Goal: Task Accomplishment & Management: Manage account settings

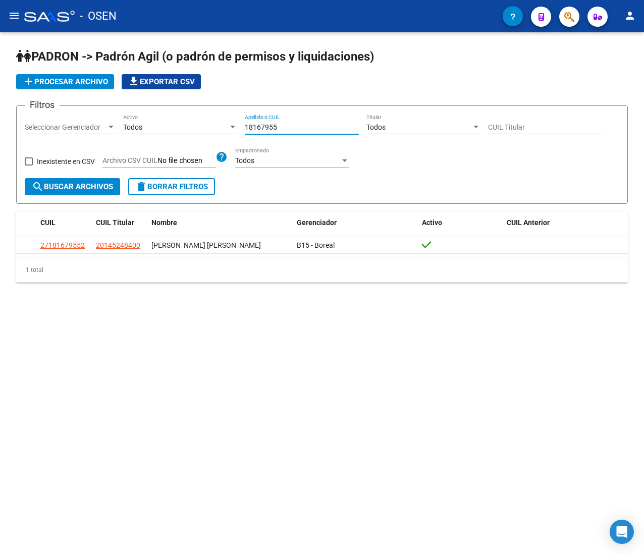
click at [322, 124] on input "18167955" at bounding box center [302, 127] width 114 height 9
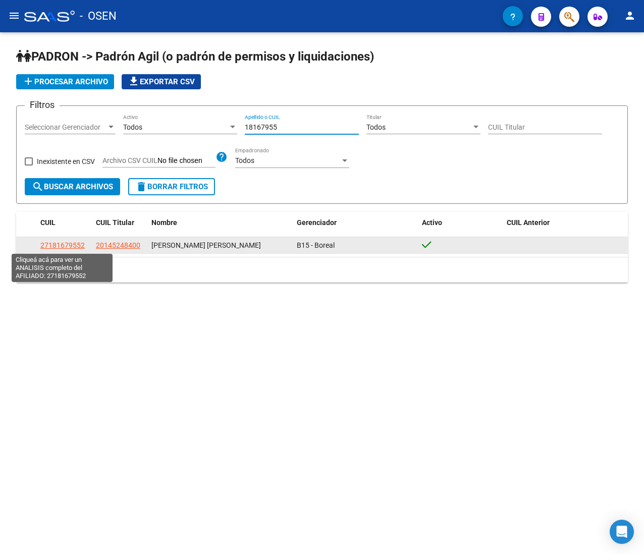
click at [45, 247] on span "27181679552" at bounding box center [62, 245] width 44 height 8
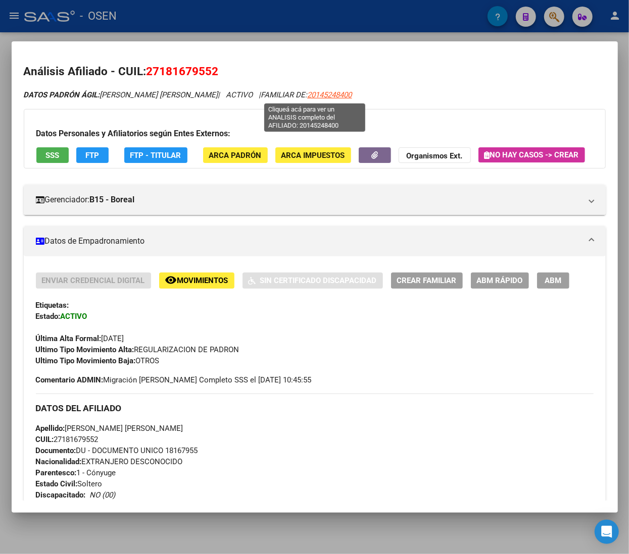
click at [316, 92] on span "20145248400" at bounding box center [330, 94] width 44 height 9
type textarea "20145248400"
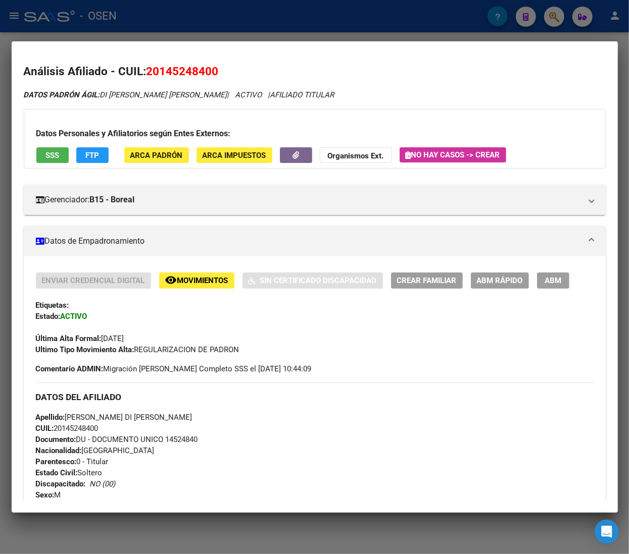
scroll to position [101, 0]
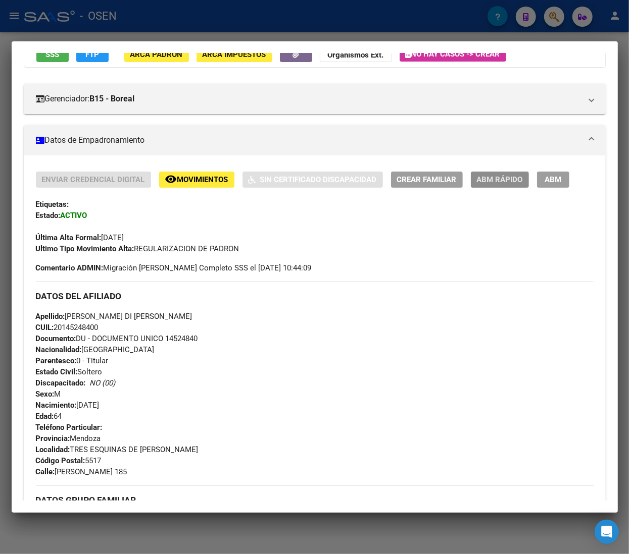
click at [481, 187] on button "ABM Rápido" at bounding box center [500, 180] width 58 height 16
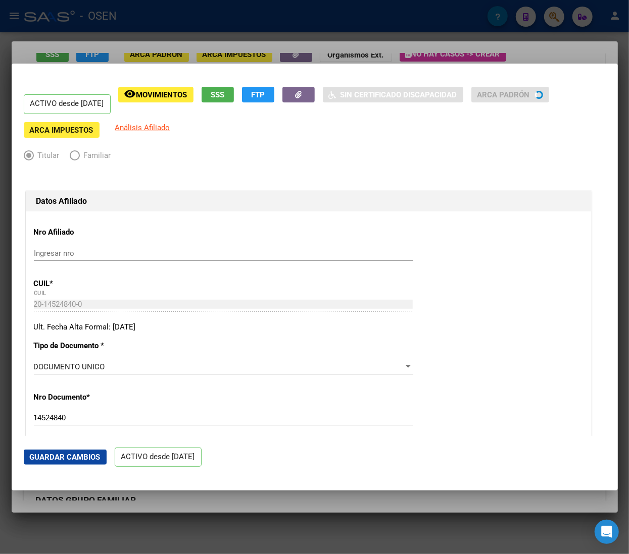
radio input "true"
type input "33-63761744-9"
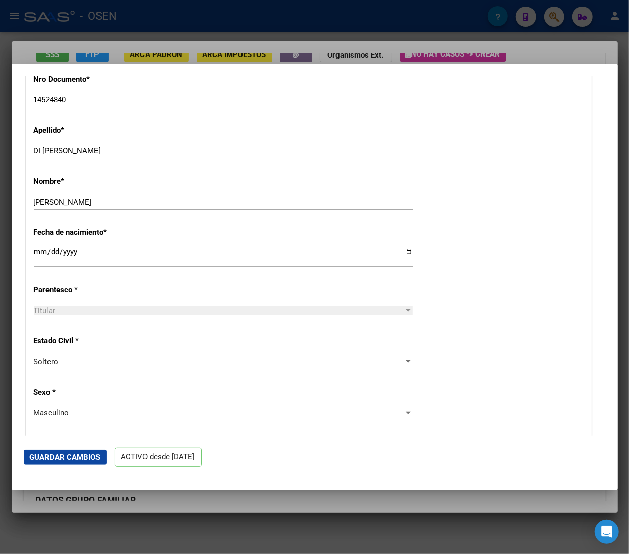
scroll to position [303, 0]
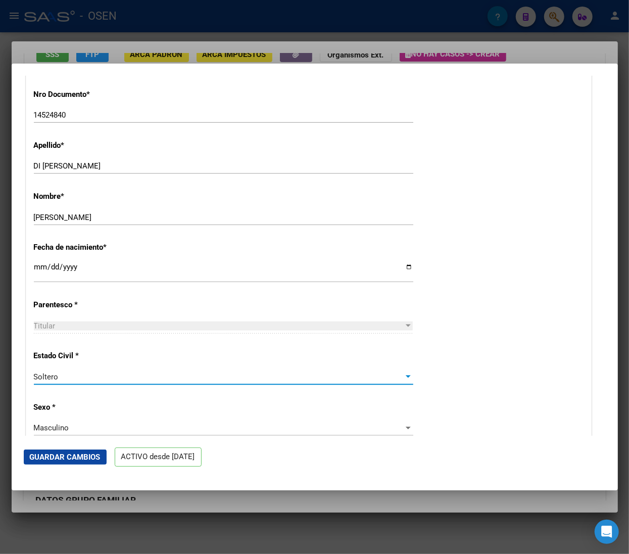
click at [68, 373] on div "Soltero" at bounding box center [219, 377] width 370 height 9
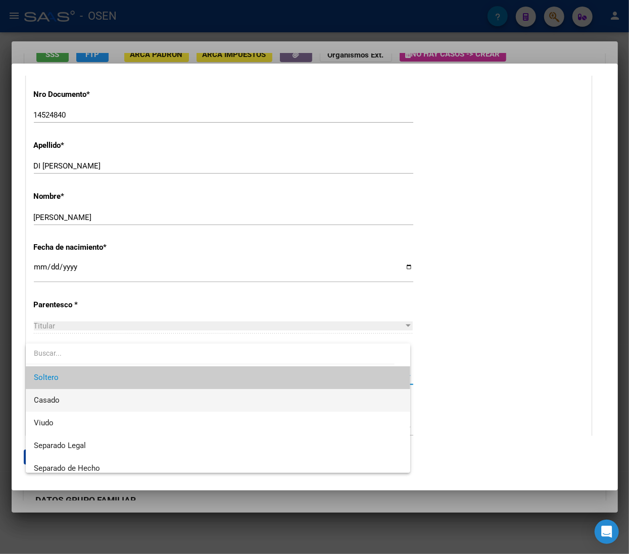
click at [72, 395] on span "Casado" at bounding box center [218, 400] width 368 height 23
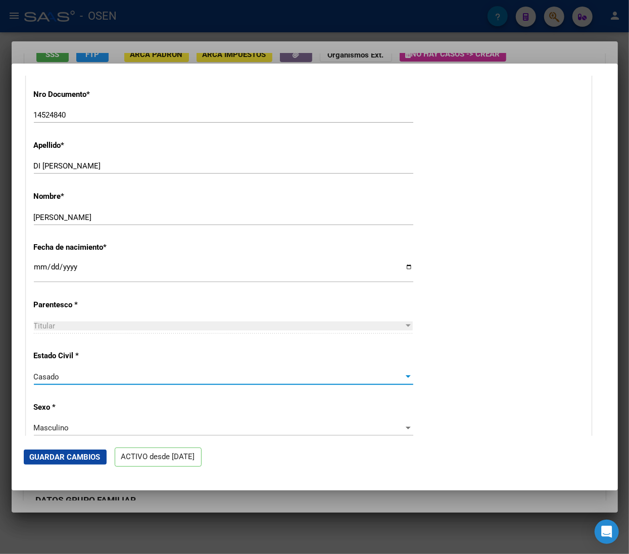
click at [81, 456] on span "Guardar Cambios" at bounding box center [65, 457] width 71 height 9
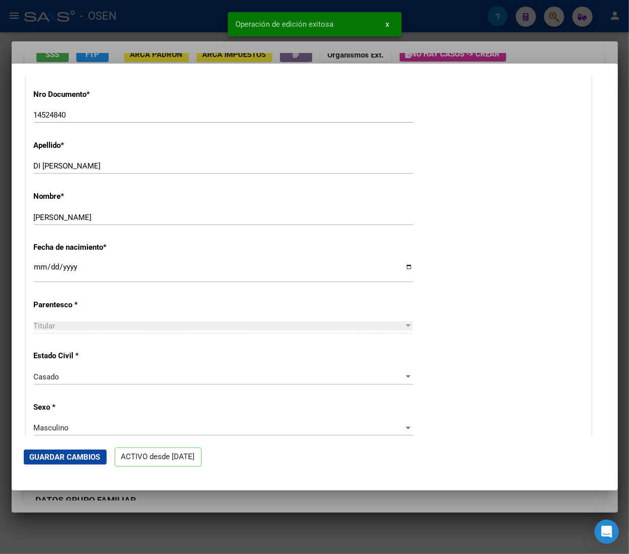
drag, startPoint x: 215, startPoint y: 16, endPoint x: 205, endPoint y: 26, distance: 14.6
click at [214, 16] on div "Análisis Afiliado - CUIL: 27181679552 DATOS PADRÓN ÁGIL: CABRERA MARIA ANGELA |…" at bounding box center [314, 277] width 629 height 554
click at [203, 24] on div at bounding box center [314, 277] width 629 height 554
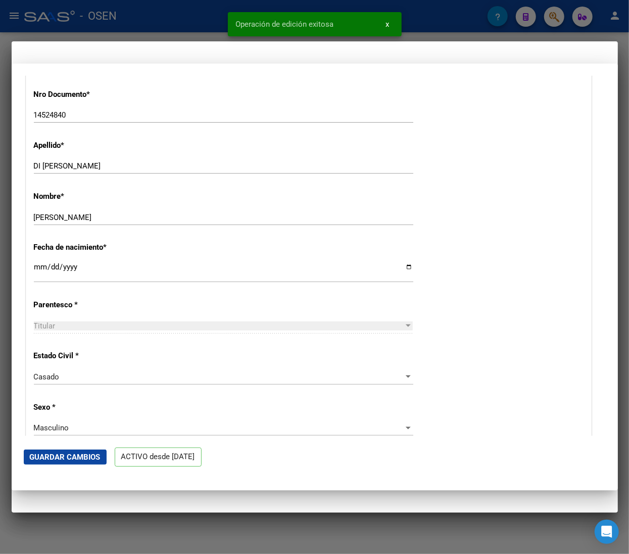
scroll to position [0, 0]
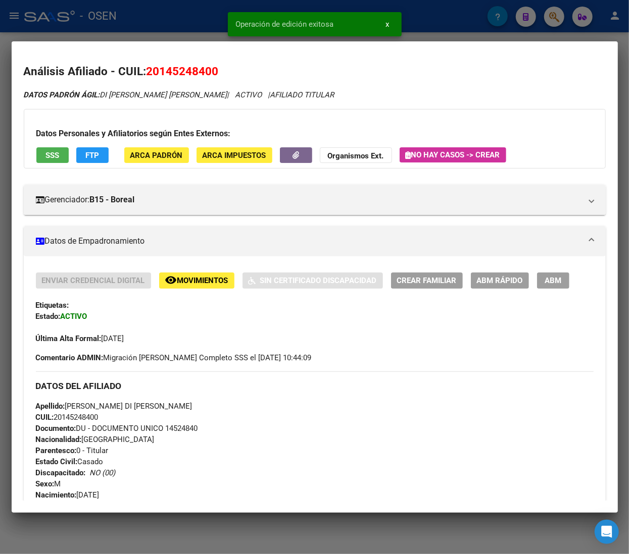
click at [499, 282] on span "ABM Rápido" at bounding box center [500, 281] width 46 height 9
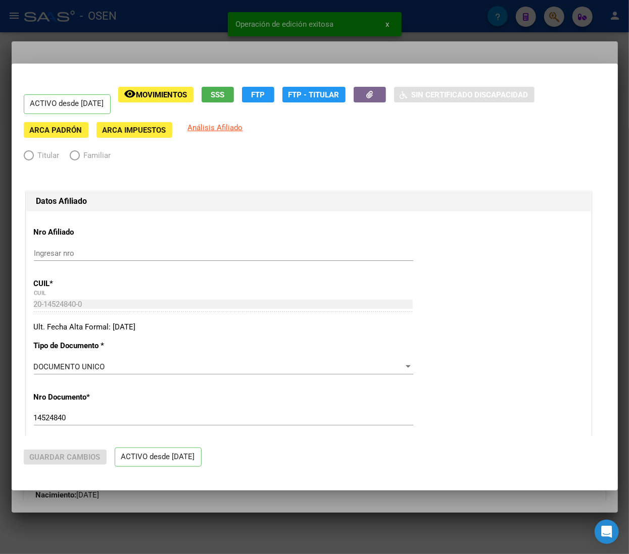
radio input "true"
type input "33-63761744-9"
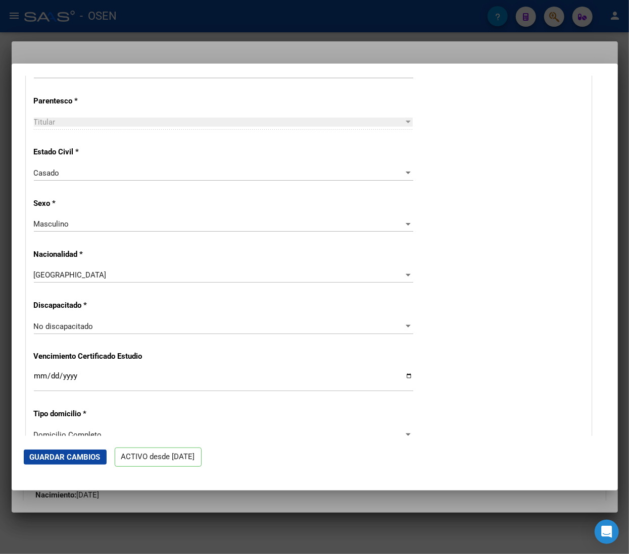
scroll to position [505, 0]
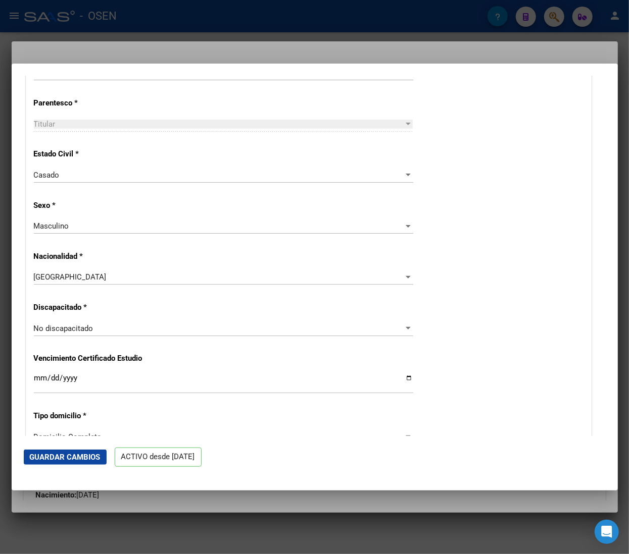
click at [152, 14] on div at bounding box center [314, 277] width 629 height 554
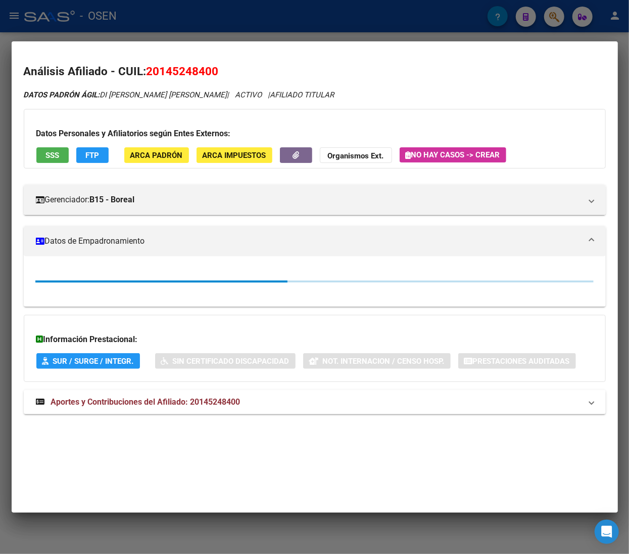
click at [152, 16] on div at bounding box center [314, 277] width 629 height 554
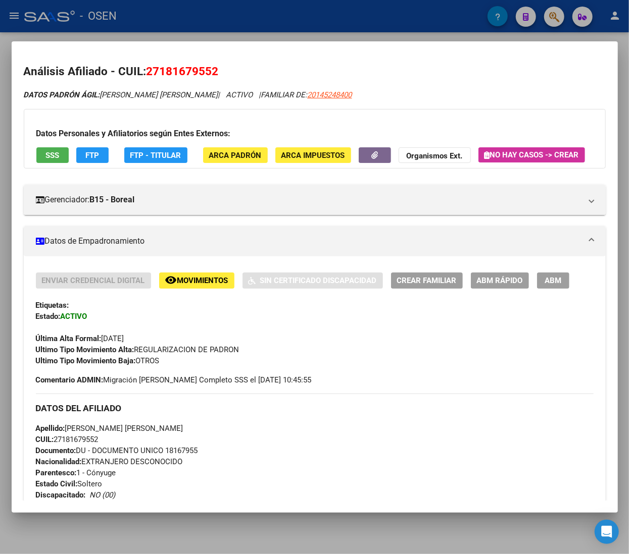
click at [521, 286] on span "ABM Rápido" at bounding box center [500, 281] width 46 height 9
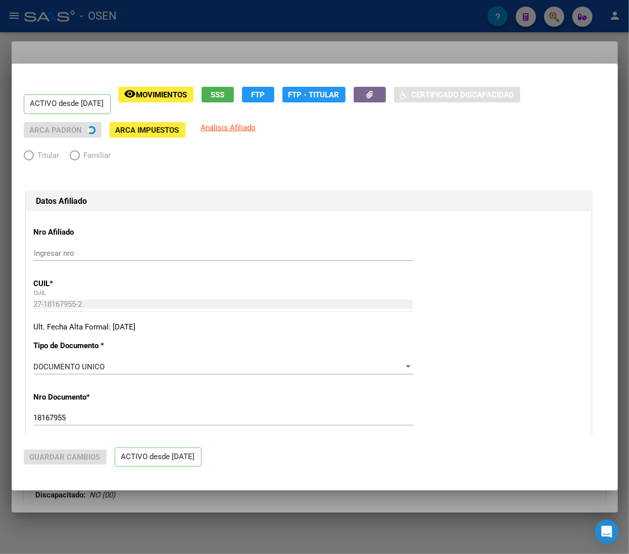
radio input "true"
type input "33-63761744-9"
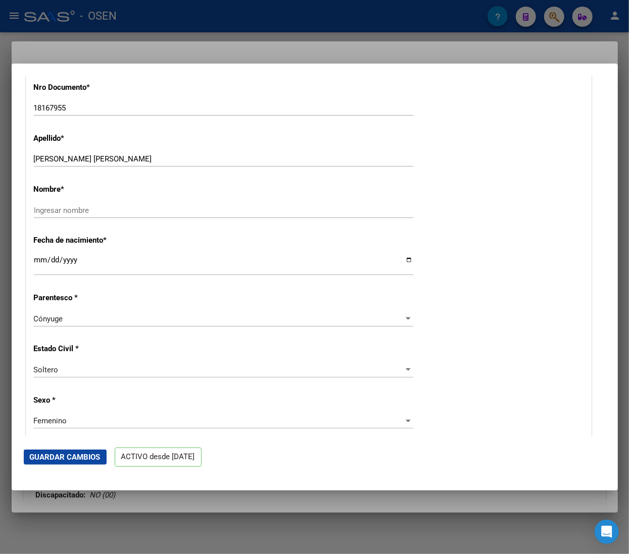
scroll to position [404, 0]
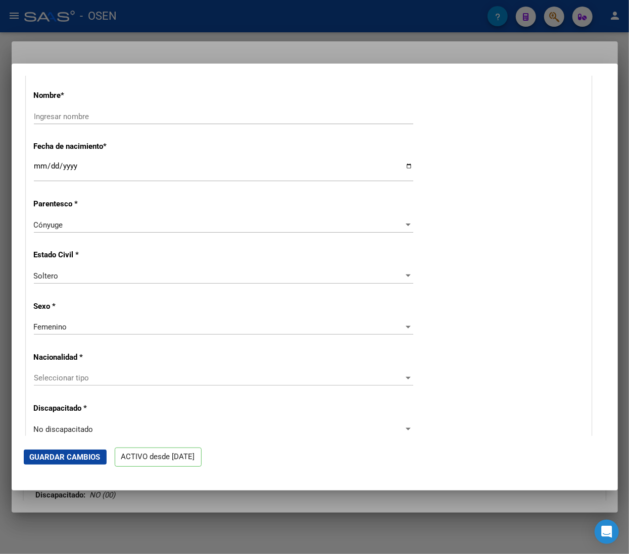
click at [99, 276] on div "Soltero" at bounding box center [219, 276] width 370 height 9
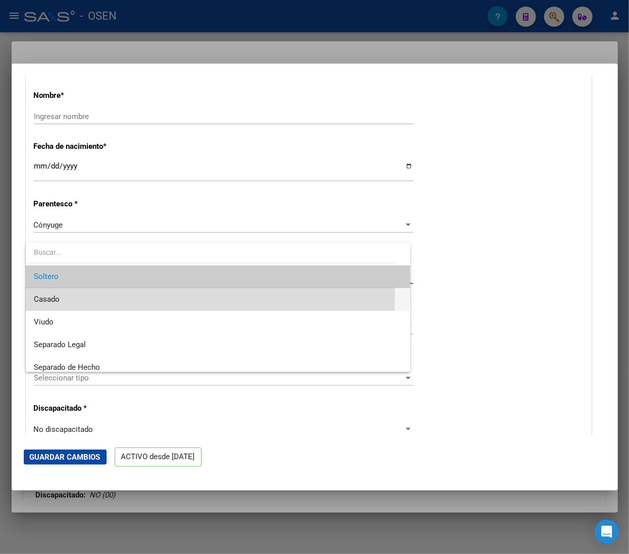
click at [84, 295] on span "Casado" at bounding box center [218, 299] width 368 height 23
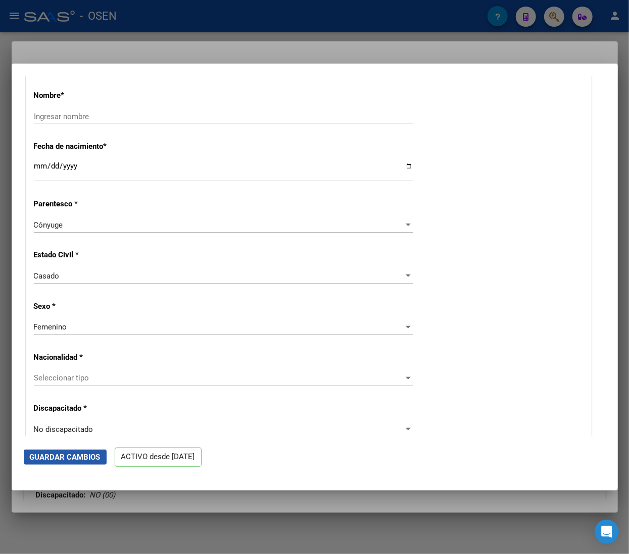
click at [64, 454] on span "Guardar Cambios" at bounding box center [65, 457] width 71 height 9
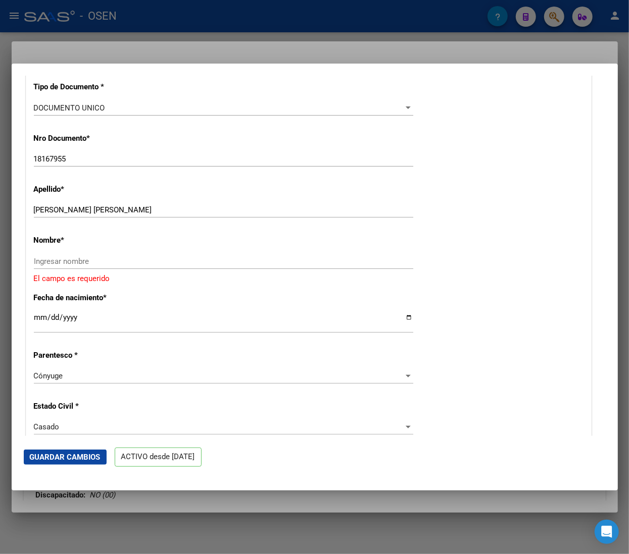
scroll to position [202, 0]
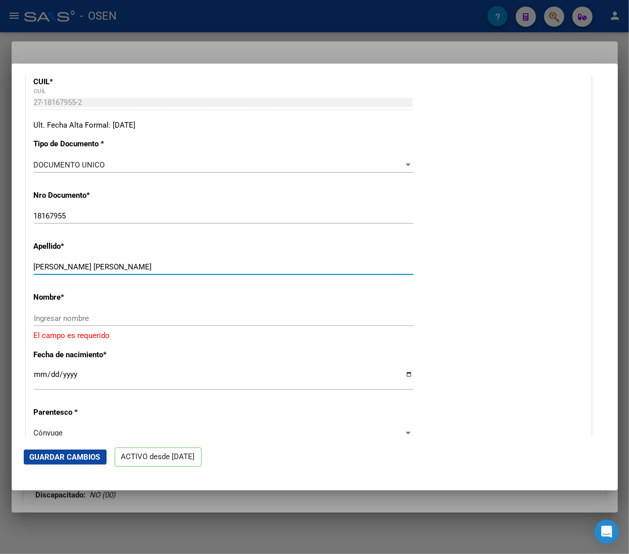
drag, startPoint x: 67, startPoint y: 265, endPoint x: 147, endPoint y: 266, distance: 80.8
click at [147, 266] on input "CABRERA MARIA ANGELA" at bounding box center [223, 267] width 379 height 9
type input "CABRERA"
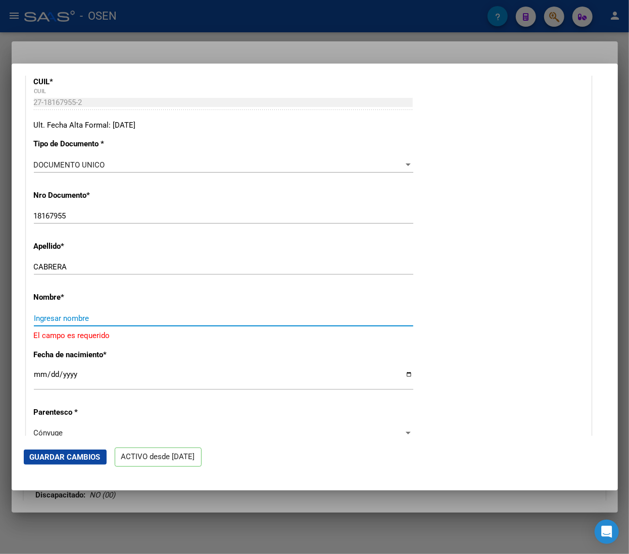
click at [93, 319] on input "Ingresar nombre" at bounding box center [223, 318] width 379 height 9
paste input "MARIA ANGELA"
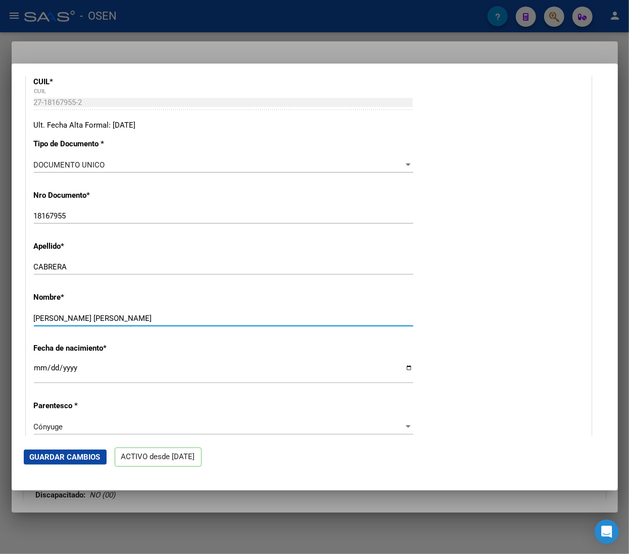
type input "MARIA ANGELA"
click at [91, 452] on button "Guardar Cambios" at bounding box center [65, 457] width 83 height 15
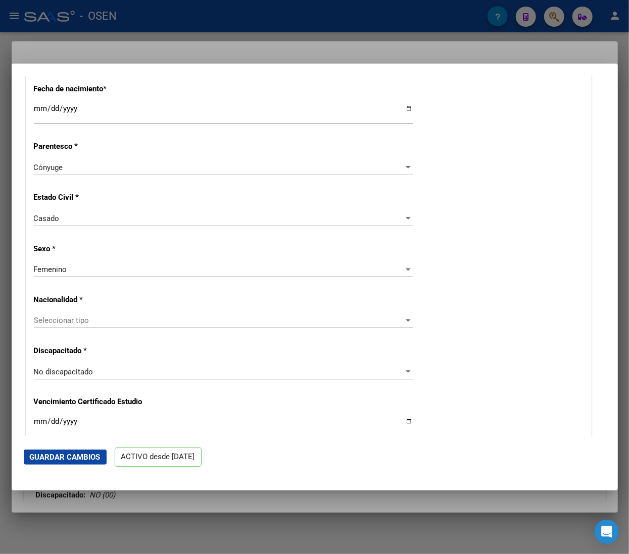
scroll to position [505, 0]
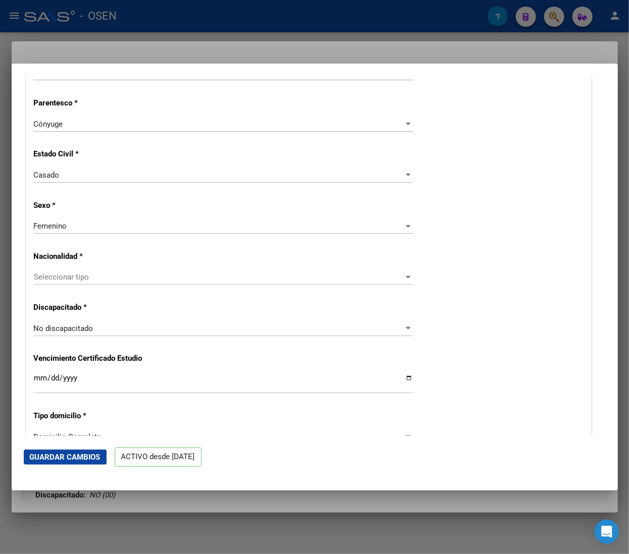
click at [174, 275] on span "Seleccionar tipo" at bounding box center [219, 277] width 370 height 9
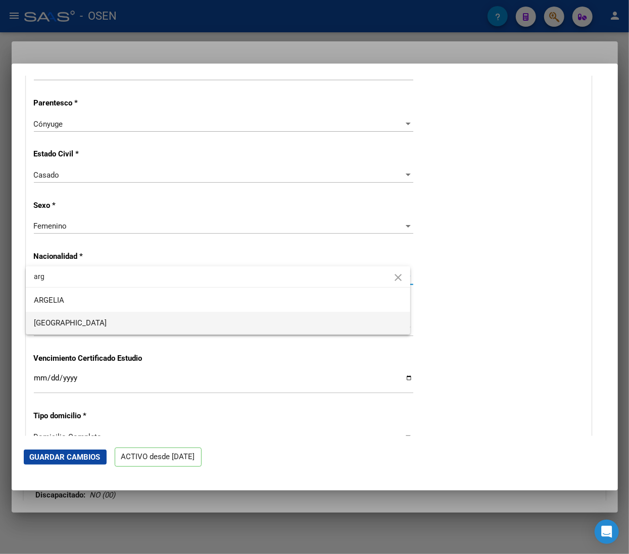
type input "arg"
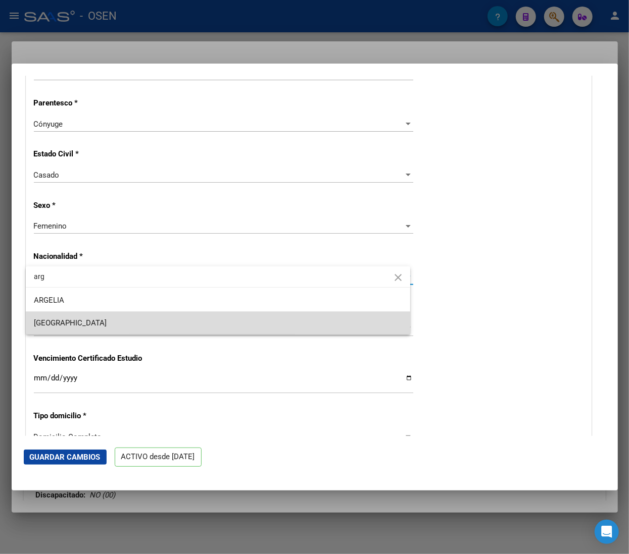
click at [96, 321] on span "[GEOGRAPHIC_DATA]" at bounding box center [218, 323] width 368 height 23
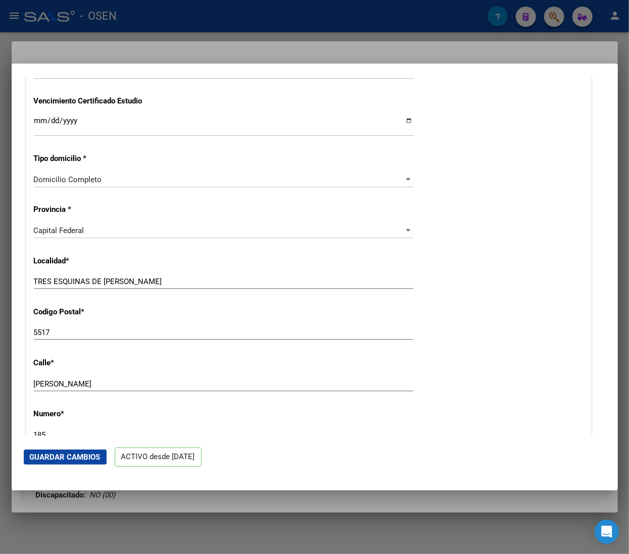
scroll to position [808, 0]
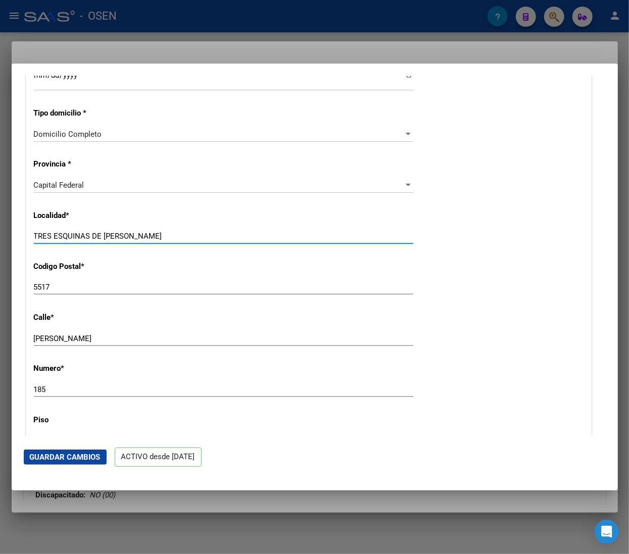
drag, startPoint x: 172, startPoint y: 238, endPoint x: -25, endPoint y: 228, distance: 197.2
click at [0, 228] on html "menu - OSEN person Firma Express Inicio Calendario SSS Instructivos Contacto OS…" at bounding box center [314, 277] width 629 height 554
drag, startPoint x: 38, startPoint y: 288, endPoint x: -5, endPoint y: 282, distance: 43.9
click at [0, 282] on html "menu - OSEN person Firma Express Inicio Calendario SSS Instructivos Contacto OS…" at bounding box center [314, 277] width 629 height 554
type input "1836"
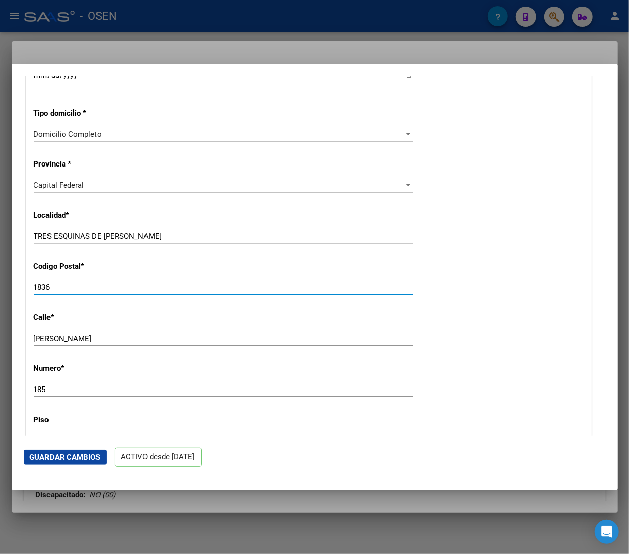
click at [80, 451] on button "Guardar Cambios" at bounding box center [65, 457] width 83 height 15
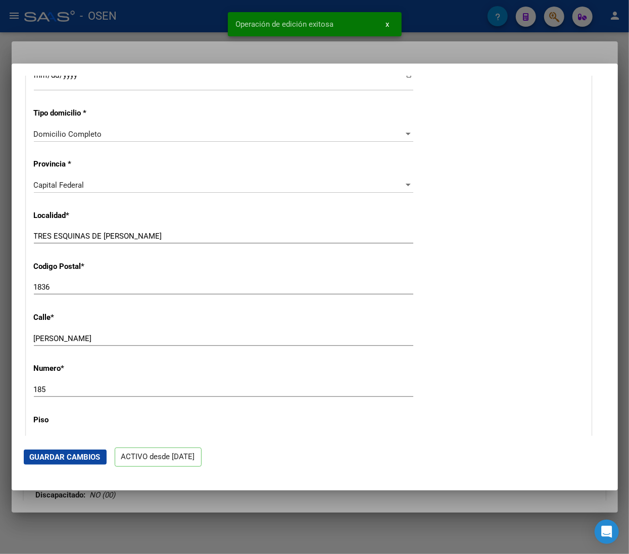
click at [149, 30] on div at bounding box center [314, 277] width 629 height 554
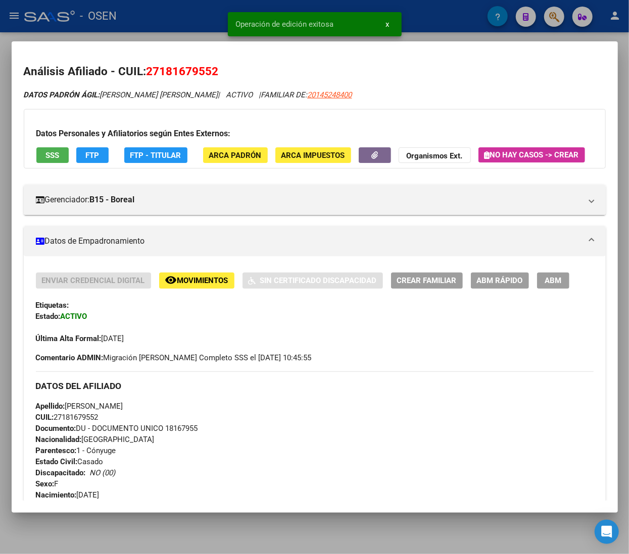
click at [194, 21] on div at bounding box center [314, 277] width 629 height 554
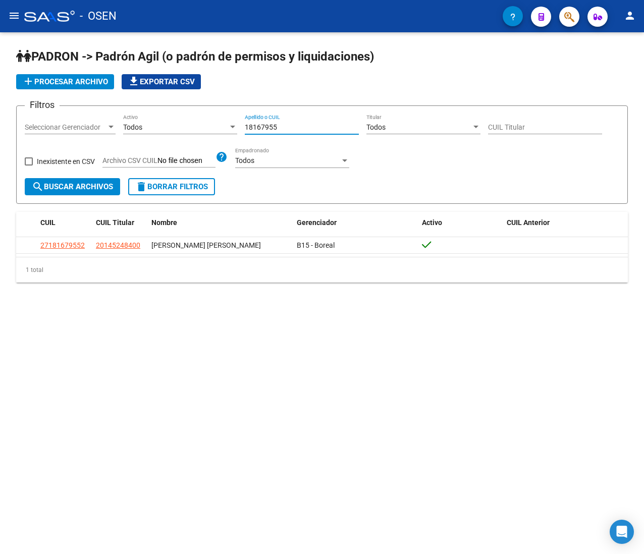
drag, startPoint x: 286, startPoint y: 125, endPoint x: 203, endPoint y: 121, distance: 83.4
click at [203, 121] on div "Filtros Seleccionar Gerenciador Seleccionar Gerenciador Todos Activo 18167955 A…" at bounding box center [322, 146] width 595 height 64
paste input "45378106"
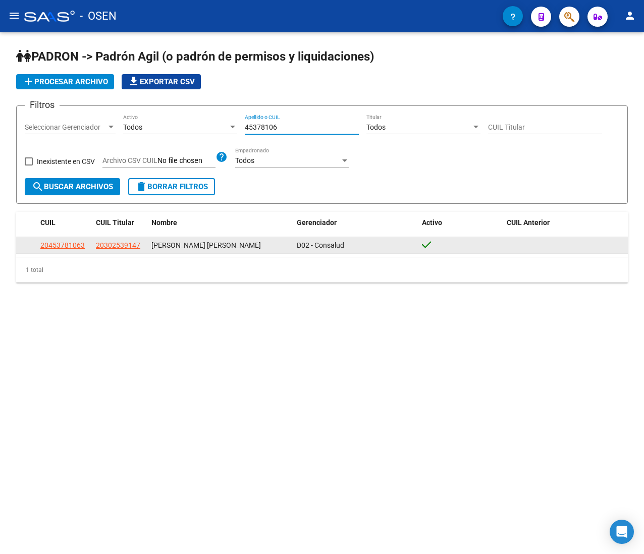
type input "45378106"
click at [53, 242] on span "20453781063" at bounding box center [62, 245] width 44 height 8
type textarea "20453781063"
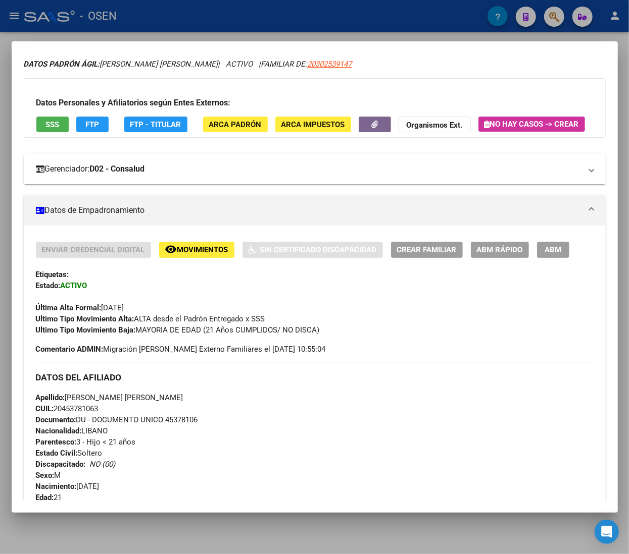
scroll to position [0, 0]
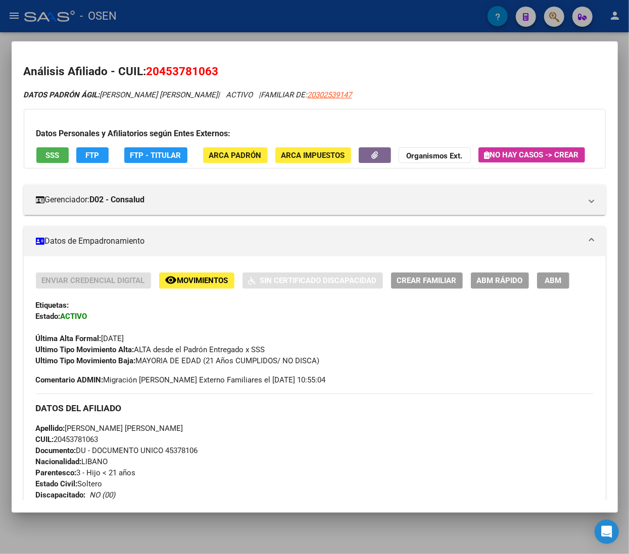
click at [61, 159] on button "SSS" at bounding box center [52, 155] width 32 height 16
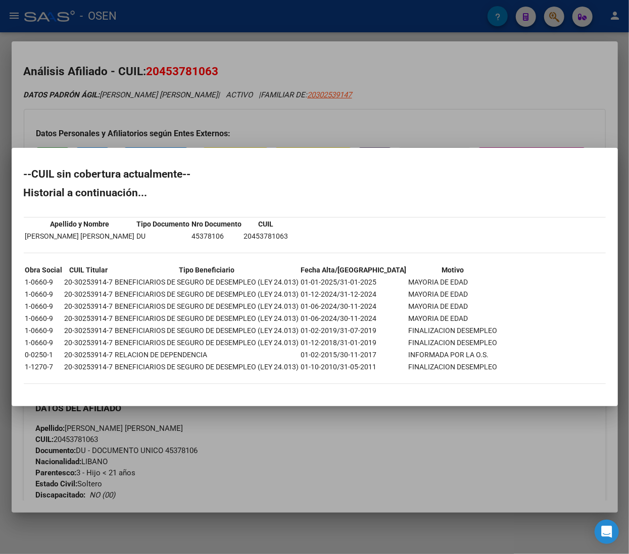
click at [408, 107] on div at bounding box center [314, 277] width 629 height 554
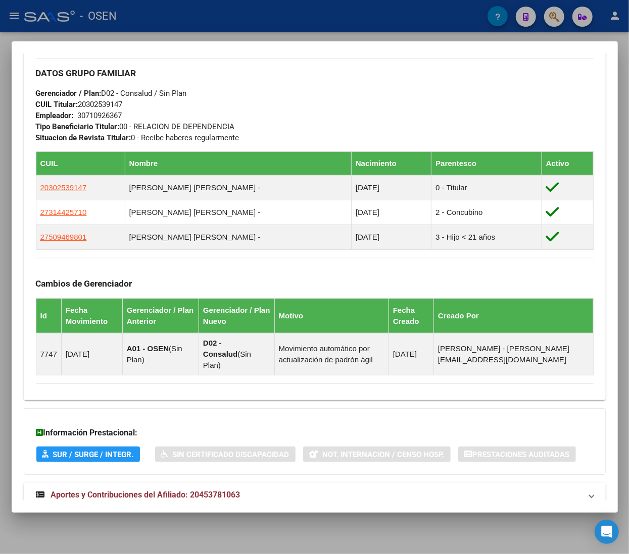
scroll to position [628, 0]
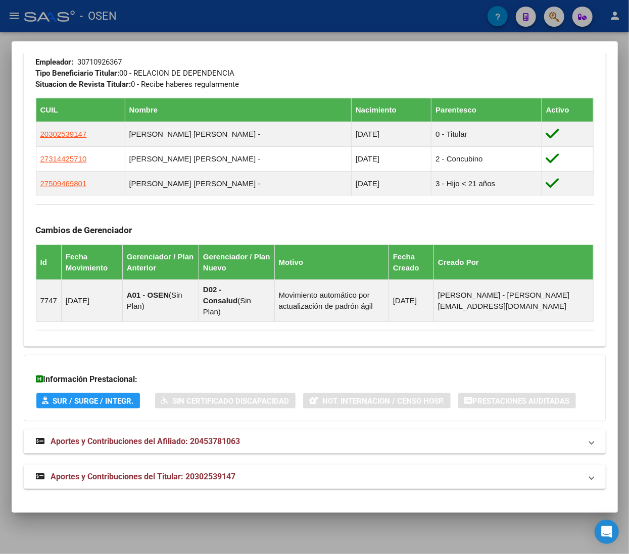
click at [473, 482] on mat-panel-title "Aportes y Contribuciones del Titular: 20302539147" at bounding box center [308, 477] width 545 height 12
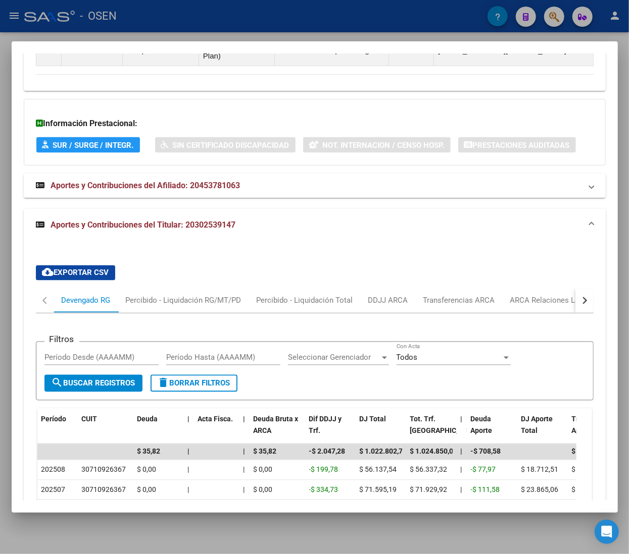
scroll to position [879, 0]
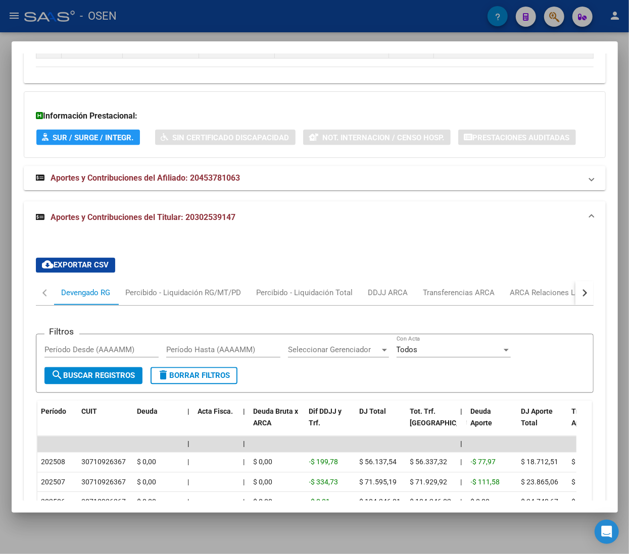
click at [579, 297] on div "button" at bounding box center [582, 293] width 7 height 7
click at [534, 299] on div "ANSES Desempleo" at bounding box center [523, 293] width 65 height 11
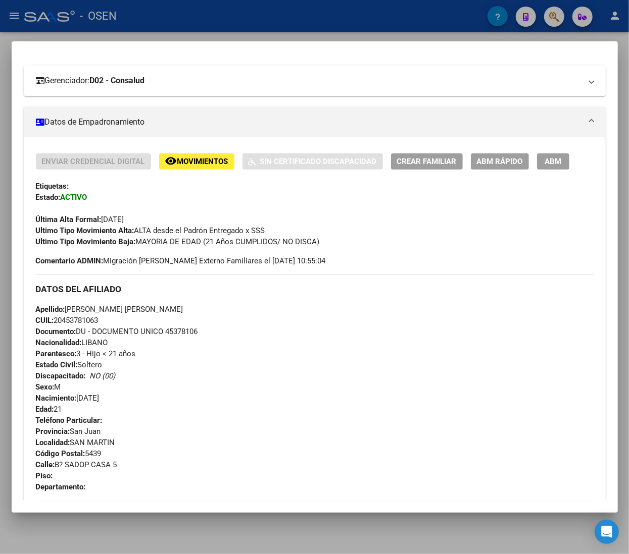
scroll to position [0, 0]
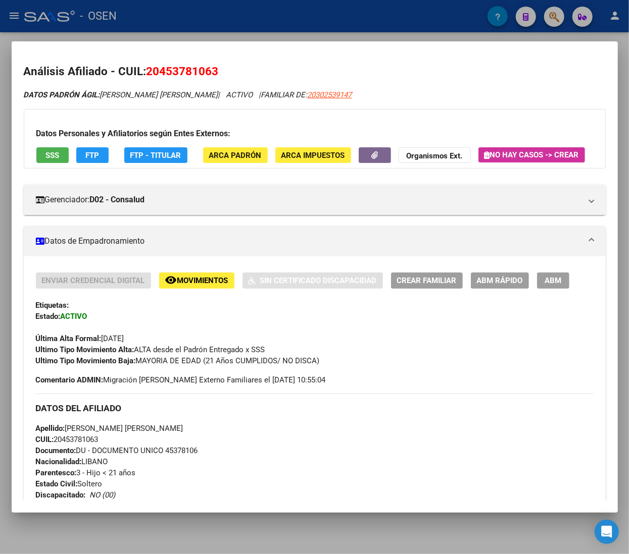
click at [499, 286] on span "ABM Rápido" at bounding box center [500, 281] width 46 height 9
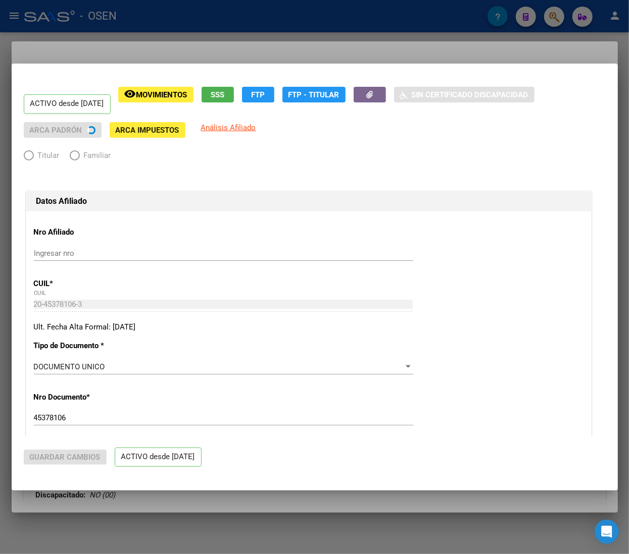
radio input "true"
type input "30-71092636-7"
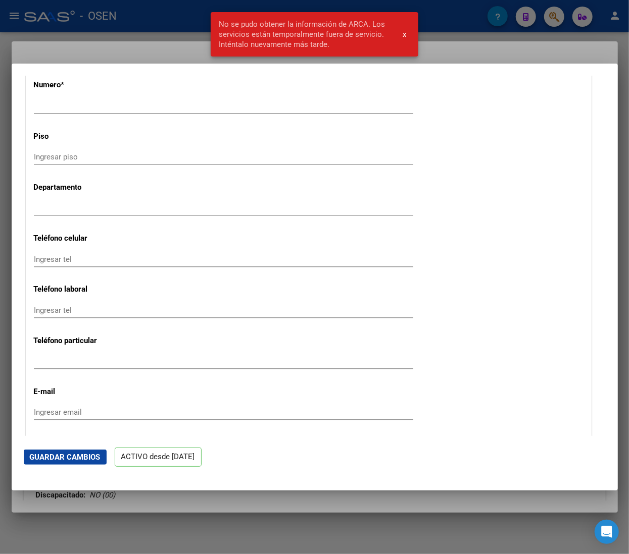
scroll to position [1212, 0]
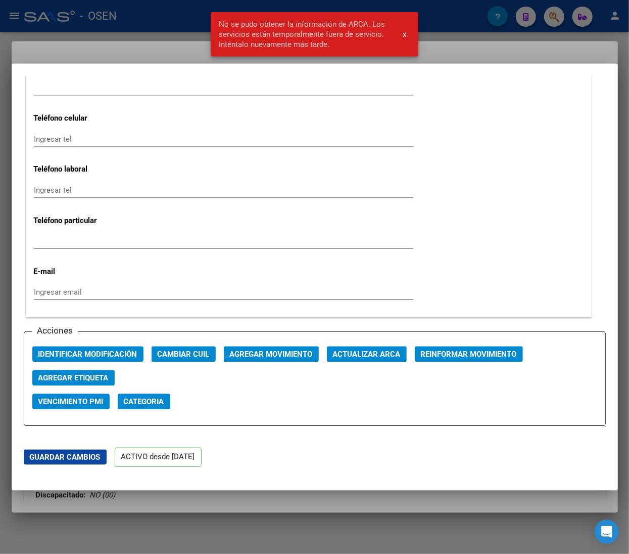
click at [270, 351] on span "Agregar Movimiento" at bounding box center [271, 354] width 83 height 9
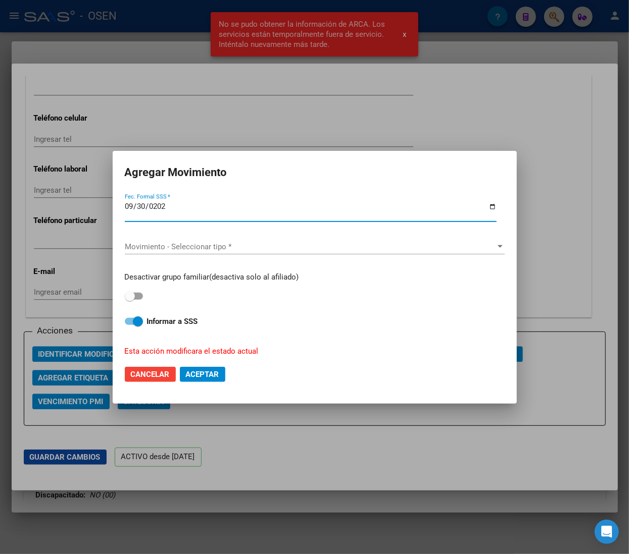
type input "[DATE]"
click at [249, 234] on div "Movimiento - Seleccionar tipo * Movimiento - Seleccionar tipo *" at bounding box center [315, 247] width 380 height 33
click at [251, 241] on div "Movimiento - Seleccionar tipo * Movimiento - Seleccionar tipo *" at bounding box center [315, 246] width 380 height 15
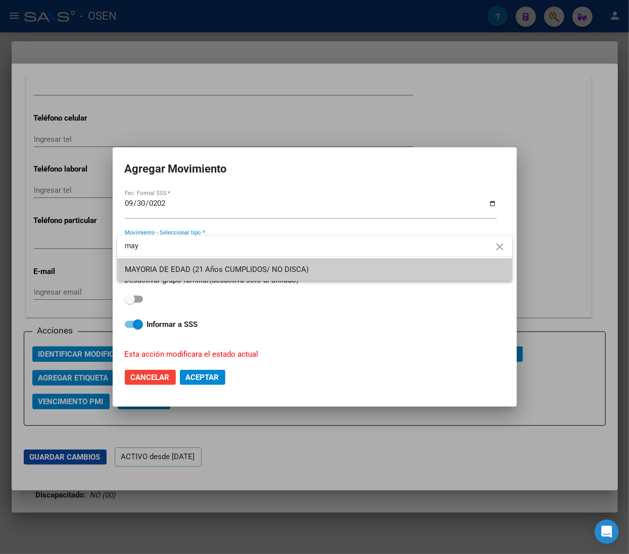
type input "may"
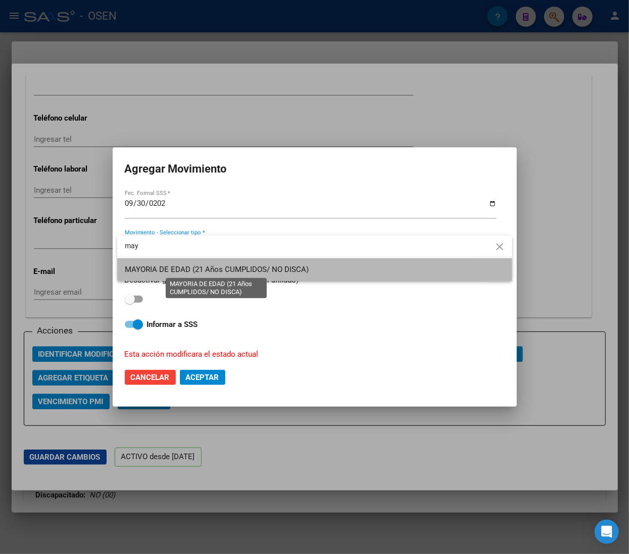
click at [239, 270] on span "MAYORIA DE EDAD (21 Años CUMPLIDOS/ NO DISCA)" at bounding box center [217, 269] width 184 height 9
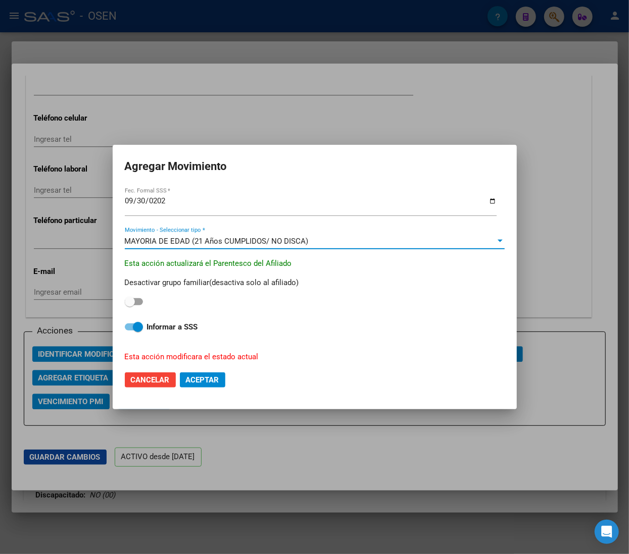
click at [150, 329] on strong "Informar a SSS" at bounding box center [172, 327] width 51 height 9
click at [130, 331] on input "Informar a SSS" at bounding box center [129, 331] width 1 height 1
checkbox input "false"
click at [201, 378] on span "Aceptar" at bounding box center [202, 380] width 33 height 9
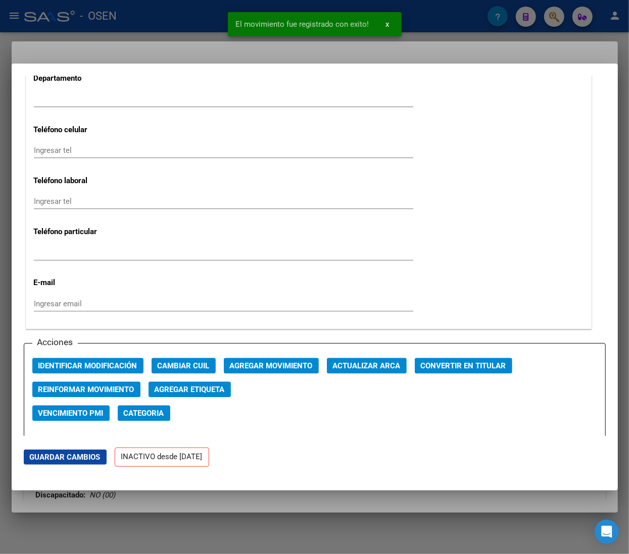
scroll to position [1223, 0]
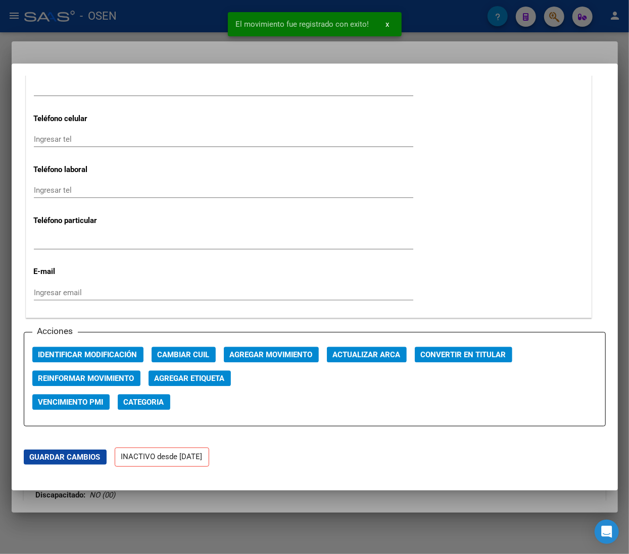
click at [195, 12] on div at bounding box center [314, 277] width 629 height 554
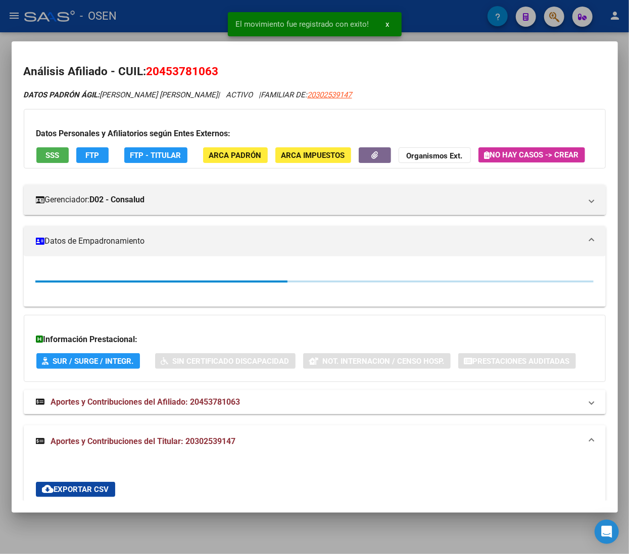
click at [172, 16] on div at bounding box center [314, 277] width 629 height 554
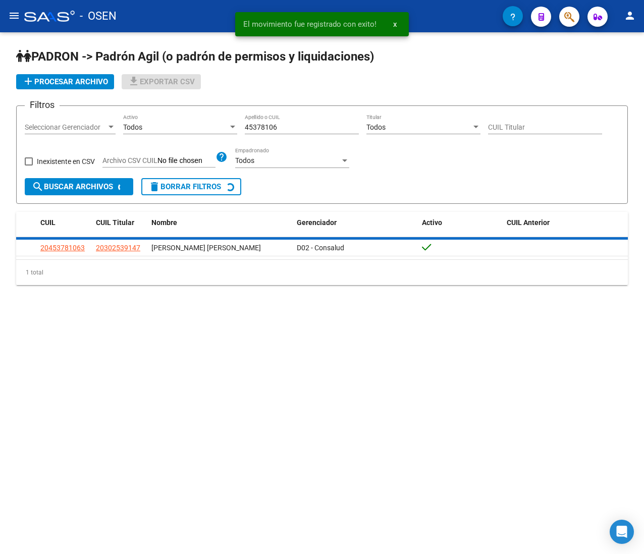
click at [181, 28] on mat-toolbar "menu - OSEN person" at bounding box center [322, 16] width 644 height 32
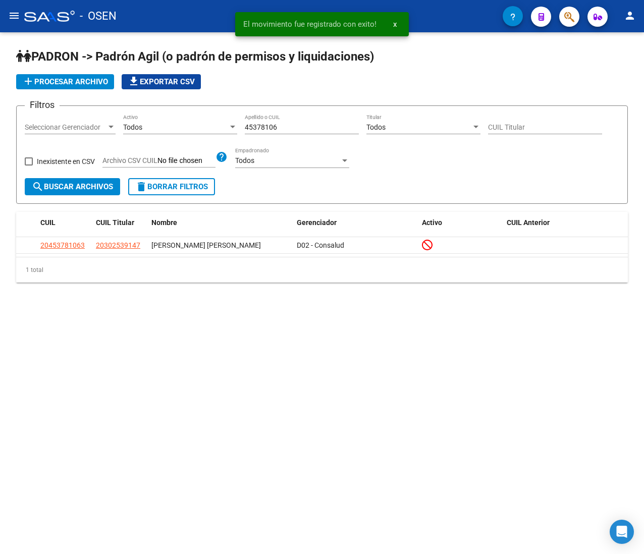
drag, startPoint x: 279, startPoint y: 129, endPoint x: 198, endPoint y: 124, distance: 81.4
click at [198, 124] on div "Filtros Seleccionar Gerenciador Seleccionar Gerenciador Todos Activo 45378106 A…" at bounding box center [322, 146] width 595 height 64
paste input "5864615"
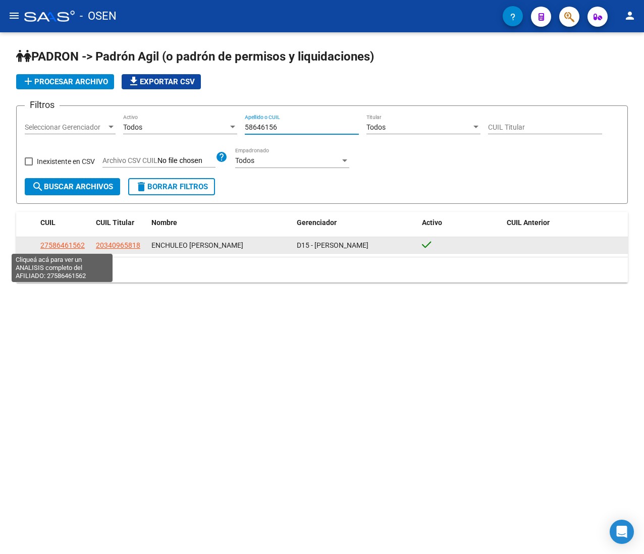
type input "58646156"
click at [62, 244] on span "27586461562" at bounding box center [62, 245] width 44 height 8
type textarea "27586461562"
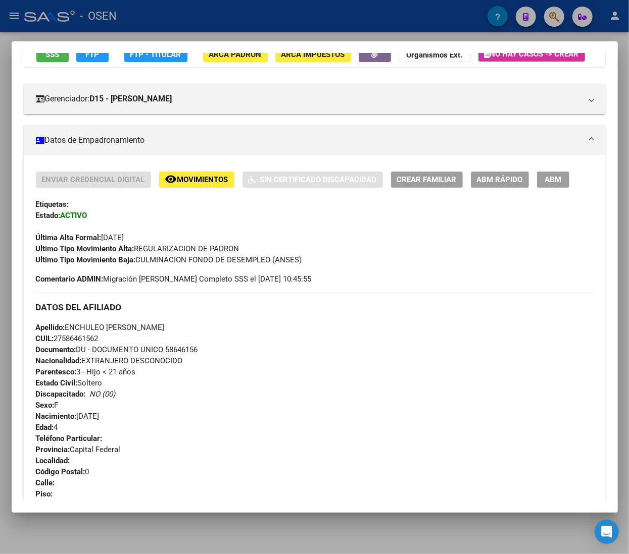
scroll to position [202, 0]
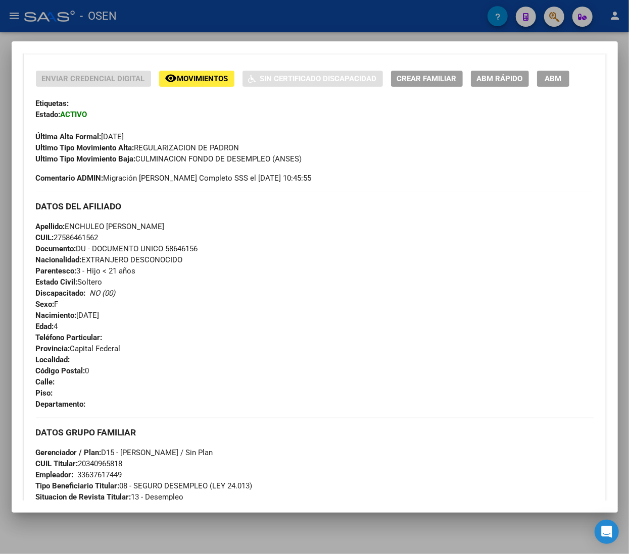
click at [480, 84] on span "ABM Rápido" at bounding box center [500, 79] width 46 height 9
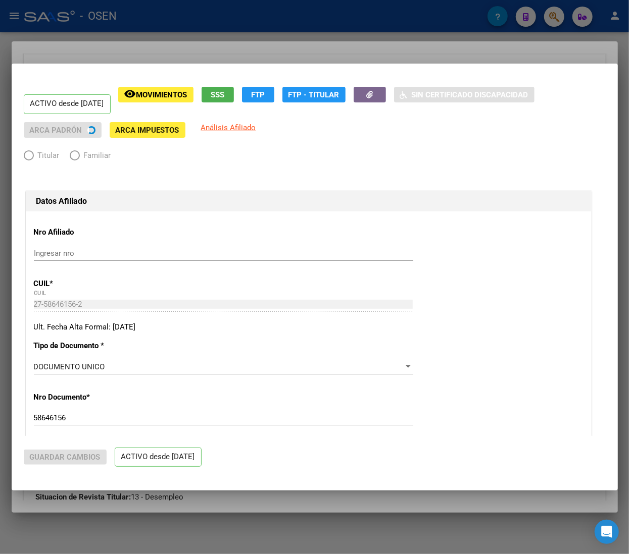
radio input "true"
type input "33-63761744-9"
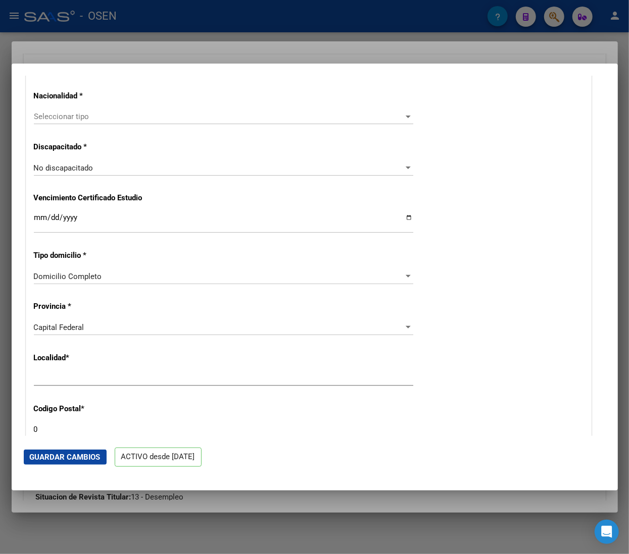
scroll to position [707, 0]
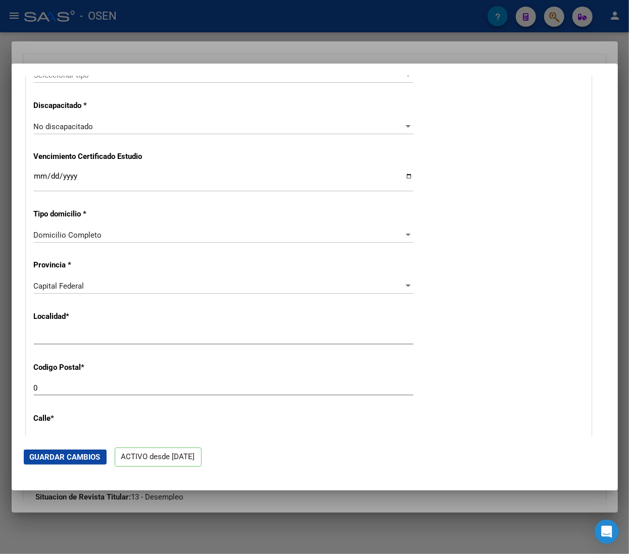
click at [95, 335] on input "Ingresar el nombre" at bounding box center [223, 337] width 379 height 9
drag, startPoint x: 108, startPoint y: 339, endPoint x: -27, endPoint y: 332, distance: 135.5
click at [0, 332] on html "menu - OSEN person Firma Express Inicio Calendario SSS Instructivos Contacto OS…" at bounding box center [314, 277] width 629 height 554
type input "CABA"
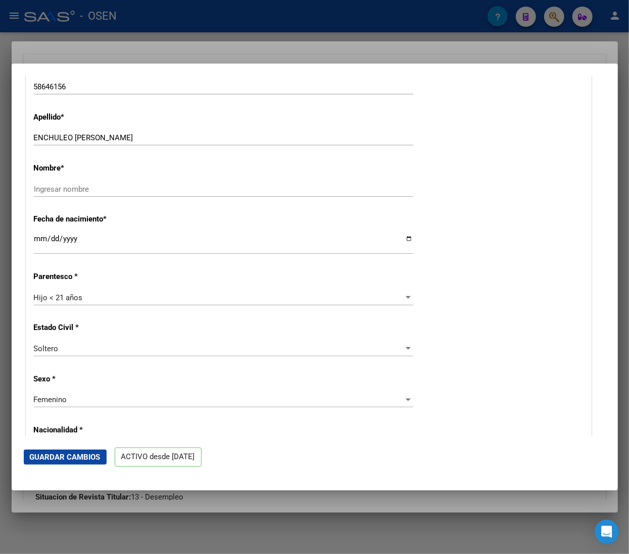
scroll to position [303, 0]
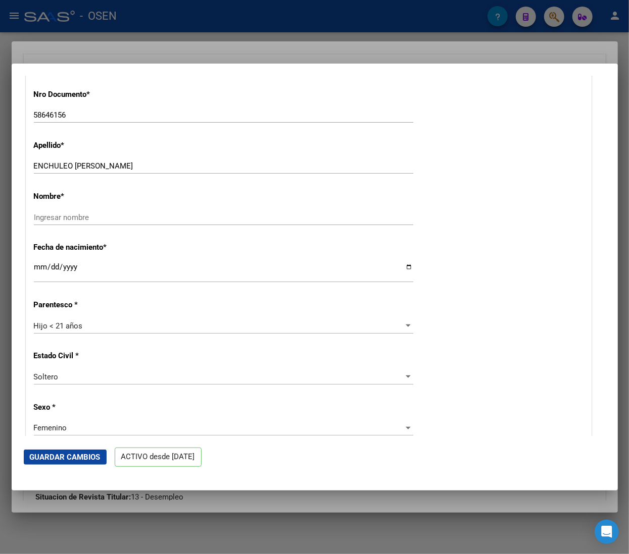
type input "1414"
drag, startPoint x: 73, startPoint y: 166, endPoint x: 184, endPoint y: 169, distance: 111.1
click at [184, 169] on input "ENCHULEO MILAGROS MALEN" at bounding box center [223, 166] width 379 height 9
type input "ENCHULEO"
click at [118, 222] on div "Ingresar nombre" at bounding box center [223, 217] width 379 height 15
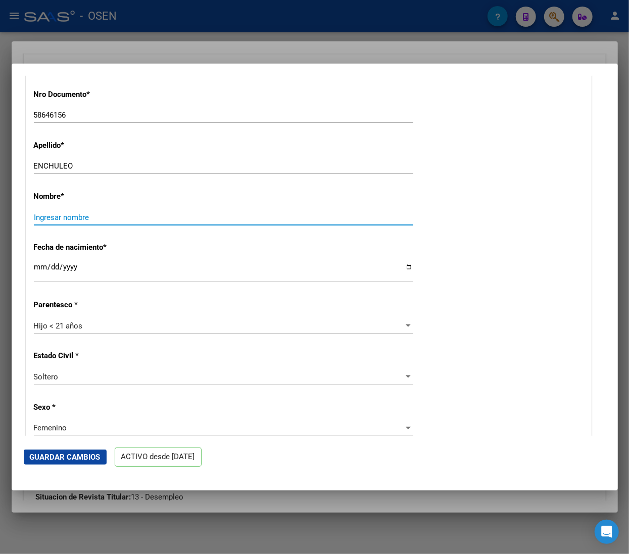
paste input "MILAGROS MALEN"
type input "MILAGROS MALEN"
click at [68, 453] on span "Guardar Cambios" at bounding box center [65, 457] width 71 height 9
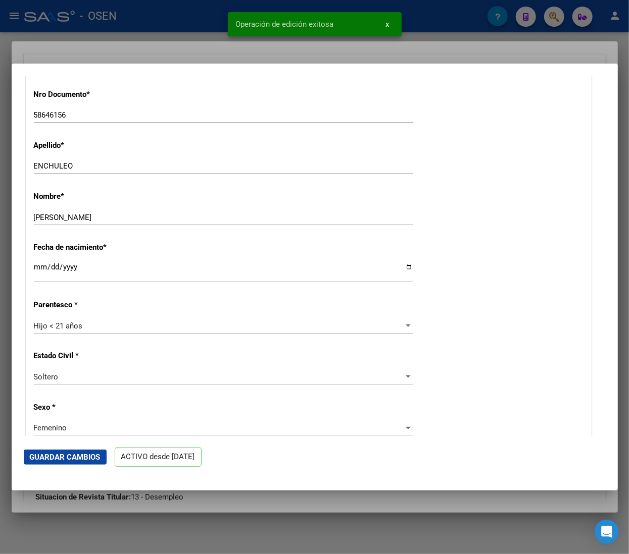
drag, startPoint x: 173, startPoint y: 24, endPoint x: 22, endPoint y: 22, distance: 150.5
click at [166, 24] on div at bounding box center [314, 277] width 629 height 554
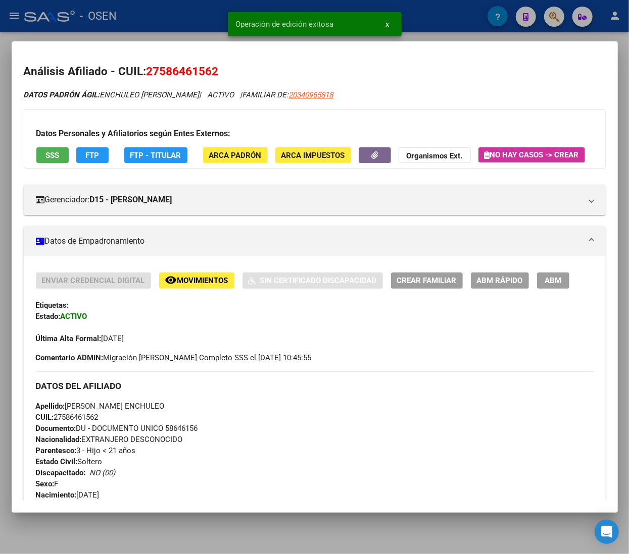
click at [133, 24] on div at bounding box center [314, 277] width 629 height 554
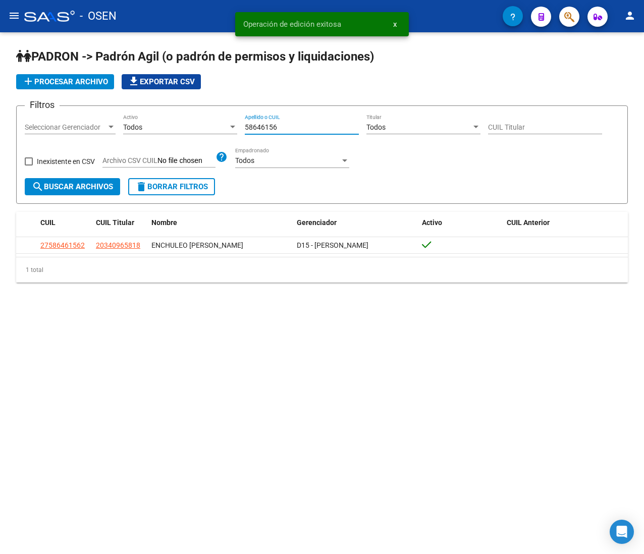
drag, startPoint x: 290, startPoint y: 129, endPoint x: 190, endPoint y: 128, distance: 100.0
click at [194, 126] on div "Filtros Seleccionar Gerenciador Seleccionar Gerenciador Todos Activo 58646156 A…" at bounding box center [322, 146] width 595 height 64
paste input "43869801"
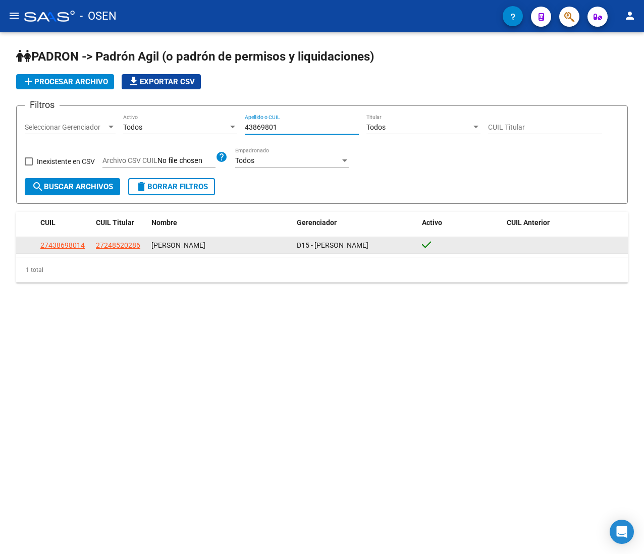
type input "43869801"
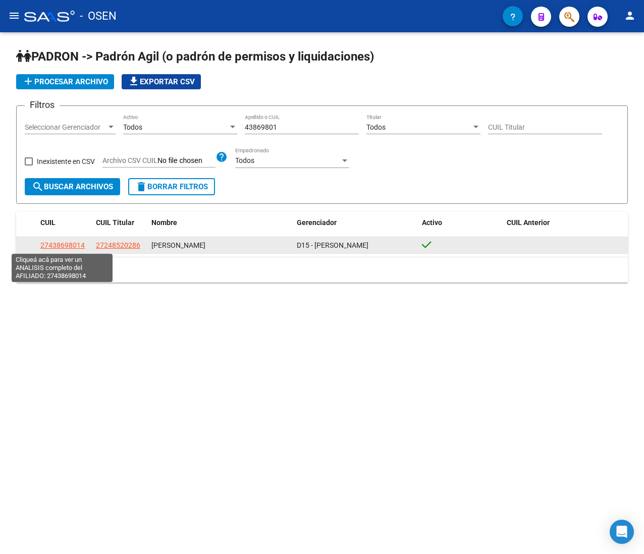
click at [67, 242] on span "27438698014" at bounding box center [62, 245] width 44 height 8
type textarea "27438698014"
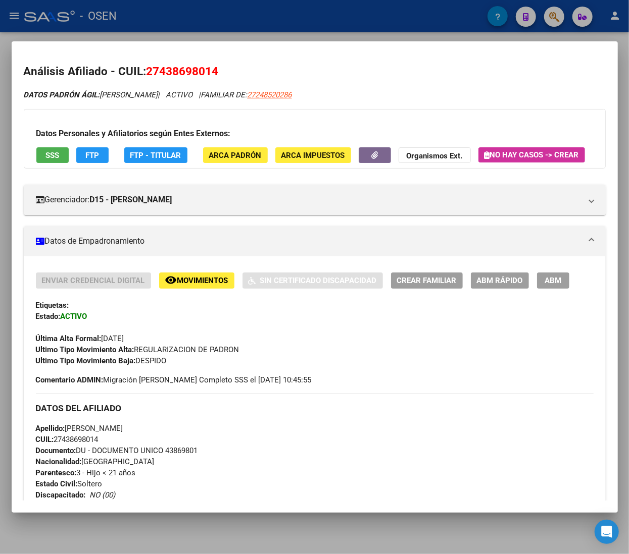
click at [55, 153] on span "SSS" at bounding box center [52, 155] width 14 height 9
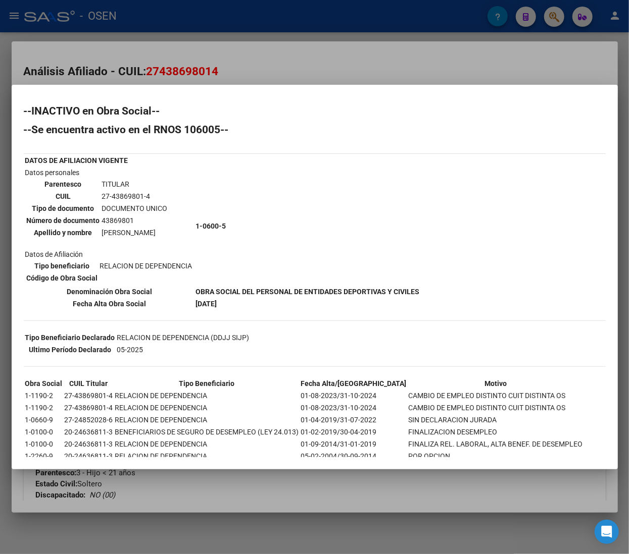
click at [403, 48] on div at bounding box center [314, 277] width 629 height 554
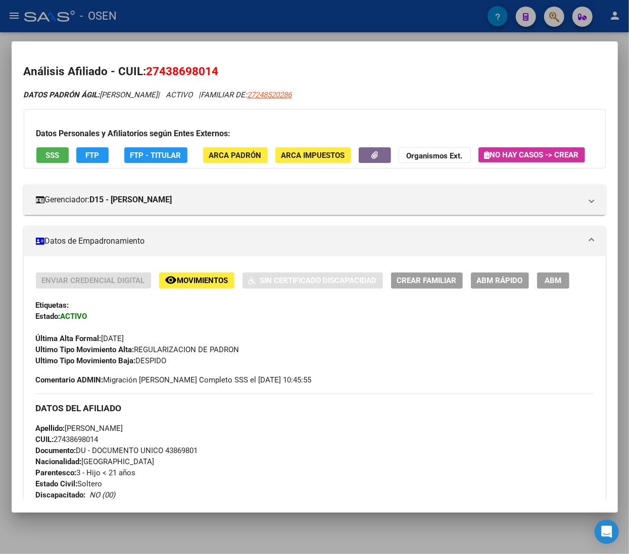
click at [510, 288] on button "ABM Rápido" at bounding box center [500, 281] width 58 height 16
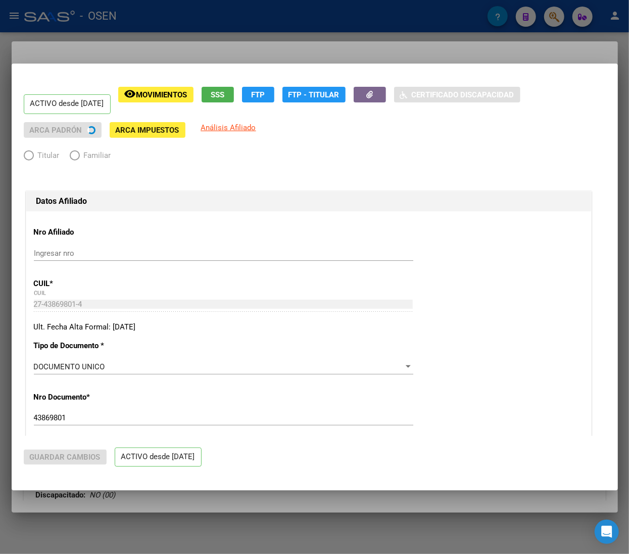
radio input "true"
type input "30-71622418-6"
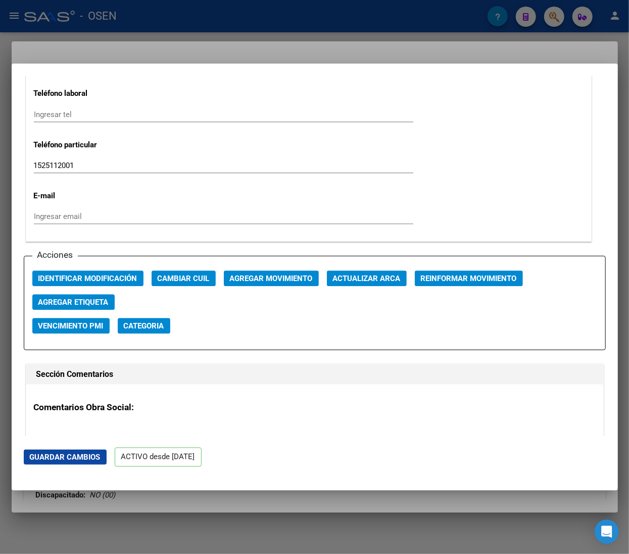
scroll to position [1313, 0]
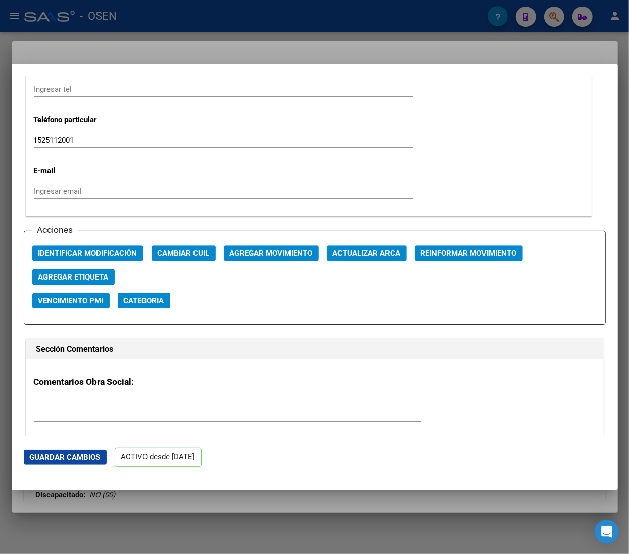
click at [288, 262] on div "Acciones Identificar Modificación Cambiar CUIL Agregar Movimiento Actualizar AR…" at bounding box center [315, 278] width 582 height 94
click at [286, 246] on button "Agregar Movimiento" at bounding box center [271, 253] width 95 height 16
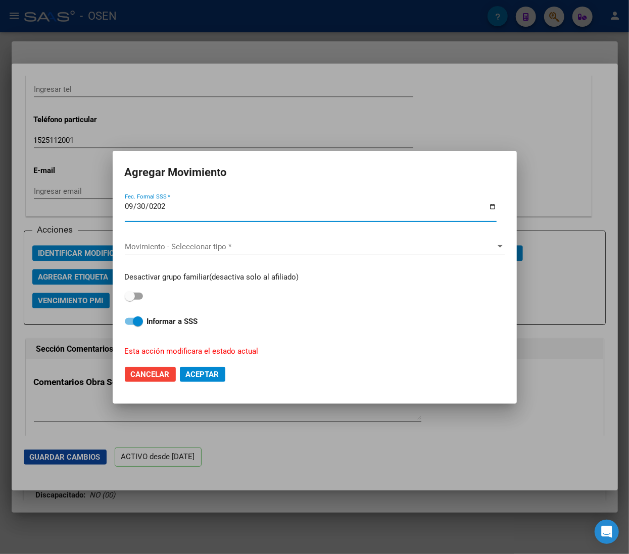
type input "[DATE]"
click at [286, 246] on span "Movimiento - Seleccionar tipo *" at bounding box center [310, 246] width 371 height 9
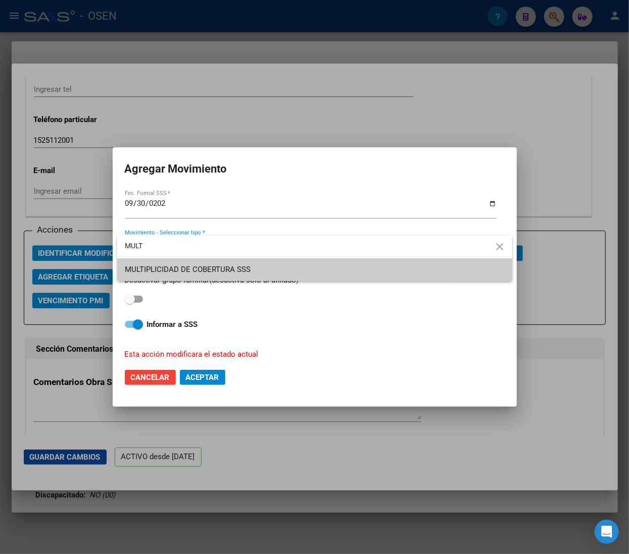
type input "MULT"
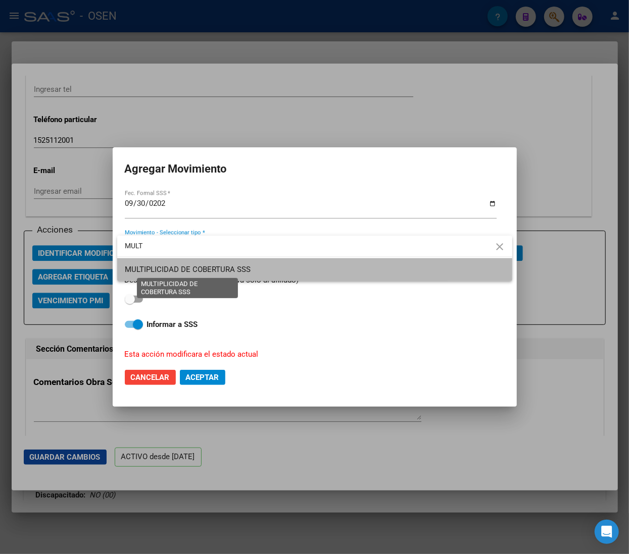
click at [223, 274] on span "MULTIPLICIDAD DE COBERTURA SSS" at bounding box center [188, 269] width 126 height 9
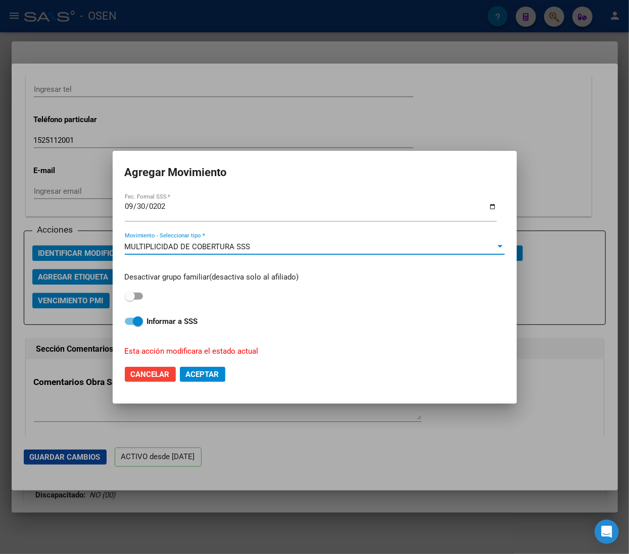
click at [168, 323] on strong "Informar a SSS" at bounding box center [172, 321] width 51 height 9
click at [130, 325] on input "Informar a SSS" at bounding box center [129, 325] width 1 height 1
checkbox input "false"
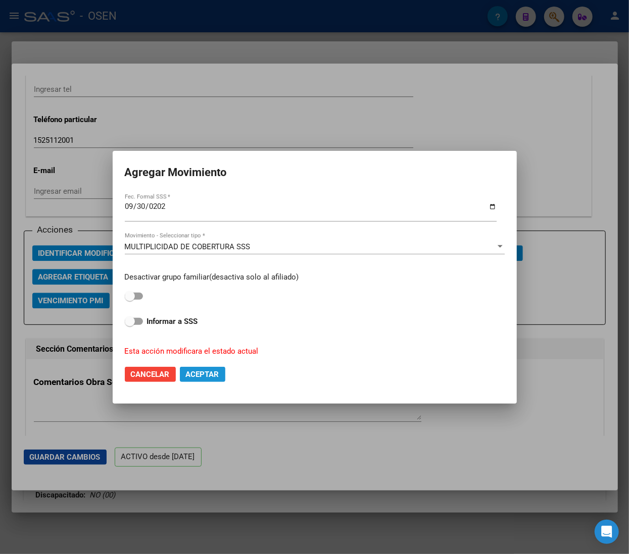
click at [200, 374] on span "Aceptar" at bounding box center [202, 374] width 33 height 9
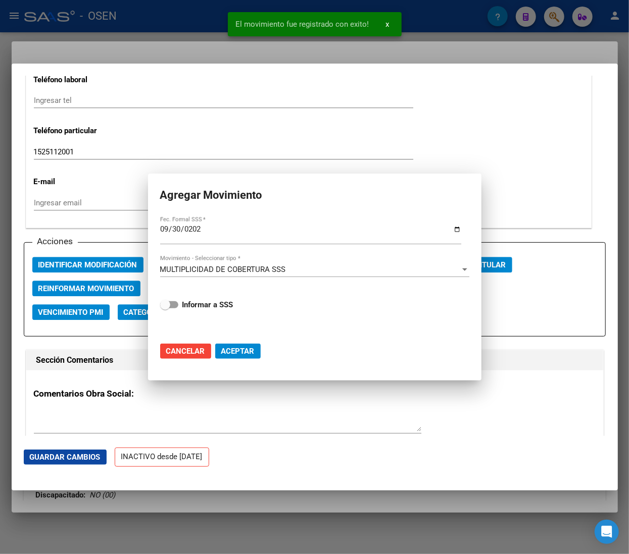
scroll to position [1324, 0]
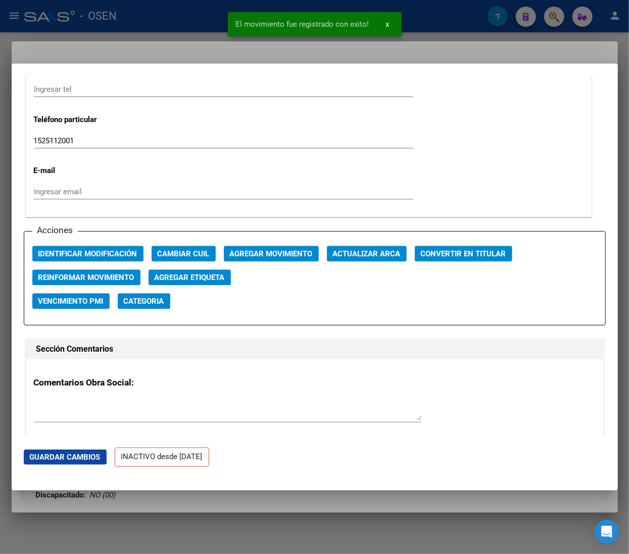
click at [429, 29] on div at bounding box center [314, 277] width 629 height 554
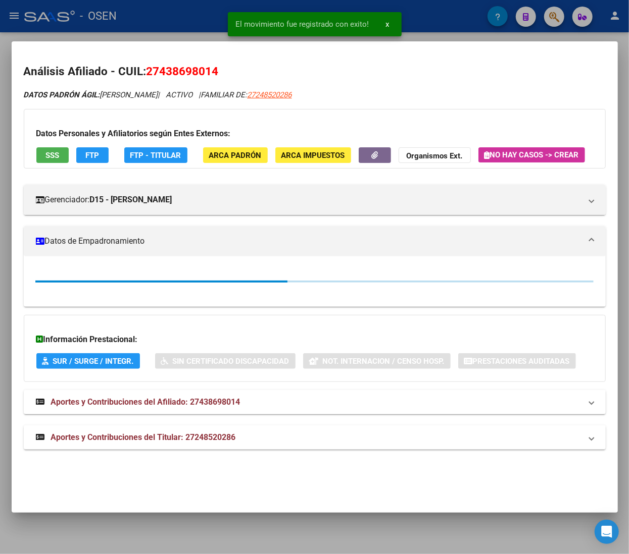
click at [429, 29] on div at bounding box center [314, 277] width 629 height 554
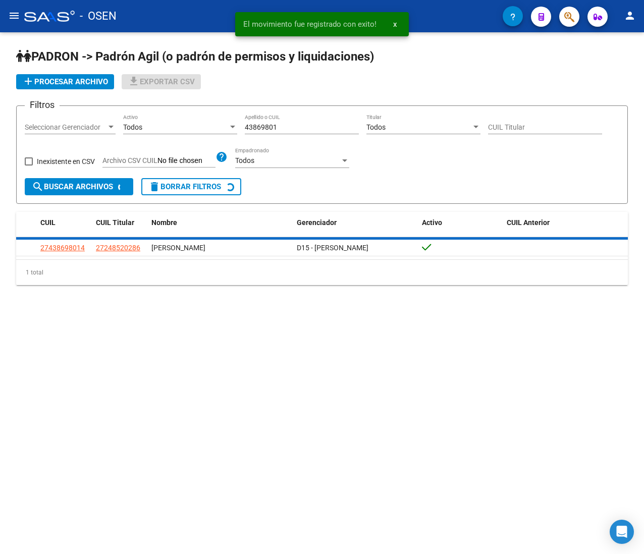
drag, startPoint x: 293, startPoint y: 125, endPoint x: 204, endPoint y: 108, distance: 90.9
click at [205, 109] on form "Filtros Seleccionar Gerenciador Seleccionar Gerenciador Todos Activo 43869801 A…" at bounding box center [322, 155] width 612 height 98
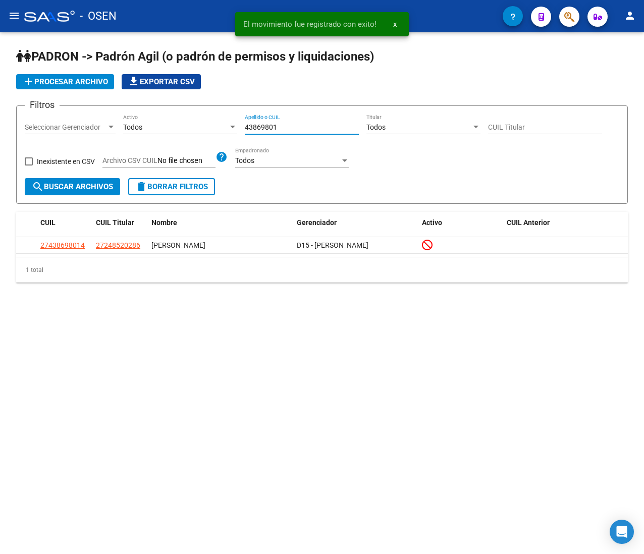
paste input "5385012"
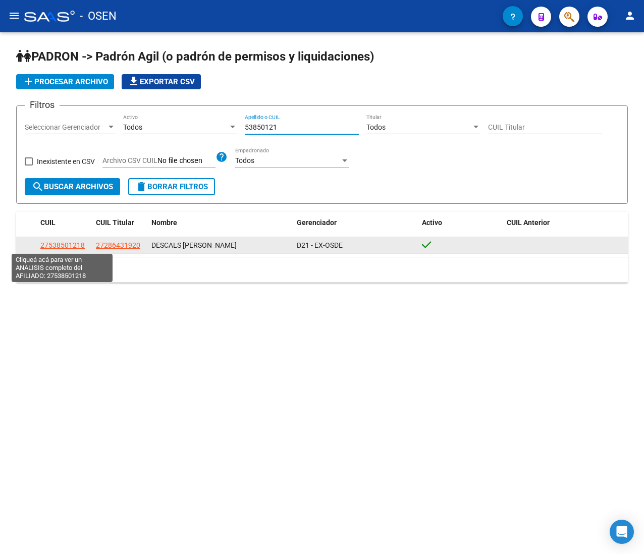
type input "53850121"
click at [67, 244] on span "27538501218" at bounding box center [62, 245] width 44 height 8
type textarea "27538501218"
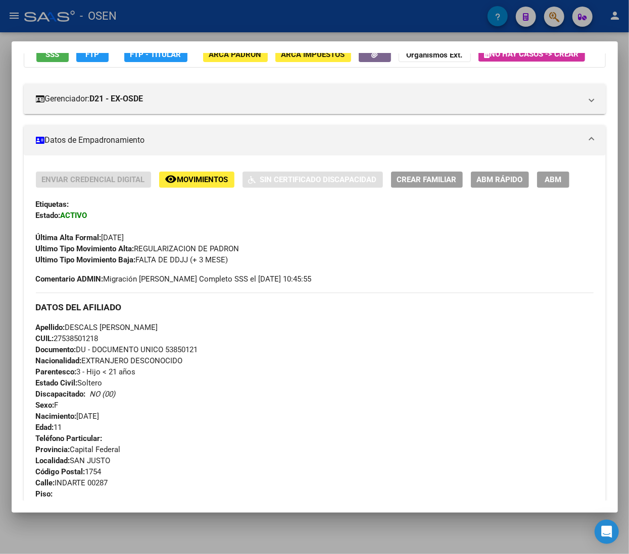
scroll to position [202, 0]
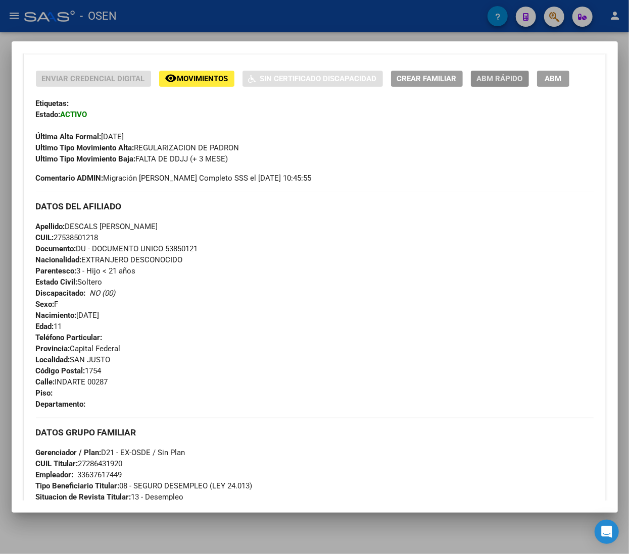
click at [505, 86] on button "ABM Rápido" at bounding box center [500, 79] width 58 height 16
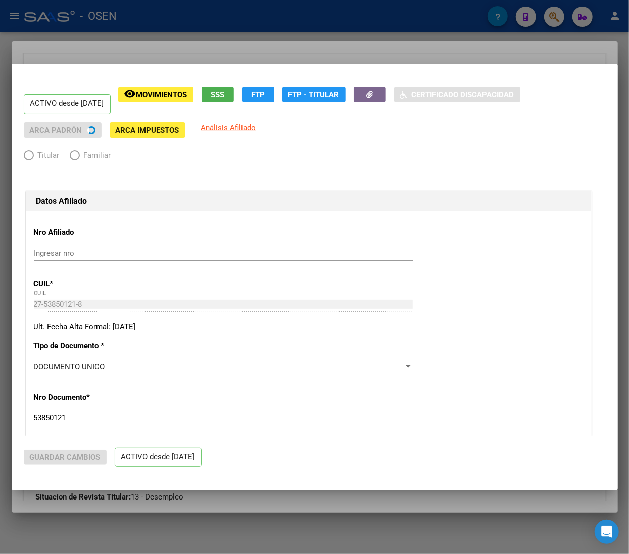
radio input "true"
type input "33-63761744-9"
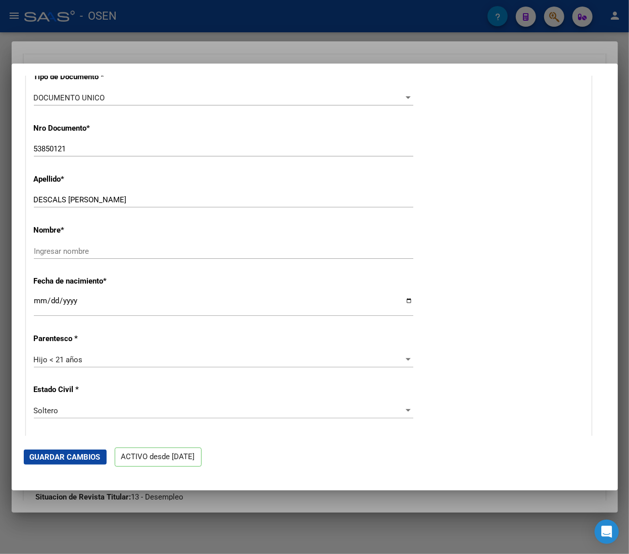
scroll to position [303, 0]
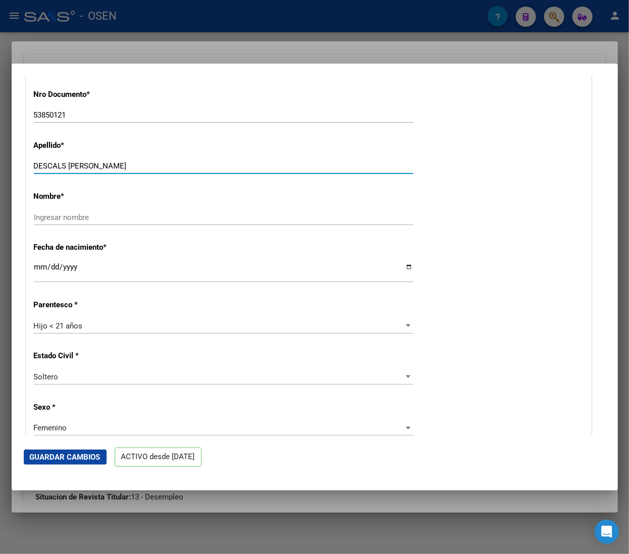
drag, startPoint x: 69, startPoint y: 163, endPoint x: 134, endPoint y: 163, distance: 64.6
click at [134, 163] on input "DESCALS TANIA JOSEFINA" at bounding box center [223, 166] width 379 height 9
type input "DESCALS"
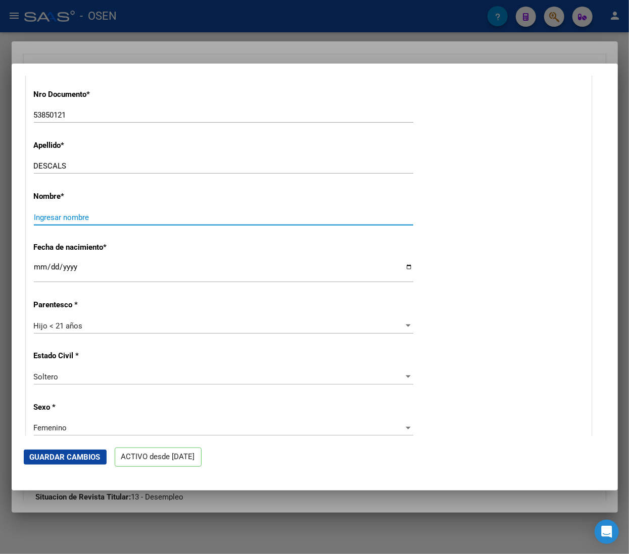
click at [97, 216] on input "Ingresar nombre" at bounding box center [223, 217] width 379 height 9
paste input "TANIA JOSEFINA"
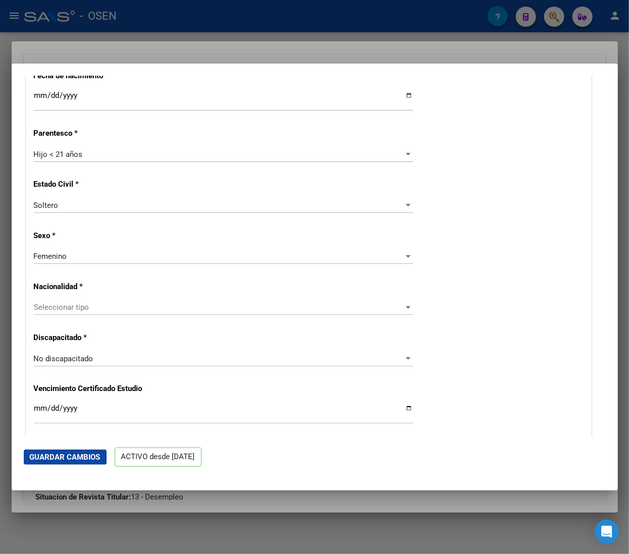
scroll to position [505, 0]
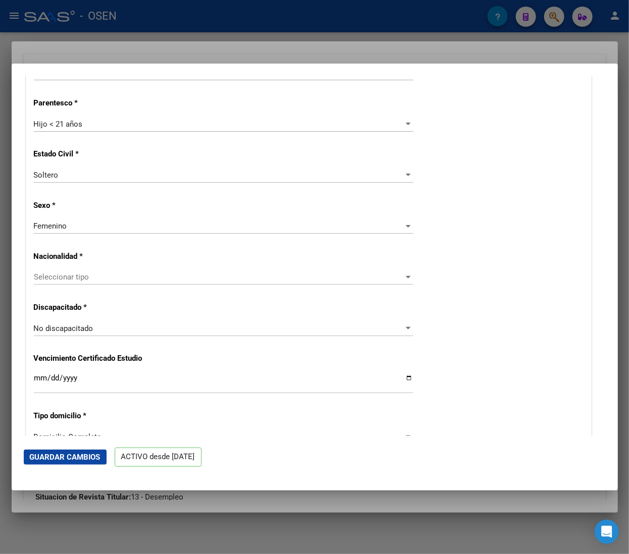
type input "TANIA JOSEFINA"
click at [89, 274] on span "Seleccionar tipo" at bounding box center [219, 277] width 370 height 9
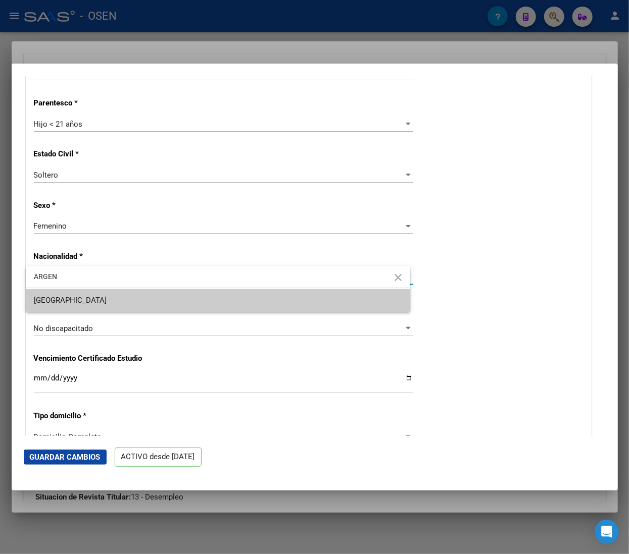
type input "ARGEN"
click at [122, 294] on span "[GEOGRAPHIC_DATA]" at bounding box center [218, 300] width 368 height 23
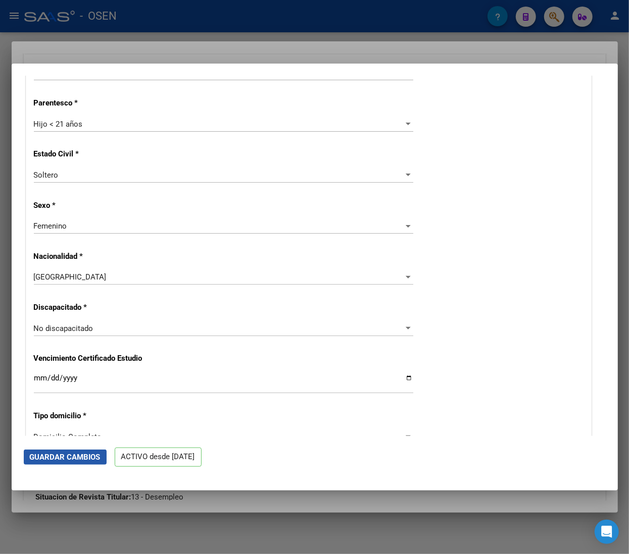
click at [74, 458] on span "Guardar Cambios" at bounding box center [65, 457] width 71 height 9
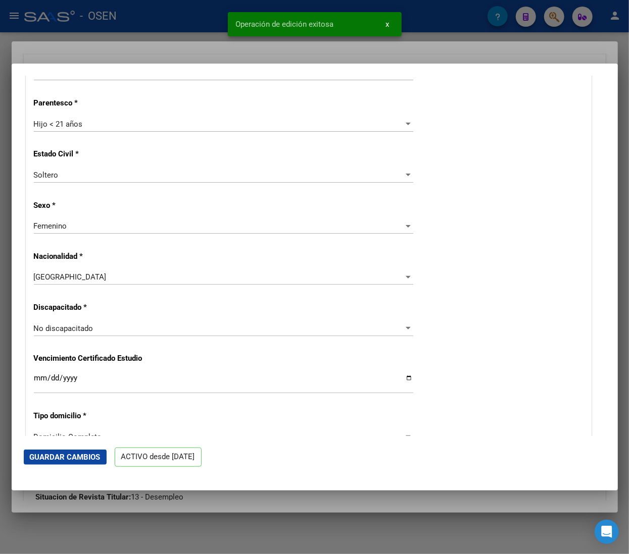
click at [153, 21] on div at bounding box center [314, 277] width 629 height 554
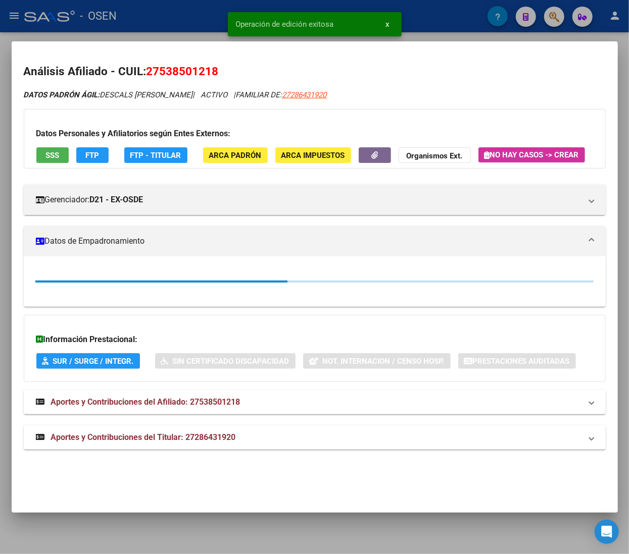
click at [160, 18] on div at bounding box center [314, 277] width 629 height 554
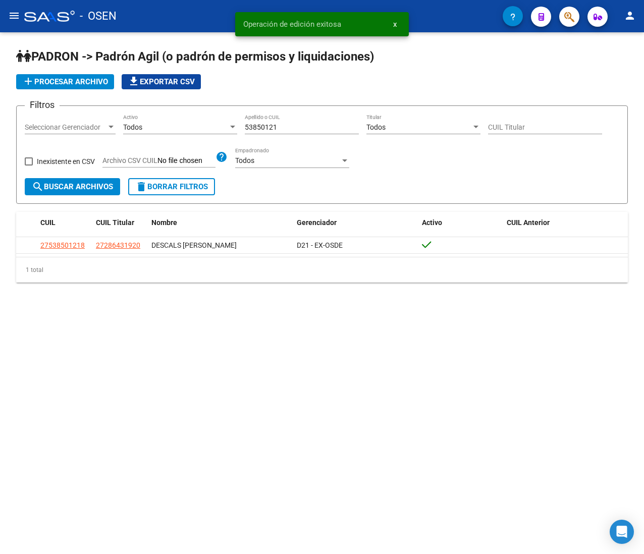
drag, startPoint x: 283, startPoint y: 126, endPoint x: 192, endPoint y: 125, distance: 90.4
click at [192, 125] on div "Filtros Seleccionar Gerenciador Seleccionar Gerenciador Todos Activo 53850121 A…" at bounding box center [322, 146] width 595 height 64
paste input "16478560"
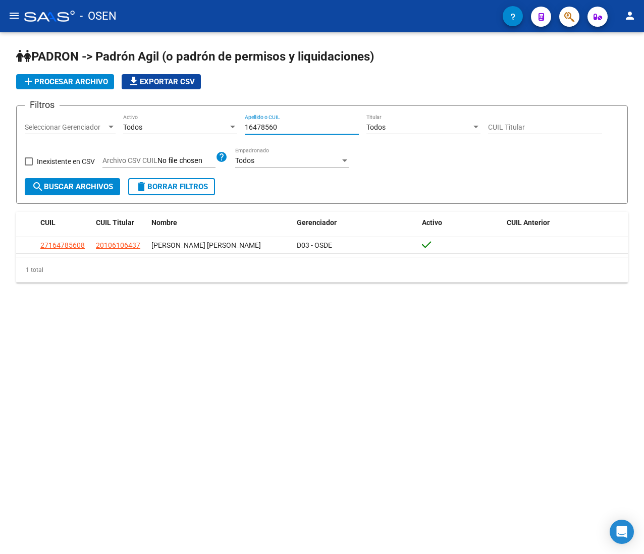
type input "16478560"
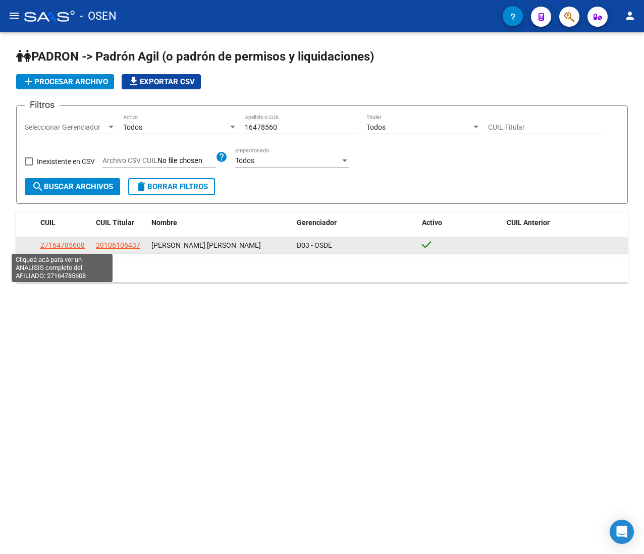
click at [60, 244] on span "27164785608" at bounding box center [62, 245] width 44 height 8
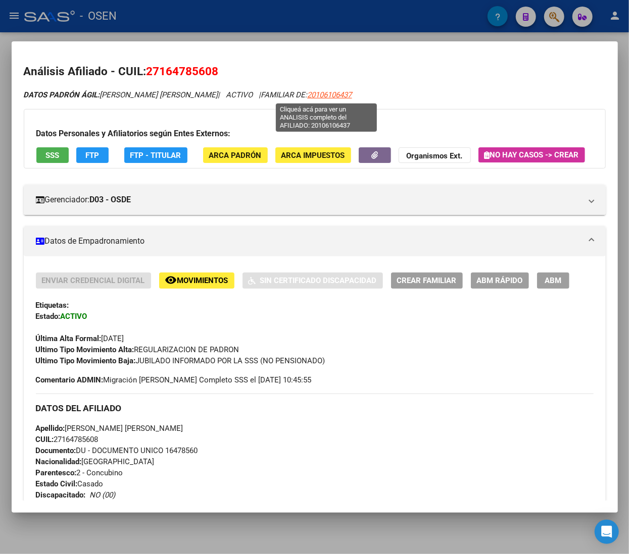
click at [334, 90] on span "20106106437" at bounding box center [330, 94] width 44 height 9
type textarea "20106106437"
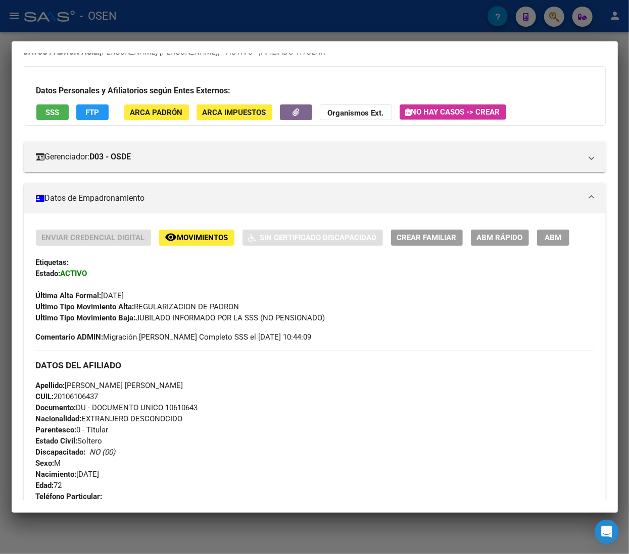
scroll to position [36, 0]
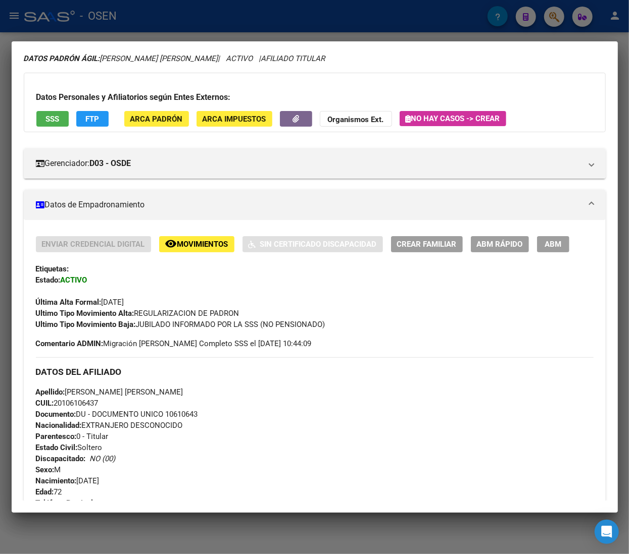
click at [487, 239] on span "ABM Rápido" at bounding box center [500, 243] width 46 height 9
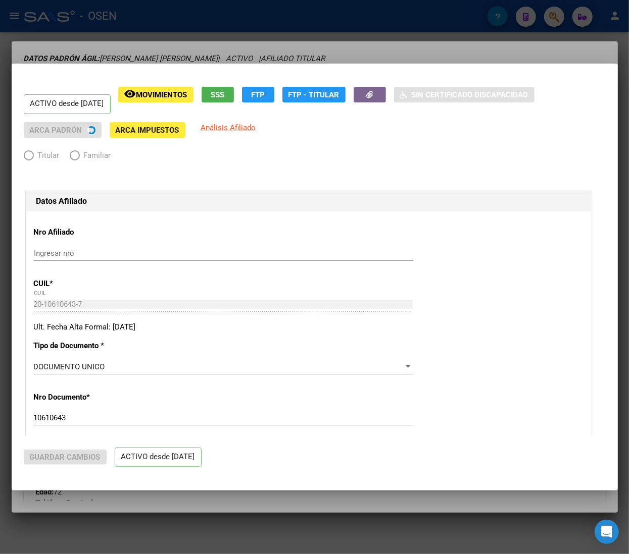
radio input "true"
type input "33-63761744-9"
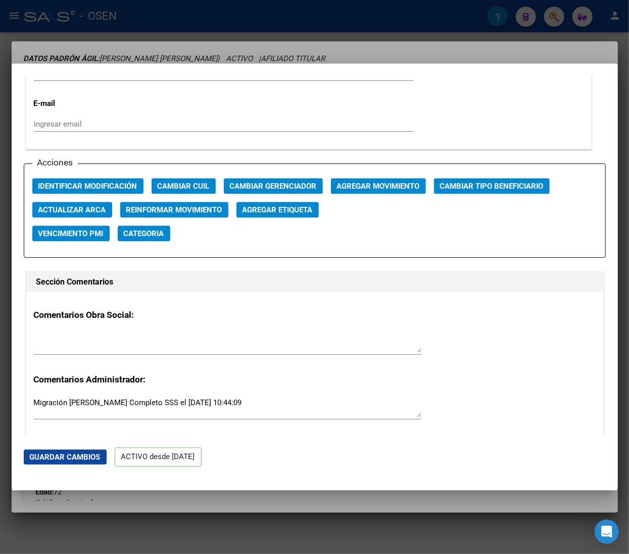
scroll to position [1414, 0]
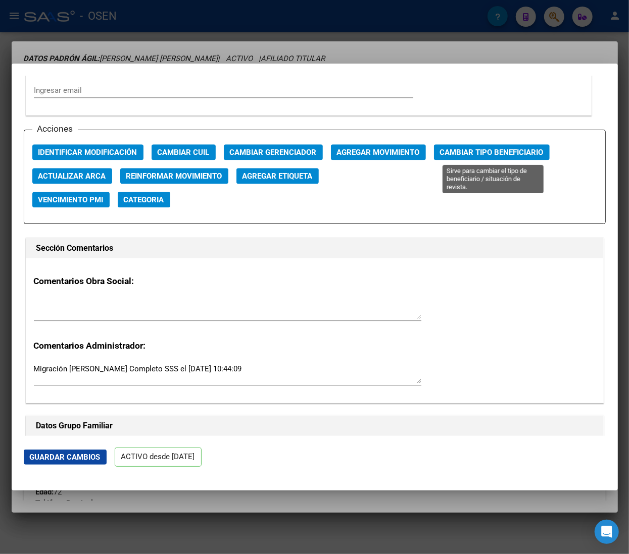
click at [489, 151] on span "Cambiar Tipo Beneficiario" at bounding box center [492, 152] width 104 height 9
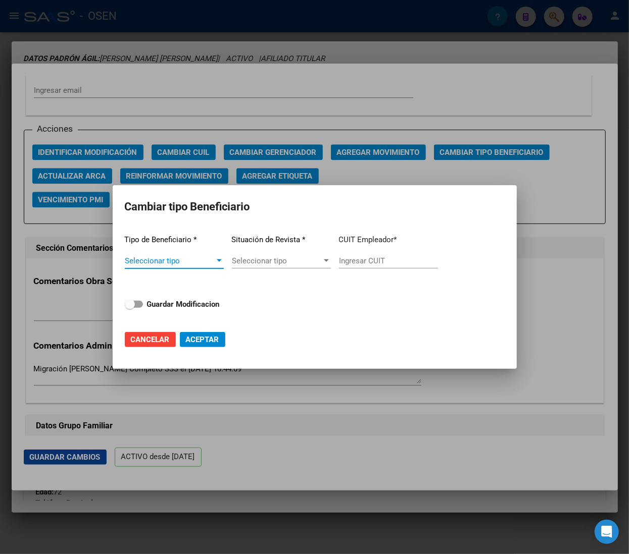
click at [182, 261] on span "Seleccionar tipo" at bounding box center [170, 261] width 90 height 9
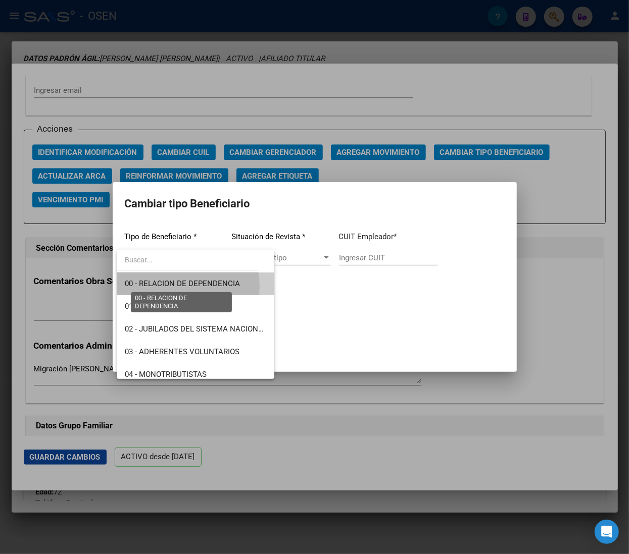
click at [185, 286] on span "00 - RELACION DE DEPENDENCIA" at bounding box center [182, 283] width 115 height 9
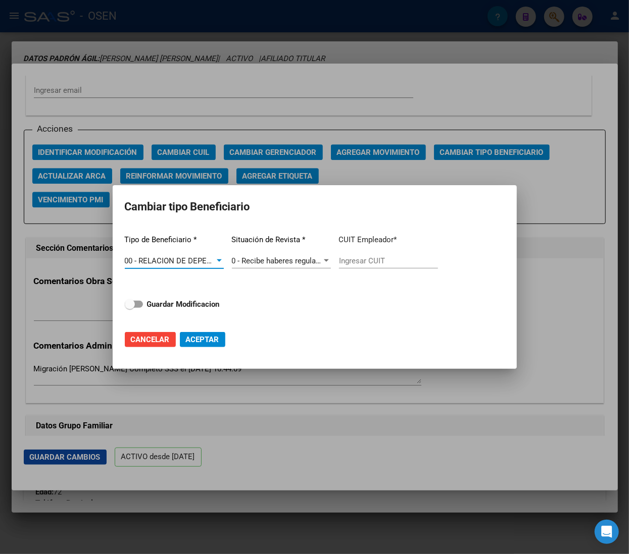
type input "30-52745070-1"
drag, startPoint x: 401, startPoint y: 260, endPoint x: 298, endPoint y: 251, distance: 103.4
click at [298, 251] on div "Tipo de Beneficiario * 00 - RELACION DE DEPENDENCIA Seleccionar tipo Situación …" at bounding box center [315, 274] width 380 height 95
click at [539, 312] on div at bounding box center [314, 277] width 629 height 554
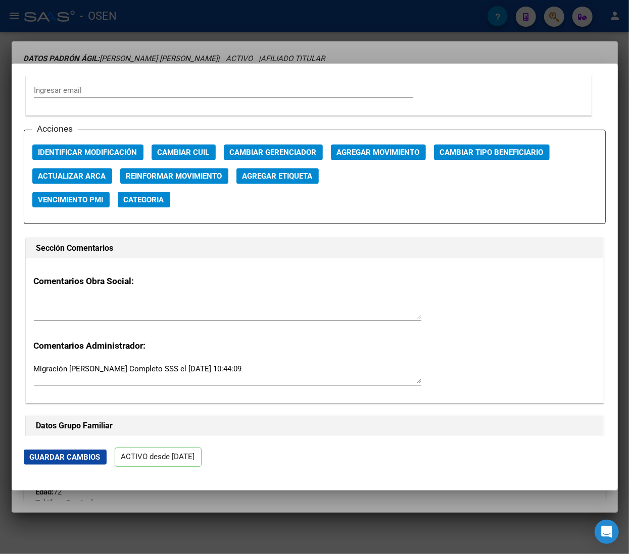
click at [538, 312] on div "Comentarios Obra Social: Comentarios Administrador: Migración Padrón Completo S…" at bounding box center [314, 331] width 577 height 144
drag, startPoint x: 374, startPoint y: 16, endPoint x: 376, endPoint y: 39, distance: 23.3
click at [374, 17] on div at bounding box center [314, 277] width 629 height 554
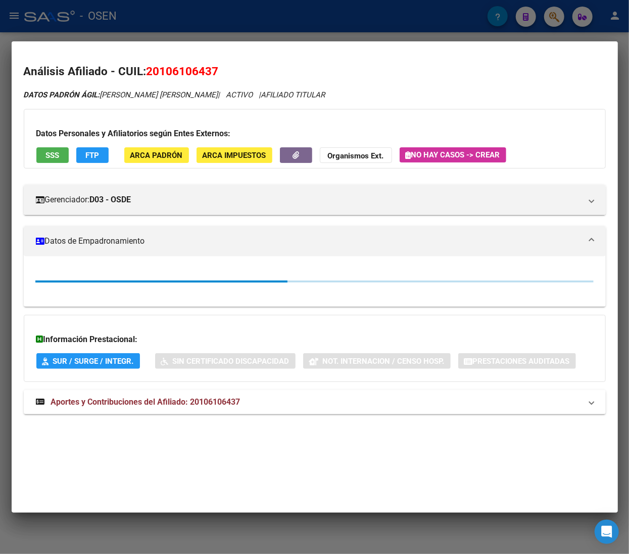
scroll to position [0, 0]
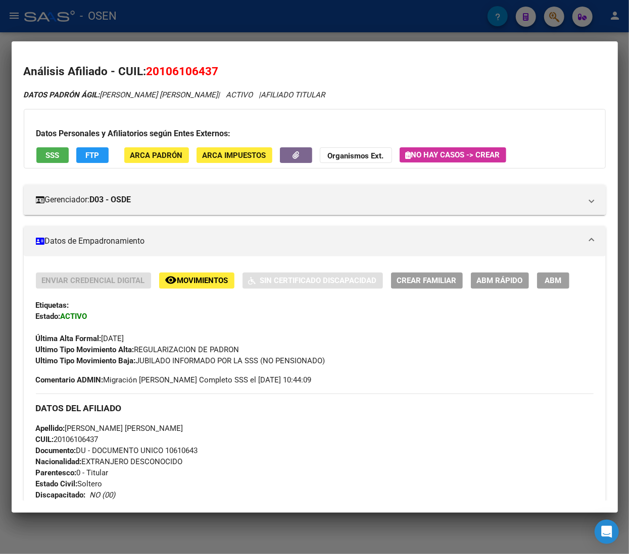
click at [87, 442] on span "CUIL: 20106106437" at bounding box center [67, 439] width 63 height 9
copy span "20106106437"
click at [497, 278] on span "ABM Rápido" at bounding box center [500, 281] width 46 height 9
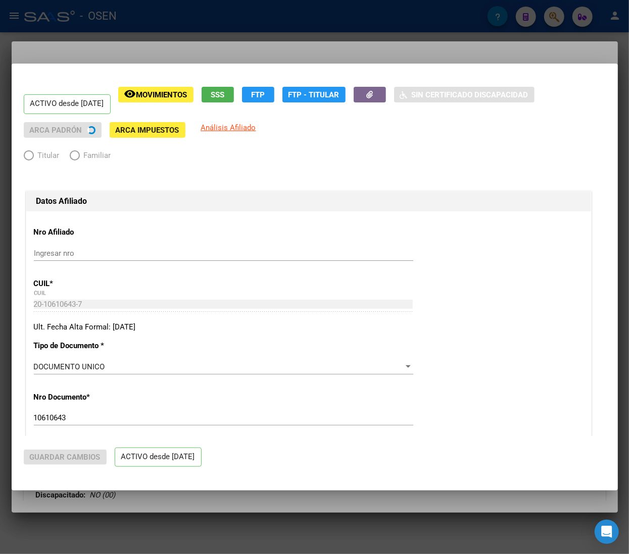
radio input "true"
type input "33-63761744-9"
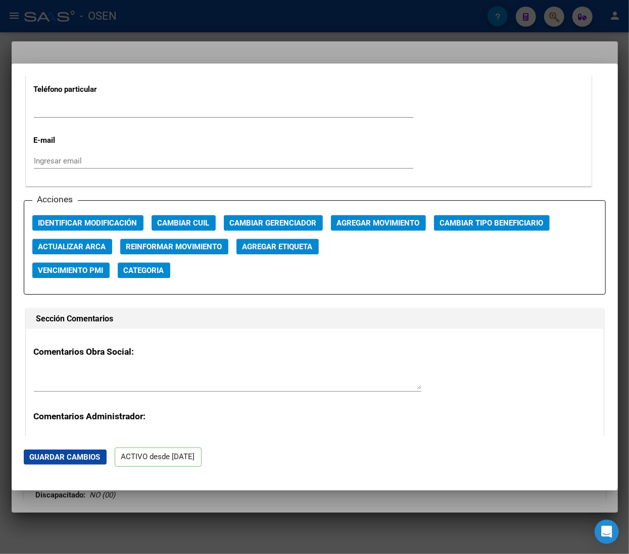
scroll to position [1313, 0]
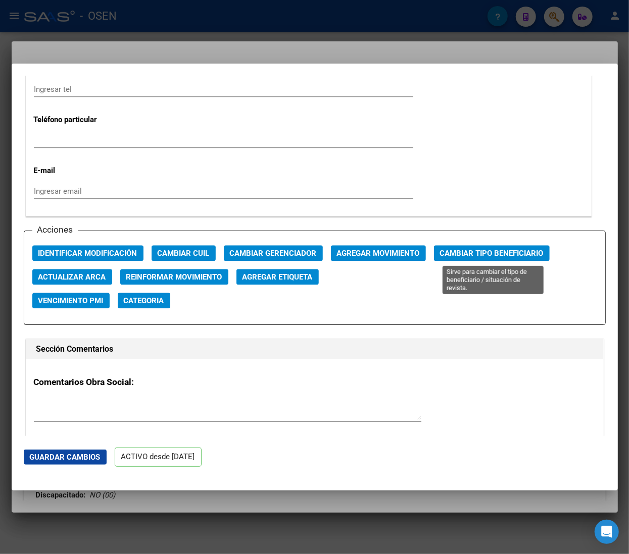
click at [489, 250] on span "Cambiar Tipo Beneficiario" at bounding box center [492, 253] width 104 height 9
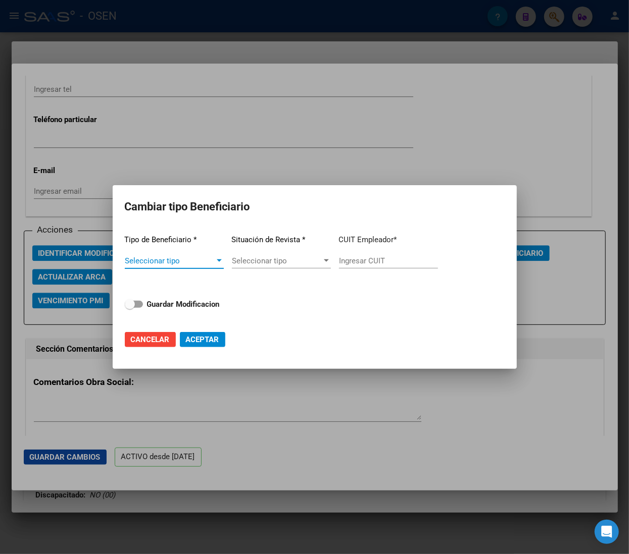
click at [187, 256] on div "Seleccionar tipo Seleccionar tipo" at bounding box center [174, 261] width 99 height 15
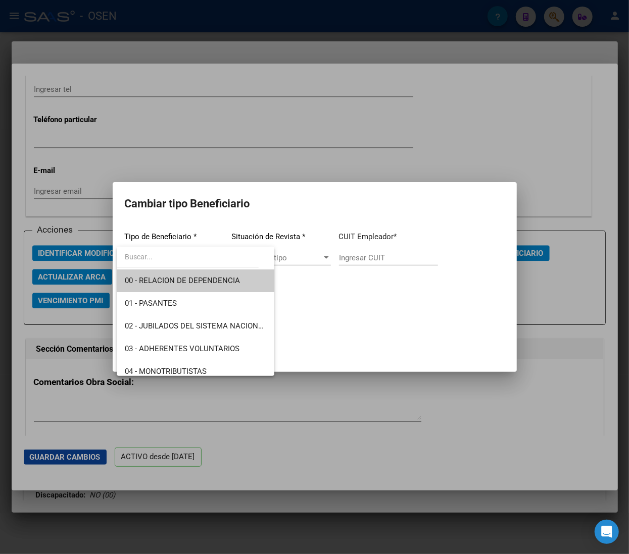
click at [196, 276] on span "00 - RELACION DE DEPENDENCIA" at bounding box center [182, 280] width 115 height 9
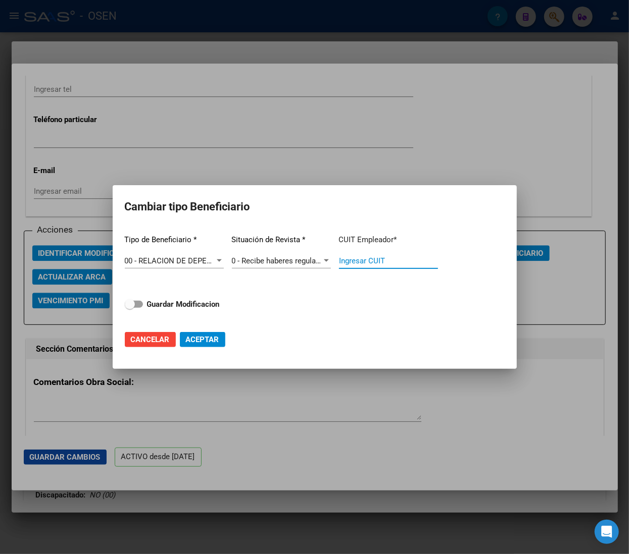
click at [368, 262] on input "Ingresar CUIT" at bounding box center [388, 261] width 99 height 9
paste input "text"
drag, startPoint x: 404, startPoint y: 256, endPoint x: 286, endPoint y: 256, distance: 118.2
click at [281, 254] on div "Tipo de Beneficiario * 00 - RELACION DE DEPENDENCIA Seleccionar tipo Situación …" at bounding box center [315, 274] width 380 height 95
drag, startPoint x: 398, startPoint y: 263, endPoint x: 292, endPoint y: 262, distance: 106.6
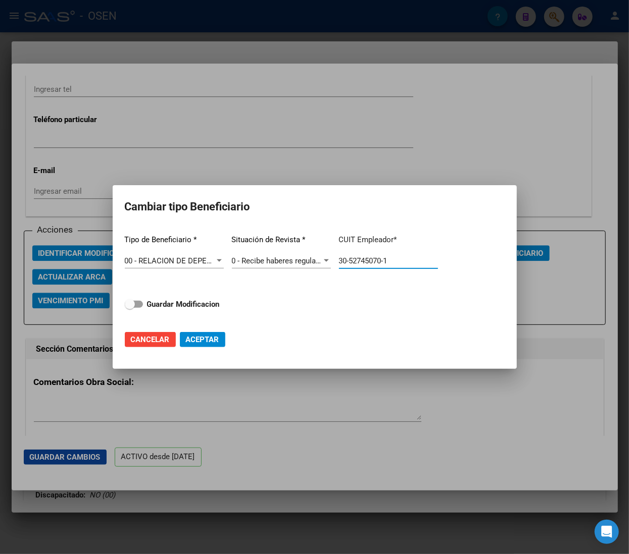
click at [306, 262] on div "Tipo de Beneficiario * 00 - RELACION DE DEPENDENCIA Seleccionar tipo Situación …" at bounding box center [315, 274] width 380 height 95
paste input "20-10610643-7"
type input "20-10610643-7"
click at [178, 306] on strong "Guardar Modificacion" at bounding box center [183, 304] width 73 height 9
click at [130, 308] on input "Guardar Modificacion" at bounding box center [129, 308] width 1 height 1
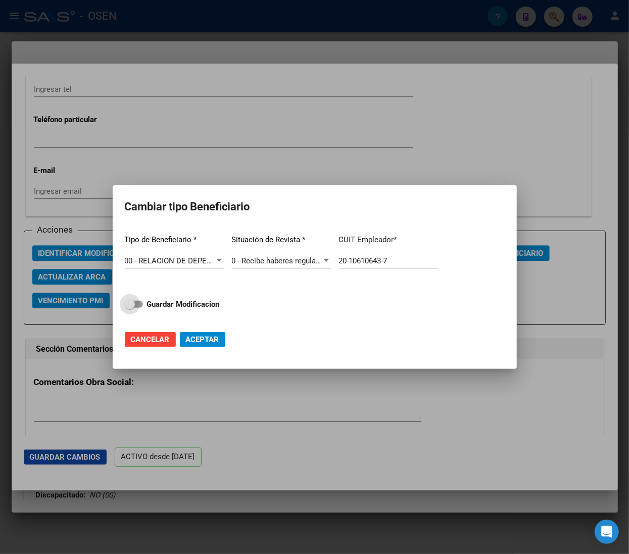
checkbox input "true"
click at [203, 343] on span "Aceptar" at bounding box center [202, 339] width 33 height 9
type input "20-10610643-7"
checkbox input "false"
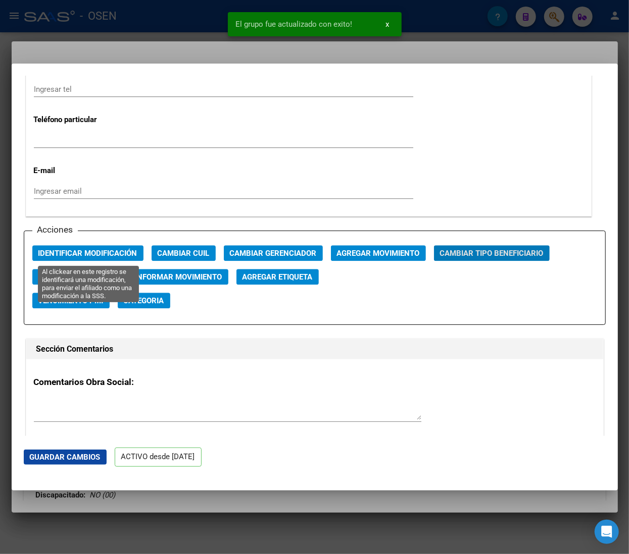
click at [113, 258] on span "Identificar Modificación" at bounding box center [87, 253] width 99 height 9
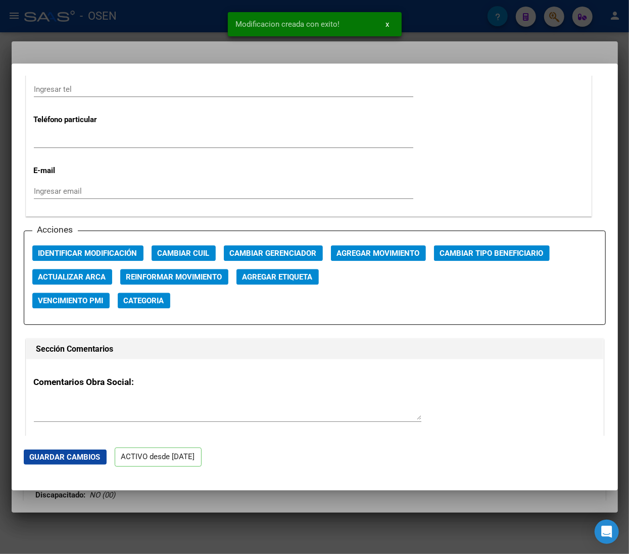
click at [133, 34] on div at bounding box center [314, 277] width 629 height 554
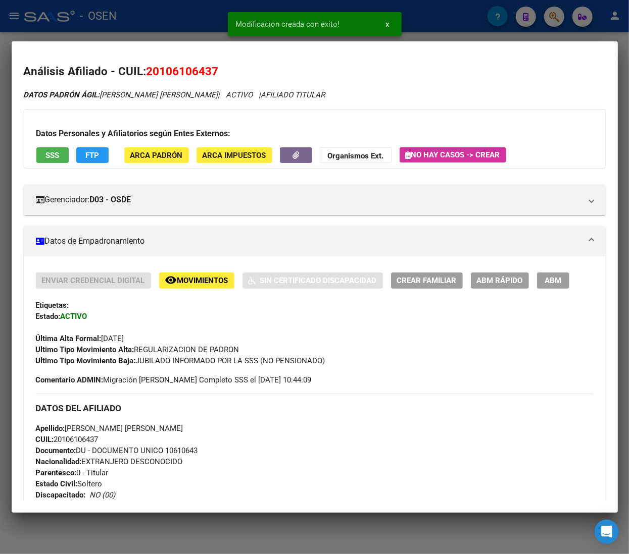
drag, startPoint x: 213, startPoint y: 15, endPoint x: 231, endPoint y: 61, distance: 49.1
click at [213, 15] on div at bounding box center [314, 277] width 629 height 554
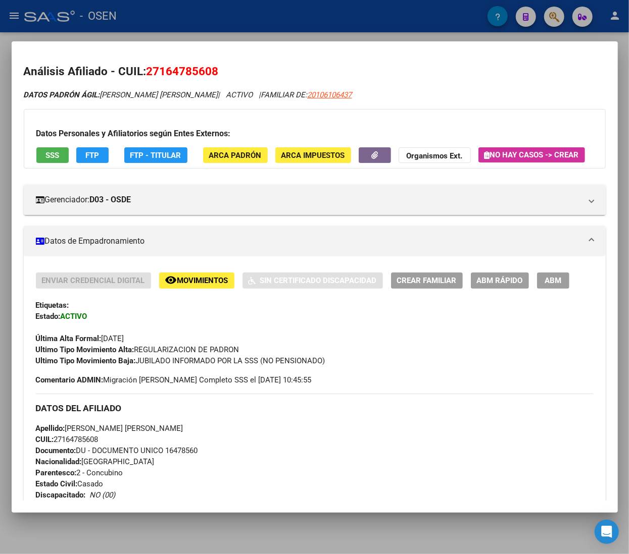
click at [431, 22] on div at bounding box center [314, 277] width 629 height 554
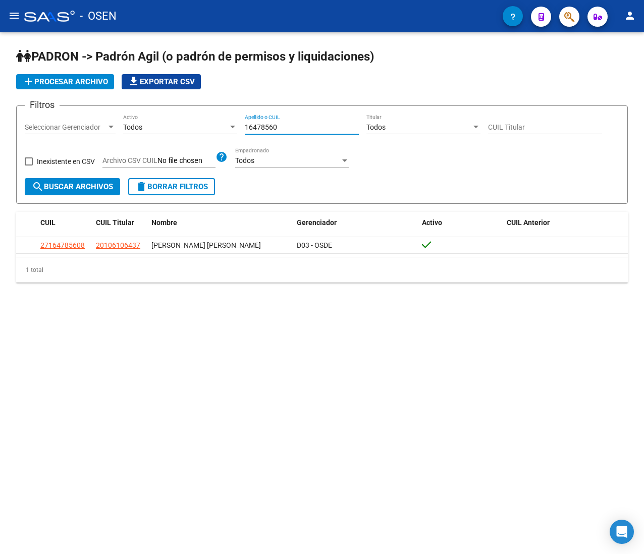
drag, startPoint x: 179, startPoint y: 117, endPoint x: 166, endPoint y: 117, distance: 13.1
click at [178, 117] on div "Filtros Seleccionar Gerenciador Seleccionar Gerenciador Todos Activo 16478560 A…" at bounding box center [322, 146] width 595 height 64
paste input "7577434"
type input "17577434"
click at [411, 304] on div "PADRON -> Padrón Agil (o padrón de permisos y liquidaciones) add Procesar archi…" at bounding box center [322, 173] width 644 height 283
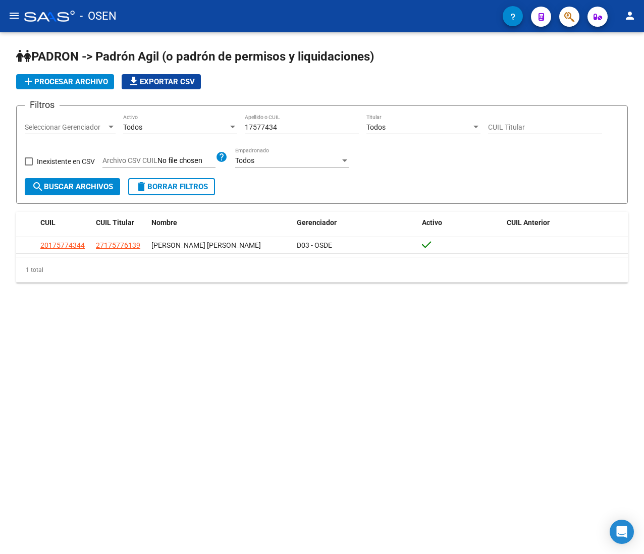
click at [286, 125] on input "17577434" at bounding box center [302, 127] width 114 height 9
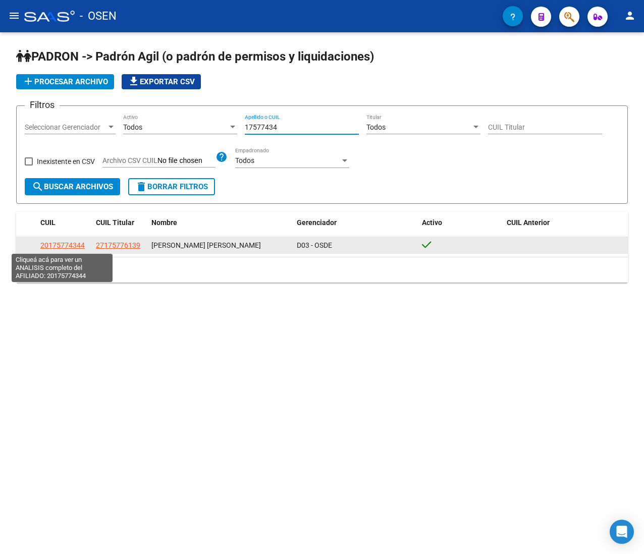
click at [65, 245] on span "20175774344" at bounding box center [62, 245] width 44 height 8
type textarea "20175774344"
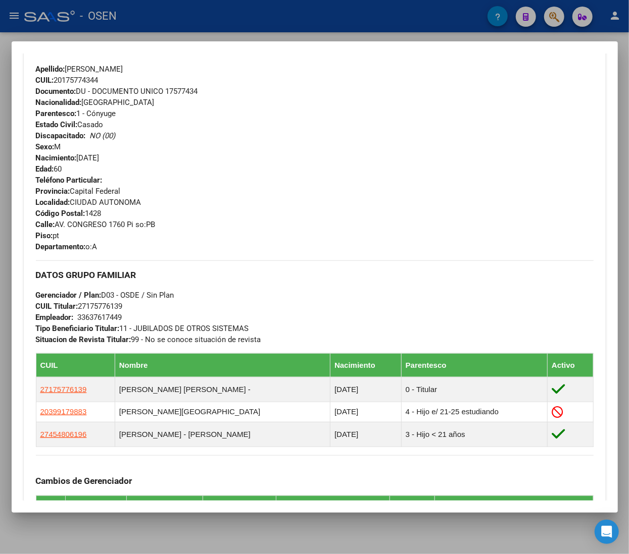
scroll to position [404, 0]
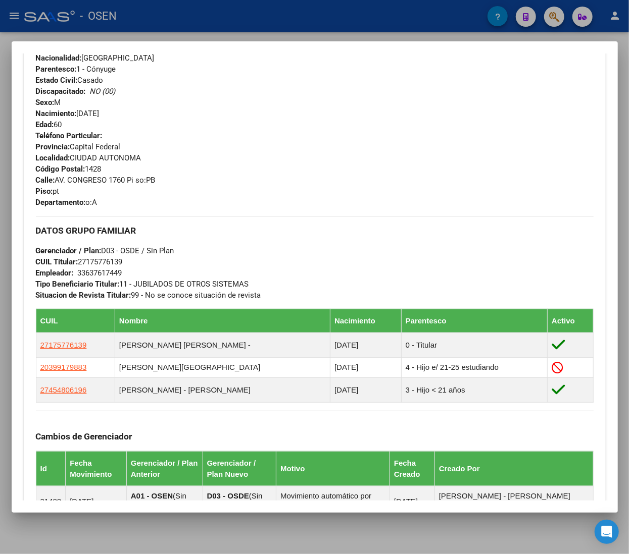
click at [255, 20] on div at bounding box center [314, 277] width 629 height 554
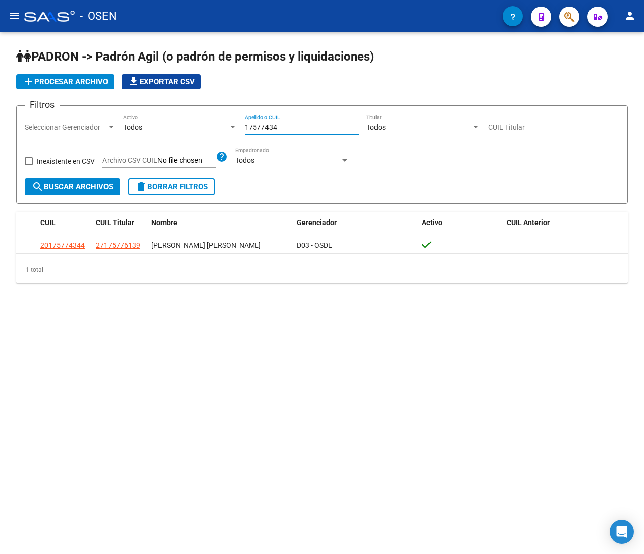
drag, startPoint x: 279, startPoint y: 127, endPoint x: 176, endPoint y: 115, distance: 103.2
click at [202, 119] on div "Filtros Seleccionar Gerenciador Seleccionar Gerenciador Todos Activo 17577434 A…" at bounding box center [322, 146] width 595 height 64
paste input "45480619"
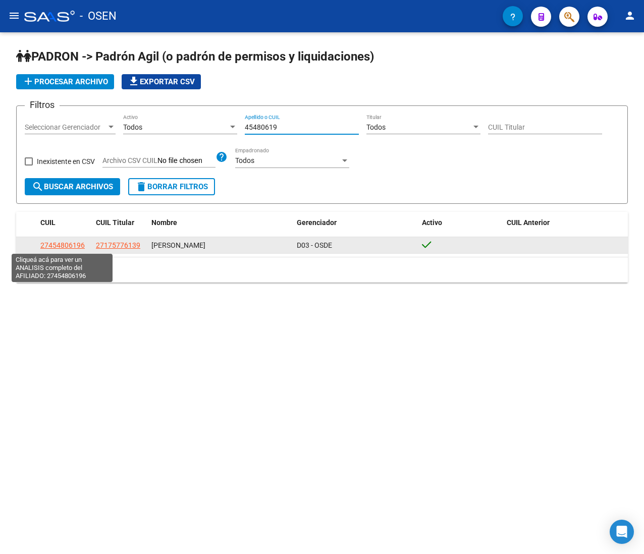
type input "45480619"
click at [77, 246] on span "27454806196" at bounding box center [62, 245] width 44 height 8
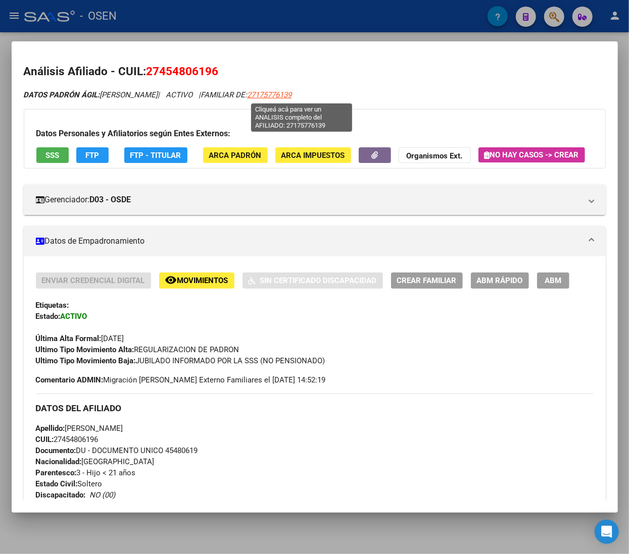
click at [292, 96] on span "27175776139" at bounding box center [269, 94] width 44 height 9
type textarea "27175776139"
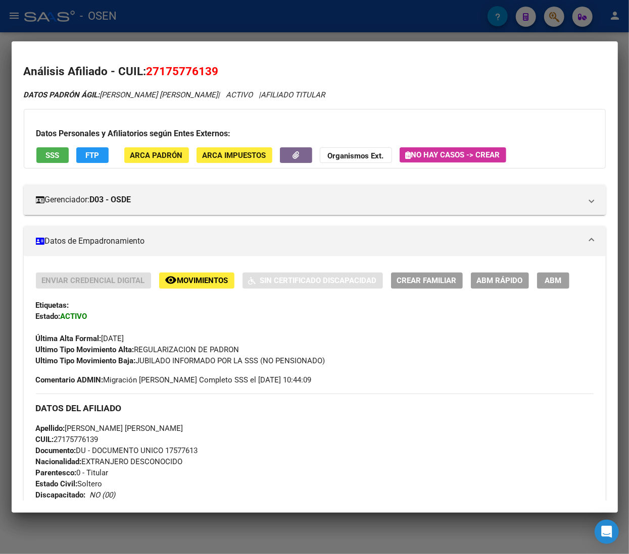
click at [81, 441] on span "CUIL: 27175776139" at bounding box center [67, 439] width 63 height 9
click at [81, 440] on span "CUIL: 27175776139" at bounding box center [67, 439] width 63 height 9
copy span "27175776139"
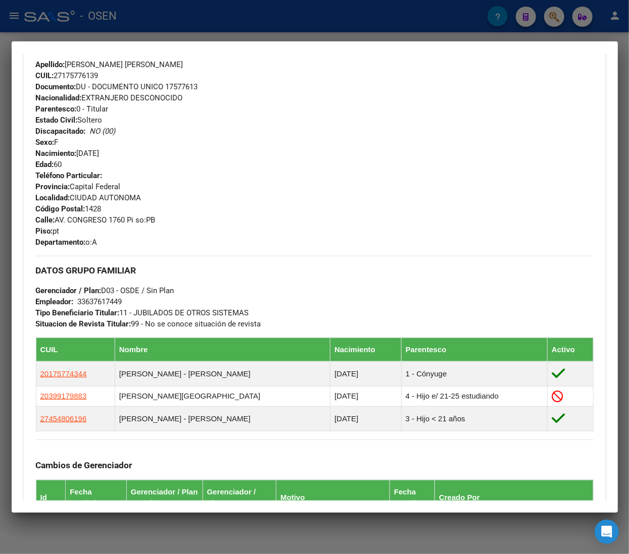
scroll to position [0, 0]
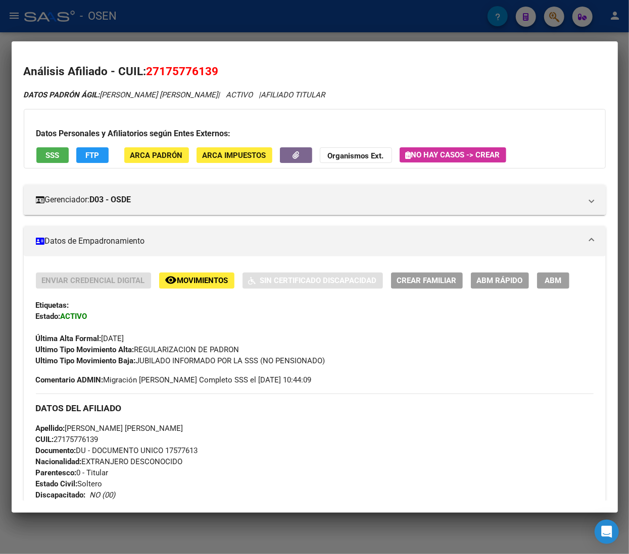
click at [513, 281] on span "ABM Rápido" at bounding box center [500, 281] width 46 height 9
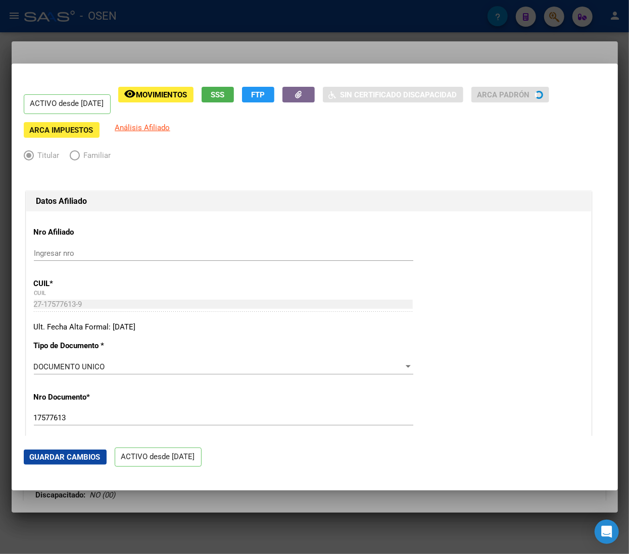
radio input "true"
type input "33-63761744-9"
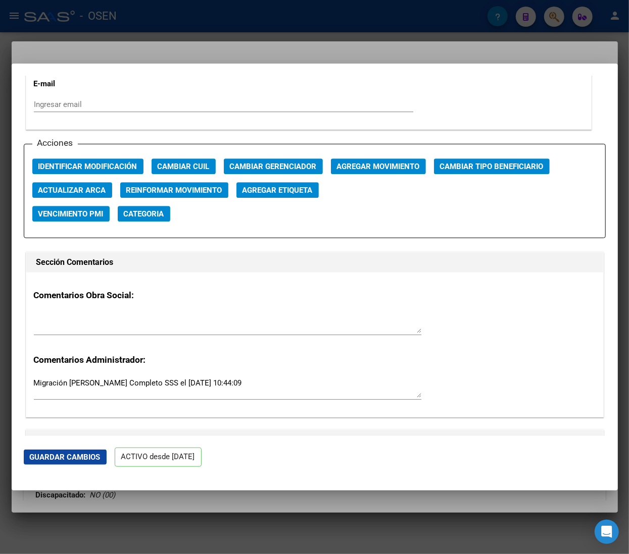
scroll to position [1414, 0]
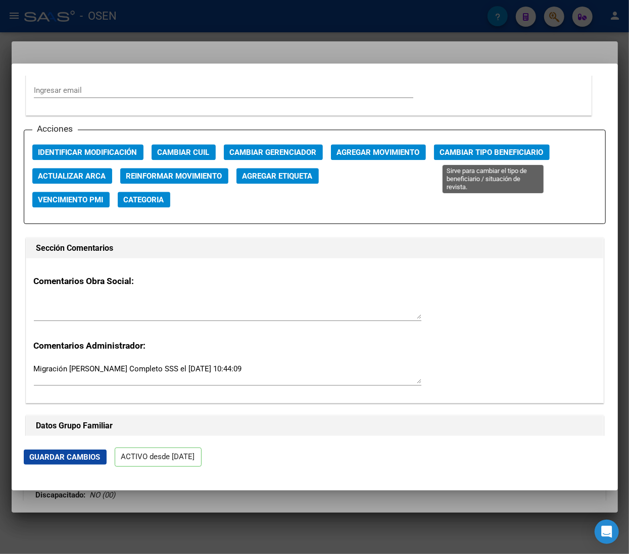
click at [464, 148] on span "Cambiar Tipo Beneficiario" at bounding box center [492, 152] width 104 height 9
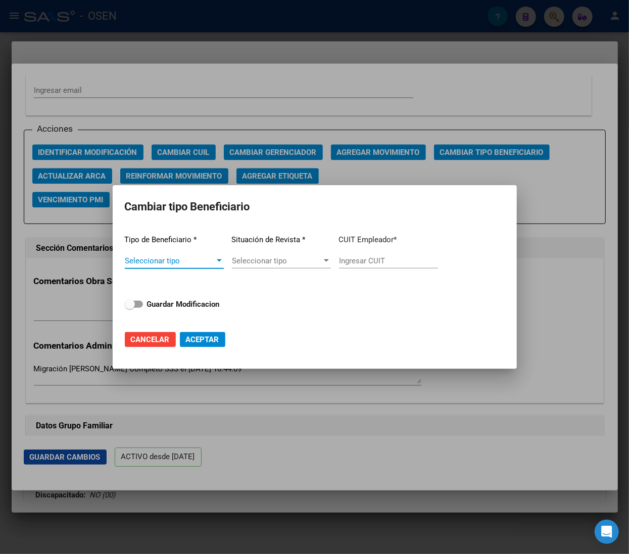
click at [174, 260] on span "Seleccionar tipo" at bounding box center [170, 261] width 90 height 9
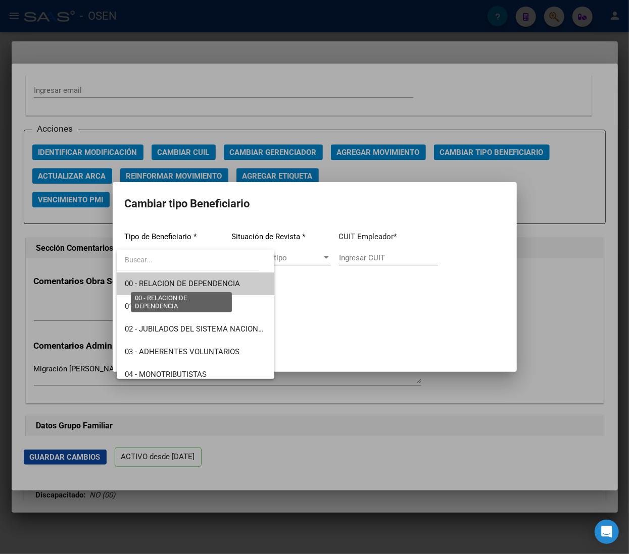
click at [184, 280] on span "00 - RELACION DE DEPENDENCIA" at bounding box center [182, 283] width 115 height 9
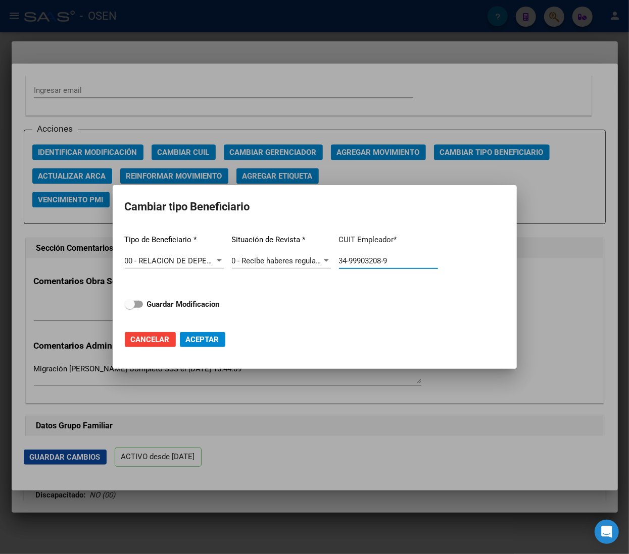
drag, startPoint x: 401, startPoint y: 260, endPoint x: 264, endPoint y: 254, distance: 137.5
click at [264, 254] on div "Tipo de Beneficiario * 00 - RELACION DE DEPENDENCIA Seleccionar tipo Situación …" at bounding box center [315, 274] width 380 height 95
paste input "27-17577613"
type input "27-17577613-9"
click at [184, 298] on span "Guardar Modificacion" at bounding box center [183, 304] width 73 height 12
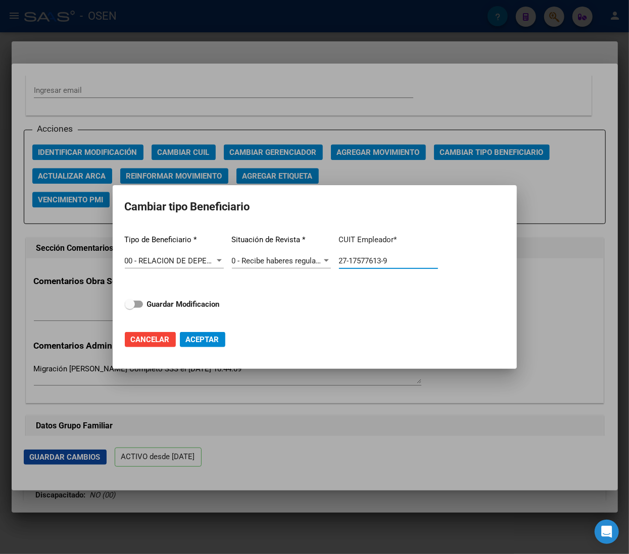
click at [130, 308] on input "Guardar Modificacion" at bounding box center [129, 308] width 1 height 1
checkbox input "true"
click at [223, 337] on button "Aceptar" at bounding box center [202, 339] width 45 height 15
type input "27-17577613-9"
checkbox input "false"
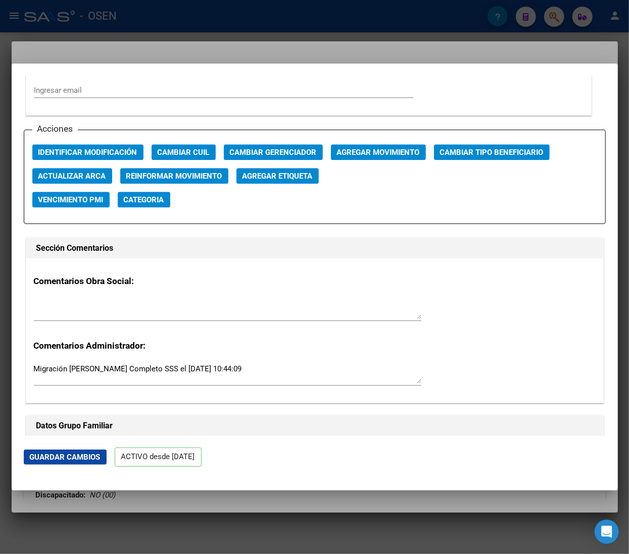
click at [215, 20] on div at bounding box center [314, 277] width 629 height 554
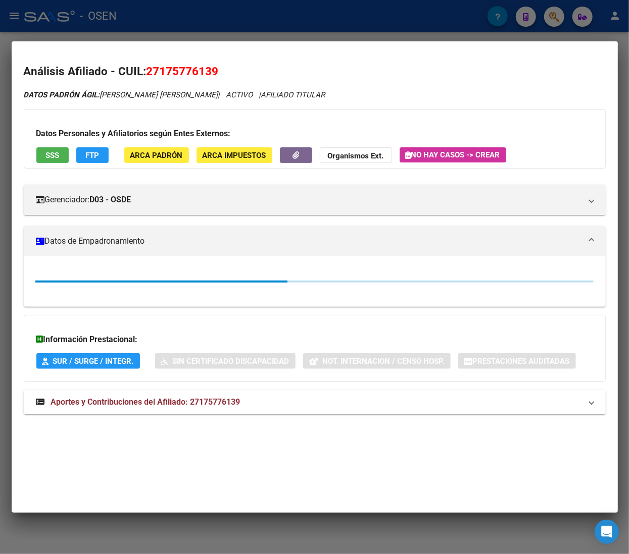
click at [215, 20] on div at bounding box center [314, 277] width 629 height 554
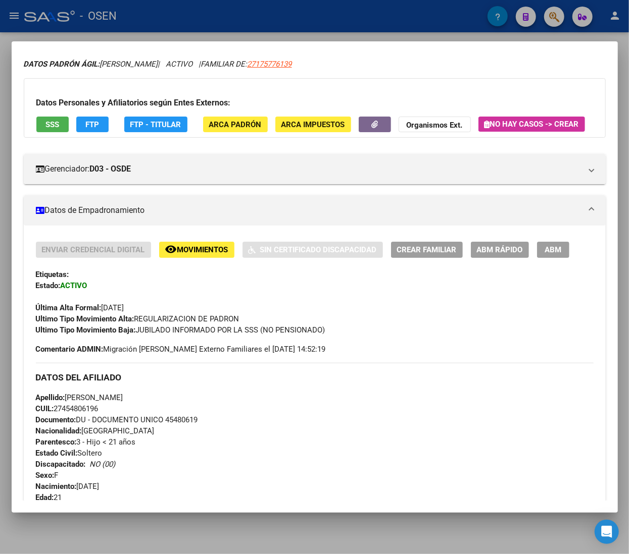
scroll to position [0, 0]
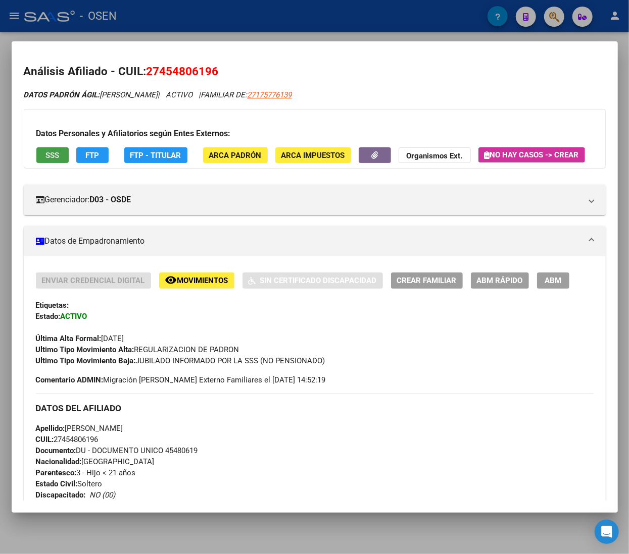
click at [49, 147] on button "SSS" at bounding box center [52, 155] width 32 height 16
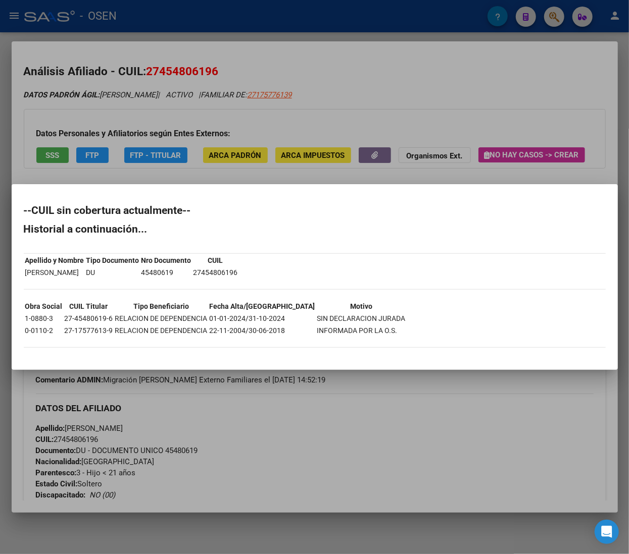
click at [501, 110] on div at bounding box center [314, 277] width 629 height 554
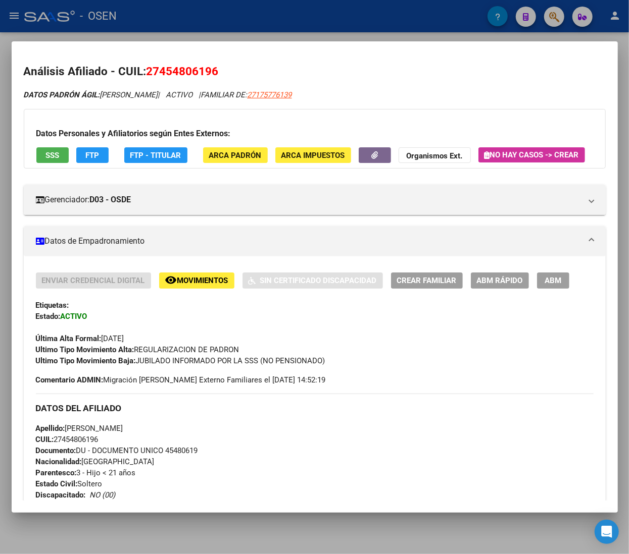
click at [498, 286] on span "ABM Rápido" at bounding box center [500, 281] width 46 height 9
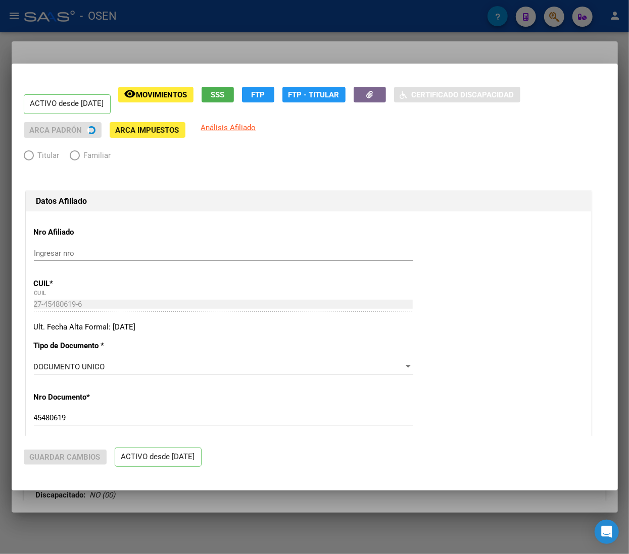
radio input "true"
type input "27-17577613-9"
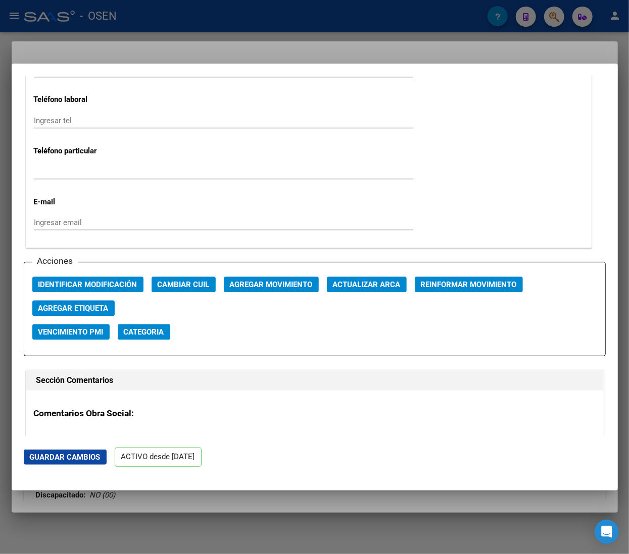
scroll to position [1313, 0]
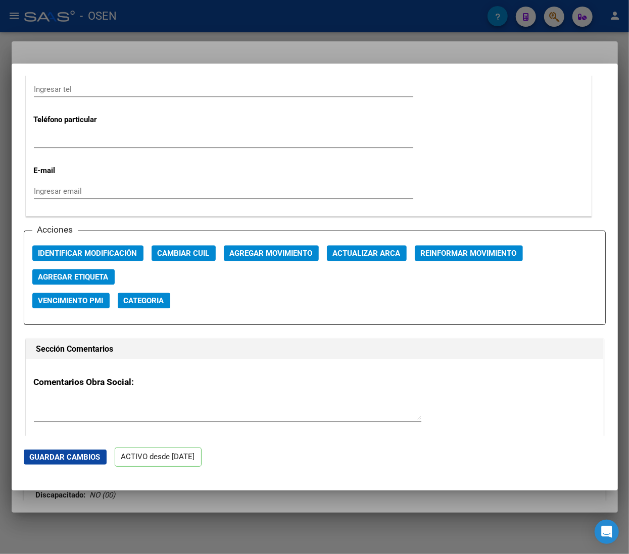
click at [288, 256] on span "Agregar Movimiento" at bounding box center [271, 253] width 83 height 9
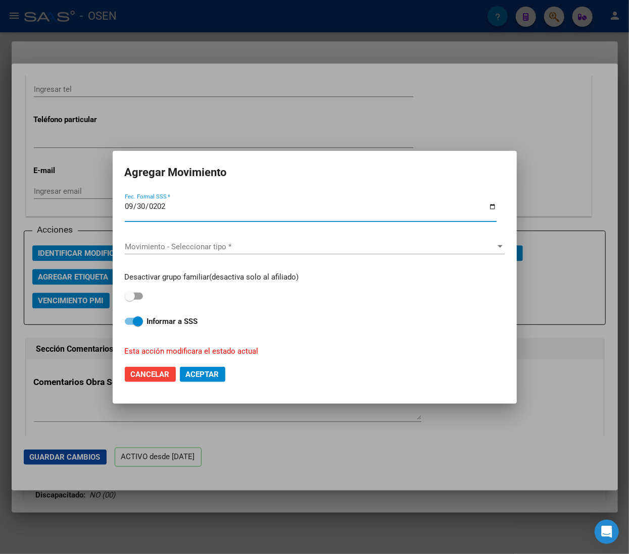
type input "[DATE]"
click at [246, 244] on span "Movimiento - Seleccionar tipo *" at bounding box center [310, 246] width 371 height 9
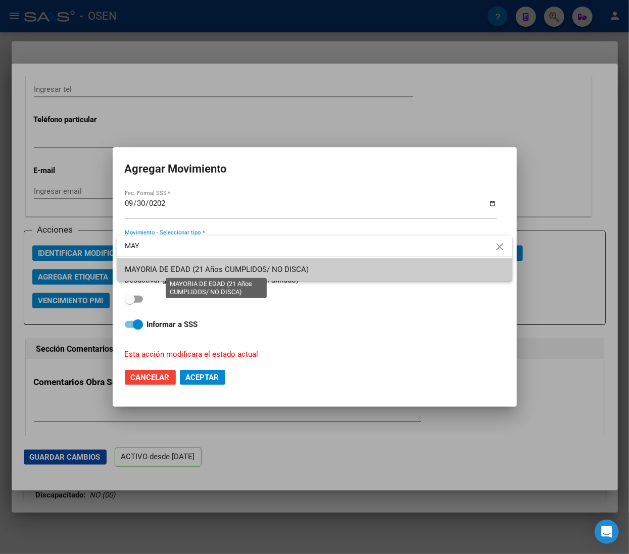
type input "MAY"
click at [263, 264] on span "MAYORIA DE EDAD (21 Años CUMPLIDOS/ NO DISCA)" at bounding box center [314, 270] width 379 height 23
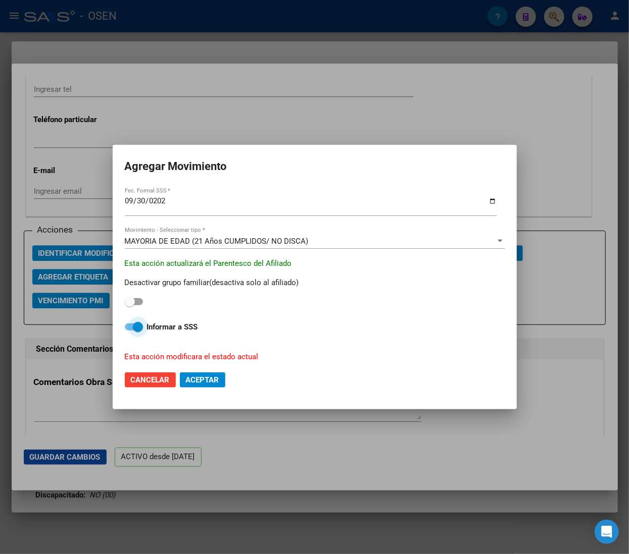
click at [140, 325] on span at bounding box center [138, 327] width 10 height 10
click at [130, 331] on input "Informar a SSS" at bounding box center [129, 331] width 1 height 1
checkbox input "false"
click at [196, 383] on span "Aceptar" at bounding box center [202, 380] width 33 height 9
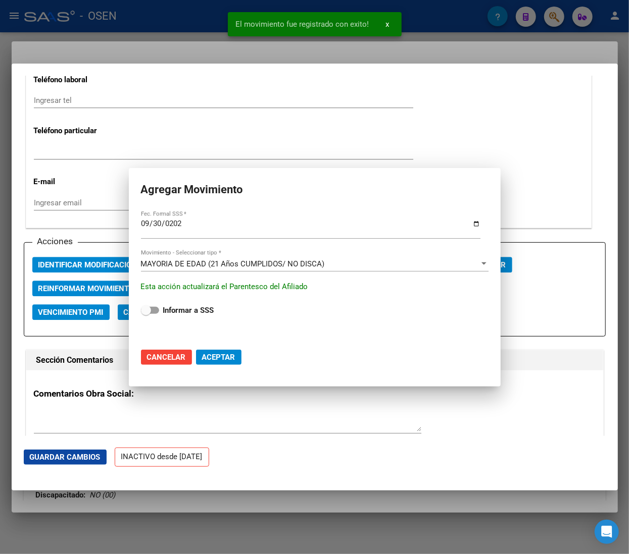
scroll to position [1324, 0]
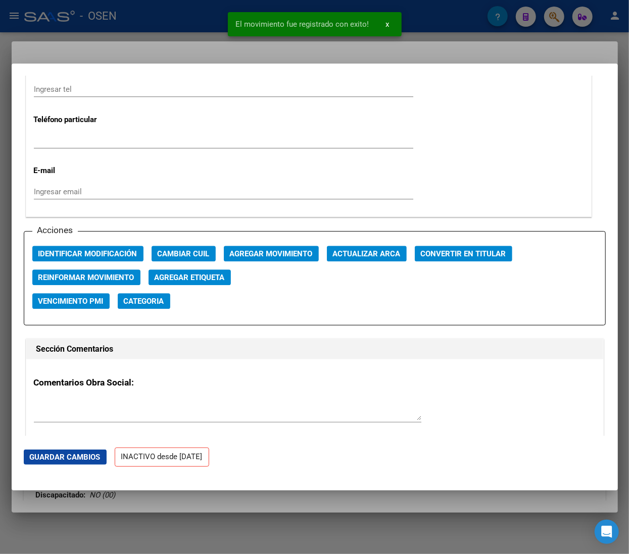
click at [177, 26] on div at bounding box center [314, 277] width 629 height 554
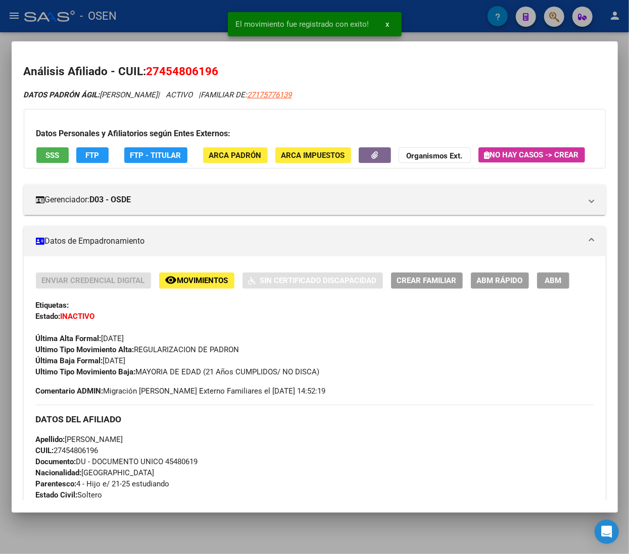
click at [178, 25] on div at bounding box center [314, 277] width 629 height 554
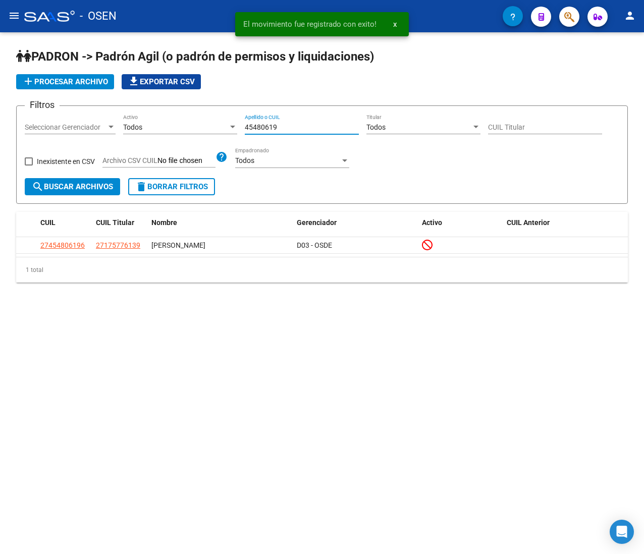
drag, startPoint x: 210, startPoint y: 123, endPoint x: 161, endPoint y: 117, distance: 49.9
click at [162, 117] on div "Filtros Seleccionar Gerenciador Seleccionar Gerenciador Todos Activo 45480619 A…" at bounding box center [322, 146] width 595 height 64
click at [161, 117] on div "Todos Activo" at bounding box center [180, 124] width 114 height 20
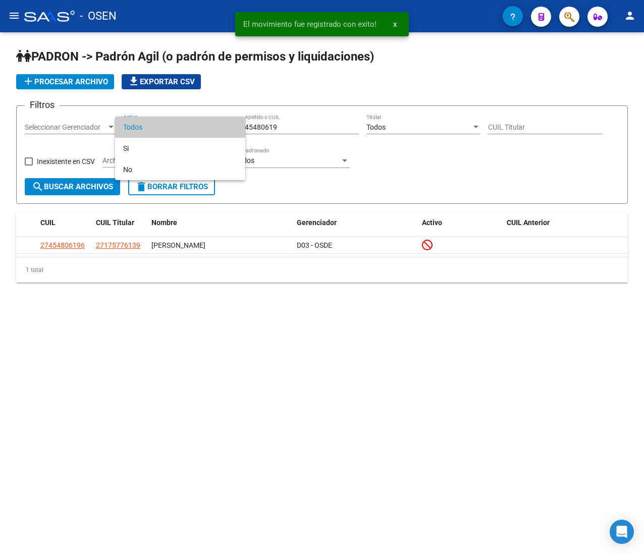
click at [304, 142] on div at bounding box center [322, 277] width 644 height 554
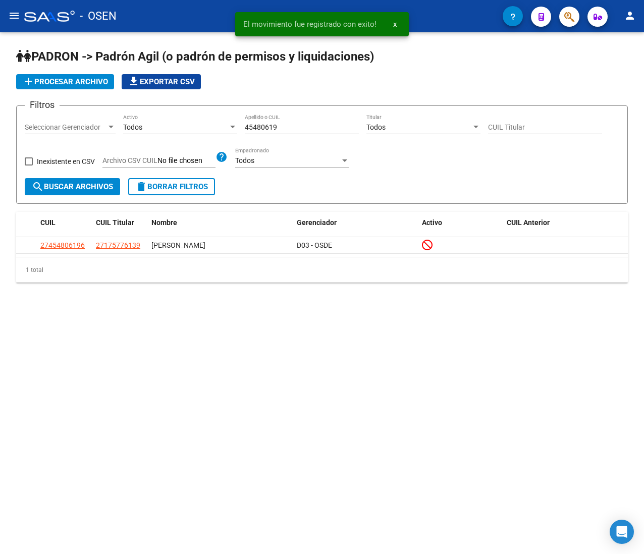
click at [293, 121] on div "45480619 Apellido o CUIL" at bounding box center [302, 124] width 114 height 20
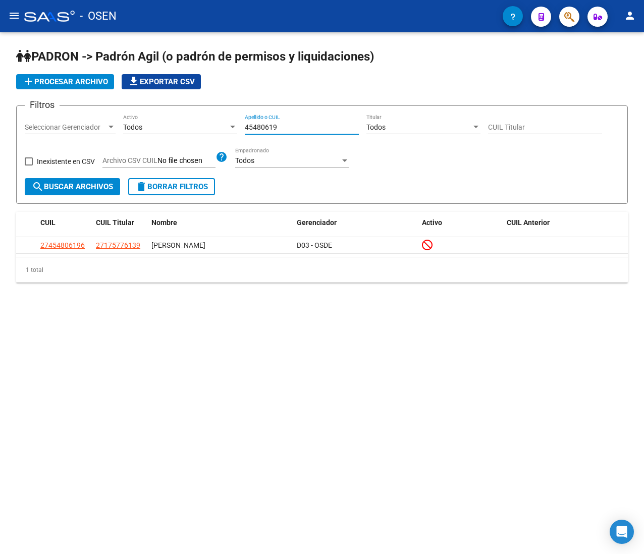
paste input "2691484"
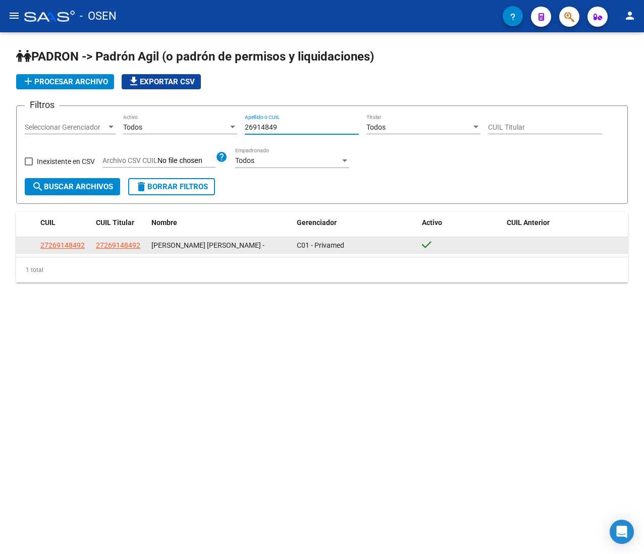
type input "26914849"
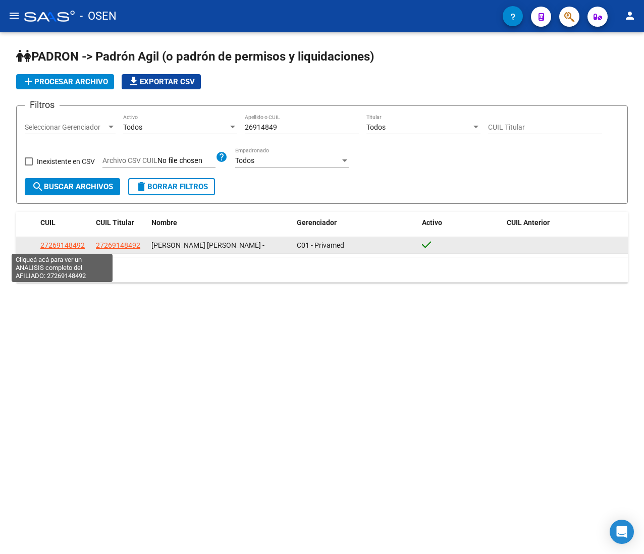
click at [72, 245] on span "27269148492" at bounding box center [62, 245] width 44 height 8
type textarea "27269148492"
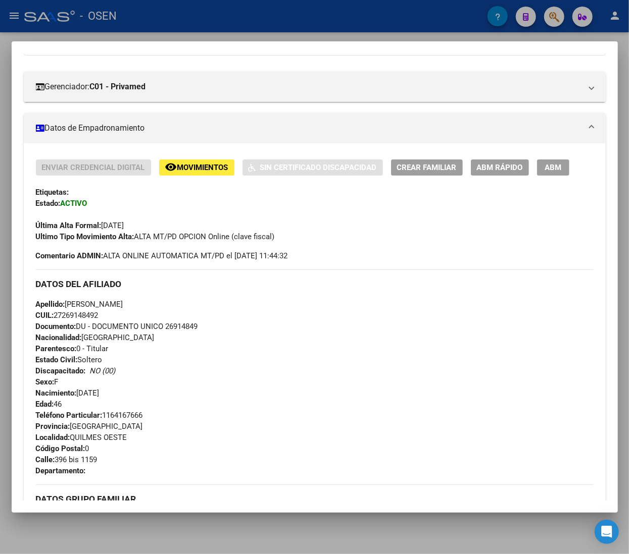
scroll to position [202, 0]
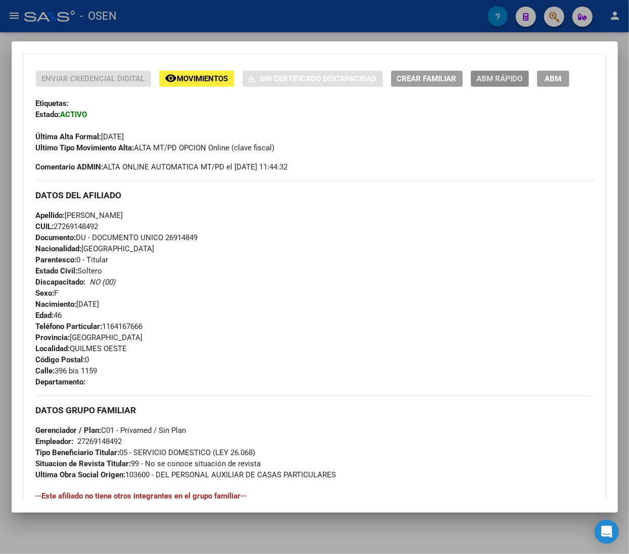
click at [508, 77] on span "ABM Rápido" at bounding box center [500, 79] width 46 height 9
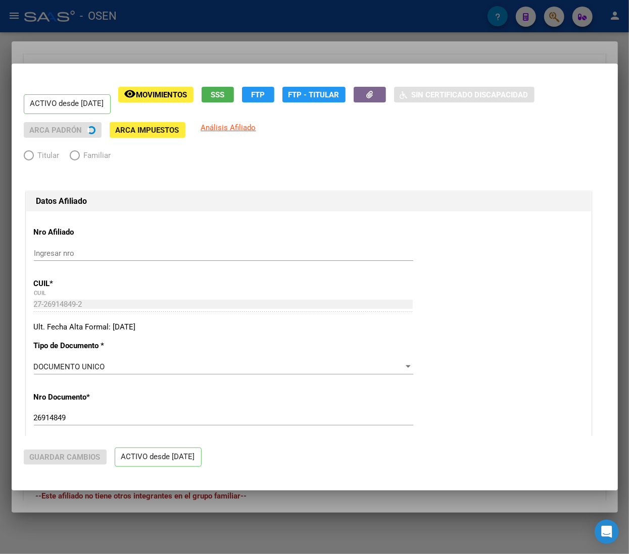
radio input "true"
type input "27-26914849-2"
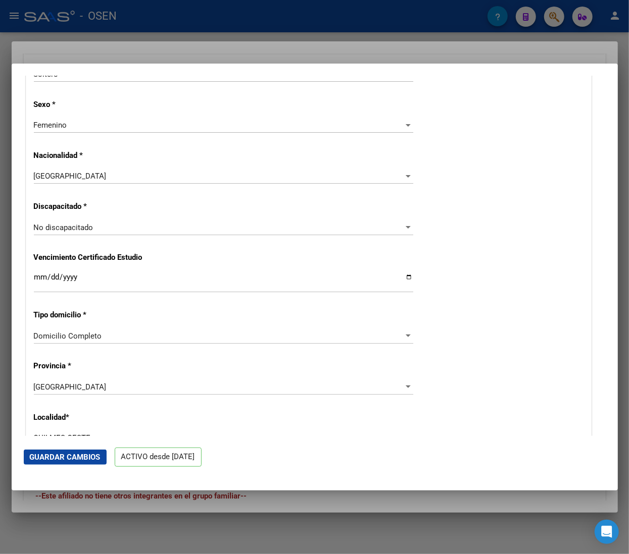
scroll to position [707, 0]
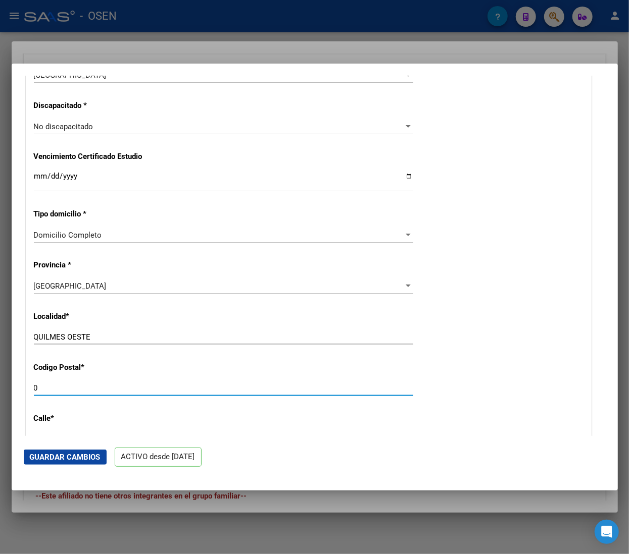
drag, startPoint x: 51, startPoint y: 391, endPoint x: -28, endPoint y: 372, distance: 81.6
click at [0, 372] on html "menu - OSEN person Firma Express Inicio Calendario SSS Instructivos Contacto OS…" at bounding box center [314, 277] width 629 height 554
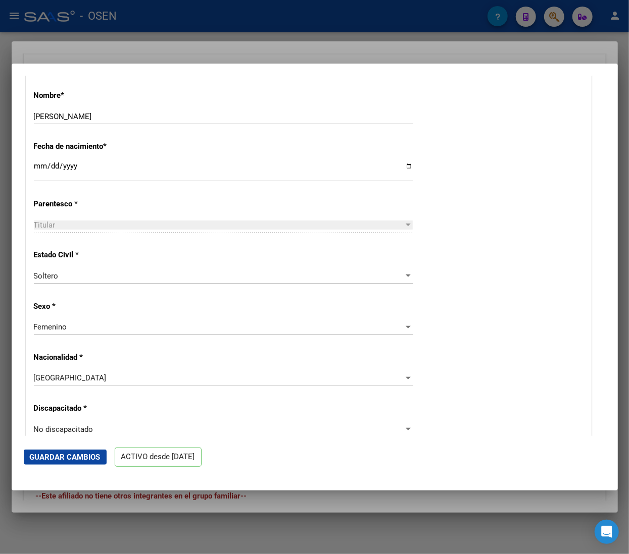
scroll to position [505, 0]
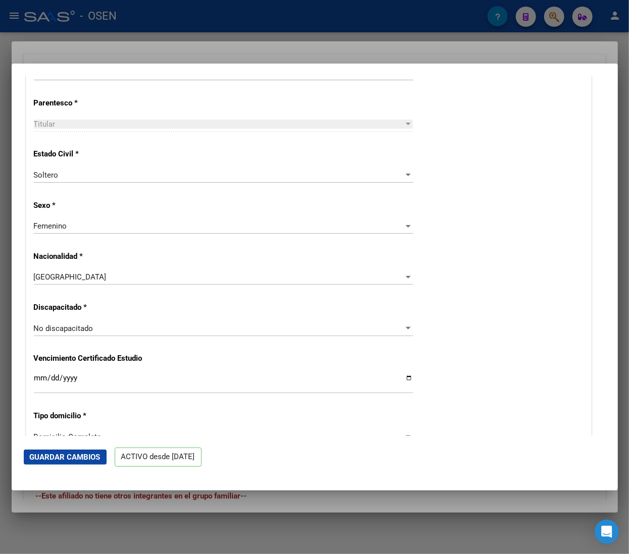
type input "1000"
click at [75, 453] on span "Guardar Cambios" at bounding box center [65, 457] width 71 height 9
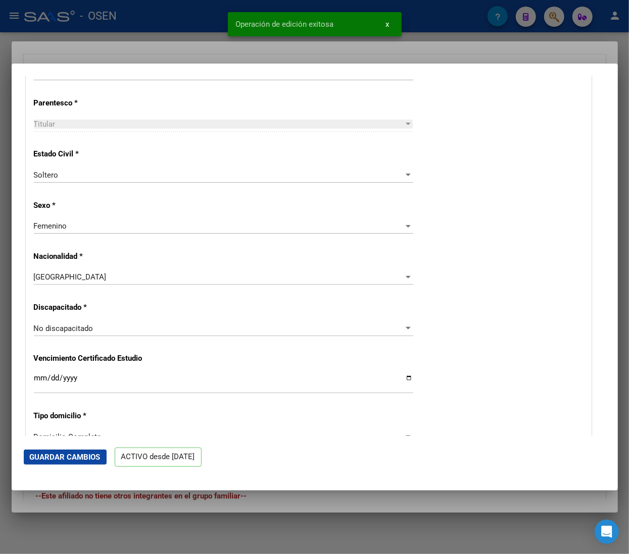
click at [197, 37] on div at bounding box center [314, 277] width 629 height 554
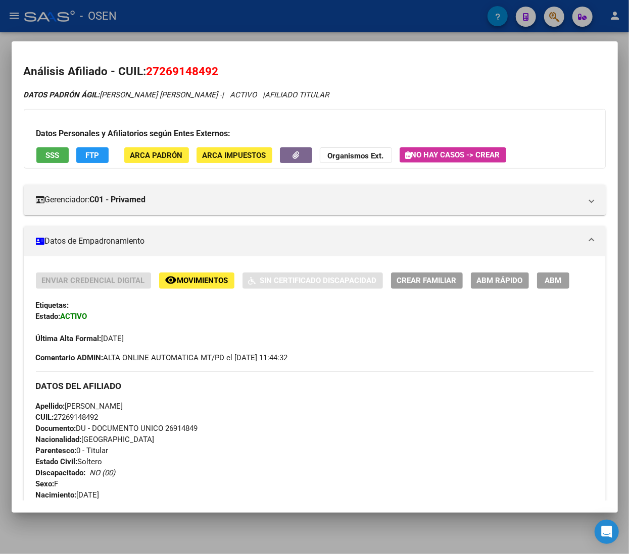
click at [211, 19] on div at bounding box center [314, 277] width 629 height 554
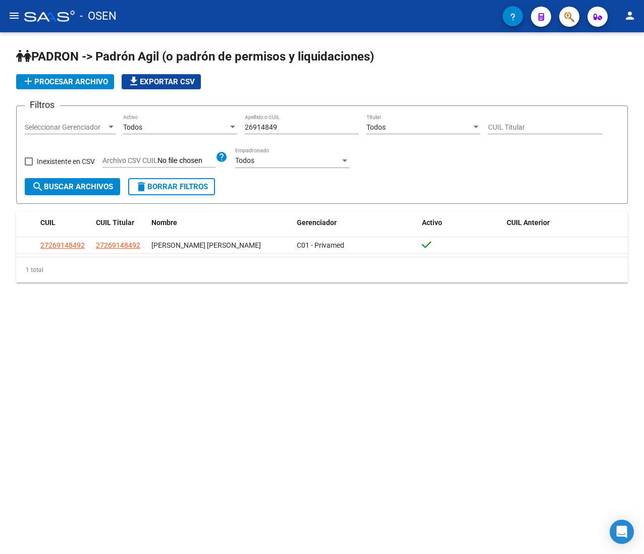
drag, startPoint x: 283, startPoint y: 121, endPoint x: 287, endPoint y: 127, distance: 7.3
click at [227, 120] on div "Filtros Seleccionar Gerenciador Seleccionar Gerenciador Todos Activo 26914849 A…" at bounding box center [322, 146] width 595 height 64
click at [294, 127] on input "26914849" at bounding box center [302, 127] width 114 height 9
drag, startPoint x: 299, startPoint y: 126, endPoint x: 209, endPoint y: 127, distance: 90.9
click at [209, 127] on div "Filtros Seleccionar Gerenciador Seleccionar Gerenciador Todos Activo 26914849 A…" at bounding box center [322, 146] width 595 height 64
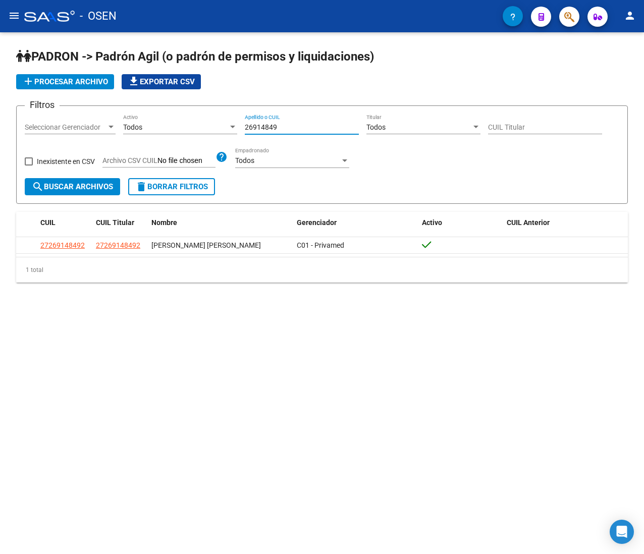
paste input "46258710"
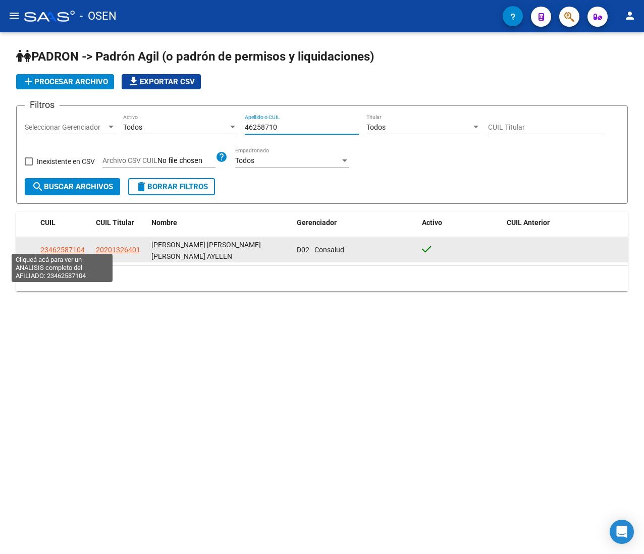
type input "46258710"
click at [67, 246] on span "23462587104" at bounding box center [62, 250] width 44 height 8
type textarea "23462587104"
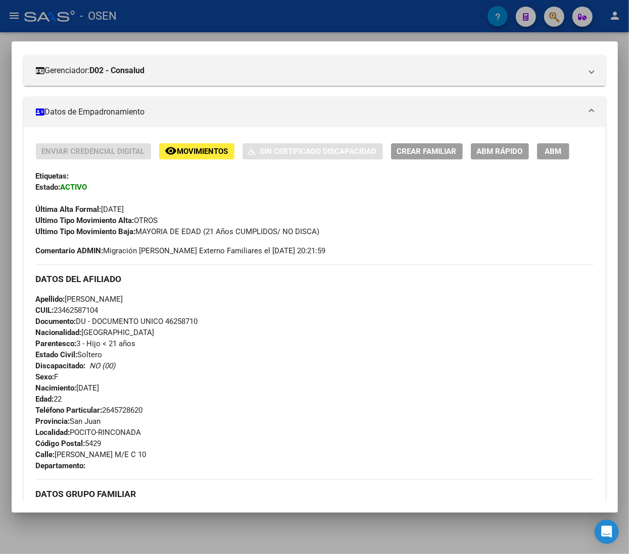
scroll to position [101, 0]
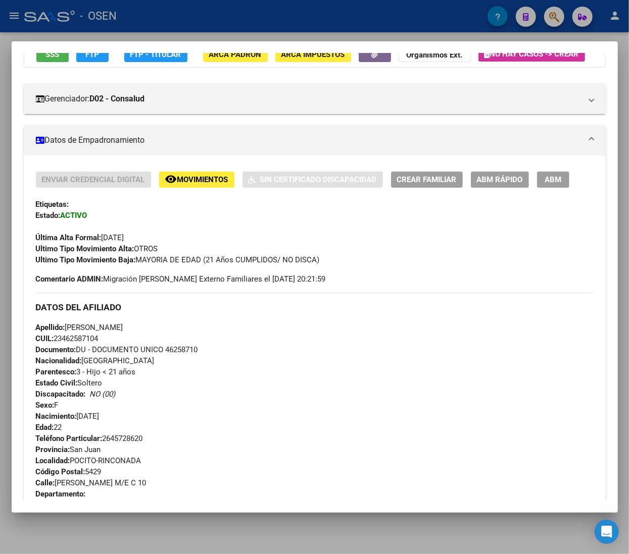
click at [53, 58] on span "SSS" at bounding box center [52, 54] width 14 height 9
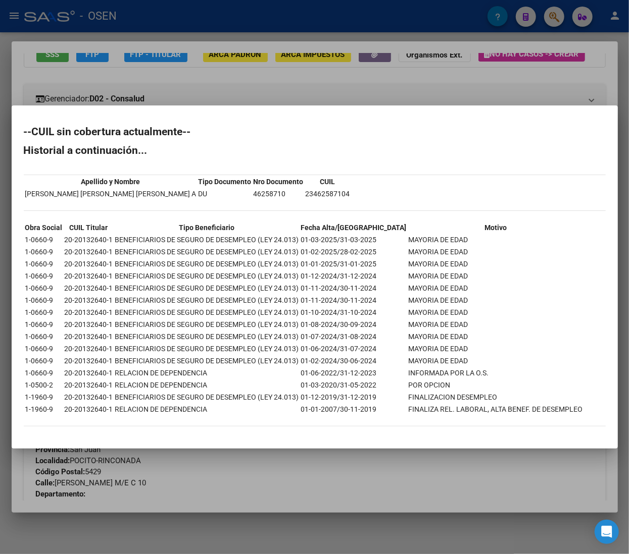
click at [338, 81] on div at bounding box center [314, 277] width 629 height 554
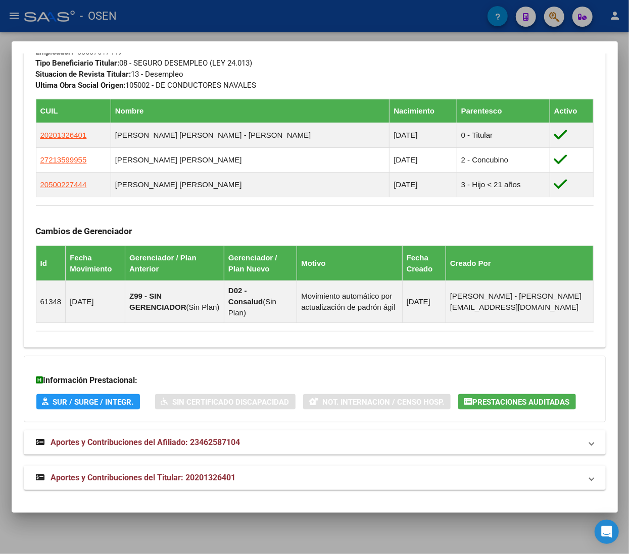
scroll to position [639, 0]
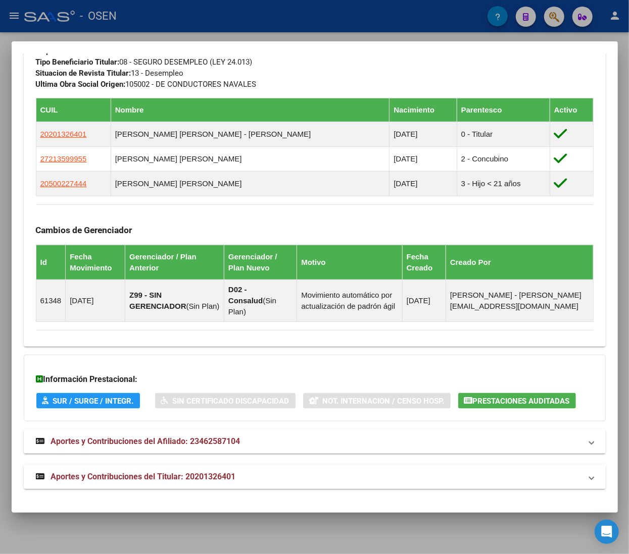
drag, startPoint x: 410, startPoint y: 479, endPoint x: 402, endPoint y: 422, distance: 57.1
click at [409, 479] on mat-panel-title "Aportes y Contribuciones del Titular: 20201326401" at bounding box center [308, 477] width 545 height 12
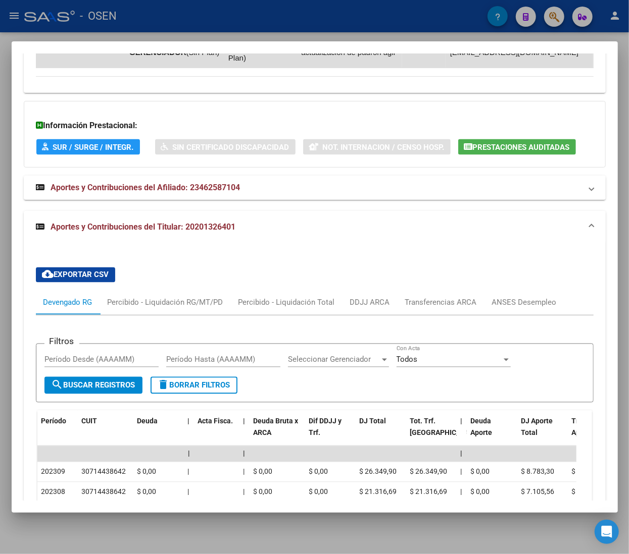
scroll to position [901, 0]
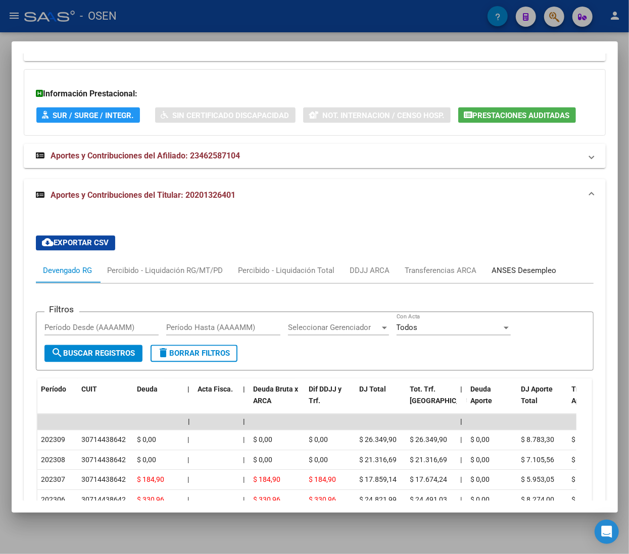
click at [551, 277] on div "ANSES Desempleo" at bounding box center [524, 271] width 65 height 11
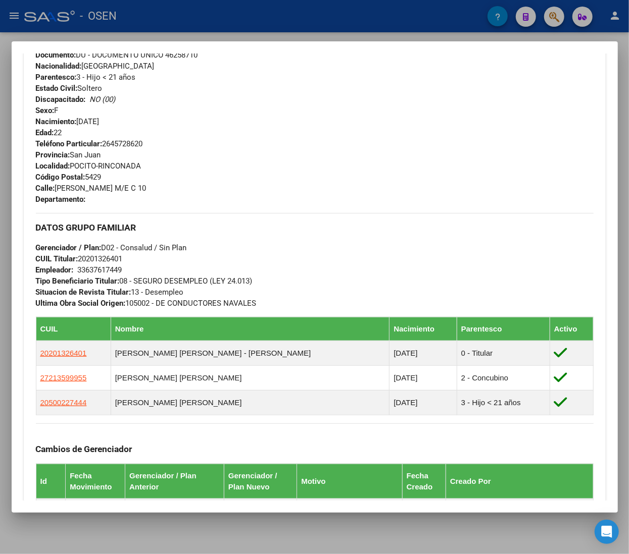
scroll to position [0, 0]
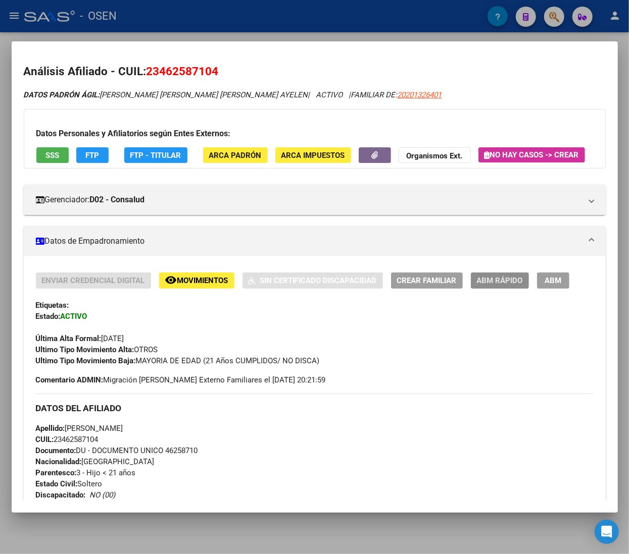
click at [488, 286] on span "ABM Rápido" at bounding box center [500, 281] width 46 height 9
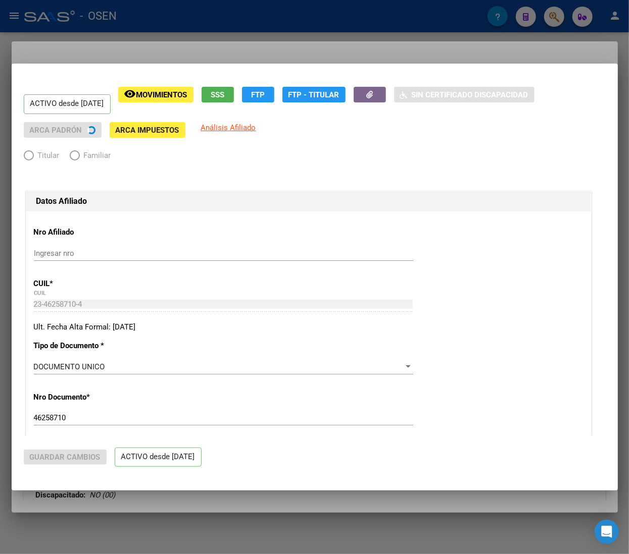
radio input "true"
type input "33-63761744-9"
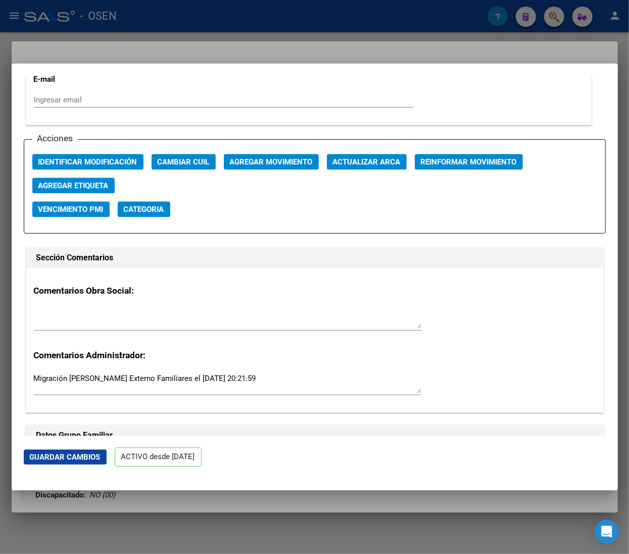
scroll to position [1414, 0]
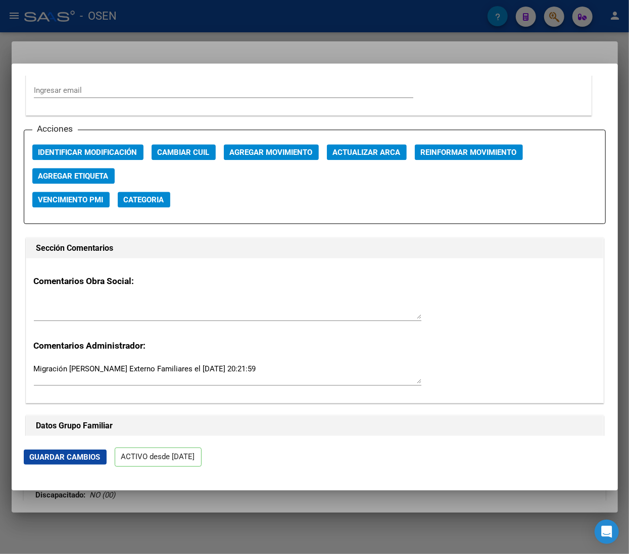
click at [265, 154] on span "Agregar Movimiento" at bounding box center [271, 152] width 83 height 9
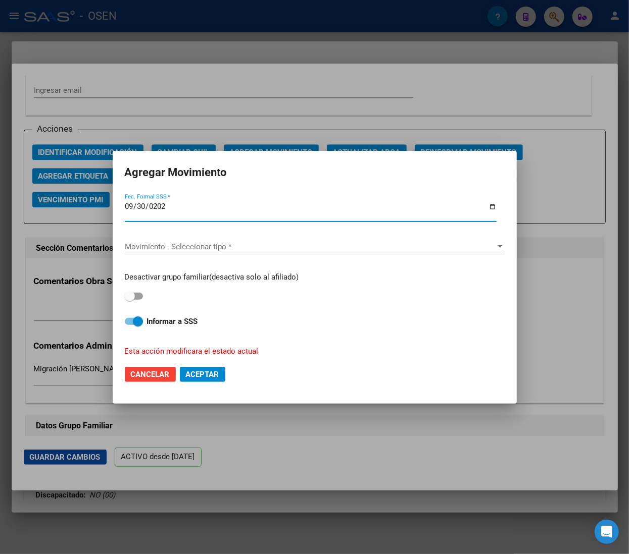
type input "[DATE]"
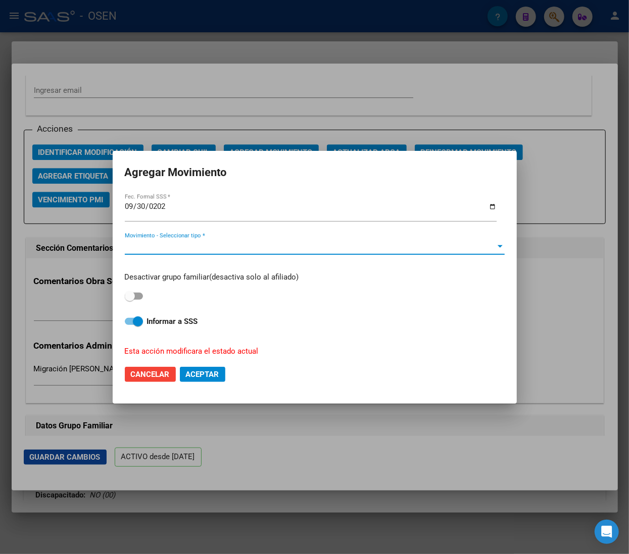
click at [223, 242] on span "Movimiento - Seleccionar tipo *" at bounding box center [310, 246] width 371 height 9
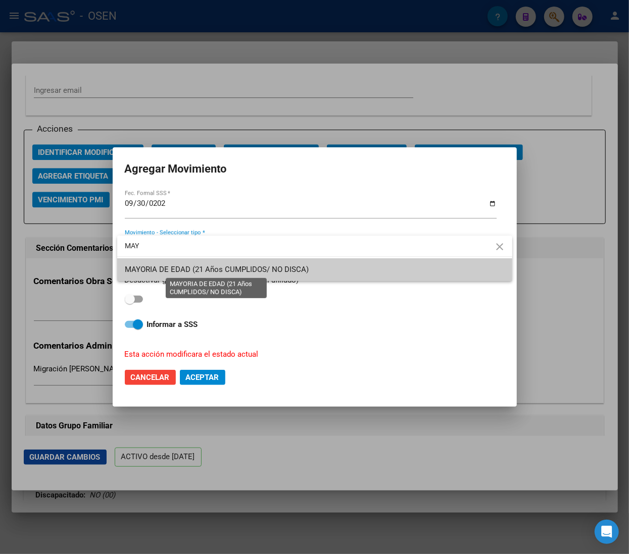
type input "MAY"
drag, startPoint x: 218, startPoint y: 271, endPoint x: 209, endPoint y: 270, distance: 9.1
click at [218, 270] on span "MAYORIA DE EDAD (21 Años CUMPLIDOS/ NO DISCA)" at bounding box center [217, 269] width 184 height 9
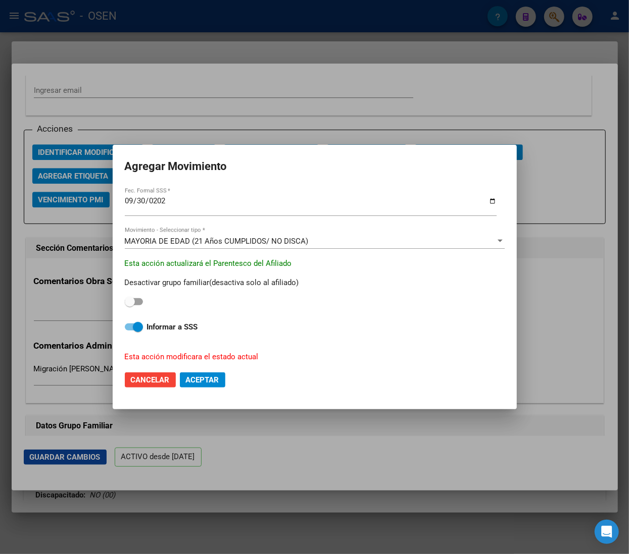
drag, startPoint x: 156, startPoint y: 319, endPoint x: 144, endPoint y: 338, distance: 22.4
click at [156, 321] on div "Desactivar grupo familiar(desactiva solo al afiliado) Informar a SSS Esta acció…" at bounding box center [315, 316] width 380 height 93
click at [142, 326] on label "Informar a SSS" at bounding box center [315, 327] width 380 height 12
click at [130, 331] on input "Informar a SSS" at bounding box center [129, 331] width 1 height 1
checkbox input "false"
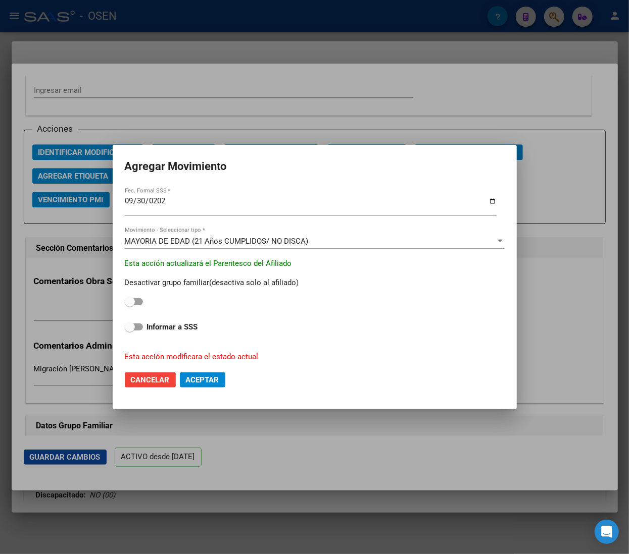
click at [217, 385] on button "Aceptar" at bounding box center [202, 380] width 45 height 15
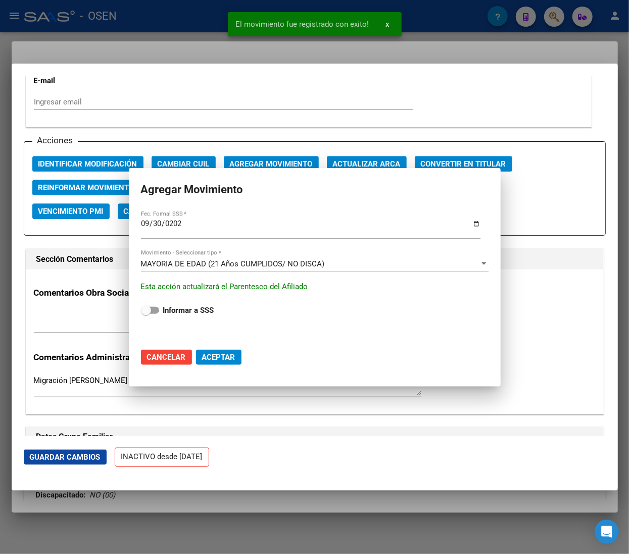
scroll to position [1425, 0]
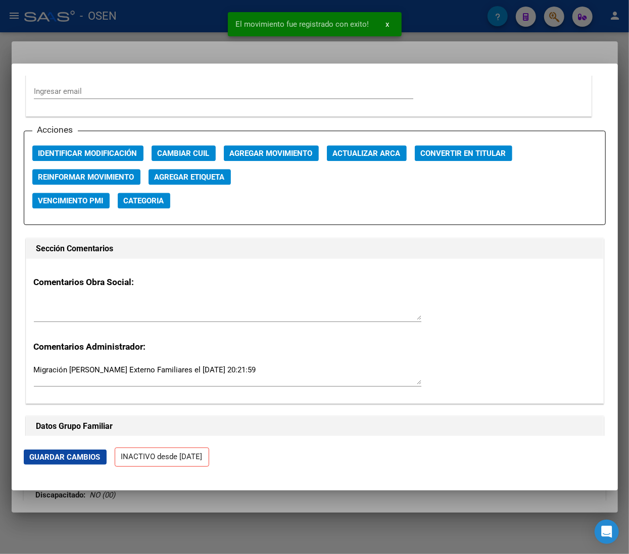
click at [178, 27] on div at bounding box center [314, 277] width 629 height 554
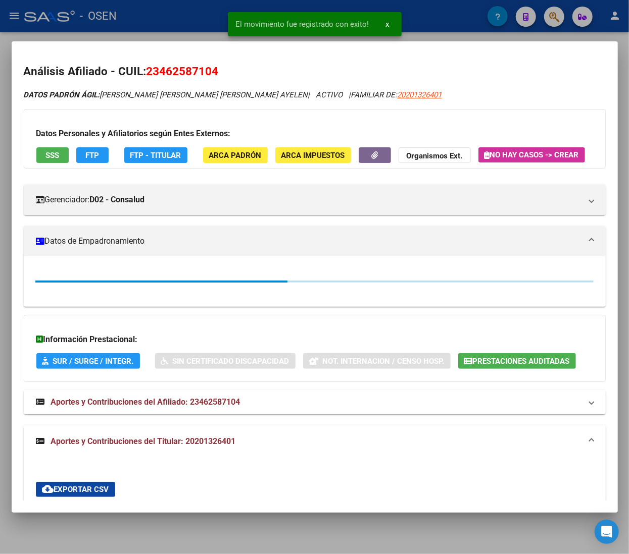
click at [174, 20] on div at bounding box center [314, 277] width 629 height 554
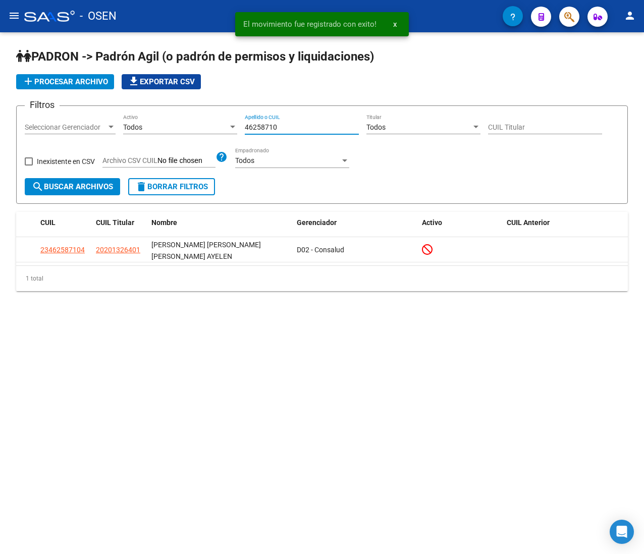
drag, startPoint x: 288, startPoint y: 126, endPoint x: 204, endPoint y: 123, distance: 83.9
click at [204, 123] on div "Filtros Seleccionar Gerenciador Seleccionar Gerenciador Todos Activo 46258710 A…" at bounding box center [322, 146] width 595 height 64
paste input "4915934"
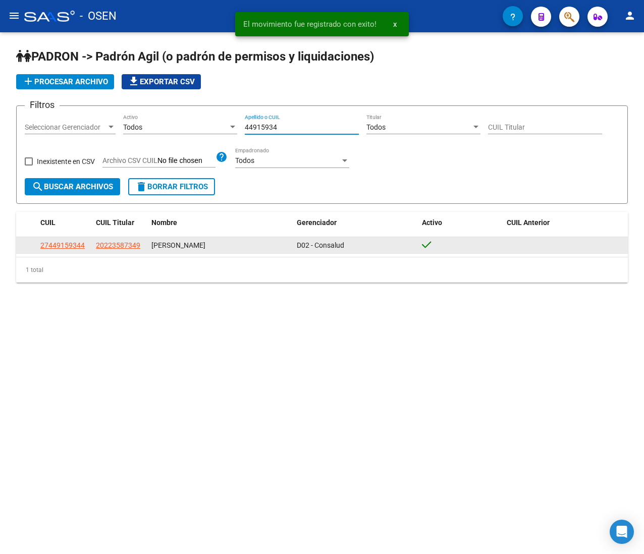
type input "44915934"
click at [67, 251] on datatable-body-cell "27449159344" at bounding box center [64, 245] width 56 height 16
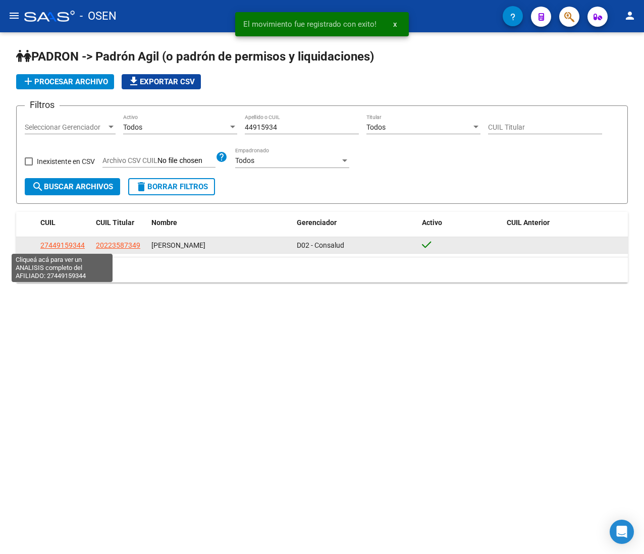
click at [70, 247] on span "27449159344" at bounding box center [62, 245] width 44 height 8
type textarea "27449159344"
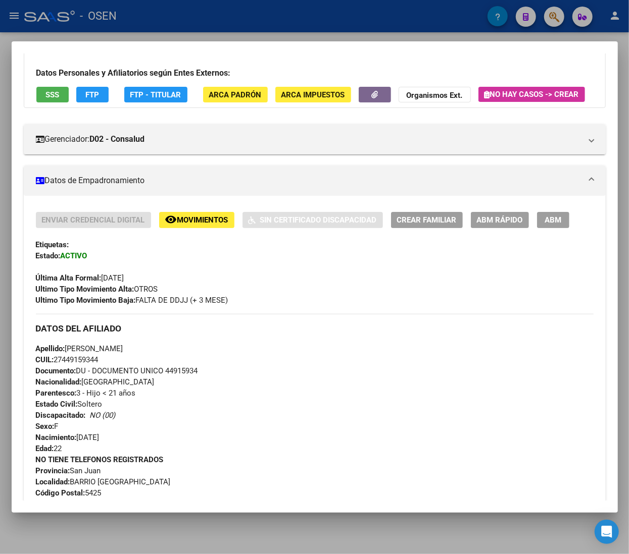
scroll to position [101, 0]
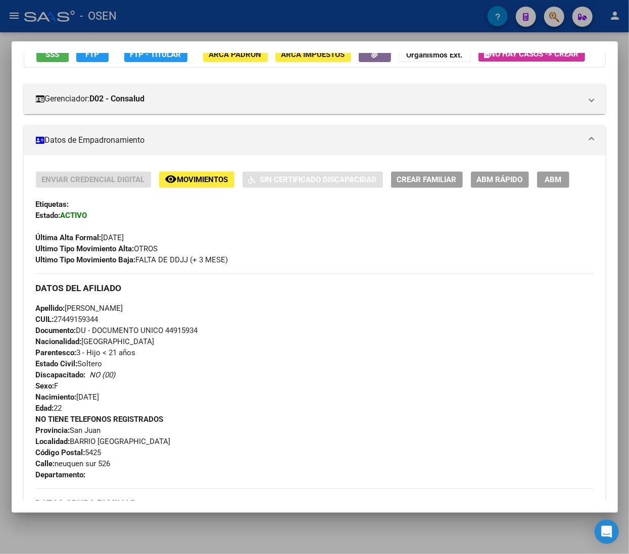
click at [56, 60] on button "SSS" at bounding box center [52, 54] width 32 height 16
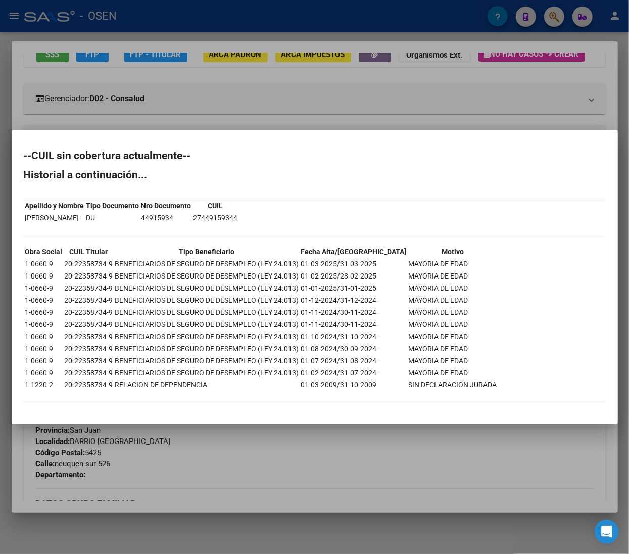
click at [362, 100] on div at bounding box center [314, 277] width 629 height 554
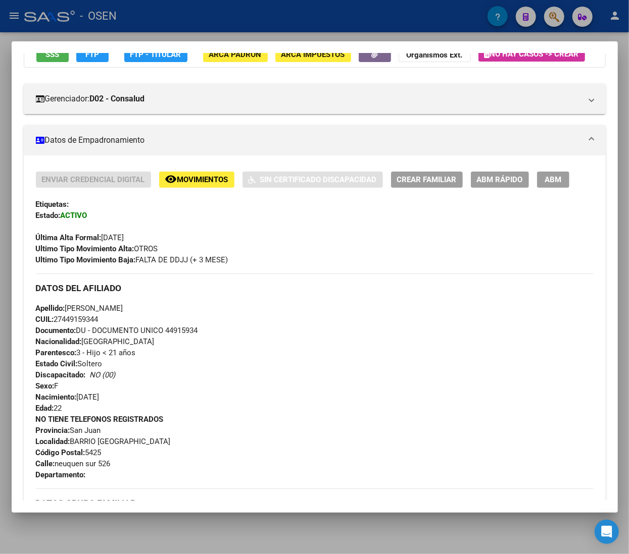
scroll to position [93, 0]
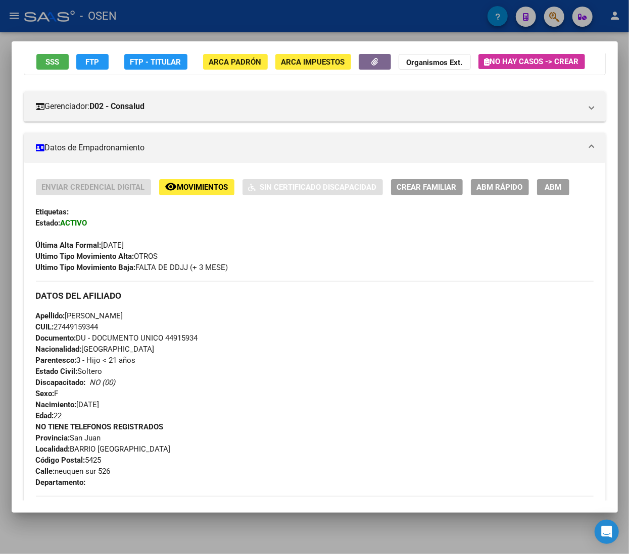
click at [490, 192] on span "ABM Rápido" at bounding box center [500, 187] width 46 height 9
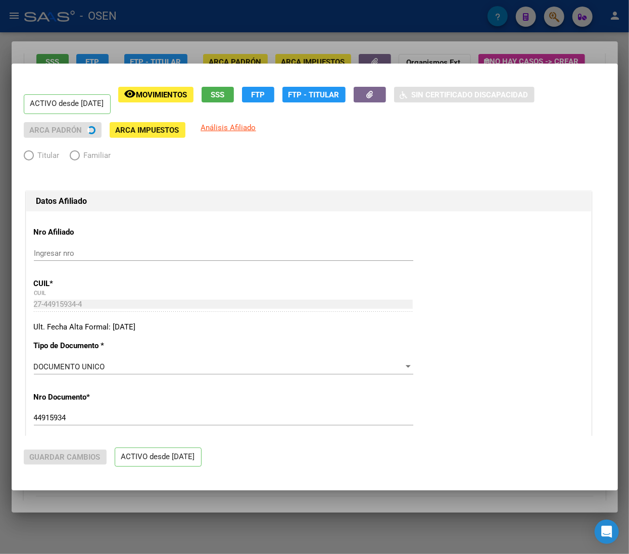
radio input "true"
type input "30-64058058-1"
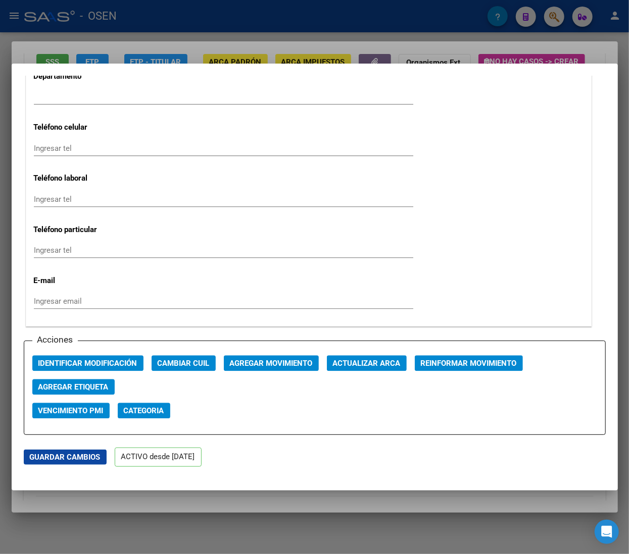
scroll to position [1313, 0]
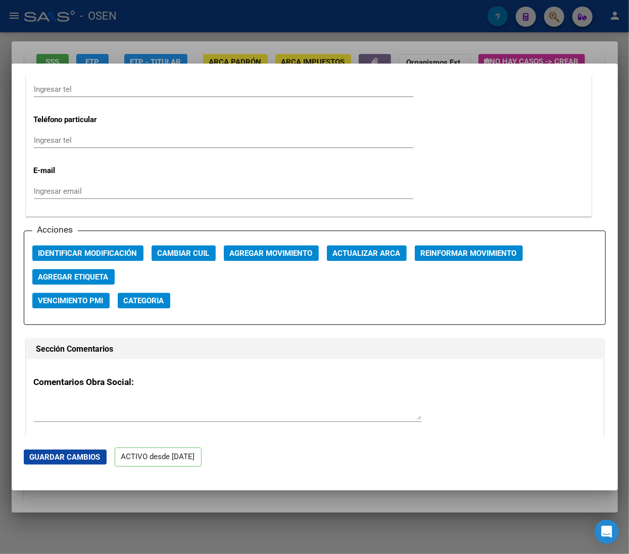
click at [292, 253] on span "Agregar Movimiento" at bounding box center [271, 253] width 83 height 9
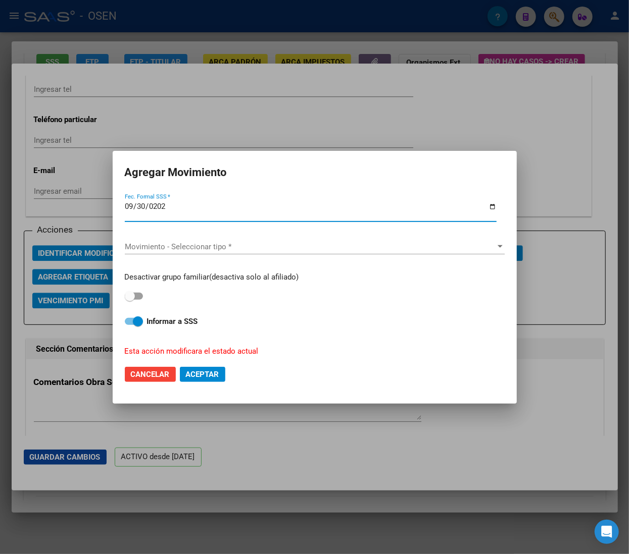
type input "[DATE]"
click at [261, 240] on div "Movimiento - Seleccionar tipo * Movimiento - Seleccionar tipo *" at bounding box center [315, 246] width 380 height 15
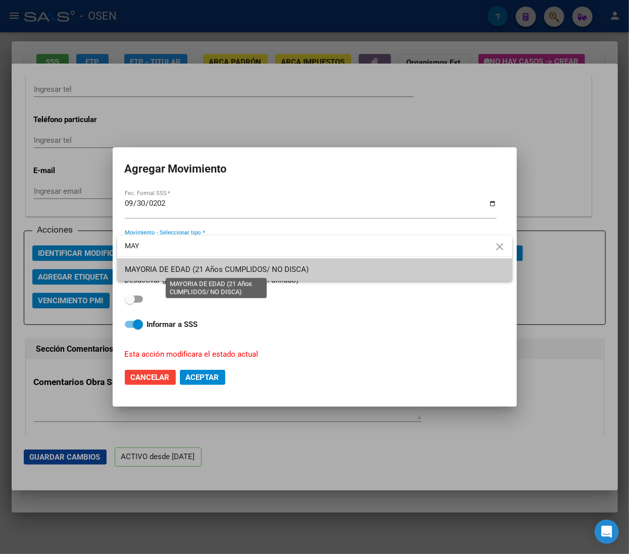
type input "MAY"
click at [235, 269] on span "MAYORIA DE EDAD (21 Años CUMPLIDOS/ NO DISCA)" at bounding box center [217, 269] width 184 height 9
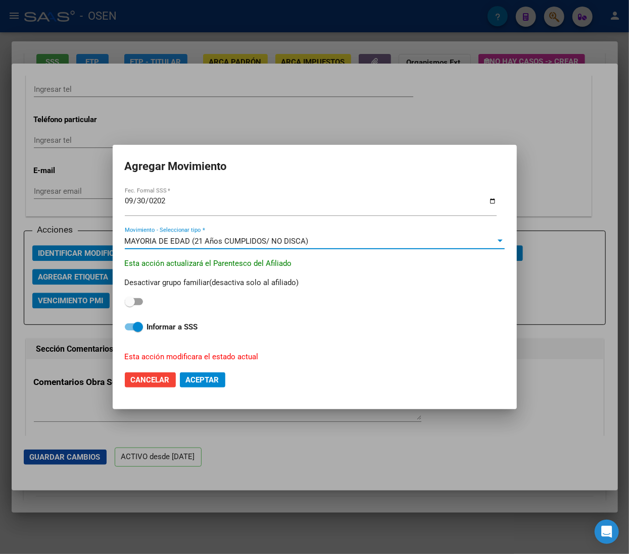
click at [160, 328] on strong "Informar a SSS" at bounding box center [172, 327] width 51 height 9
click at [130, 331] on input "Informar a SSS" at bounding box center [129, 331] width 1 height 1
checkbox input "false"
click at [196, 376] on span "Aceptar" at bounding box center [202, 380] width 33 height 9
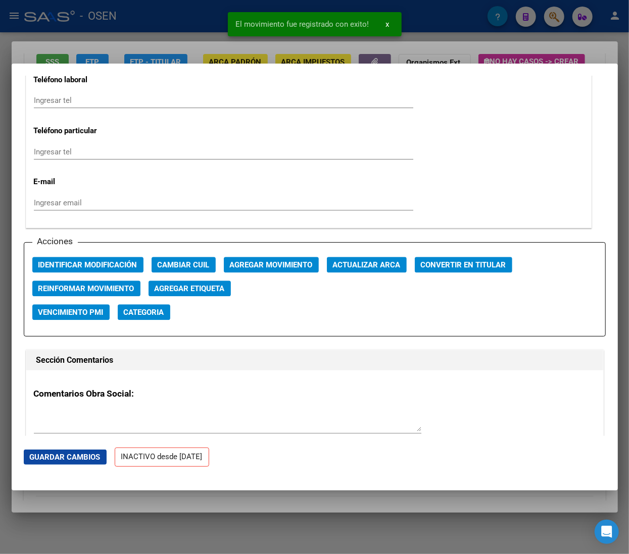
scroll to position [1324, 0]
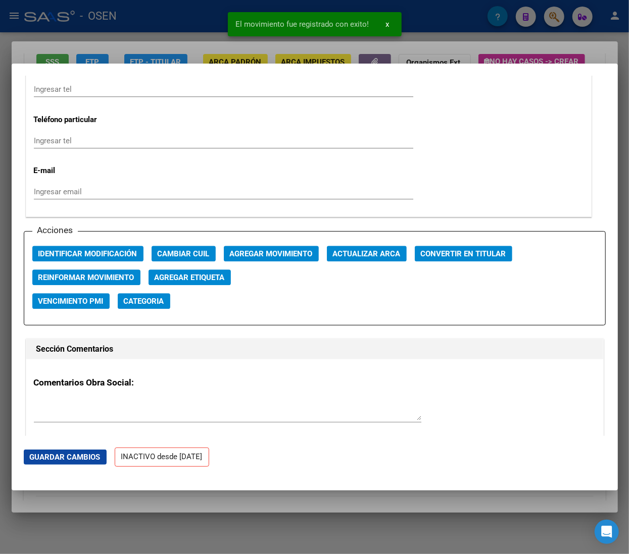
drag, startPoint x: 207, startPoint y: 24, endPoint x: 165, endPoint y: 18, distance: 42.4
click at [207, 24] on div at bounding box center [314, 277] width 629 height 554
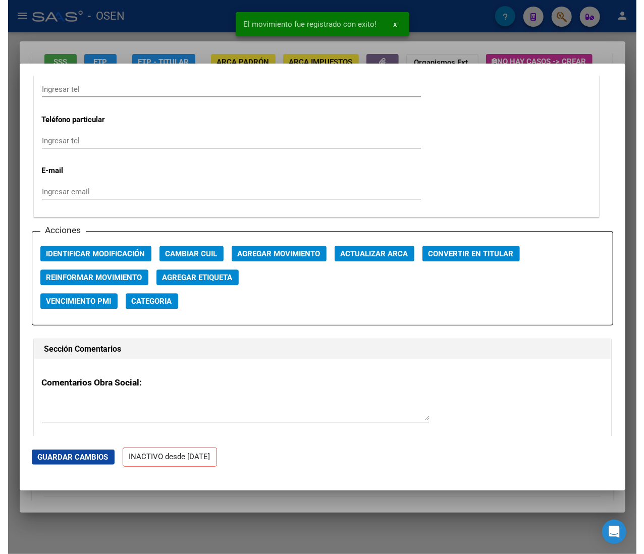
scroll to position [0, 0]
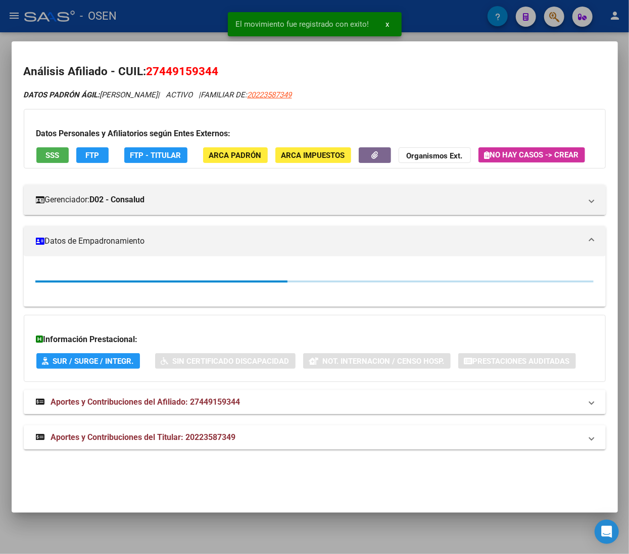
click at [165, 18] on div at bounding box center [314, 277] width 629 height 554
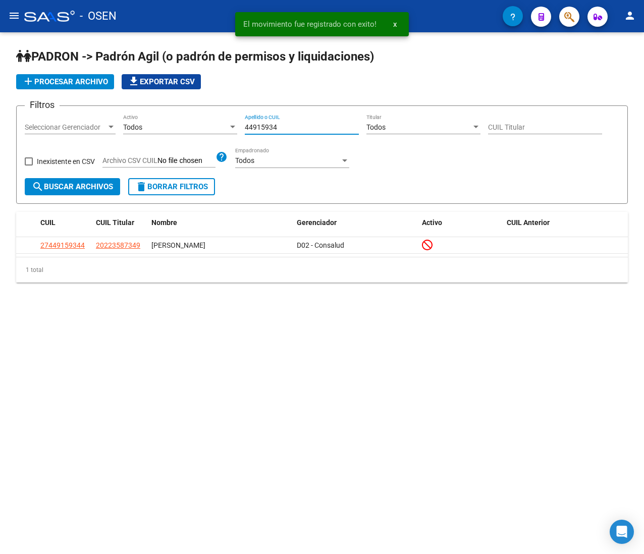
drag, startPoint x: 306, startPoint y: 127, endPoint x: 170, endPoint y: 111, distance: 137.2
click at [170, 113] on form "Filtros Seleccionar Gerenciador Seleccionar Gerenciador Todos Activo 44915934 A…" at bounding box center [322, 155] width 612 height 98
paste input "5799898"
type input "45799898"
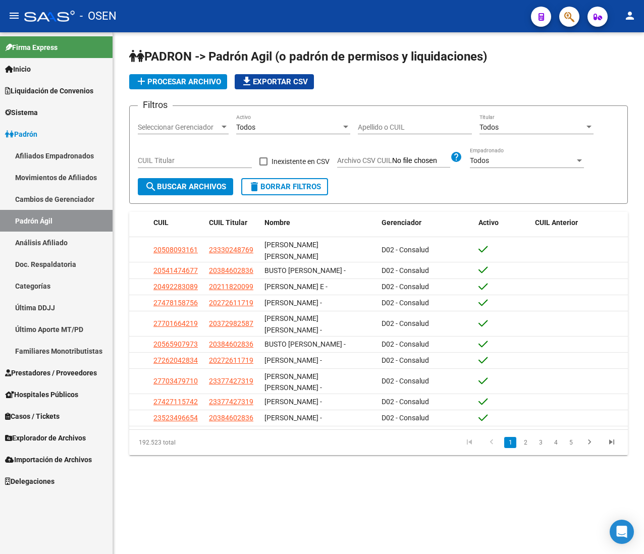
click at [13, 16] on mat-icon "menu" at bounding box center [14, 16] width 12 height 12
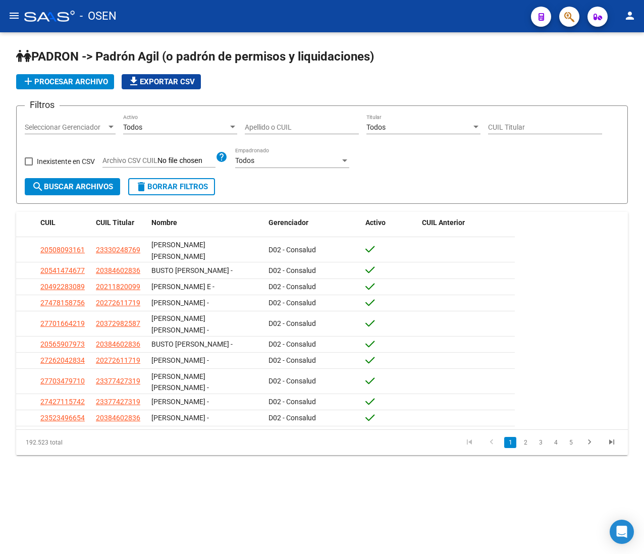
click at [261, 128] on input "Apellido o CUIL" at bounding box center [302, 127] width 114 height 9
paste input "45799898"
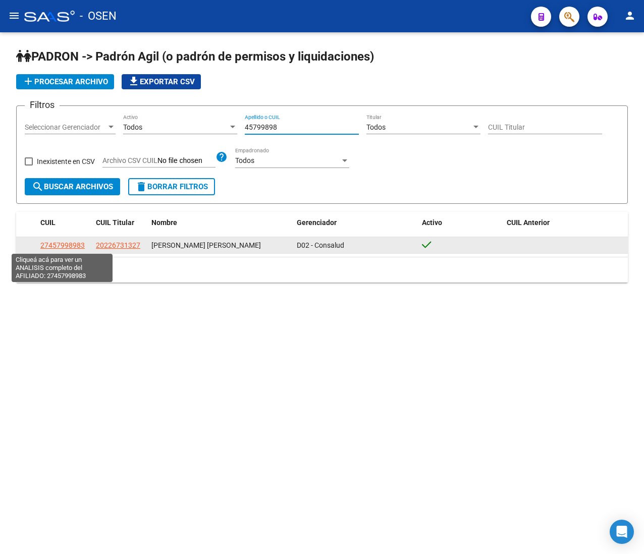
type input "45799898"
click at [73, 240] on app-link-go-to "27457998983" at bounding box center [62, 246] width 44 height 12
click at [71, 246] on span "27457998983" at bounding box center [62, 245] width 44 height 8
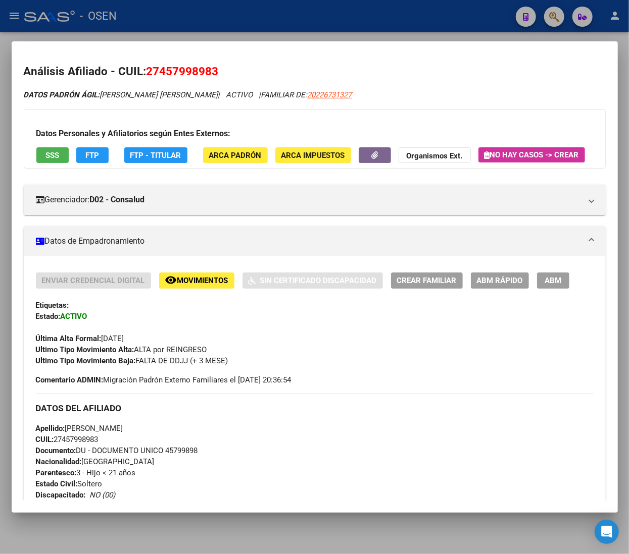
click at [59, 154] on span "SSS" at bounding box center [52, 155] width 14 height 9
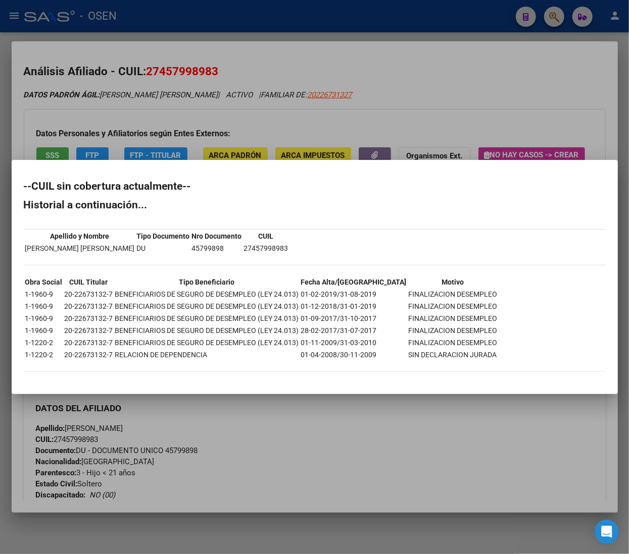
click at [409, 76] on div at bounding box center [314, 277] width 629 height 554
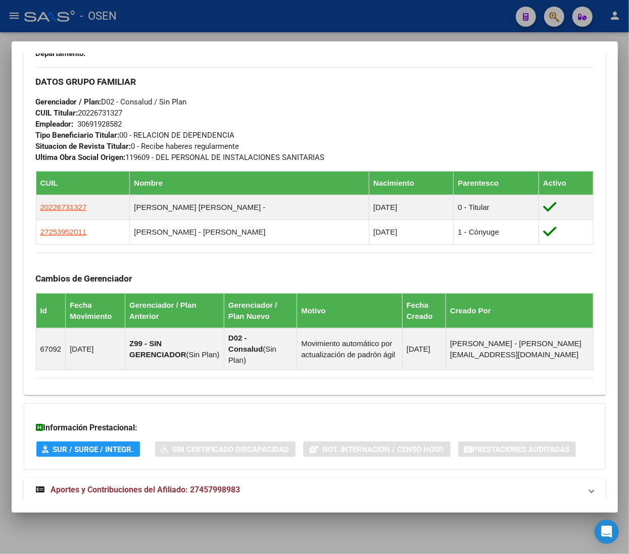
scroll to position [615, 0]
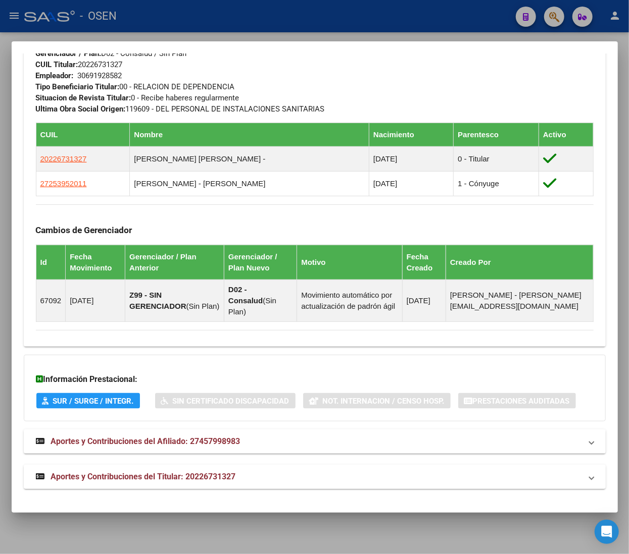
click at [330, 478] on mat-panel-title "Aportes y Contribuciones del Titular: 20226731327" at bounding box center [308, 477] width 545 height 12
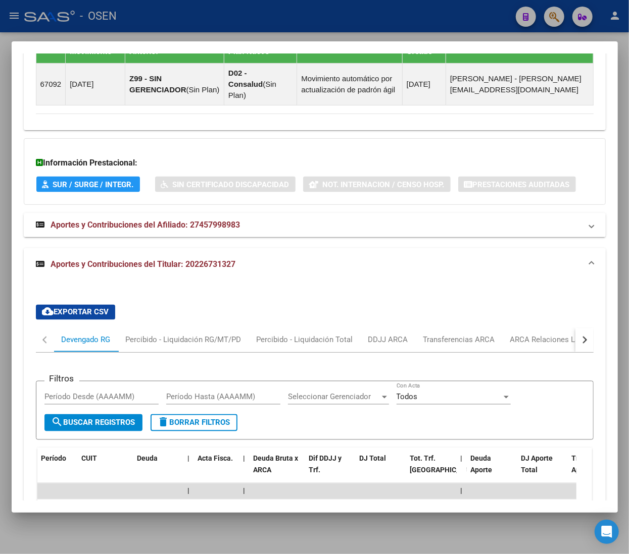
scroll to position [977, 0]
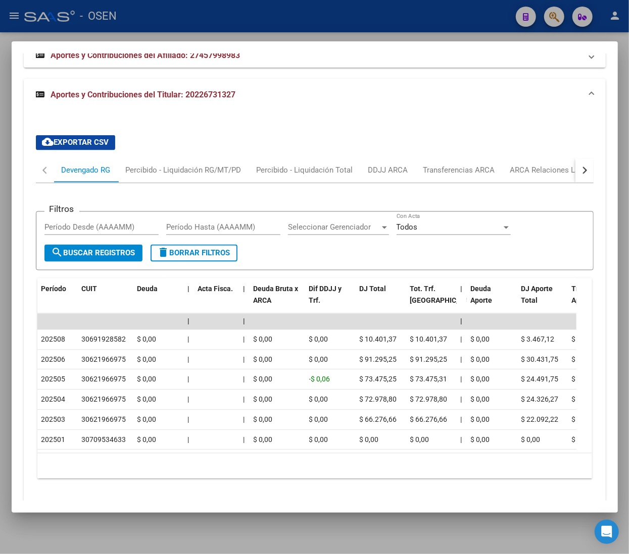
click at [576, 183] on button "button" at bounding box center [584, 171] width 18 height 24
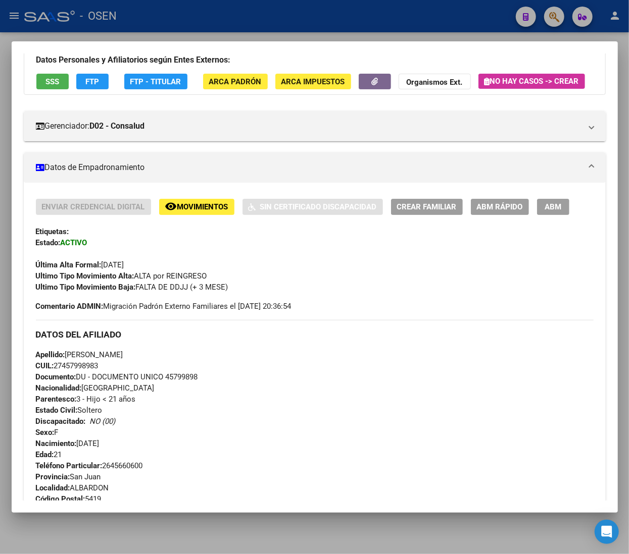
scroll to position [0, 0]
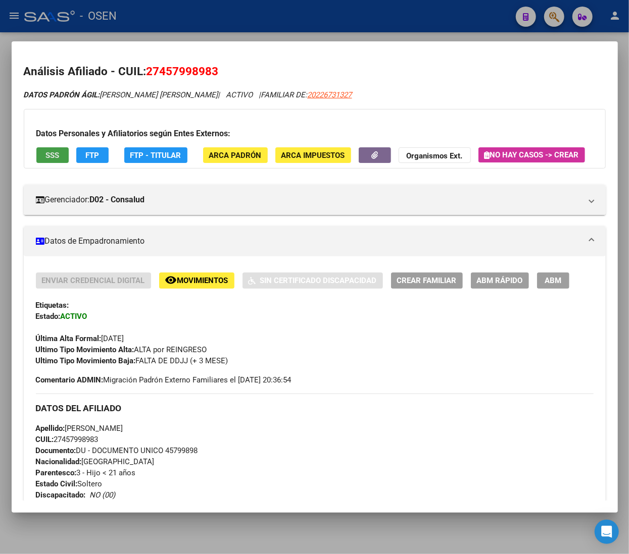
click at [66, 154] on button "SSS" at bounding box center [52, 155] width 32 height 16
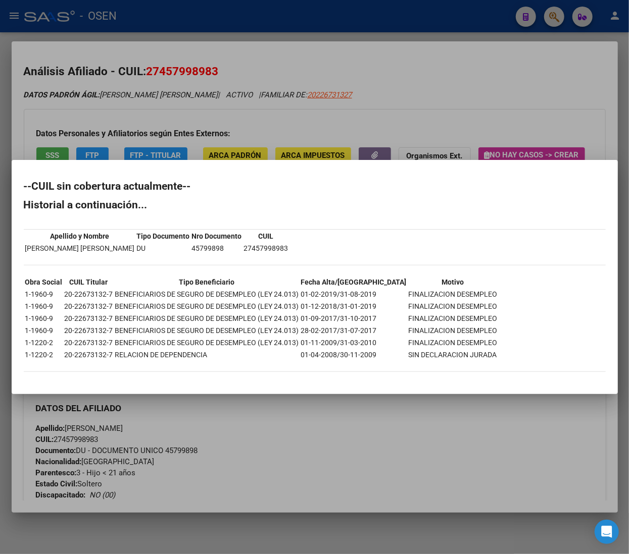
click at [413, 84] on div at bounding box center [314, 277] width 629 height 554
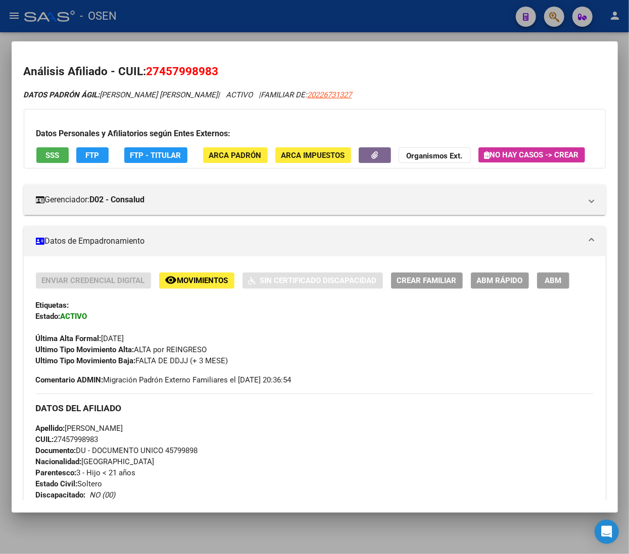
click at [510, 286] on span "ABM Rápido" at bounding box center [500, 281] width 46 height 9
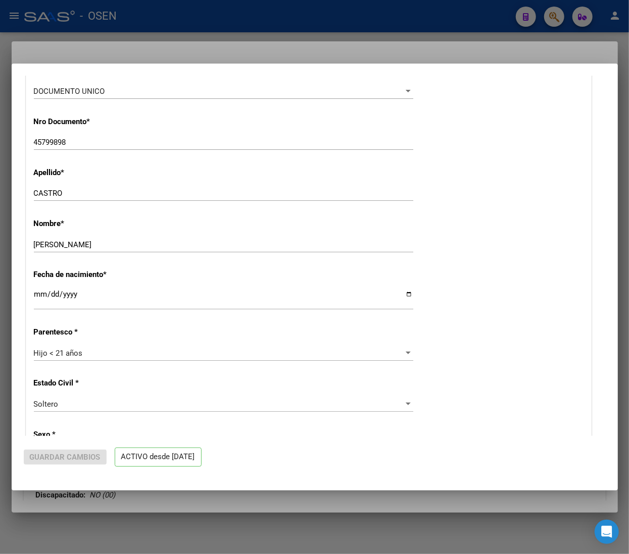
radio input "true"
type input "30-69192858-2"
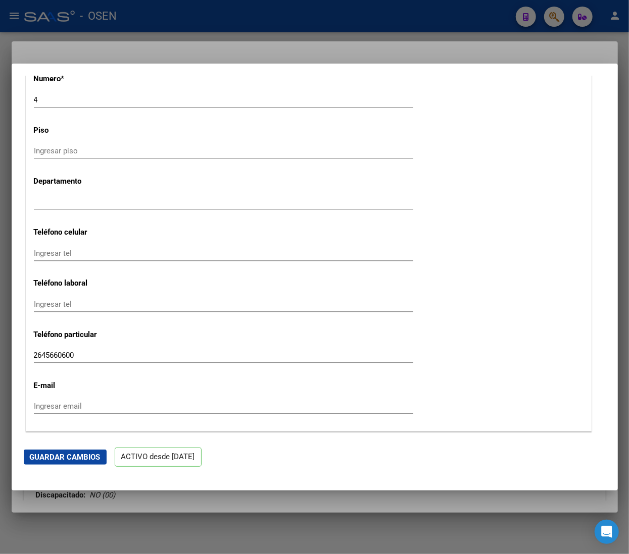
scroll to position [1313, 0]
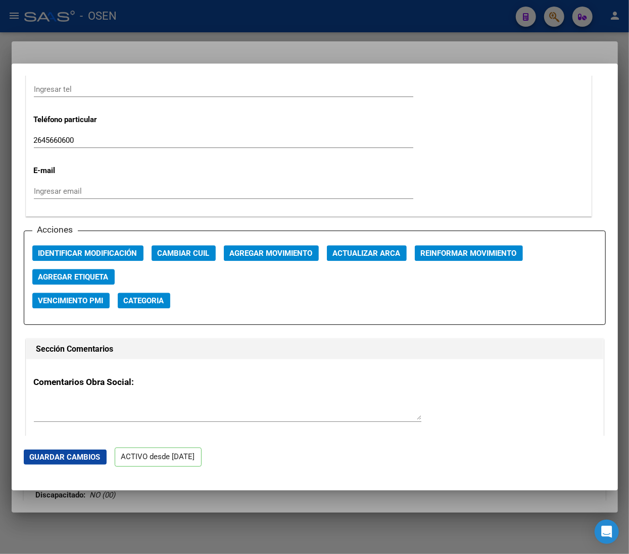
click at [262, 258] on span "Agregar Movimiento" at bounding box center [271, 253] width 83 height 9
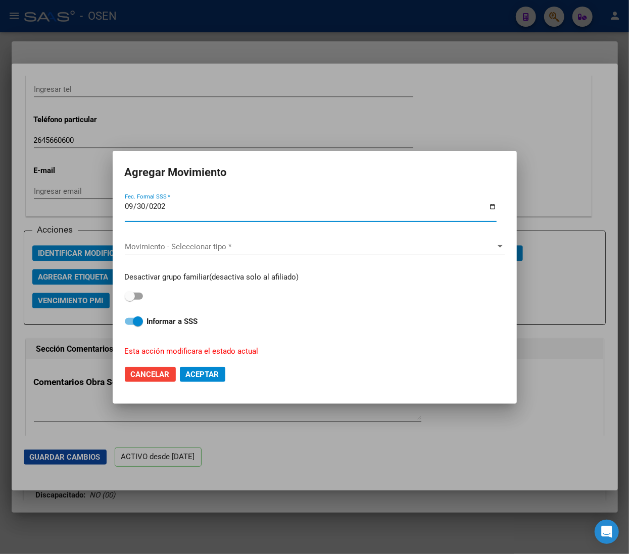
type input "[DATE]"
click at [259, 244] on span "Movimiento - Seleccionar tipo *" at bounding box center [310, 246] width 371 height 9
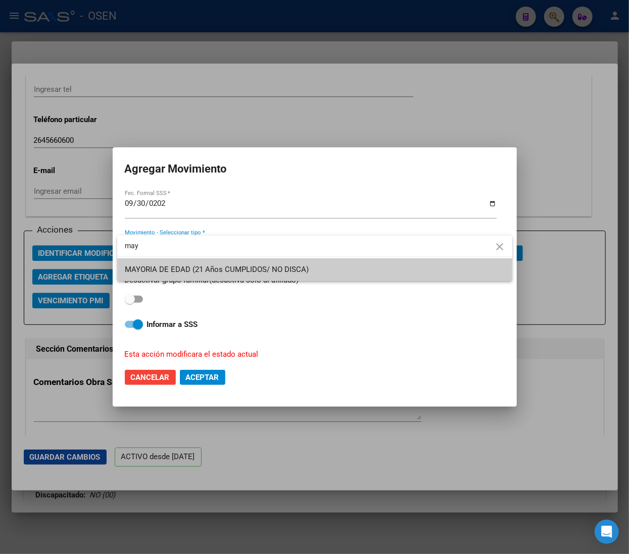
type input "may"
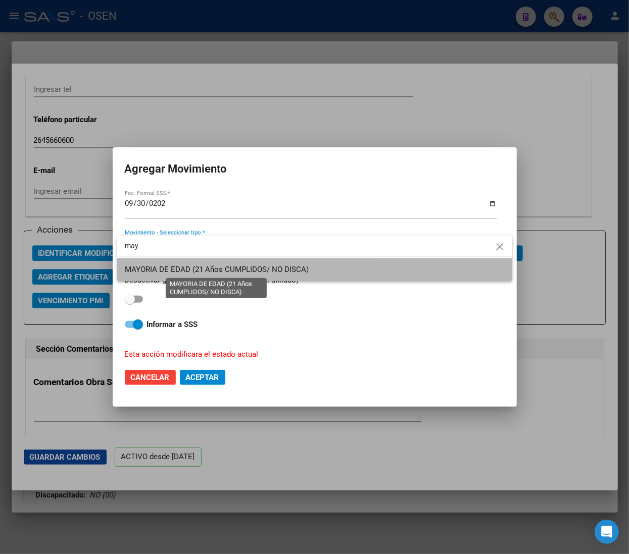
click at [251, 266] on span "MAYORIA DE EDAD (21 Años CUMPLIDOS/ NO DISCA)" at bounding box center [217, 269] width 184 height 9
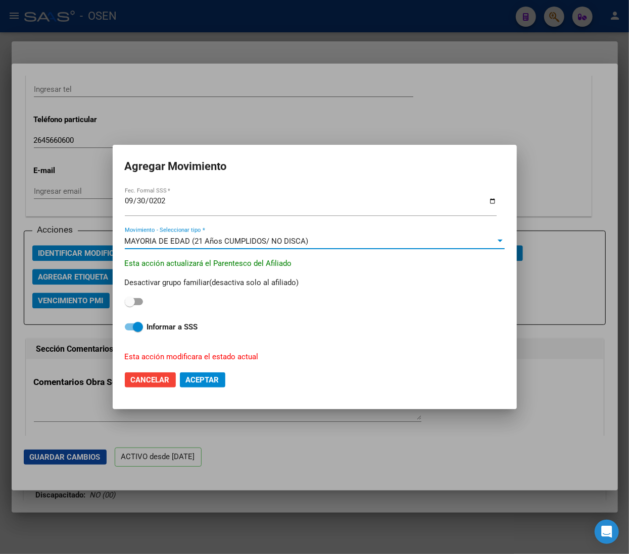
click at [135, 327] on span at bounding box center [138, 327] width 10 height 10
click at [130, 331] on input "Informar a SSS" at bounding box center [129, 331] width 1 height 1
checkbox input "false"
click at [204, 383] on span "Aceptar" at bounding box center [202, 380] width 33 height 9
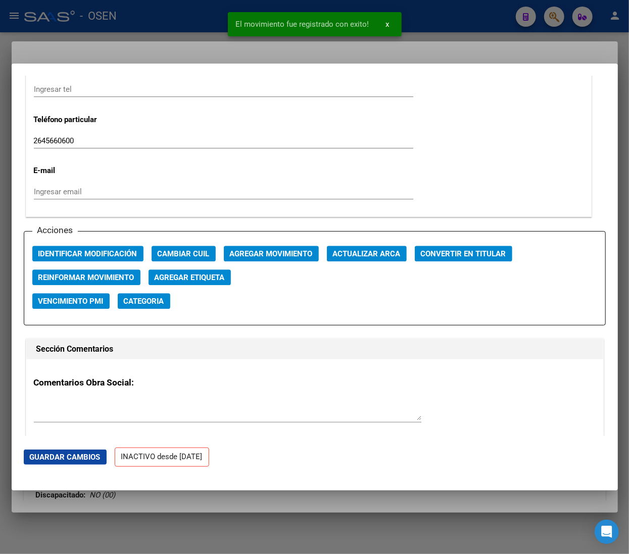
click at [159, 19] on div at bounding box center [314, 277] width 629 height 554
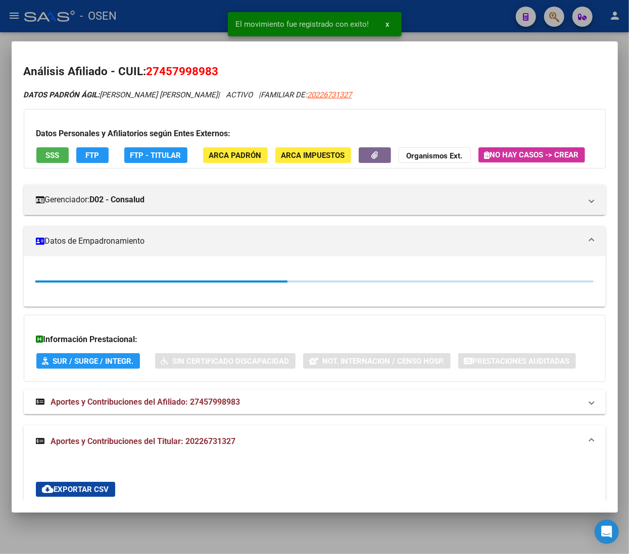
click at [159, 19] on div at bounding box center [314, 277] width 629 height 554
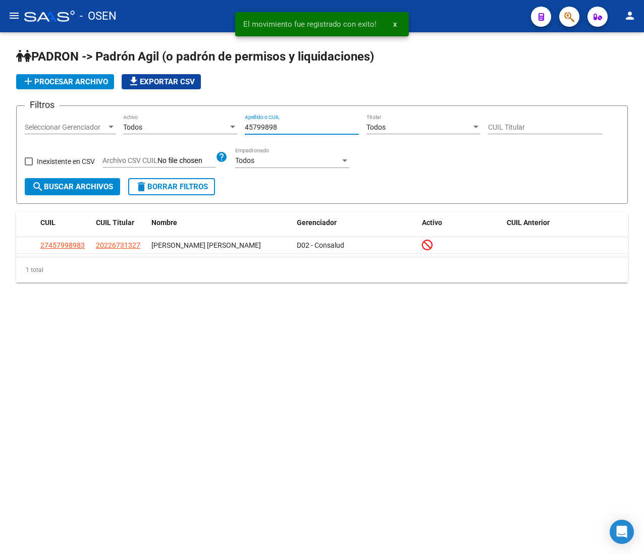
drag, startPoint x: 297, startPoint y: 126, endPoint x: 190, endPoint y: 120, distance: 106.7
click at [190, 120] on div "Filtros Seleccionar Gerenciador Seleccionar Gerenciador Todos Activo 45799898 A…" at bounding box center [322, 146] width 595 height 64
paste input "30597652"
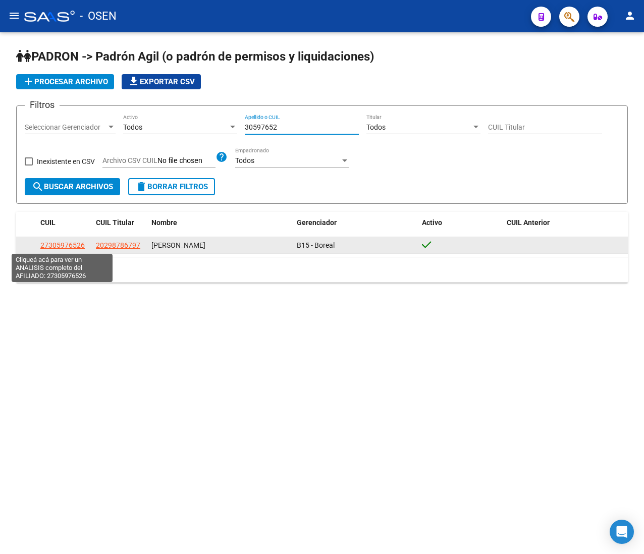
type input "30597652"
click at [71, 245] on span "27305976526" at bounding box center [62, 245] width 44 height 8
type textarea "27305976526"
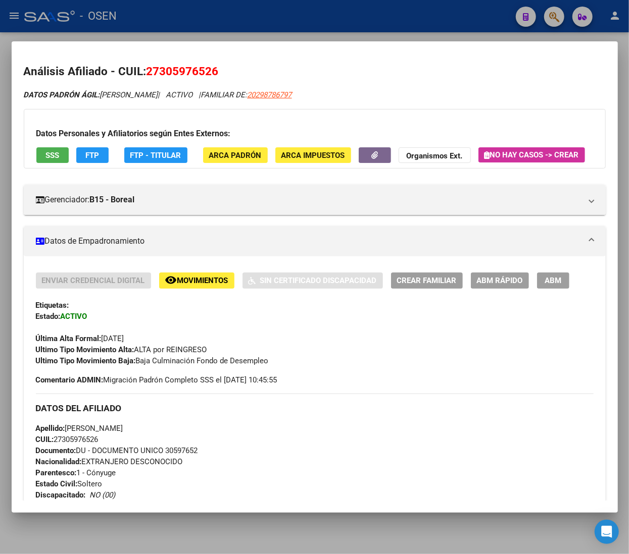
scroll to position [101, 0]
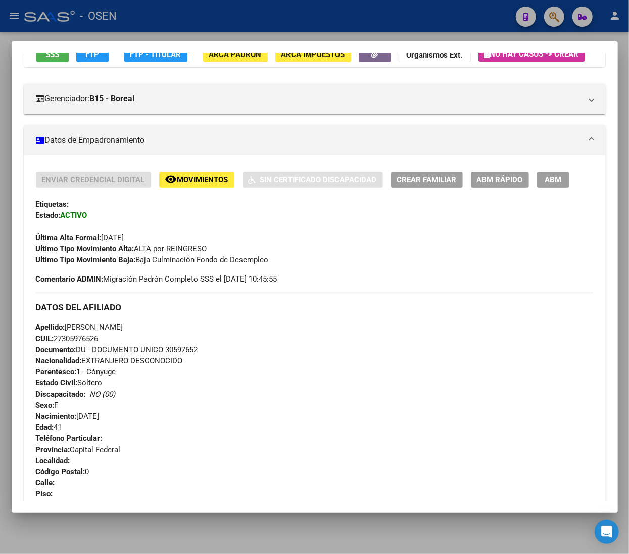
click at [486, 185] on span "ABM Rápido" at bounding box center [500, 180] width 46 height 9
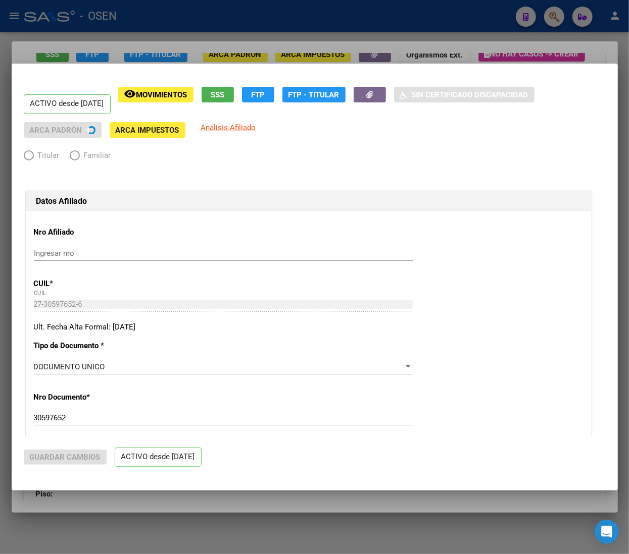
radio input "true"
type input "33-63761744-9"
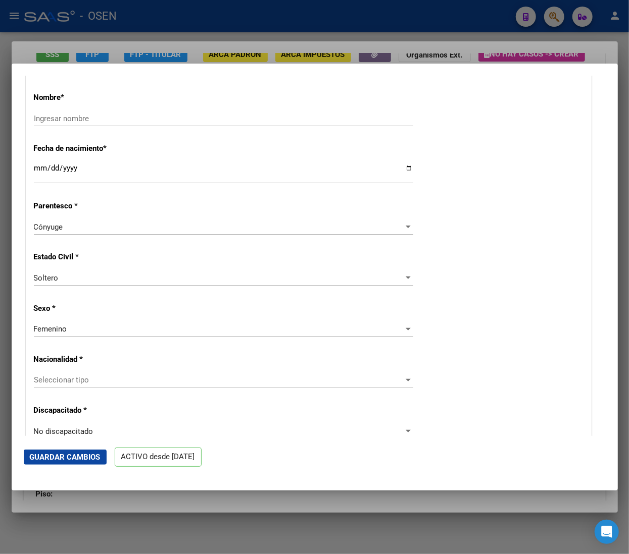
scroll to position [404, 0]
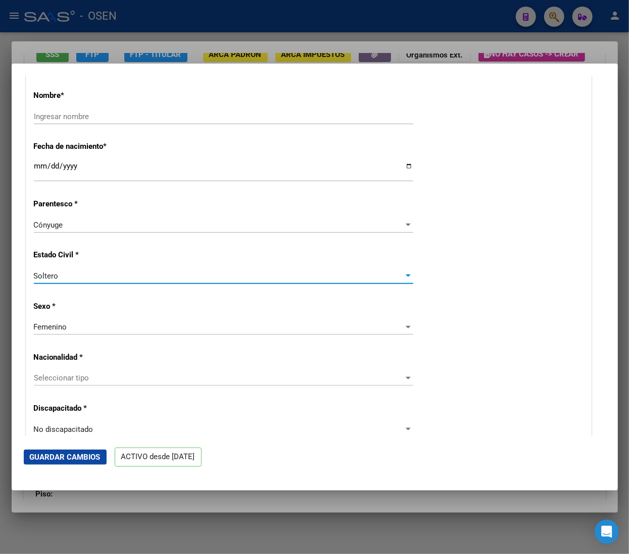
click at [94, 272] on div "Soltero" at bounding box center [219, 276] width 370 height 9
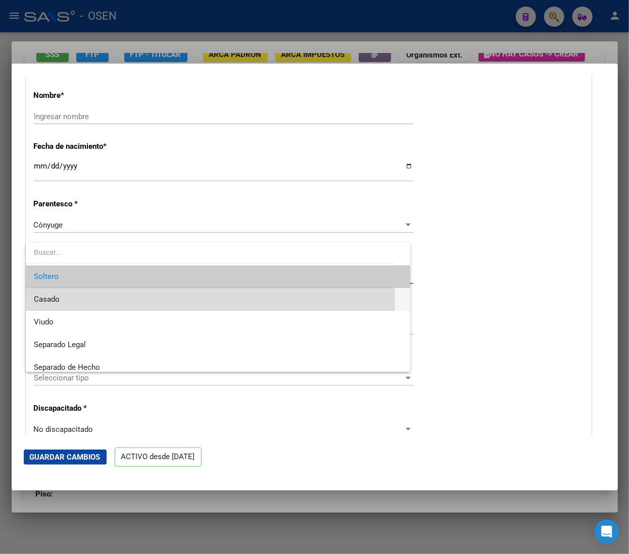
click at [90, 300] on span "Casado" at bounding box center [218, 299] width 368 height 23
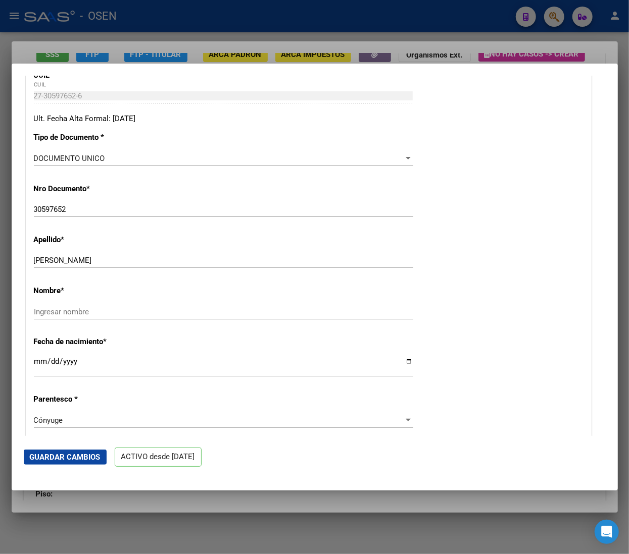
scroll to position [202, 0]
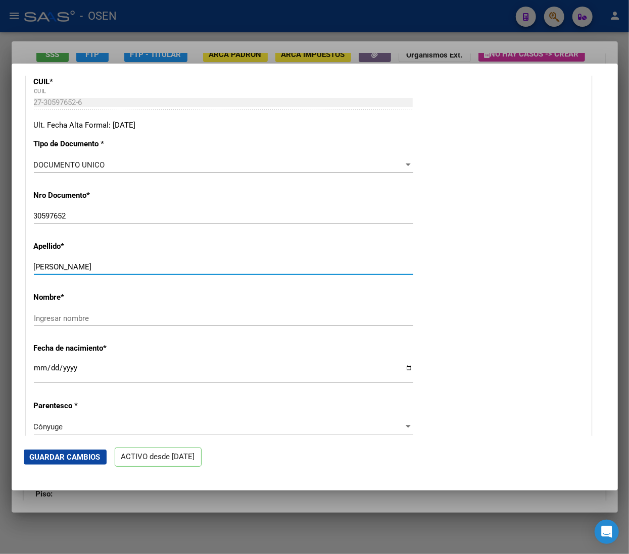
drag, startPoint x: 53, startPoint y: 266, endPoint x: 127, endPoint y: 267, distance: 74.2
click at [127, 267] on input "[PERSON_NAME]" at bounding box center [223, 267] width 379 height 9
click at [142, 268] on input "[PERSON_NAME]" at bounding box center [223, 267] width 379 height 9
drag, startPoint x: 60, startPoint y: 266, endPoint x: 95, endPoint y: 267, distance: 35.9
click at [97, 266] on input "[PERSON_NAME]" at bounding box center [223, 267] width 379 height 9
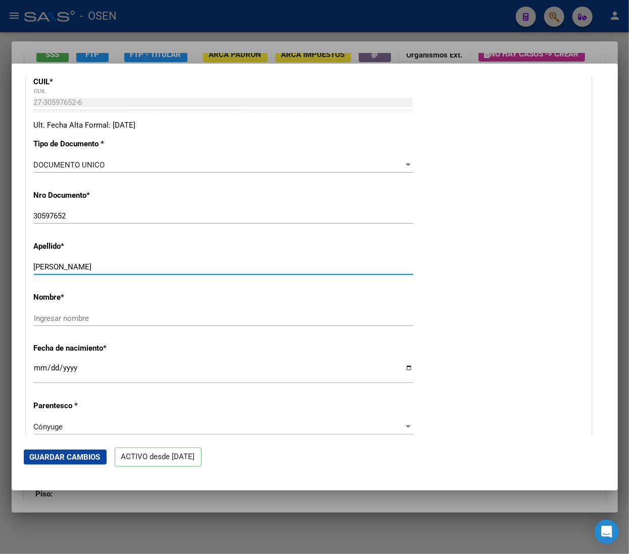
drag, startPoint x: 55, startPoint y: 268, endPoint x: 123, endPoint y: 270, distance: 68.2
click at [123, 270] on input "[PERSON_NAME]" at bounding box center [223, 267] width 379 height 9
type input "LUNA"
click at [94, 313] on div "Ingresar nombre" at bounding box center [223, 318] width 379 height 15
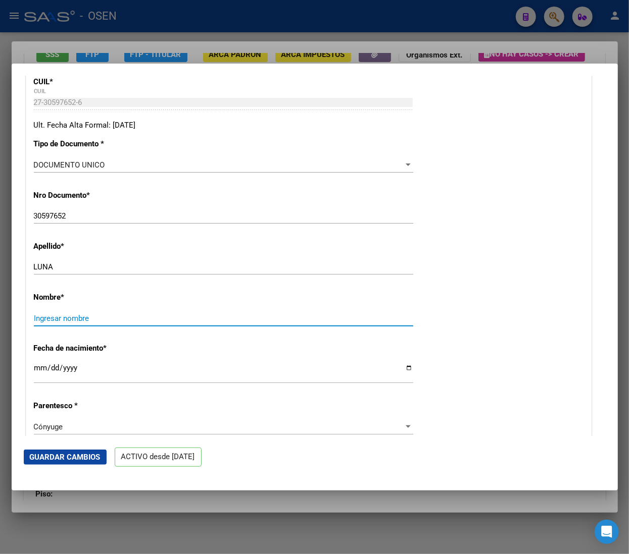
paste input "[PERSON_NAME]"
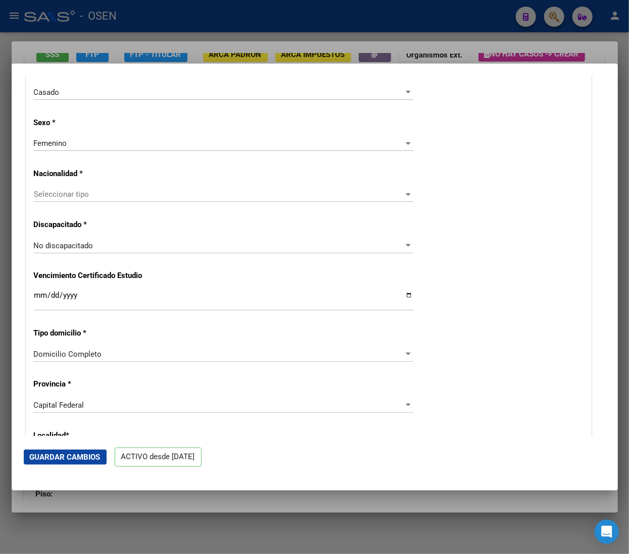
scroll to position [606, 0]
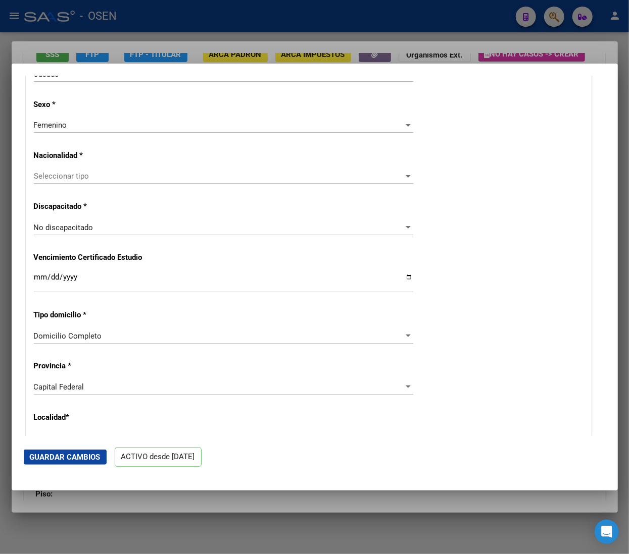
type input "[PERSON_NAME]"
click at [122, 174] on span "Seleccionar tipo" at bounding box center [219, 176] width 370 height 9
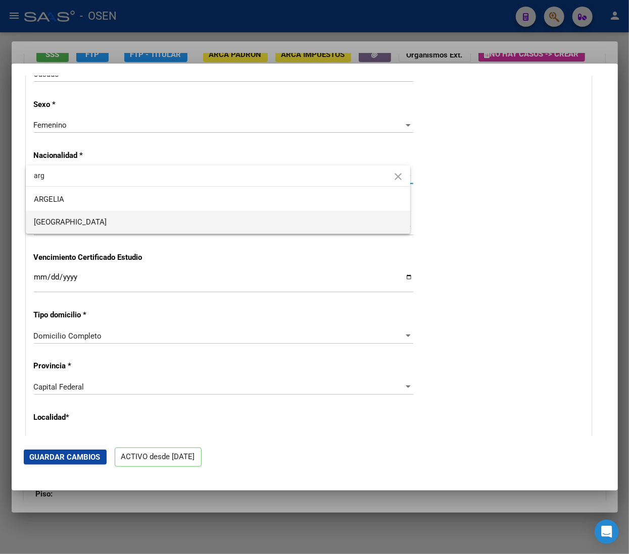
type input "arg"
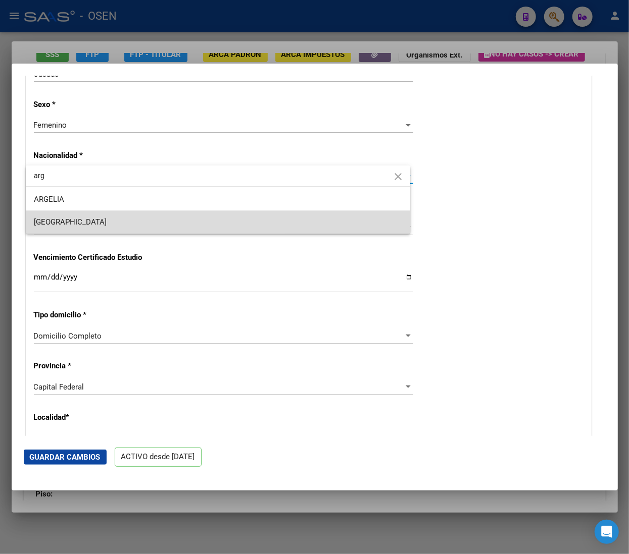
click at [91, 220] on span "[GEOGRAPHIC_DATA]" at bounding box center [218, 222] width 368 height 23
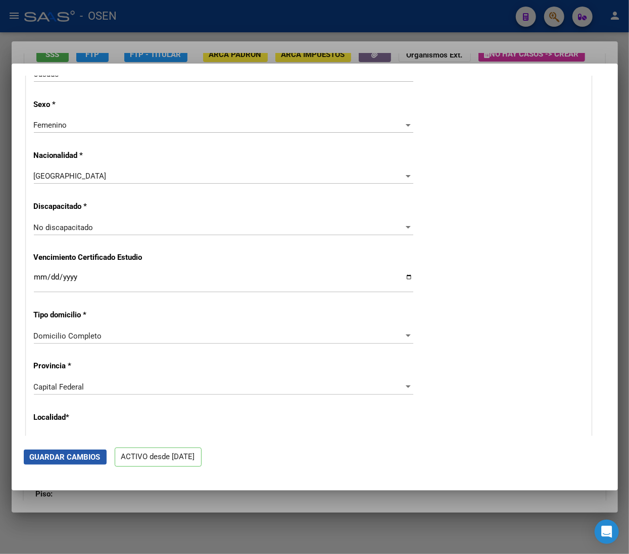
click at [88, 452] on button "Guardar Cambios" at bounding box center [65, 457] width 83 height 15
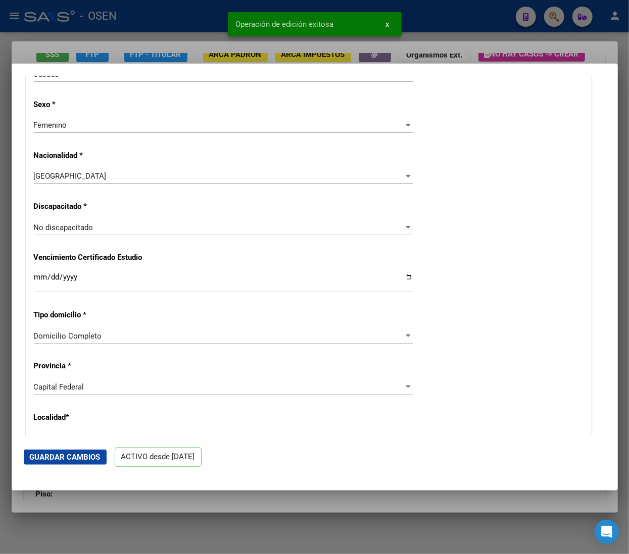
click at [189, 10] on div at bounding box center [314, 277] width 629 height 554
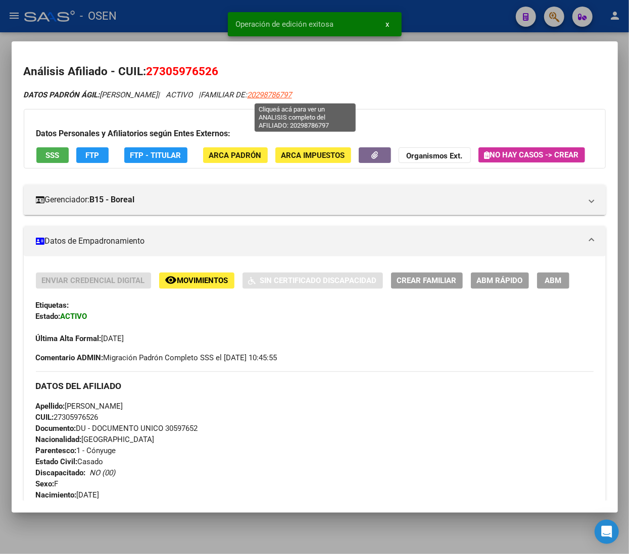
click at [292, 94] on span "20298786797" at bounding box center [269, 94] width 44 height 9
type textarea "20298786797"
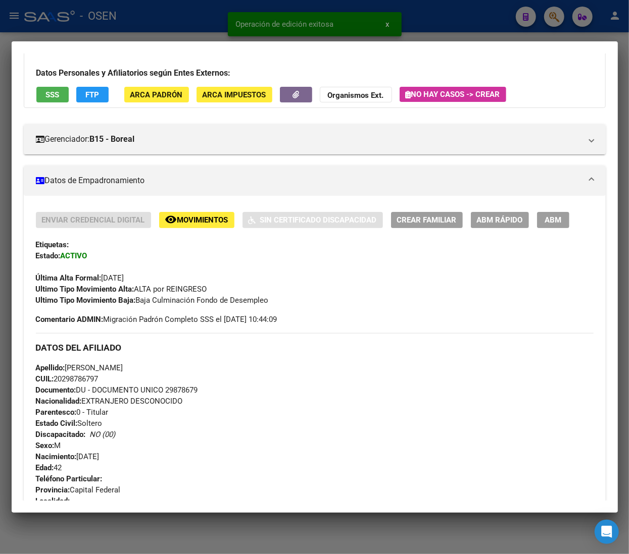
scroll to position [101, 0]
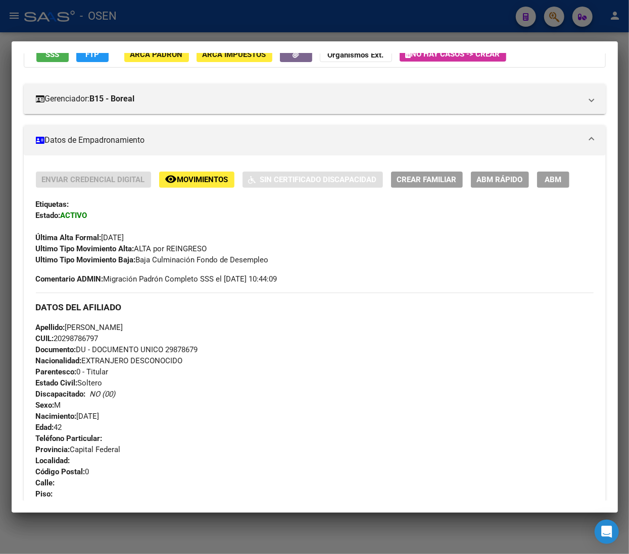
click at [476, 181] on button "ABM Rápido" at bounding box center [500, 180] width 58 height 16
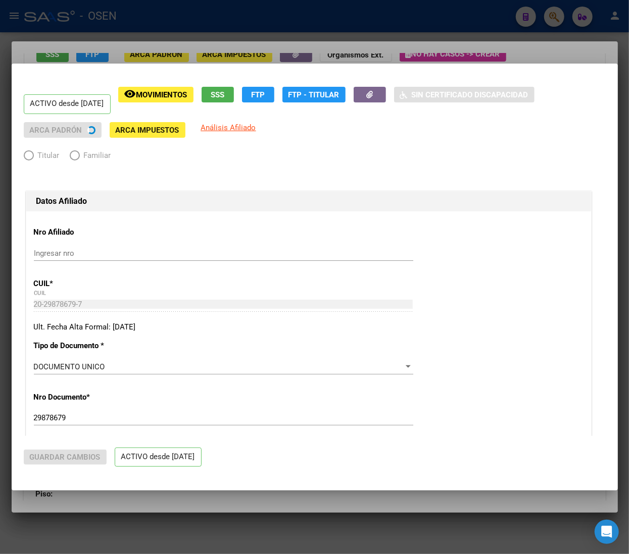
radio input "true"
type input "33-63761744-9"
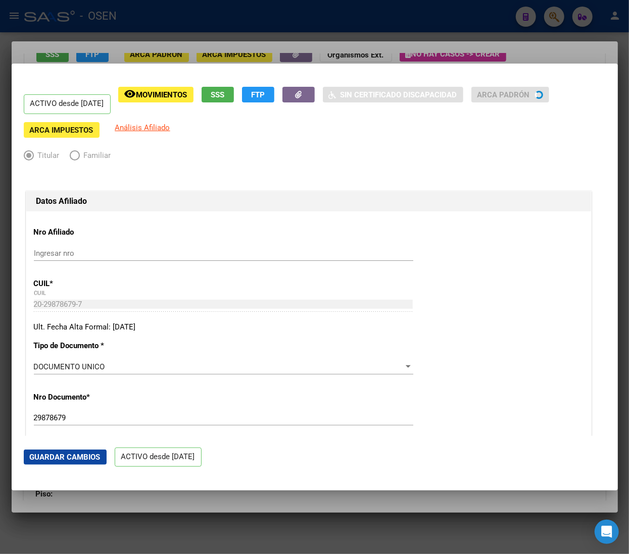
scroll to position [303, 0]
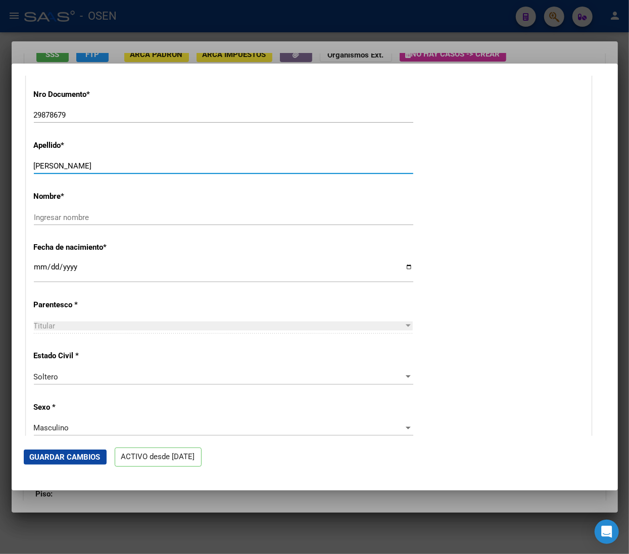
drag, startPoint x: 63, startPoint y: 164, endPoint x: 172, endPoint y: 173, distance: 109.0
click at [172, 173] on div "[PERSON_NAME] apellido" at bounding box center [223, 166] width 379 height 15
type input "[PERSON_NAME]"
click at [105, 216] on input "Ingresar nombre" at bounding box center [223, 217] width 379 height 9
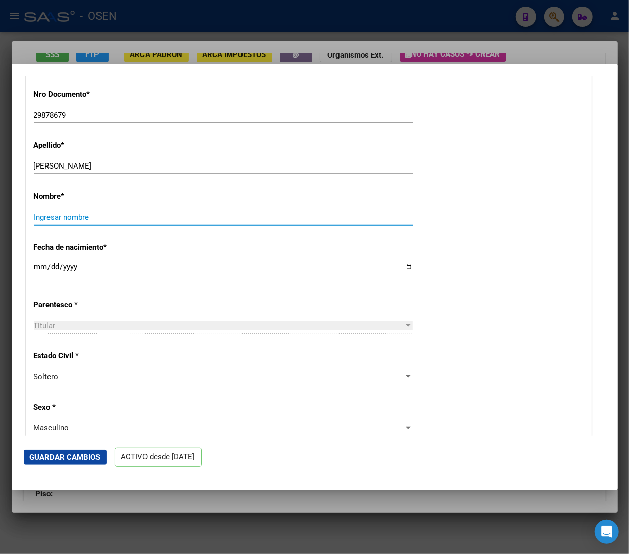
paste input "[PERSON_NAME]"
type input "[PERSON_NAME]"
click at [87, 371] on div "Soltero Seleccionar tipo" at bounding box center [223, 377] width 379 height 15
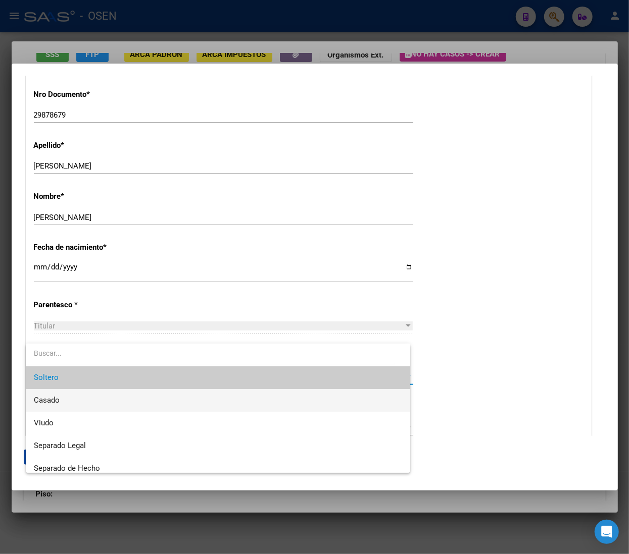
click at [79, 408] on span "Casado" at bounding box center [218, 400] width 368 height 23
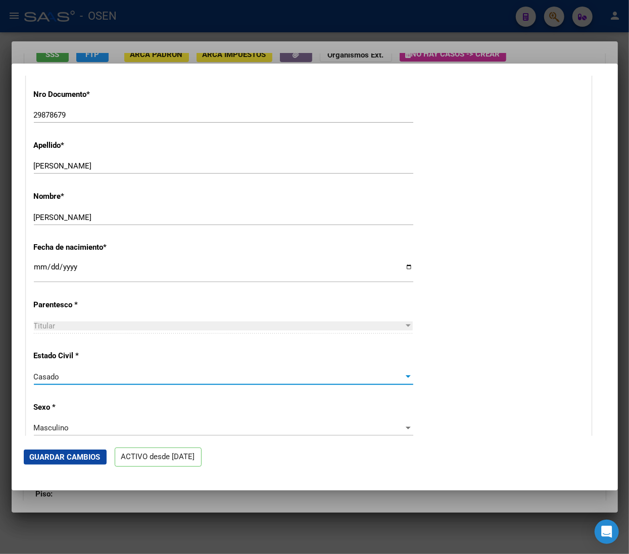
click at [77, 457] on span "Guardar Cambios" at bounding box center [65, 457] width 71 height 9
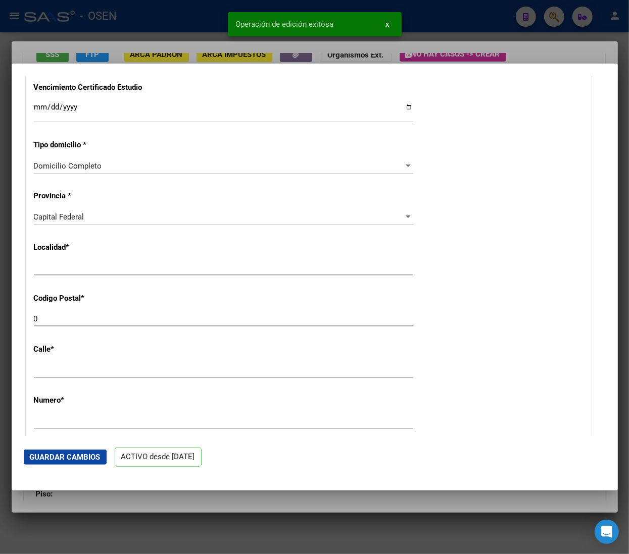
scroll to position [808, 0]
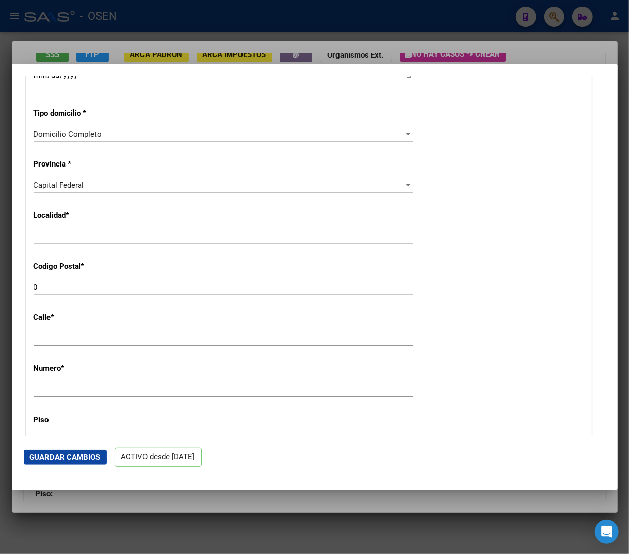
drag, startPoint x: 60, startPoint y: 285, endPoint x: -52, endPoint y: 287, distance: 111.1
click at [0, 287] on html "menu - OSEN person Firma Express Inicio Calendario SSS Instructivos Contacto OS…" at bounding box center [314, 277] width 629 height 554
type input "1414"
type input "CABA"
click at [91, 456] on span "Guardar Cambios" at bounding box center [65, 457] width 71 height 9
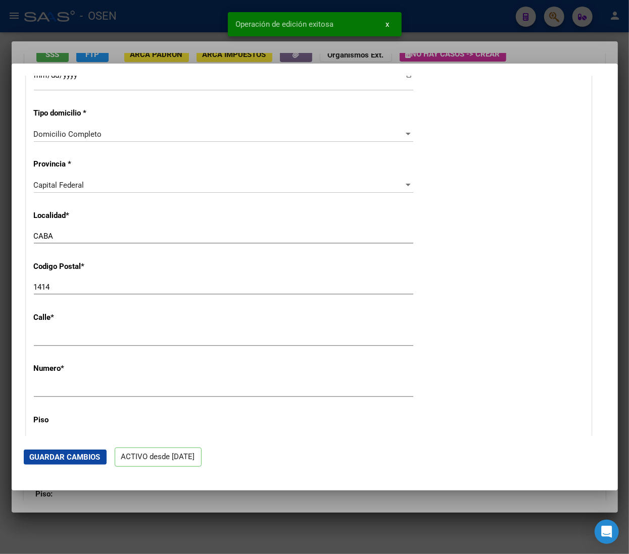
click at [223, 19] on div "Operación de edición exitosa x" at bounding box center [315, 24] width 198 height 48
click at [200, 20] on div at bounding box center [314, 277] width 629 height 554
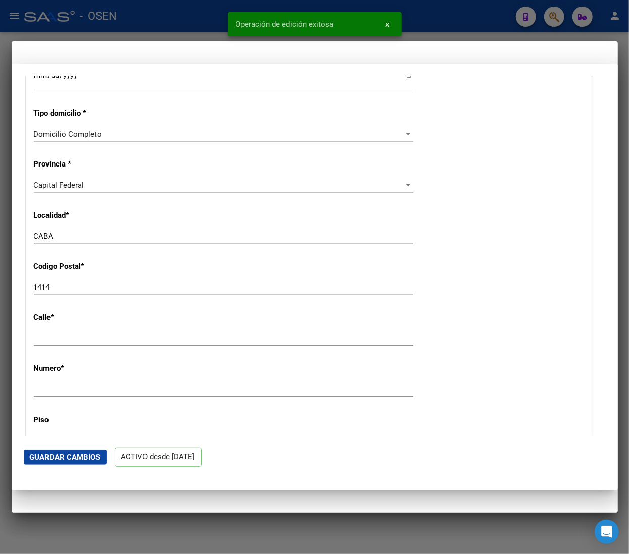
scroll to position [0, 0]
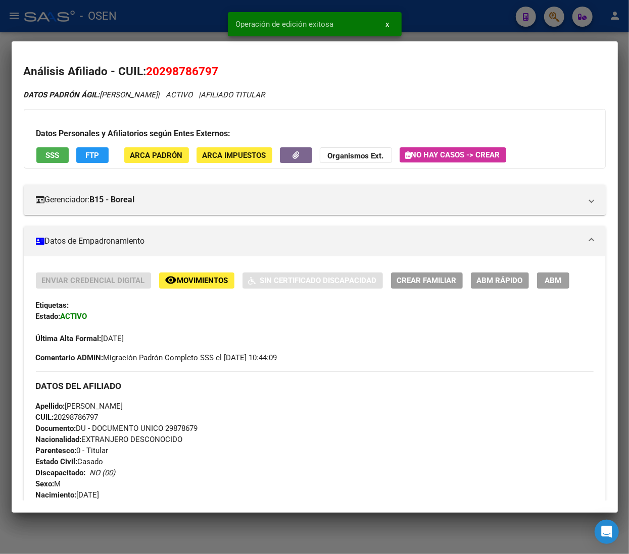
click at [200, 20] on div at bounding box center [314, 277] width 629 height 554
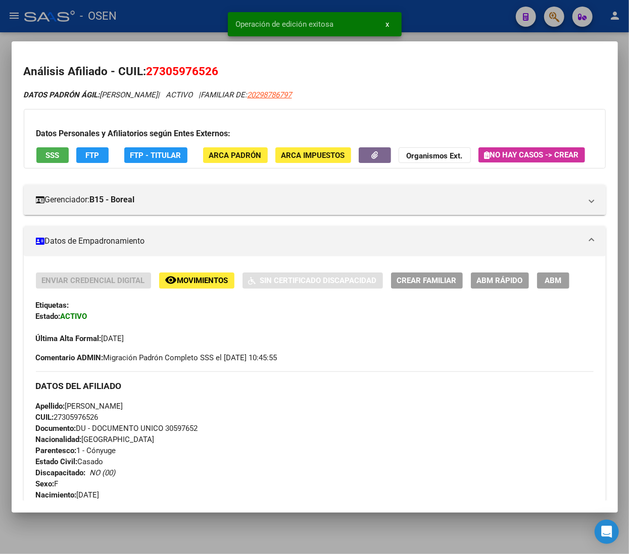
drag, startPoint x: 493, startPoint y: 316, endPoint x: 496, endPoint y: 305, distance: 12.0
click at [493, 315] on div "Enviar Credencial Digital remove_red_eye Movimientos Sin Certificado Discapacid…" at bounding box center [315, 308] width 558 height 71
click at [492, 288] on button "ABM Rápido" at bounding box center [500, 281] width 58 height 16
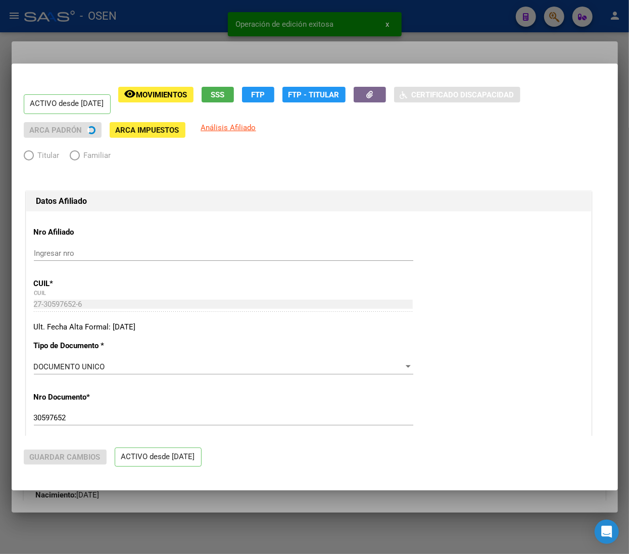
radio input "true"
type input "33-63761744-9"
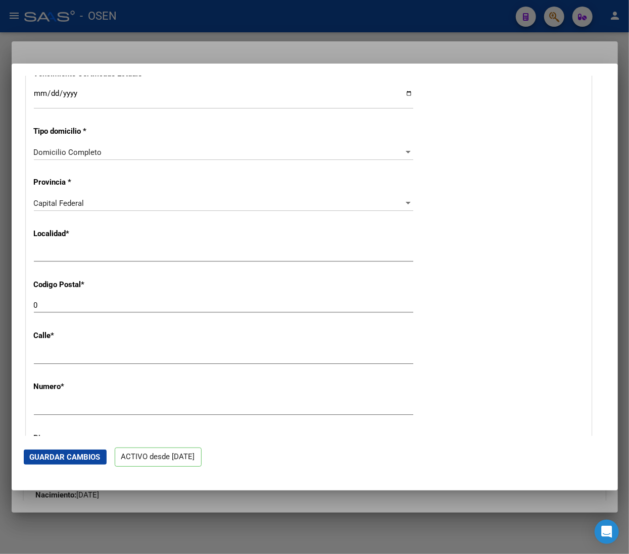
scroll to position [808, 0]
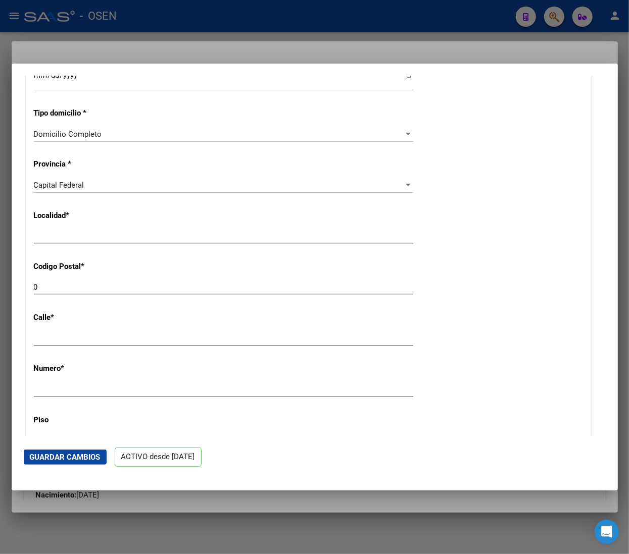
drag, startPoint x: 57, startPoint y: 293, endPoint x: -22, endPoint y: 280, distance: 80.3
click at [0, 280] on html "menu - OSEN person Firma Express Inicio Calendario SSS Instructivos Contacto OS…" at bounding box center [314, 277] width 629 height 554
click at [87, 303] on div "0 Ingresar el codigo" at bounding box center [223, 292] width 379 height 25
drag, startPoint x: 45, startPoint y: 290, endPoint x: -5, endPoint y: 289, distance: 50.0
click at [0, 289] on html "menu - OSEN person Firma Express Inicio Calendario SSS Instructivos Contacto OS…" at bounding box center [314, 277] width 629 height 554
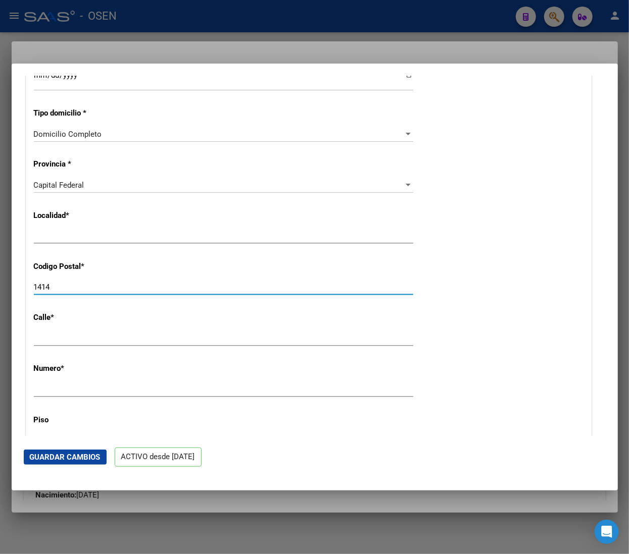
type input "1414"
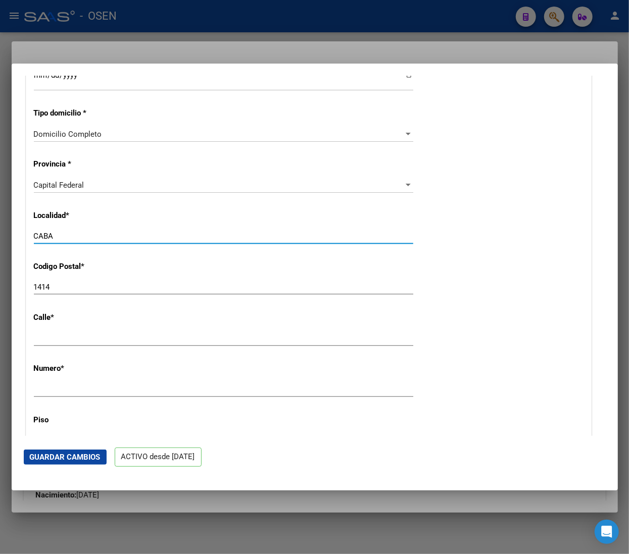
type input "CABA"
click at [63, 454] on span "Guardar Cambios" at bounding box center [65, 457] width 71 height 9
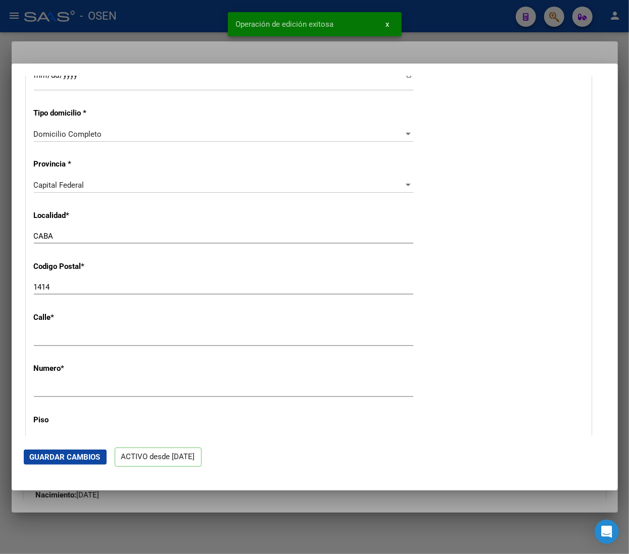
click at [176, 10] on div at bounding box center [314, 277] width 629 height 554
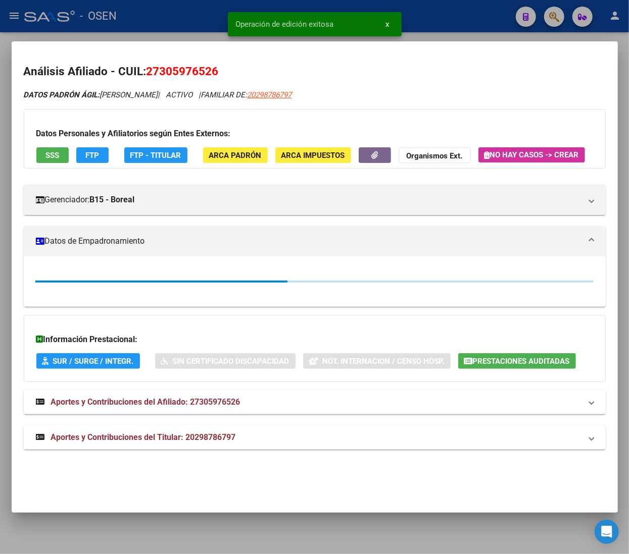
click at [194, 18] on div at bounding box center [314, 277] width 629 height 554
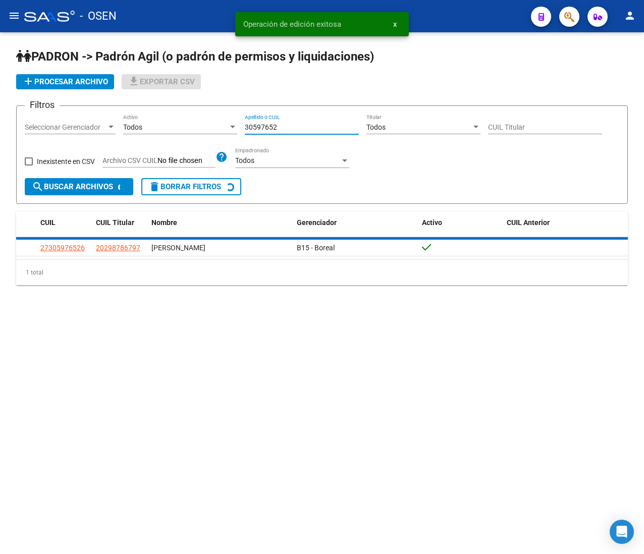
drag, startPoint x: 287, startPoint y: 125, endPoint x: 173, endPoint y: 111, distance: 115.5
click at [170, 115] on div "Filtros Seleccionar Gerenciador Seleccionar Gerenciador Todos Activo 30597652 A…" at bounding box center [322, 146] width 595 height 64
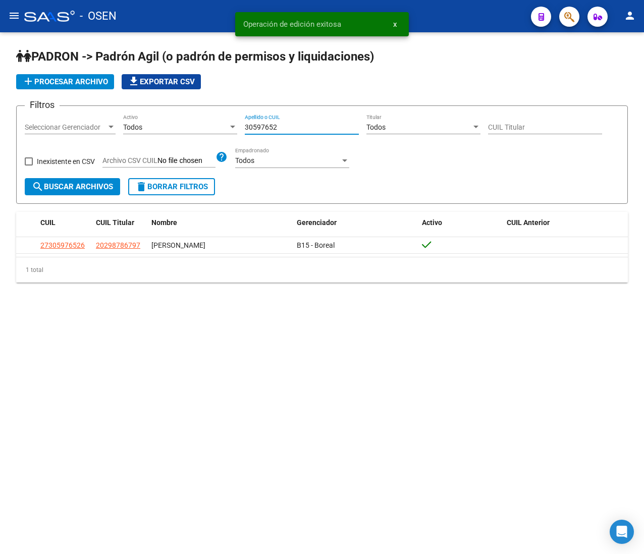
paste input "49775834"
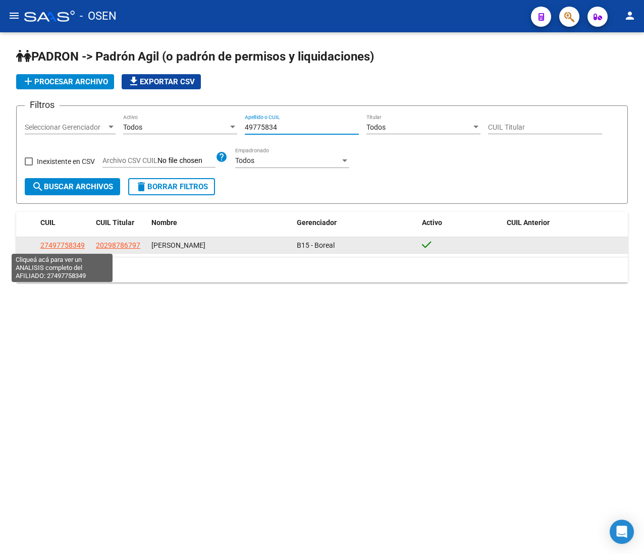
type input "49775834"
click at [77, 244] on span "27497758349" at bounding box center [62, 245] width 44 height 8
type textarea "27497758349"
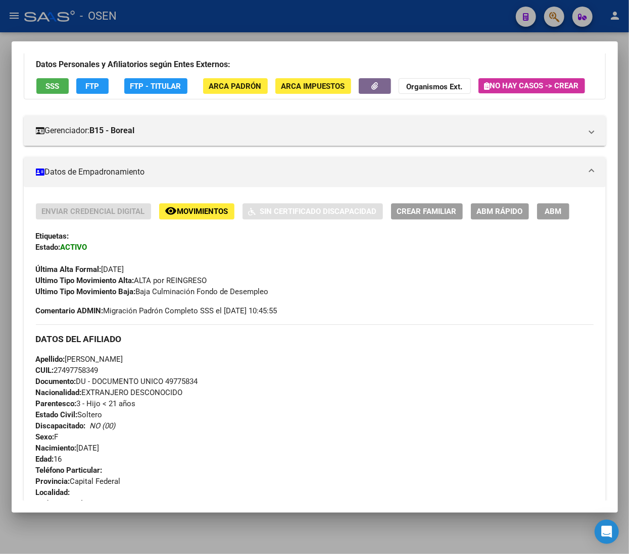
scroll to position [101, 0]
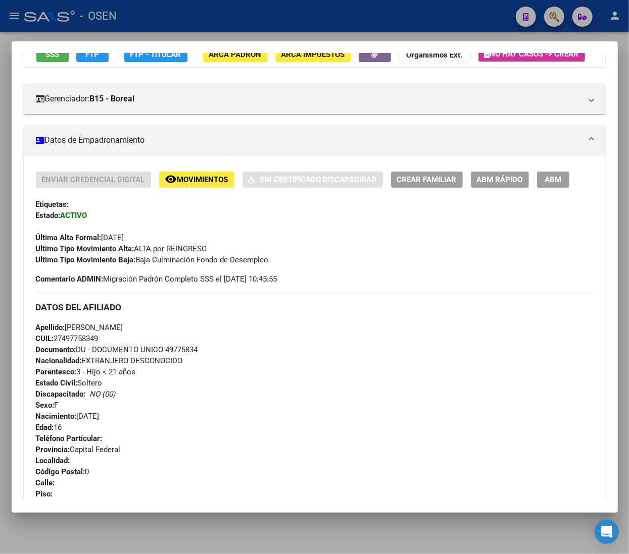
click at [522, 185] on span "ABM Rápido" at bounding box center [500, 180] width 46 height 9
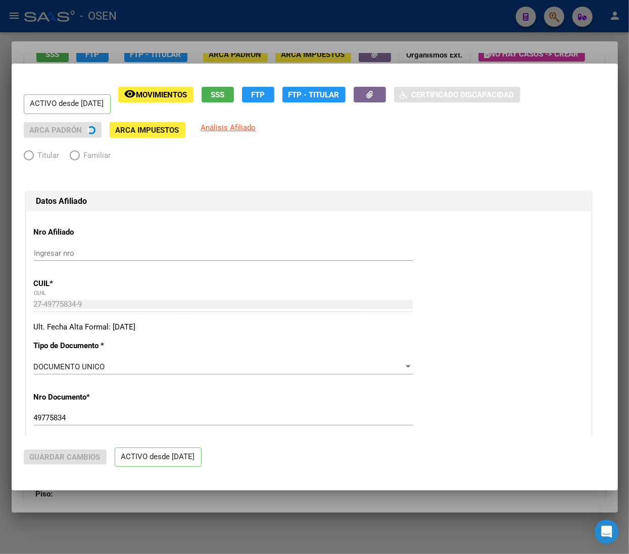
radio input "true"
type input "33-63761744-9"
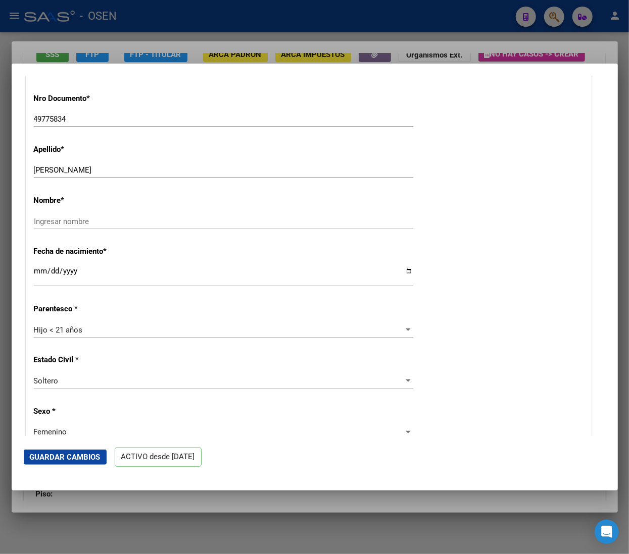
scroll to position [303, 0]
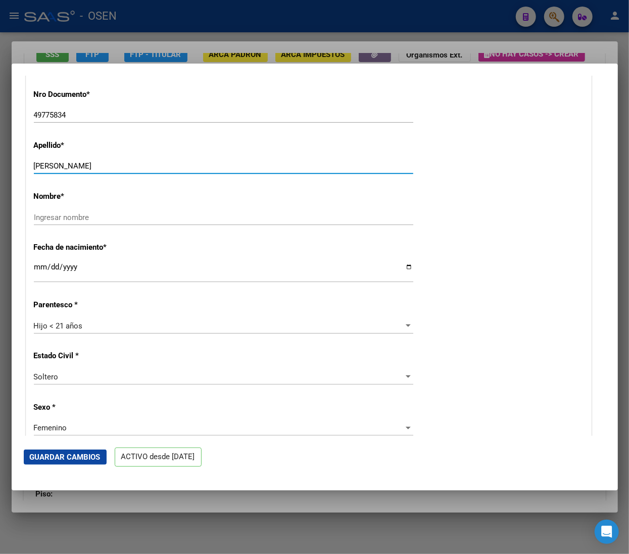
drag, startPoint x: 61, startPoint y: 163, endPoint x: 172, endPoint y: 169, distance: 111.3
click at [172, 169] on input "[PERSON_NAME]" at bounding box center [223, 166] width 379 height 9
type input "[PERSON_NAME]"
click at [124, 216] on input "Ingresar nombre" at bounding box center [223, 217] width 379 height 9
paste input "[PERSON_NAME]"
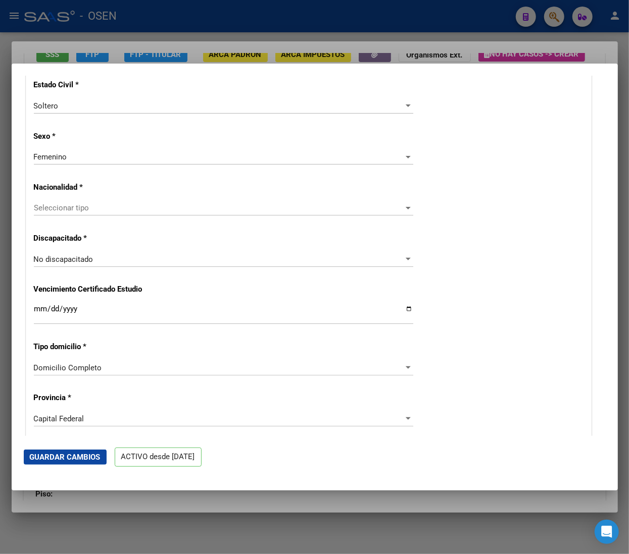
scroll to position [606, 0]
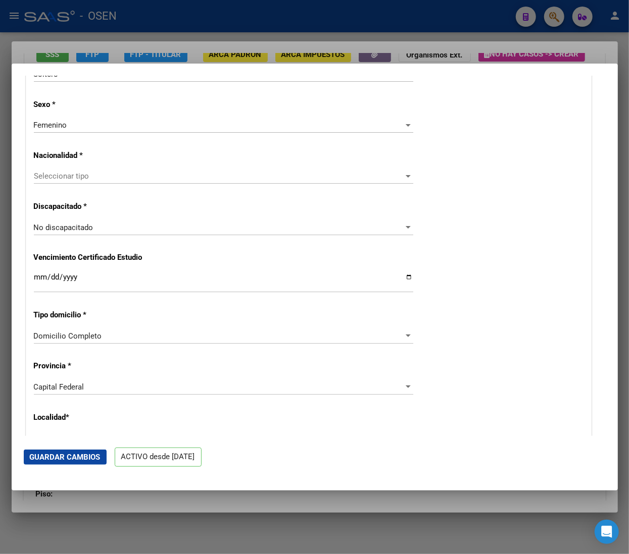
type input "[PERSON_NAME]"
click at [128, 175] on span "Seleccionar tipo" at bounding box center [219, 176] width 370 height 9
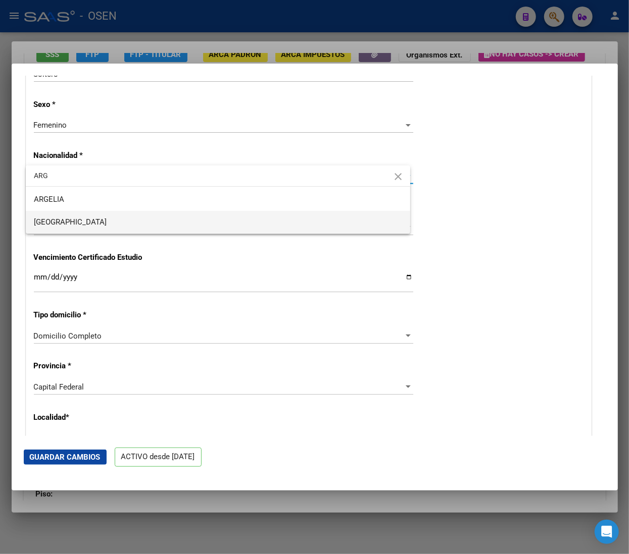
type input "ARG"
click at [93, 221] on span "[GEOGRAPHIC_DATA]" at bounding box center [218, 222] width 368 height 23
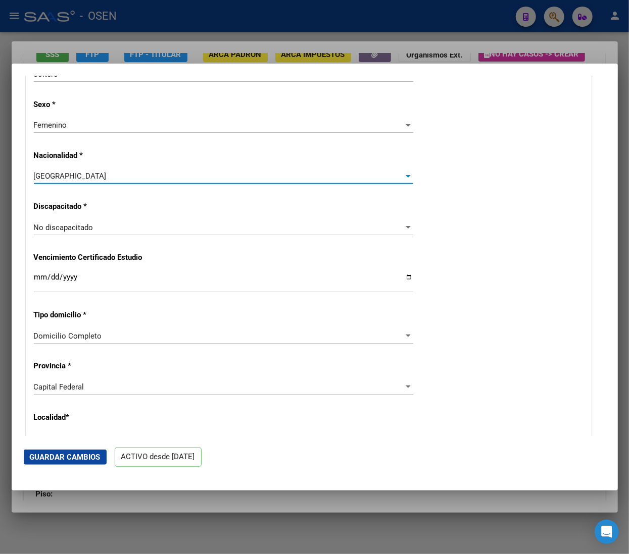
scroll to position [707, 0]
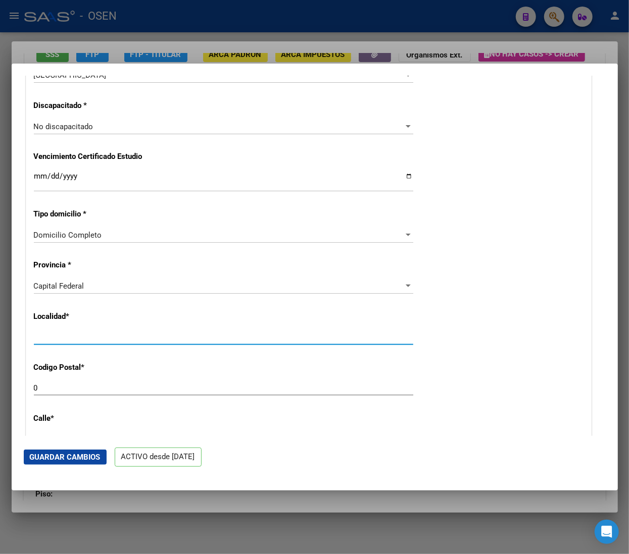
drag, startPoint x: 86, startPoint y: 339, endPoint x: -16, endPoint y: 327, distance: 102.2
click at [0, 327] on html "menu - OSEN person Firma Express Inicio Calendario SSS Instructivos Contacto OS…" at bounding box center [314, 277] width 629 height 554
type input "CABA"
drag, startPoint x: 71, startPoint y: 385, endPoint x: 40, endPoint y: 385, distance: 30.8
click at [40, 385] on input "0" at bounding box center [223, 388] width 379 height 9
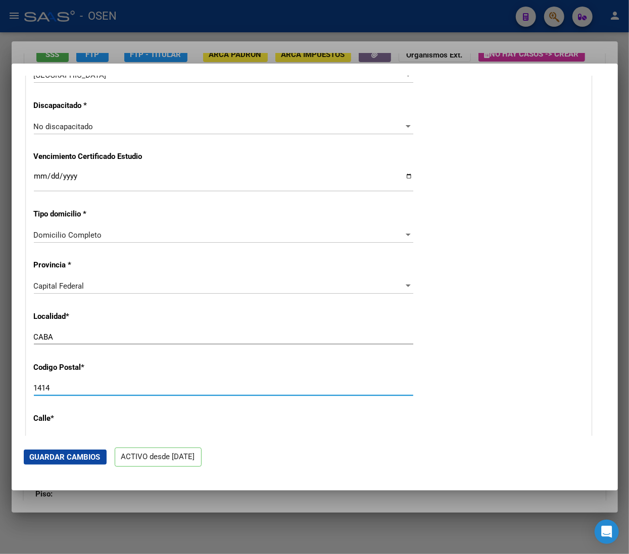
type input "1414"
drag, startPoint x: 58, startPoint y: 454, endPoint x: 63, endPoint y: 454, distance: 5.6
click at [59, 454] on span "Guardar Cambios" at bounding box center [65, 457] width 71 height 9
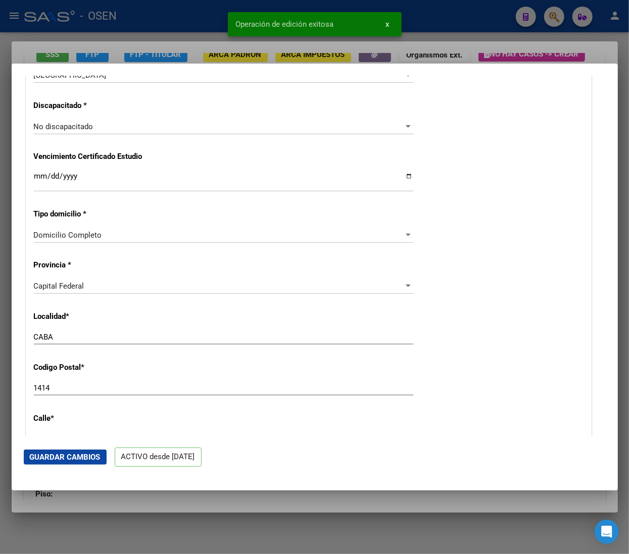
click at [204, 8] on div at bounding box center [314, 277] width 629 height 554
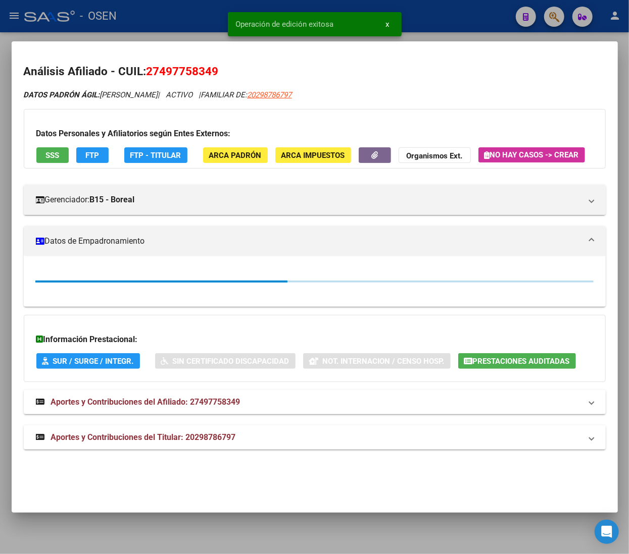
click at [200, 15] on div at bounding box center [314, 277] width 629 height 554
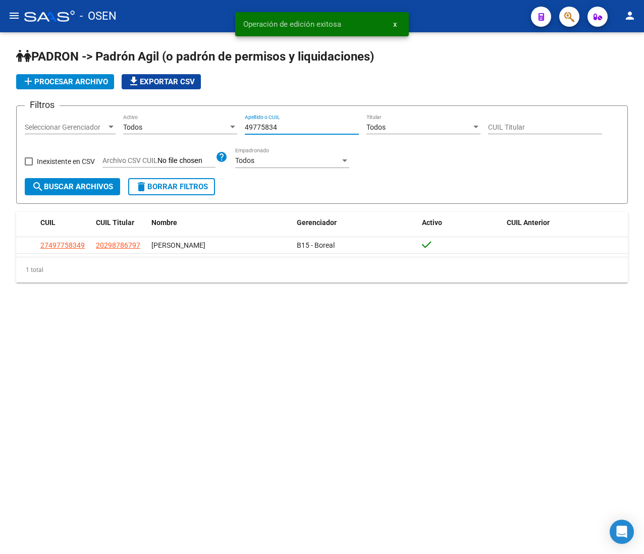
drag, startPoint x: 286, startPoint y: 130, endPoint x: 169, endPoint y: 94, distance: 122.7
click at [180, 114] on div "Filtros Seleccionar Gerenciador Seleccionar Gerenciador Todos Activo 49775834 A…" at bounding box center [322, 146] width 595 height 64
paste input "5631515"
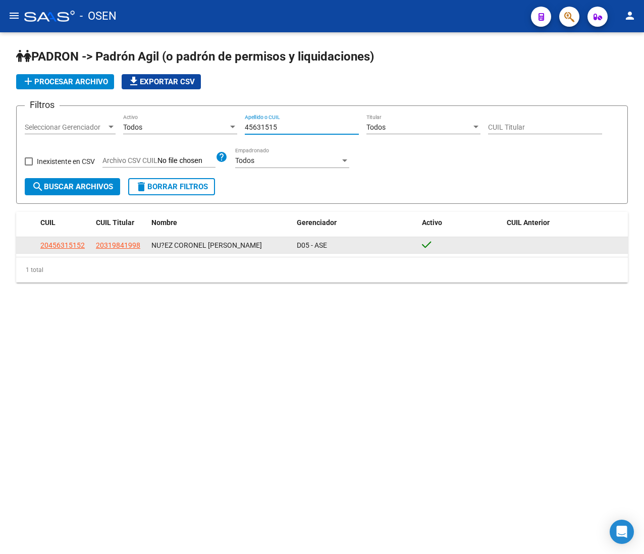
type input "45631515"
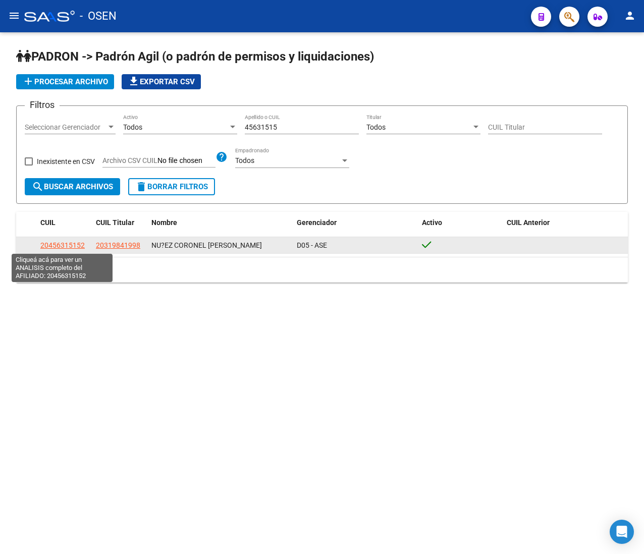
click at [71, 242] on span "20456315152" at bounding box center [62, 245] width 44 height 8
type textarea "20456315152"
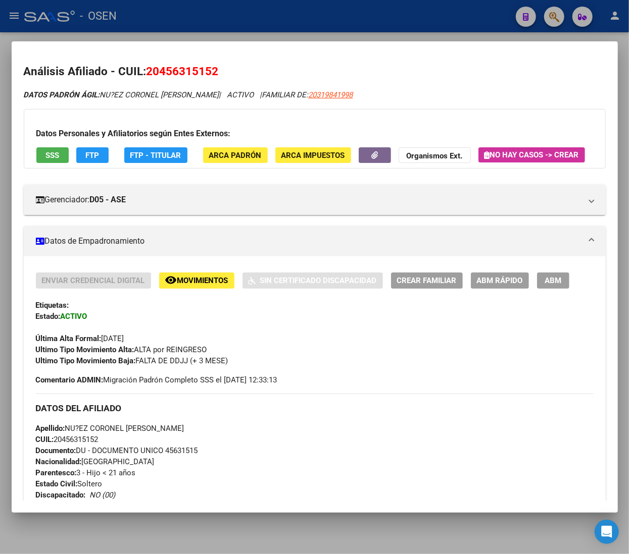
scroll to position [202, 0]
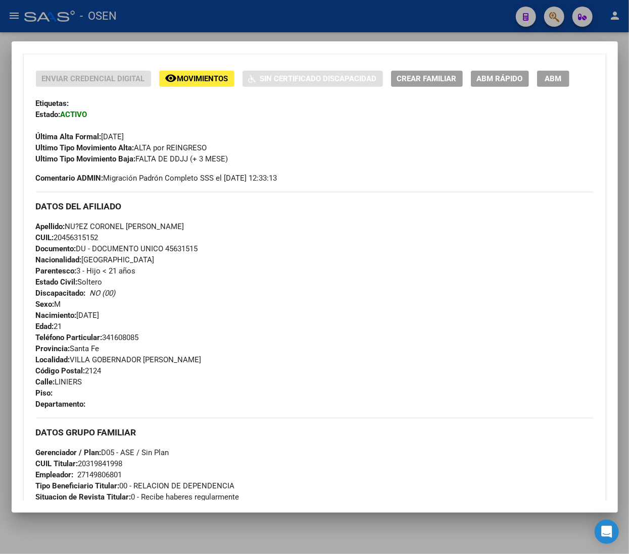
drag, startPoint x: 86, startPoint y: 427, endPoint x: 32, endPoint y: 423, distance: 53.7
click at [32, 423] on div "Enviar Credencial Digital remove_red_eye Movimientos Sin Certificado Discapacid…" at bounding box center [315, 381] width 582 height 620
click at [37, 409] on strong "Departamento:" at bounding box center [61, 404] width 50 height 9
click at [49, 409] on strong "Departamento:" at bounding box center [61, 404] width 50 height 9
drag, startPoint x: 55, startPoint y: 420, endPoint x: 39, endPoint y: 417, distance: 15.4
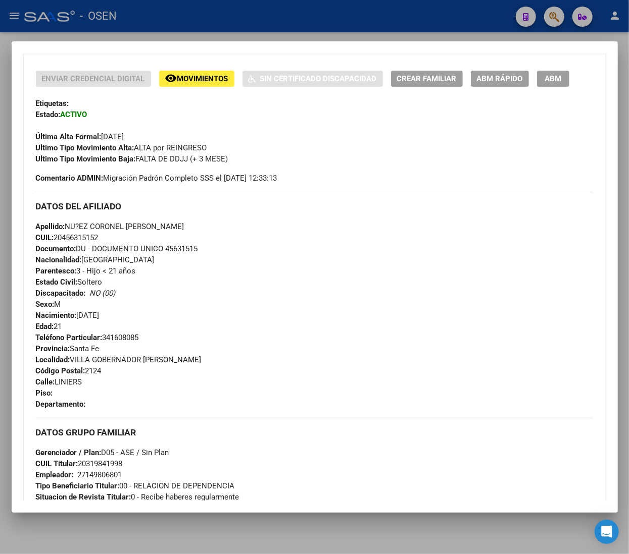
click at [39, 410] on div "Teléfono Particular: [PHONE_NUMBER] Provincia: [GEOGRAPHIC_DATA] Localidad: [GE…" at bounding box center [315, 371] width 558 height 78
click at [39, 398] on strong "Piso:" at bounding box center [44, 393] width 17 height 9
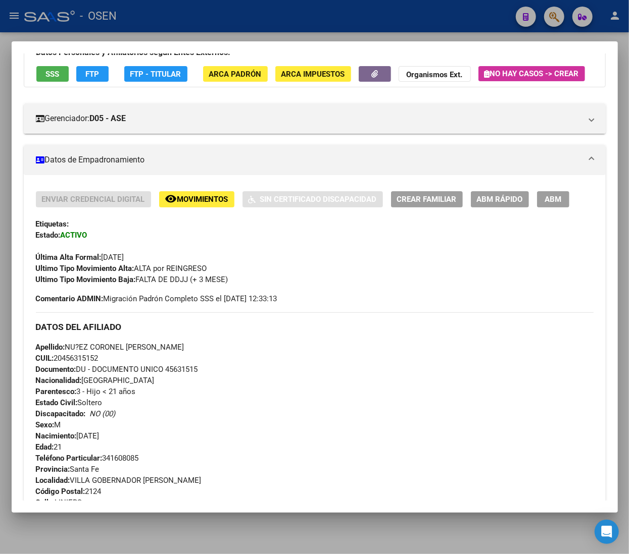
scroll to position [0, 0]
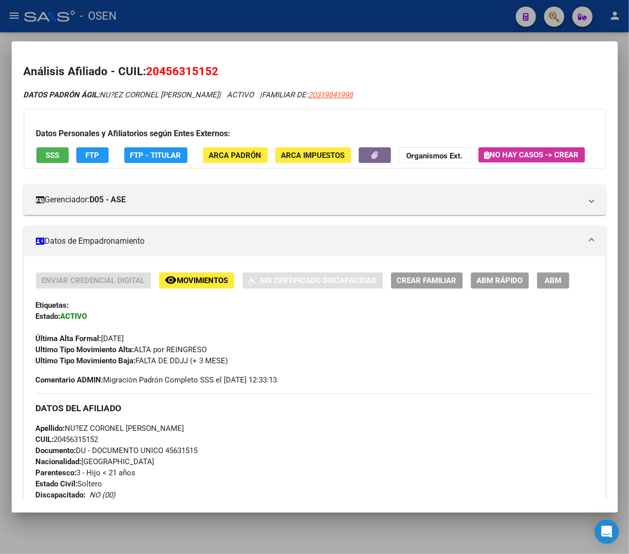
click at [61, 149] on button "SSS" at bounding box center [52, 155] width 32 height 16
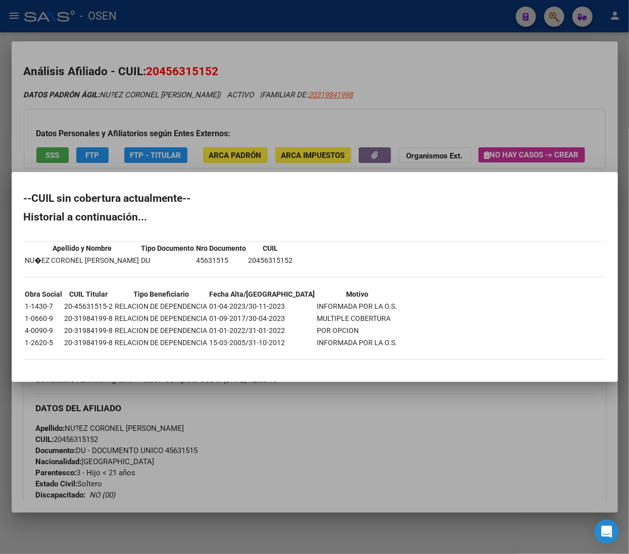
click at [469, 122] on div at bounding box center [314, 277] width 629 height 554
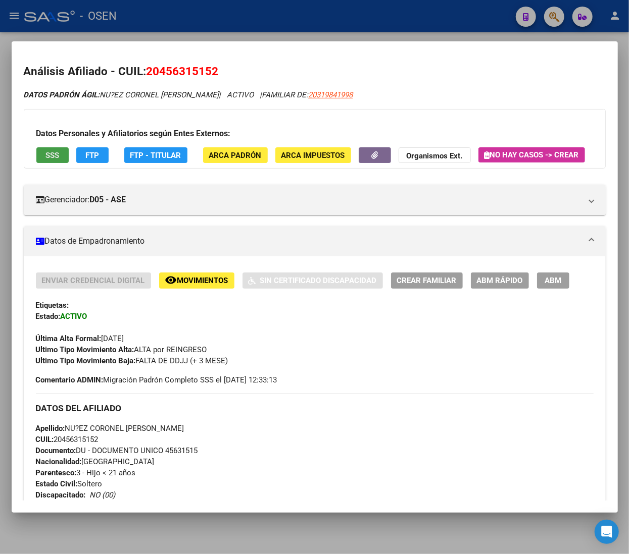
click at [51, 151] on span "SSS" at bounding box center [52, 155] width 14 height 9
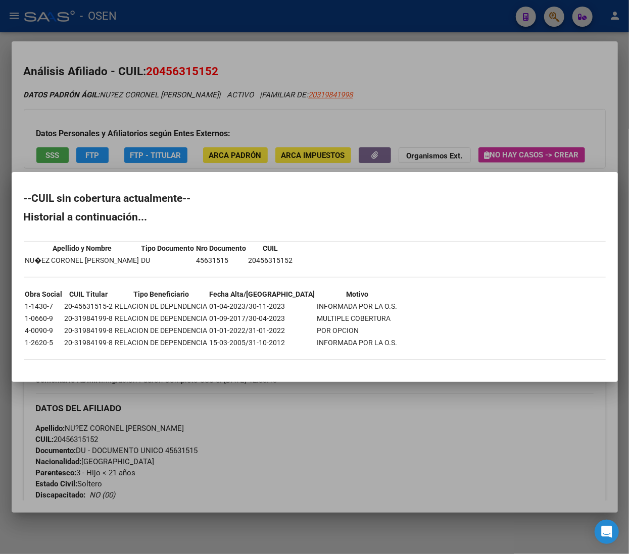
click at [491, 100] on div at bounding box center [314, 277] width 629 height 554
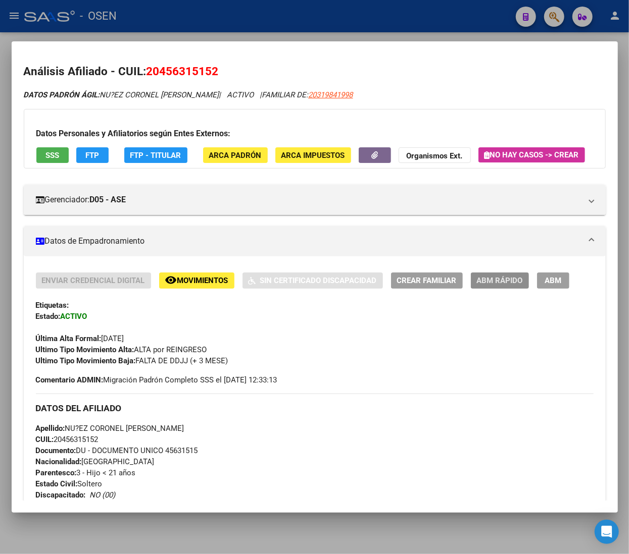
click at [490, 286] on span "ABM Rápido" at bounding box center [500, 281] width 46 height 9
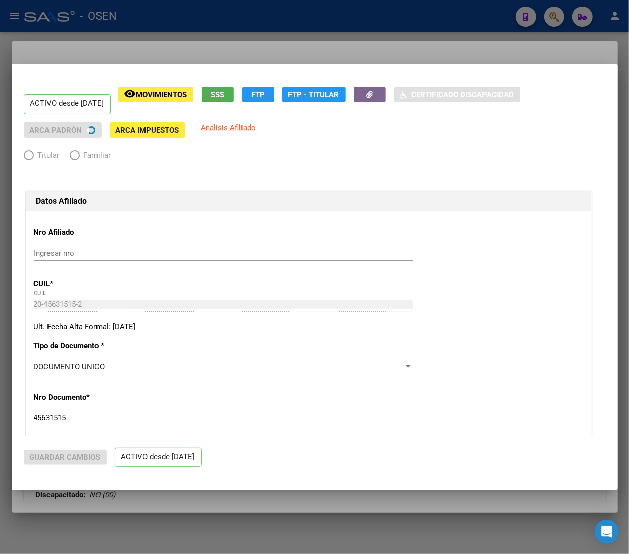
radio input "true"
type input "27-14980680-1"
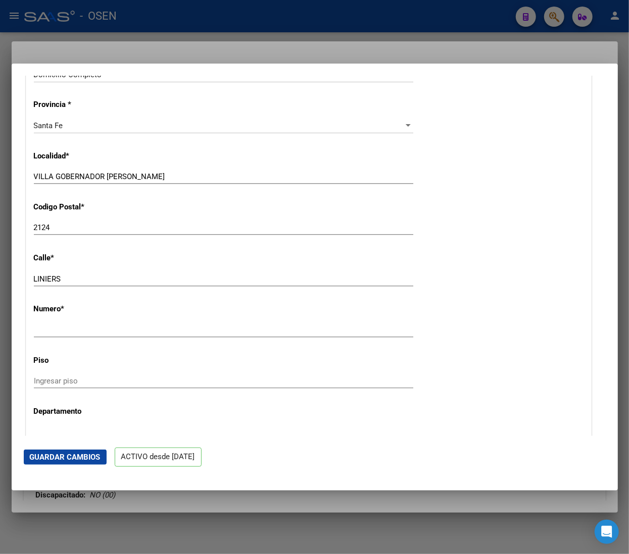
scroll to position [909, 0]
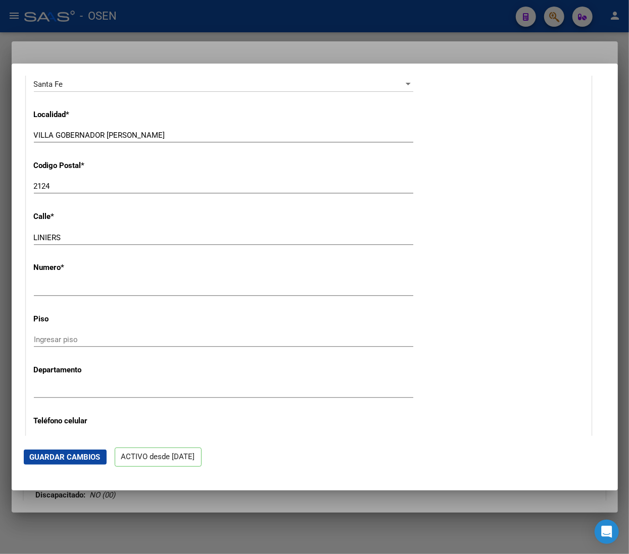
click at [198, 19] on div at bounding box center [314, 277] width 629 height 554
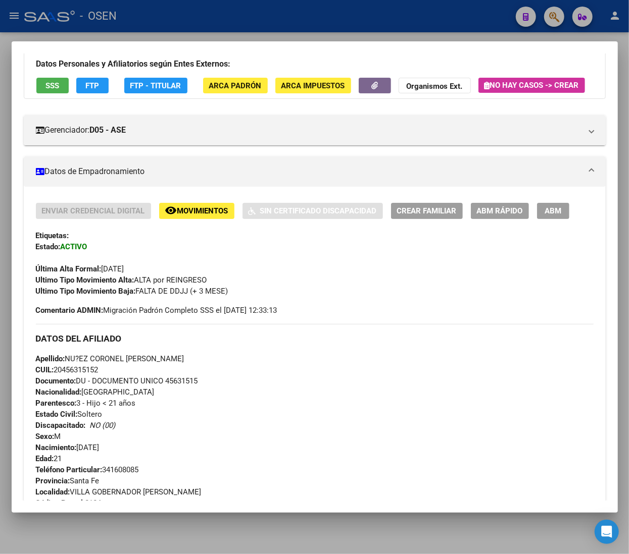
scroll to position [101, 0]
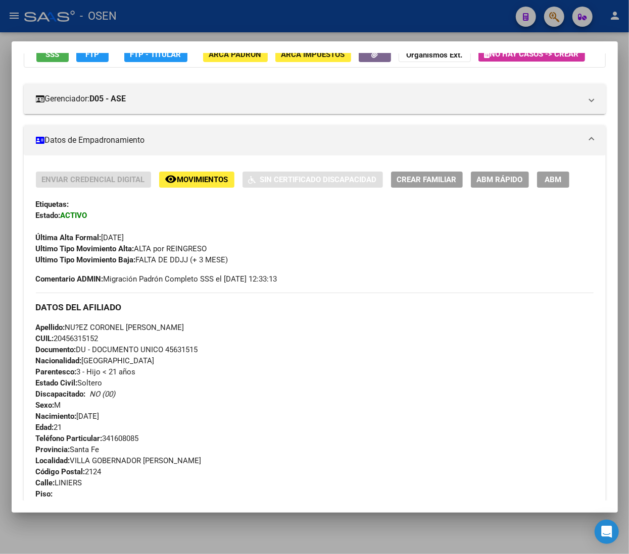
drag, startPoint x: 117, startPoint y: 364, endPoint x: 29, endPoint y: 359, distance: 88.5
click at [29, 359] on div "Enviar Credencial Digital remove_red_eye Movimientos Sin Certificado Discapacid…" at bounding box center [315, 482] width 582 height 620
drag, startPoint x: 39, startPoint y: 361, endPoint x: 127, endPoint y: 364, distance: 87.9
click at [127, 364] on div "Apellido: NU?EZ CORONEL [PERSON_NAME]: 20456315152 Documento: DU - DOCUMENTO UN…" at bounding box center [315, 377] width 558 height 111
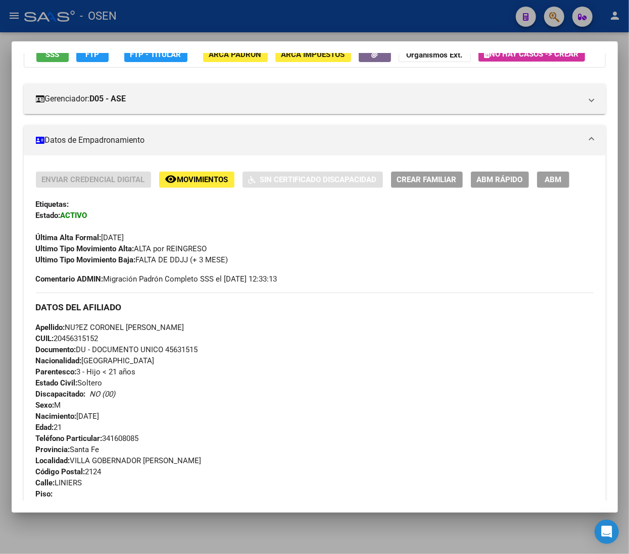
click at [127, 364] on div "Apellido: NU?EZ CORONEL [PERSON_NAME]: 20456315152 Documento: DU - DOCUMENTO UN…" at bounding box center [315, 377] width 558 height 111
click at [51, 60] on button "SSS" at bounding box center [52, 54] width 32 height 16
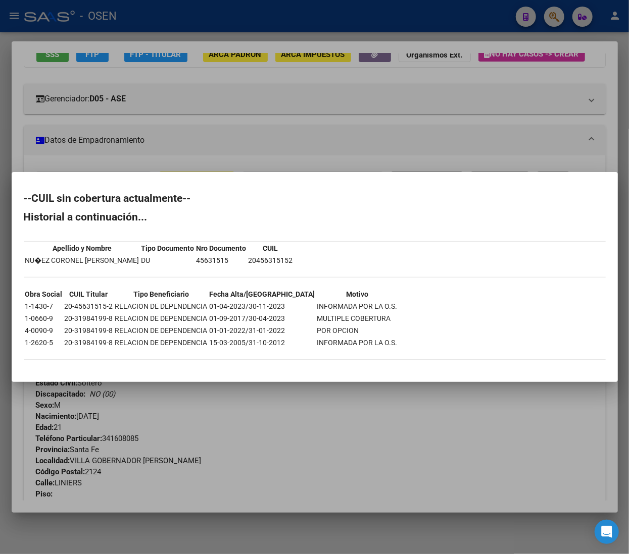
click at [362, 111] on div at bounding box center [314, 277] width 629 height 554
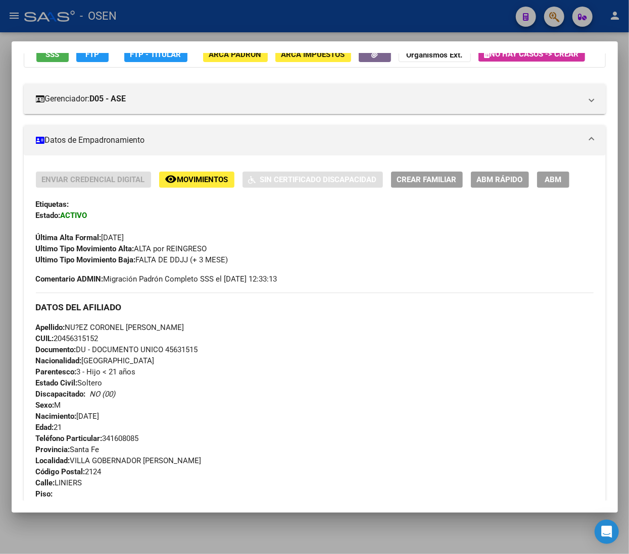
scroll to position [93, 0]
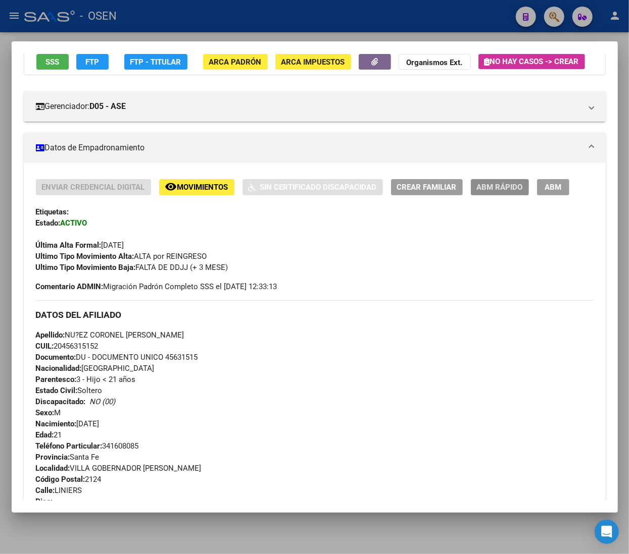
click at [488, 192] on span "ABM Rápido" at bounding box center [500, 187] width 46 height 9
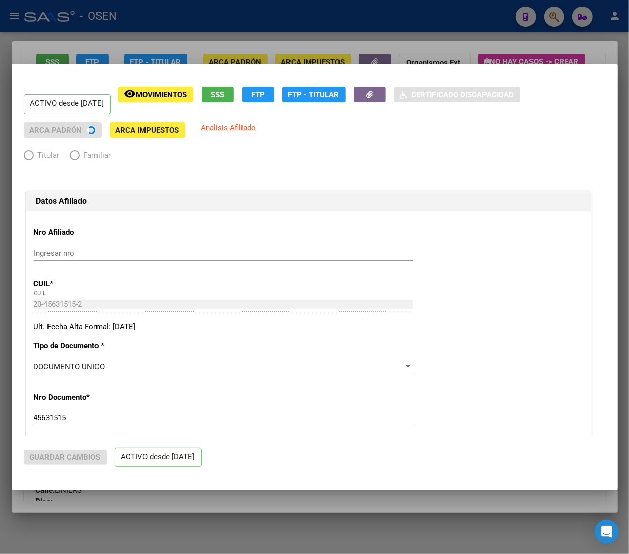
radio input "true"
type input "27-14980680-1"
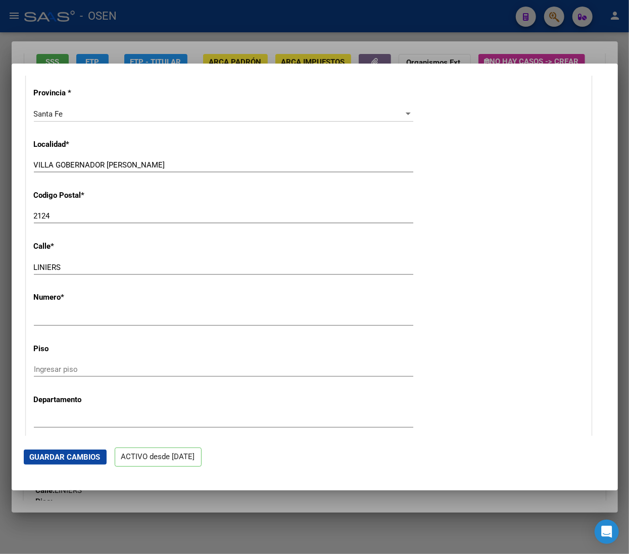
scroll to position [909, 0]
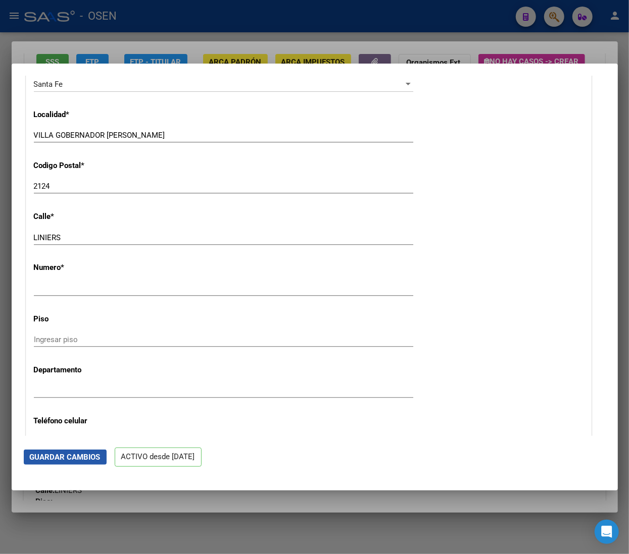
click at [75, 453] on span "Guardar Cambios" at bounding box center [65, 457] width 71 height 9
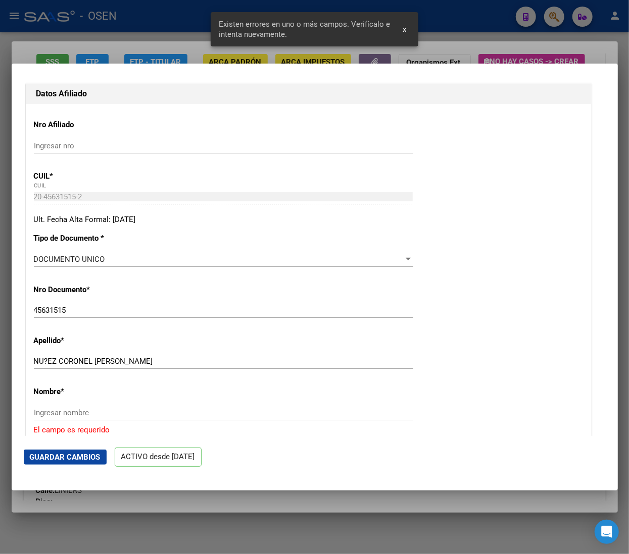
scroll to position [209, 0]
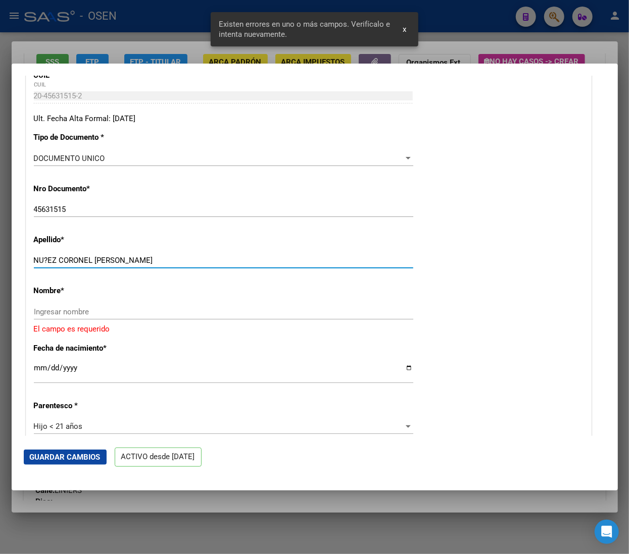
drag, startPoint x: 95, startPoint y: 259, endPoint x: 208, endPoint y: 264, distance: 112.7
click at [208, 264] on input "NU?EZ CORONEL [PERSON_NAME]" at bounding box center [223, 260] width 379 height 9
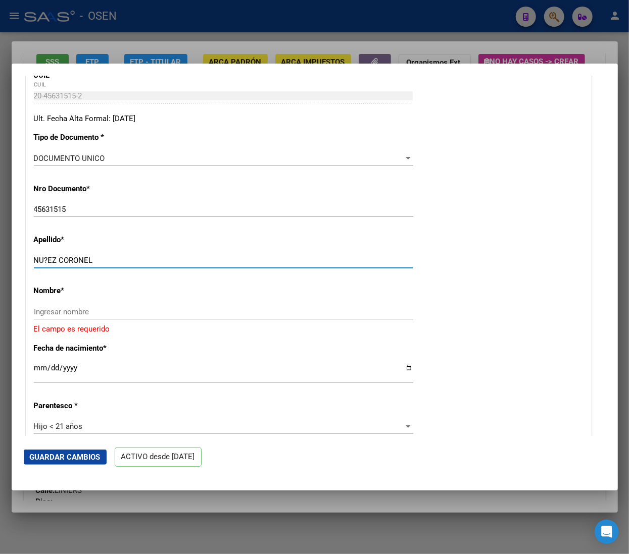
type input "NU?EZ CORONEL"
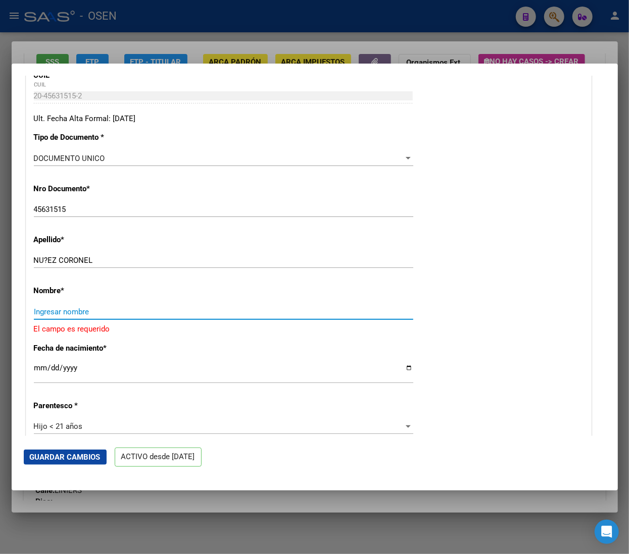
click at [130, 310] on input "Ingresar nombre" at bounding box center [223, 312] width 379 height 9
paste input "[PERSON_NAME]"
type input "[PERSON_NAME]"
click at [79, 455] on span "Guardar Cambios" at bounding box center [65, 457] width 71 height 9
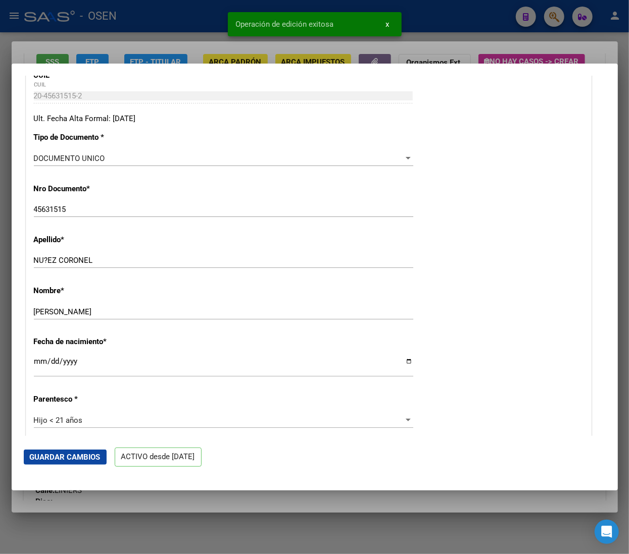
click at [176, 23] on div at bounding box center [314, 277] width 629 height 554
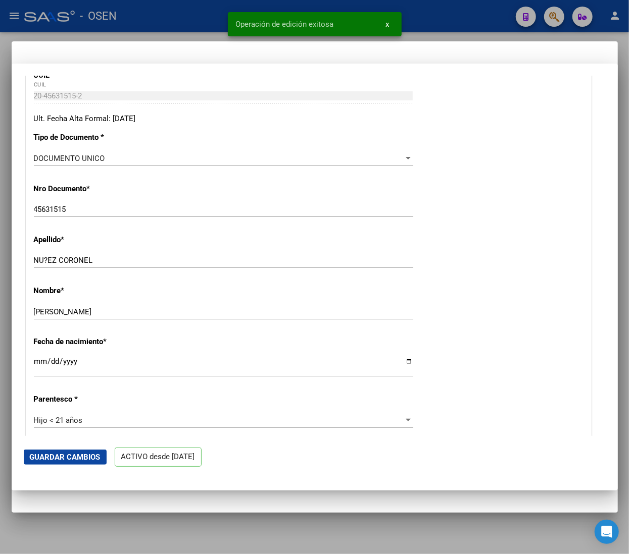
scroll to position [0, 0]
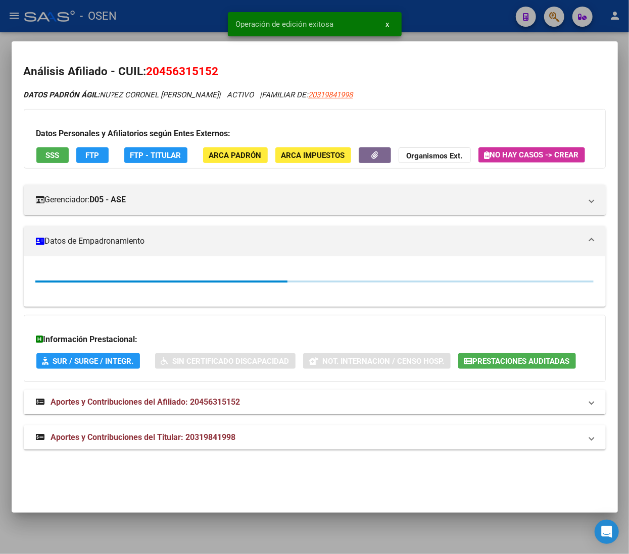
click at [176, 23] on div at bounding box center [314, 277] width 629 height 554
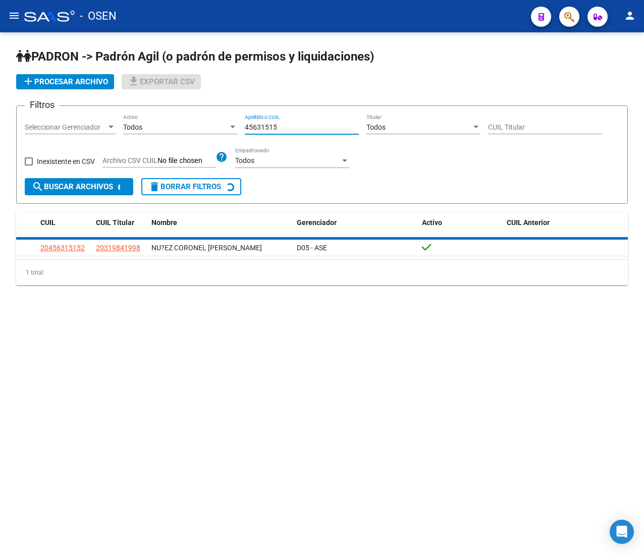
drag, startPoint x: 295, startPoint y: 129, endPoint x: 183, endPoint y: 117, distance: 112.7
click at [184, 119] on div "Filtros Seleccionar Gerenciador Seleccionar Gerenciador Todos Activo 45631515 A…" at bounding box center [322, 146] width 595 height 64
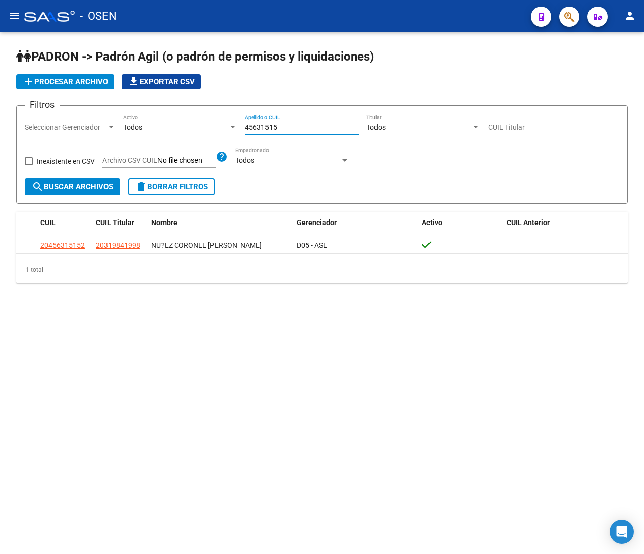
paste input "56402204"
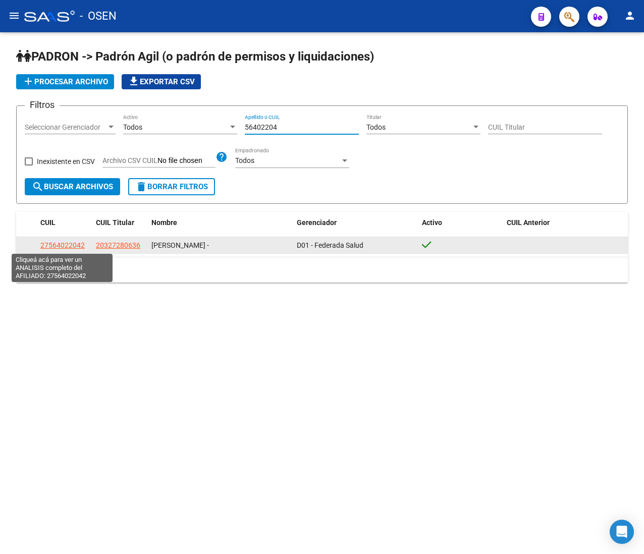
type input "56402204"
click at [51, 246] on span "27564022042" at bounding box center [62, 245] width 44 height 8
type textarea "27564022042"
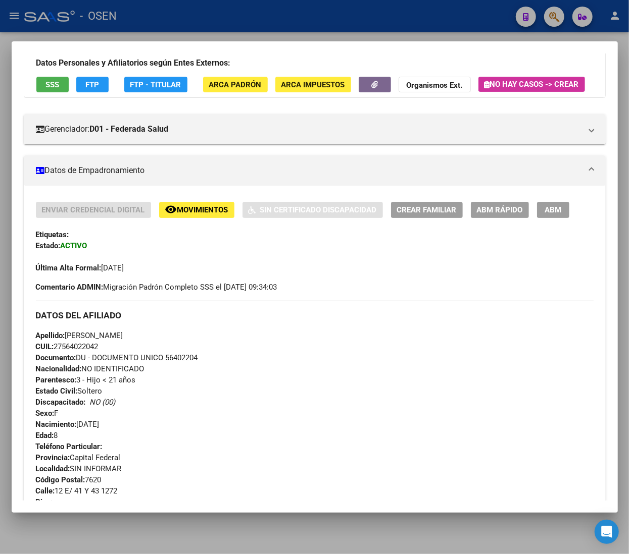
scroll to position [101, 0]
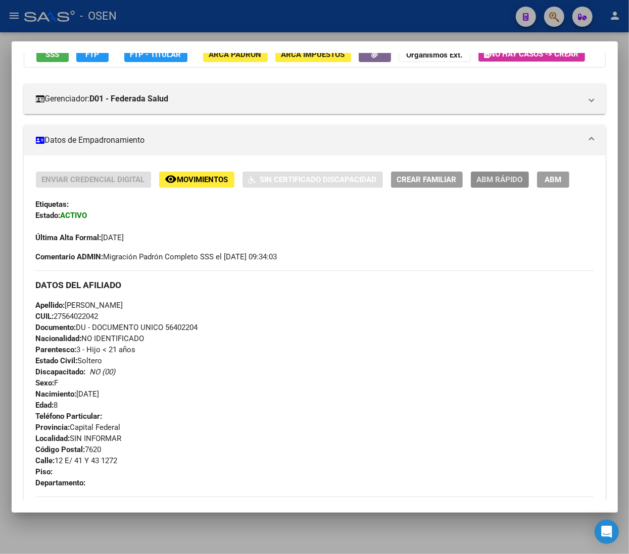
click at [515, 187] on button "ABM Rápido" at bounding box center [500, 180] width 58 height 16
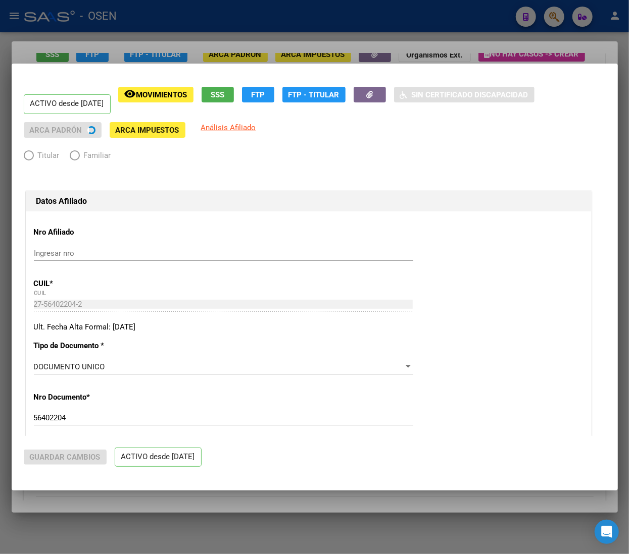
radio input "true"
type input "33-63761744-9"
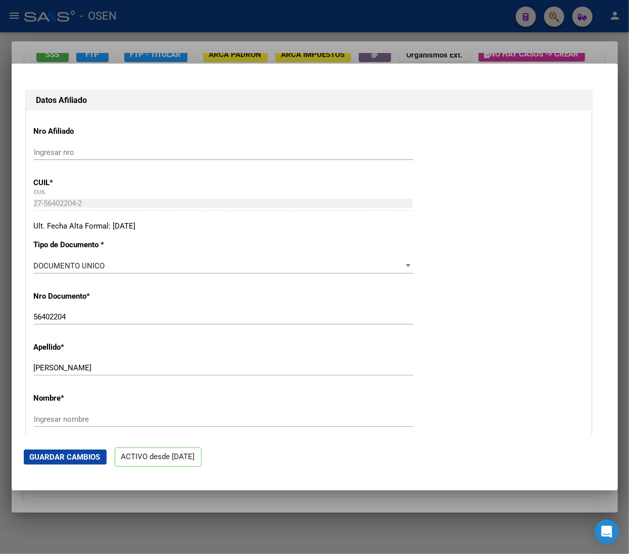
scroll to position [202, 0]
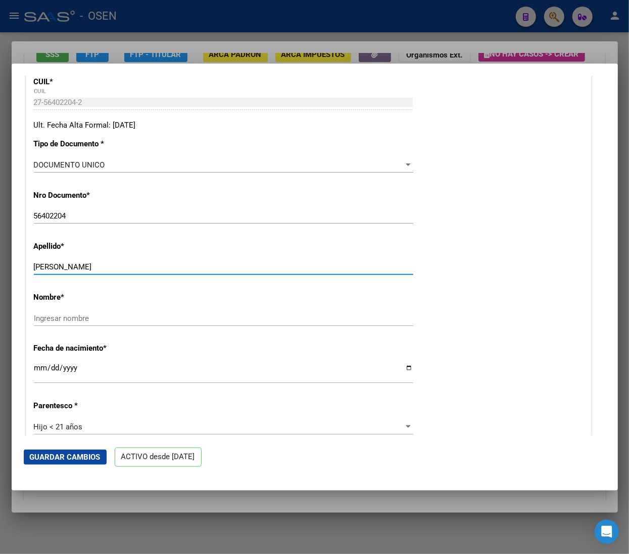
drag, startPoint x: 68, startPoint y: 265, endPoint x: 162, endPoint y: 261, distance: 94.0
click at [162, 261] on div "[PERSON_NAME] apellido" at bounding box center [223, 267] width 379 height 15
type input "OVEJERO"
click at [99, 315] on input "Ingresar nombre" at bounding box center [223, 318] width 379 height 9
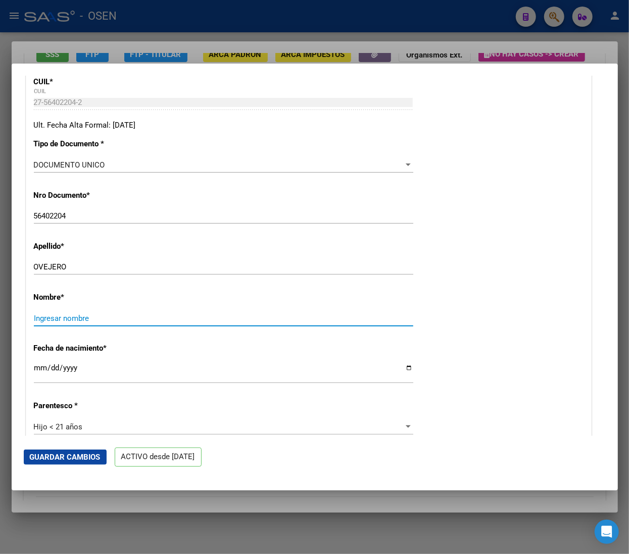
paste input "[PERSON_NAME]"
type input "[PERSON_NAME]"
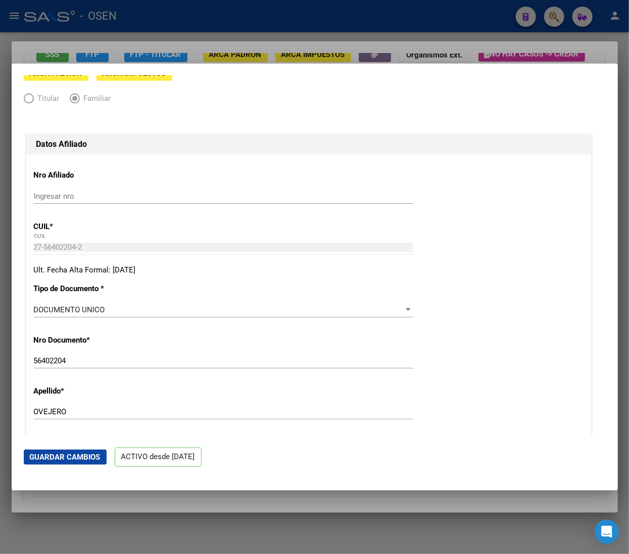
scroll to position [0, 0]
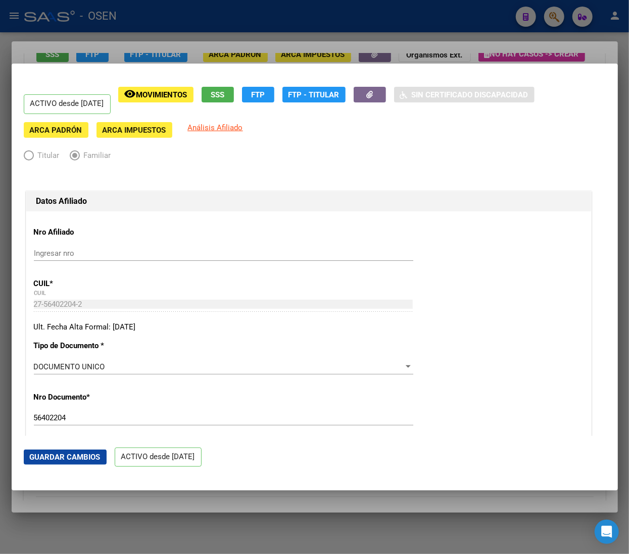
click at [77, 129] on span "ARCA Padrón" at bounding box center [56, 130] width 53 height 9
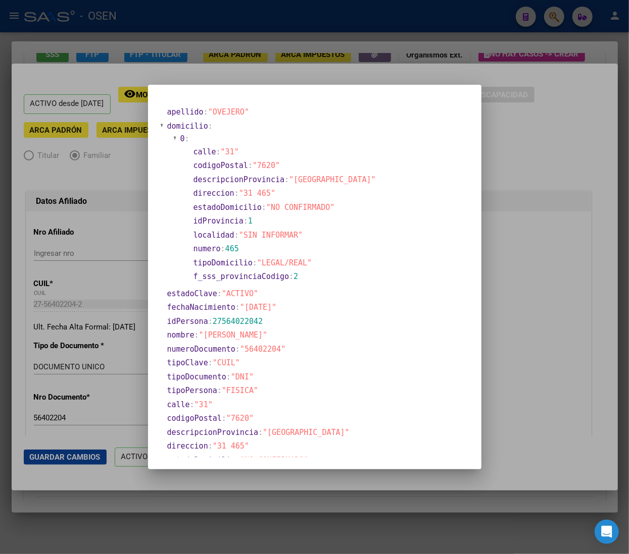
click at [546, 160] on div at bounding box center [314, 277] width 629 height 554
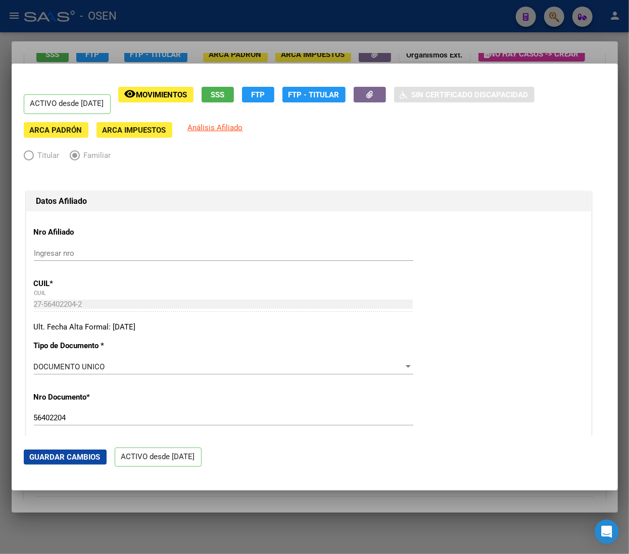
click at [317, 136] on div "ACTIVO desde [DATE] remove_red_eye Movimientos SSS FTP FTP - Titular Sin Certif…" at bounding box center [315, 112] width 582 height 51
click at [536, 48] on div at bounding box center [314, 277] width 629 height 554
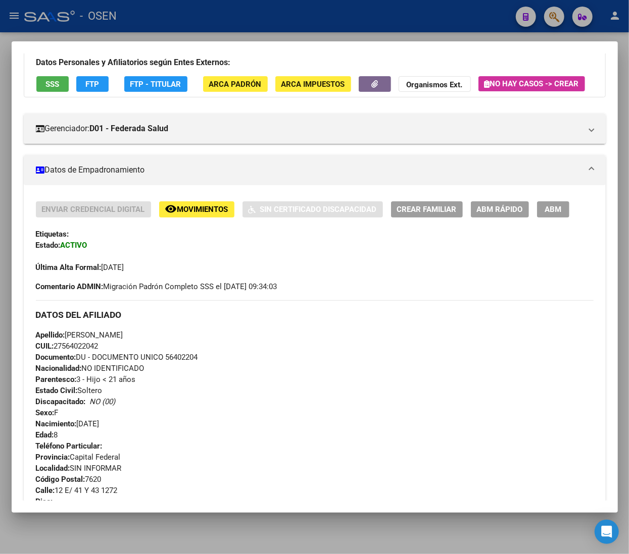
scroll to position [101, 0]
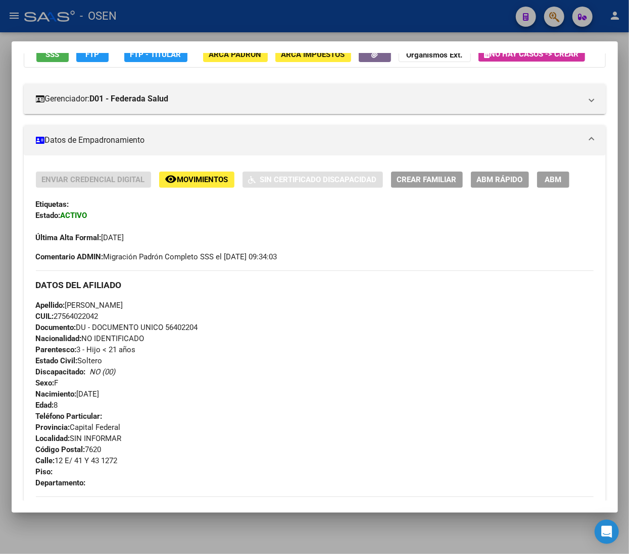
click at [520, 191] on div "Enviar Credencial Digital remove_red_eye Movimientos Sin Certificado Discapacid…" at bounding box center [315, 425] width 582 height 539
click at [510, 187] on button "ABM Rápido" at bounding box center [500, 180] width 58 height 16
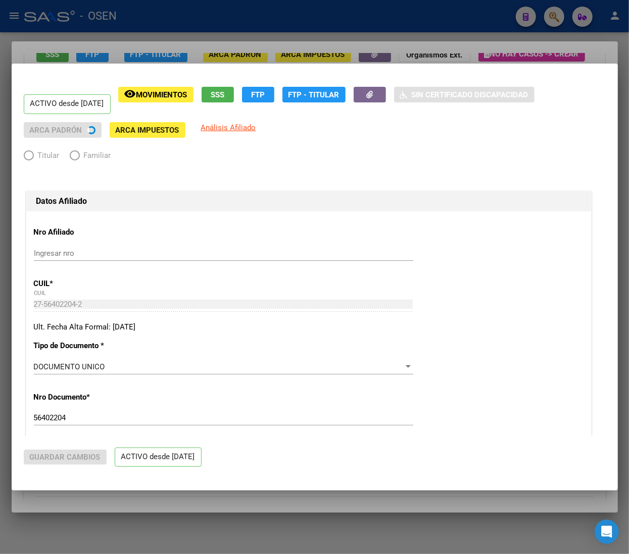
radio input "true"
type input "33-63761744-9"
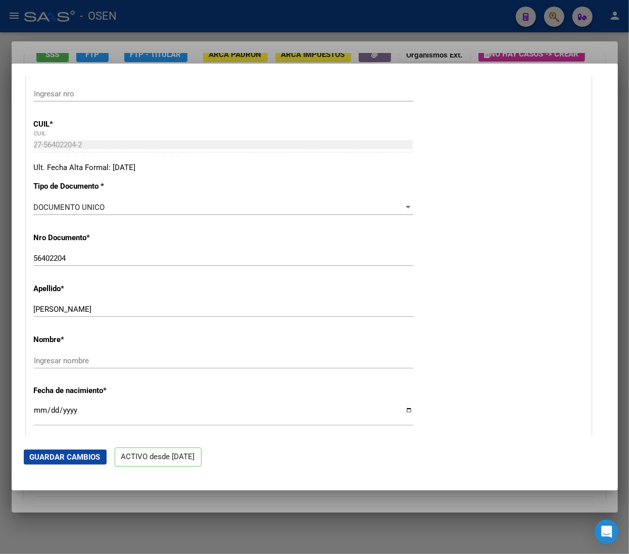
scroll to position [202, 0]
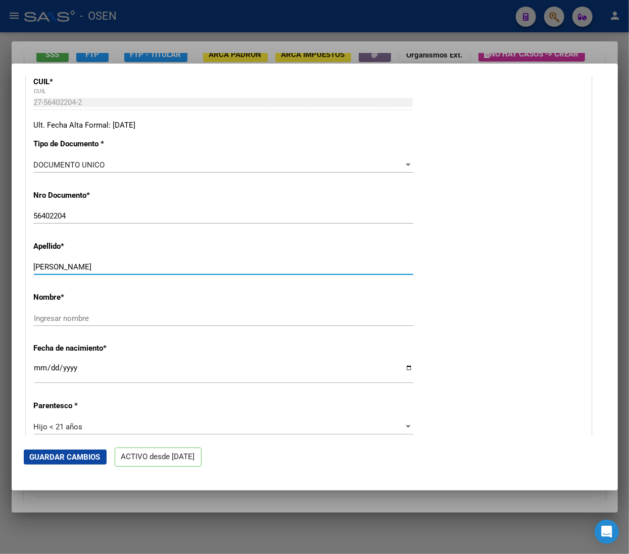
drag, startPoint x: 69, startPoint y: 269, endPoint x: 115, endPoint y: 266, distance: 46.6
click at [115, 266] on input "[PERSON_NAME]" at bounding box center [223, 267] width 379 height 9
type input "OVEJERO"
click at [88, 325] on div "Ingresar nombre" at bounding box center [223, 318] width 379 height 15
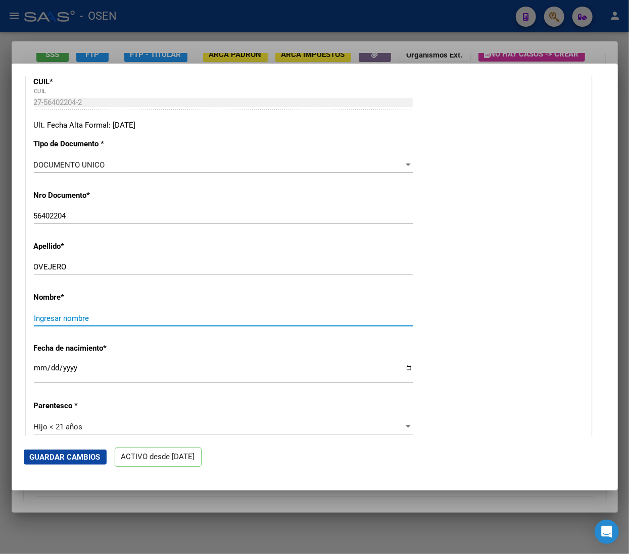
click at [91, 323] on input "Ingresar nombre" at bounding box center [223, 318] width 379 height 9
paste input "[PERSON_NAME]"
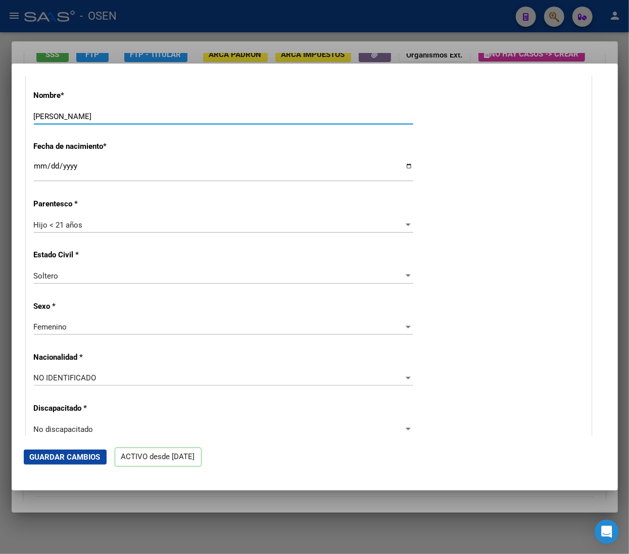
scroll to position [505, 0]
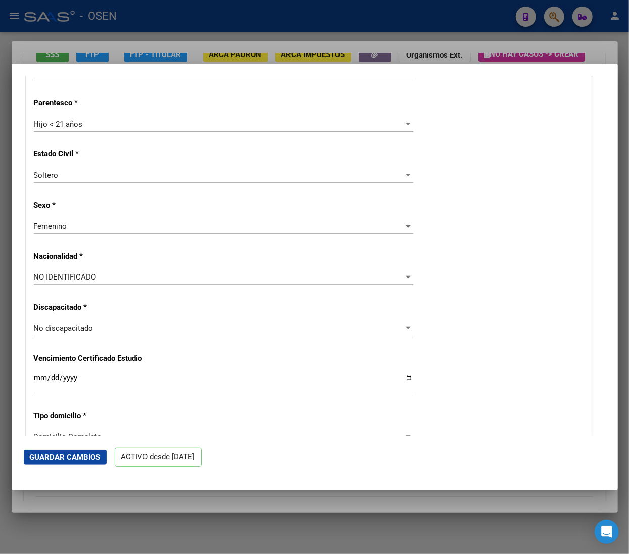
type input "[PERSON_NAME]"
click at [120, 280] on div "NO IDENTIFICADO" at bounding box center [219, 277] width 370 height 9
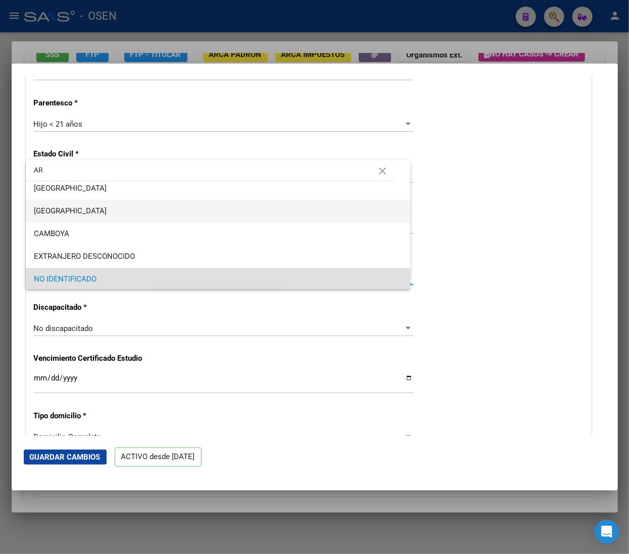
scroll to position [0, 0]
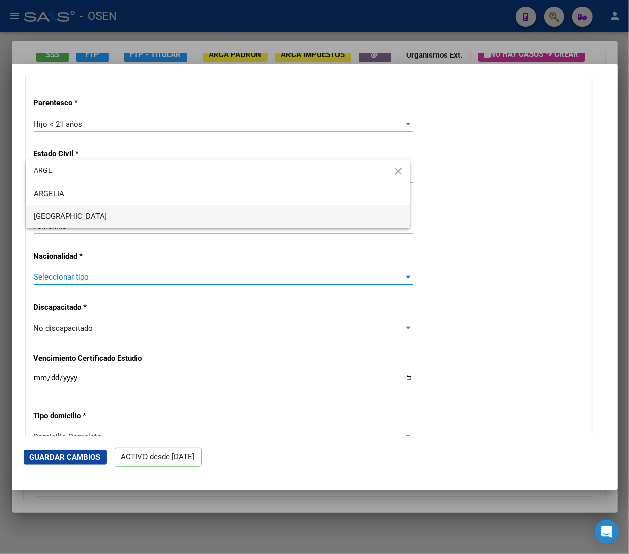
type input "ARGE"
click at [130, 213] on span "[GEOGRAPHIC_DATA]" at bounding box center [218, 217] width 368 height 23
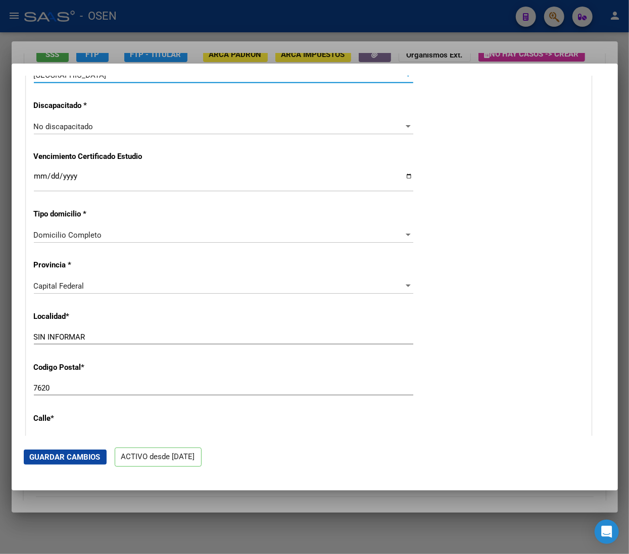
scroll to position [808, 0]
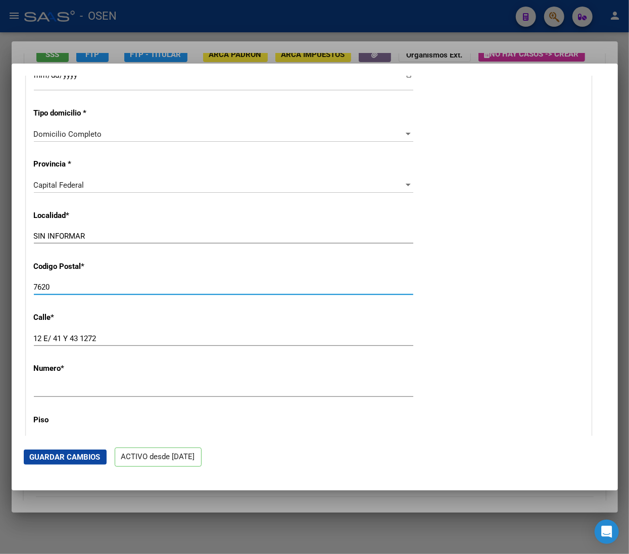
drag, startPoint x: 94, startPoint y: 287, endPoint x: -18, endPoint y: 272, distance: 112.6
click at [0, 272] on html "menu - OSEN person Firma Express Inicio Calendario SSS Instructivos Contacto OS…" at bounding box center [314, 277] width 629 height 554
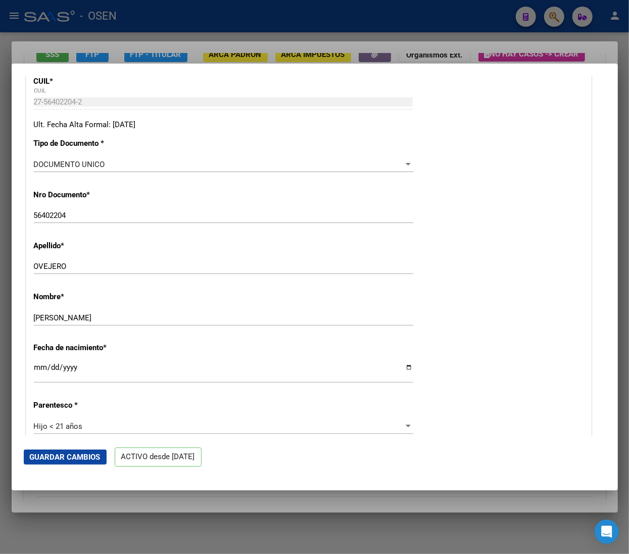
scroll to position [0, 0]
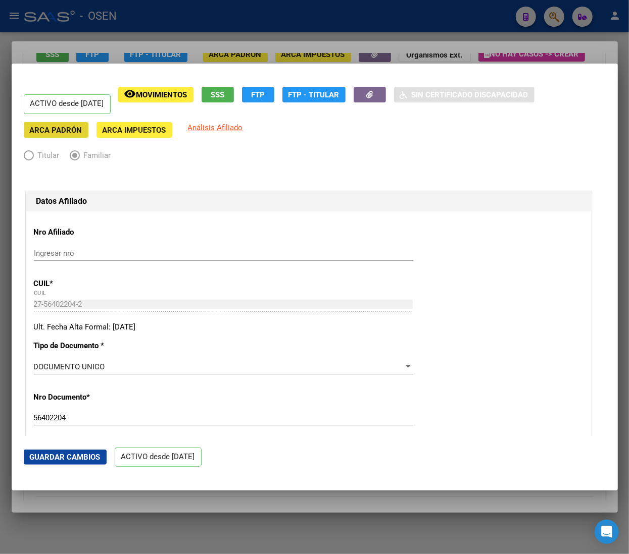
click at [67, 129] on span "ARCA Padrón" at bounding box center [56, 130] width 53 height 9
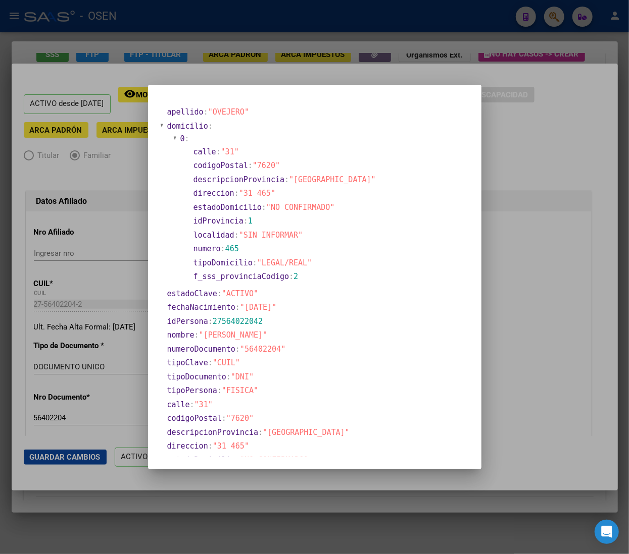
click at [516, 247] on div at bounding box center [314, 277] width 629 height 554
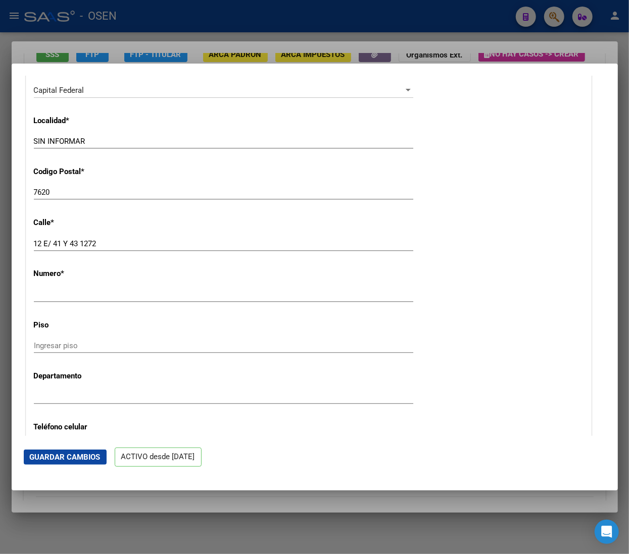
scroll to position [909, 0]
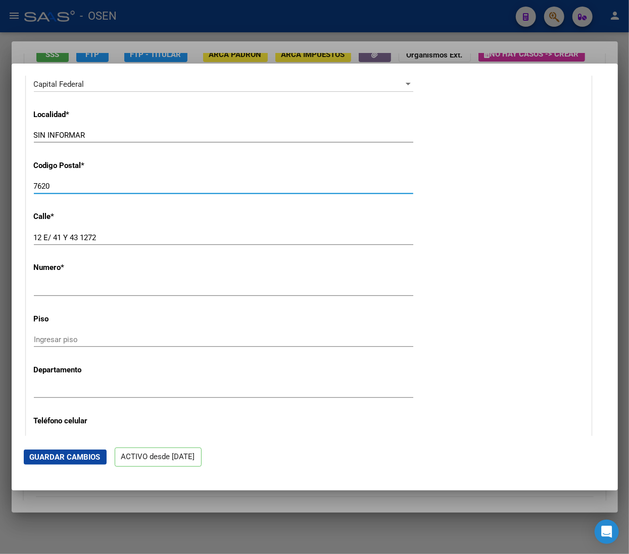
drag, startPoint x: 62, startPoint y: 189, endPoint x: -96, endPoint y: 181, distance: 158.2
click at [0, 181] on html "menu - OSEN person Firma Express Inicio Calendario SSS Instructivos Contacto OS…" at bounding box center [314, 277] width 629 height 554
type input "1414"
click at [77, 459] on span "Guardar Cambios" at bounding box center [65, 457] width 71 height 9
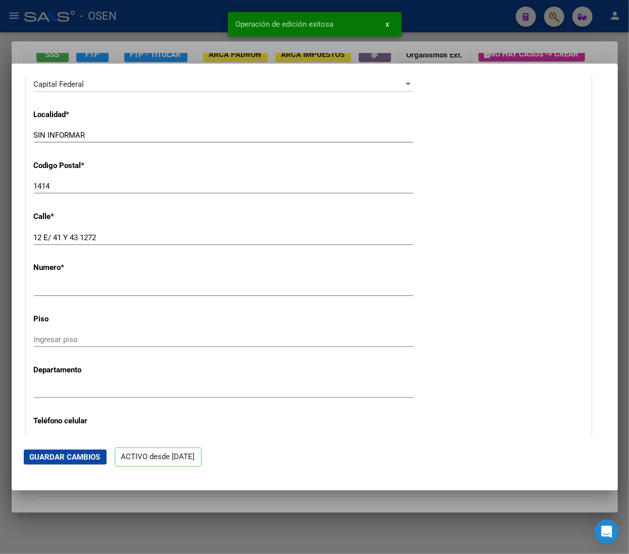
click at [143, 17] on div at bounding box center [314, 277] width 629 height 554
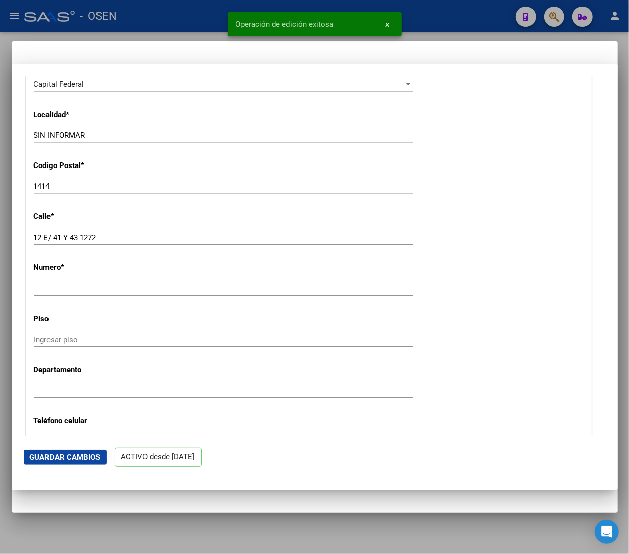
scroll to position [0, 0]
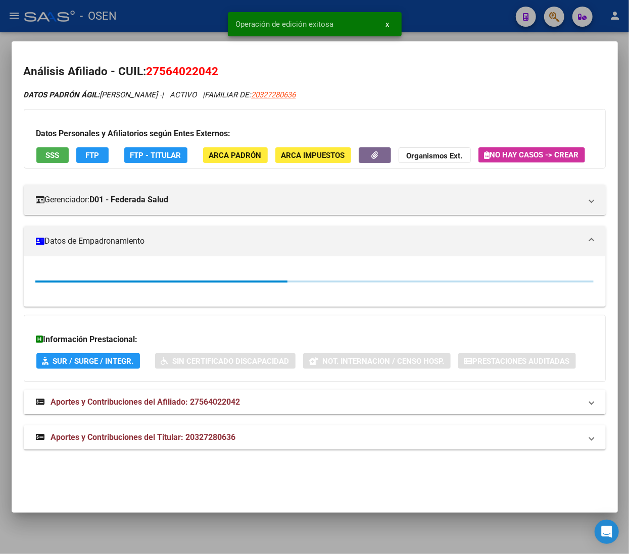
click at [149, 17] on div at bounding box center [314, 277] width 629 height 554
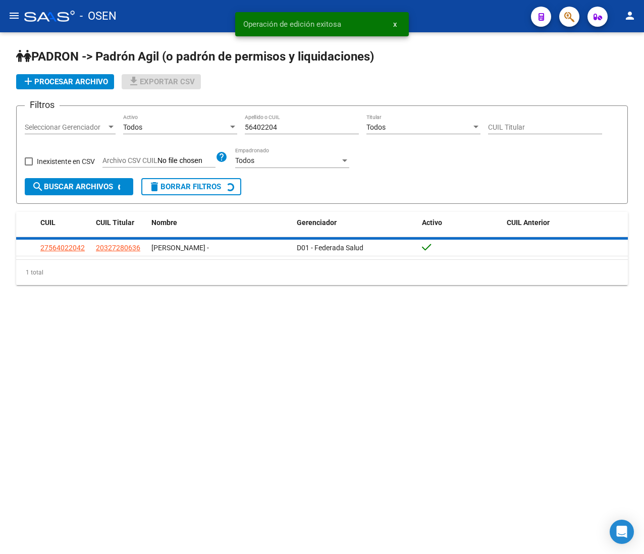
drag, startPoint x: 263, startPoint y: 127, endPoint x: 198, endPoint y: 122, distance: 65.3
click at [198, 122] on div "Filtros Seleccionar Gerenciador Seleccionar Gerenciador Todos Activo 56402204 A…" at bounding box center [322, 146] width 595 height 64
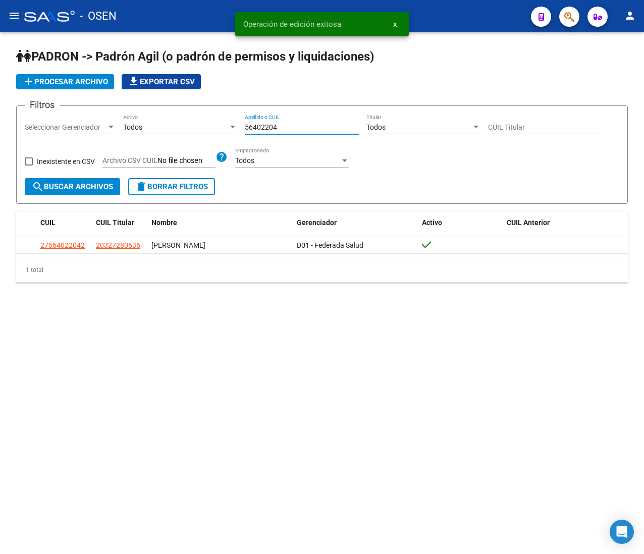
paste input "48308818"
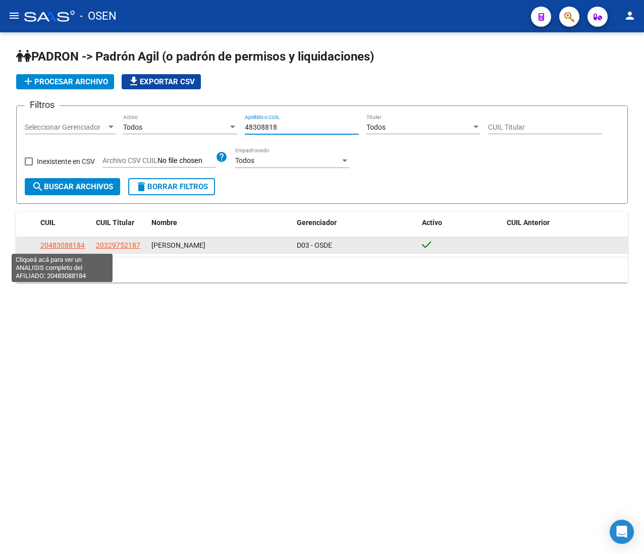
type input "48308818"
click at [64, 242] on span "20483088184" at bounding box center [62, 245] width 44 height 8
type textarea "20483088184"
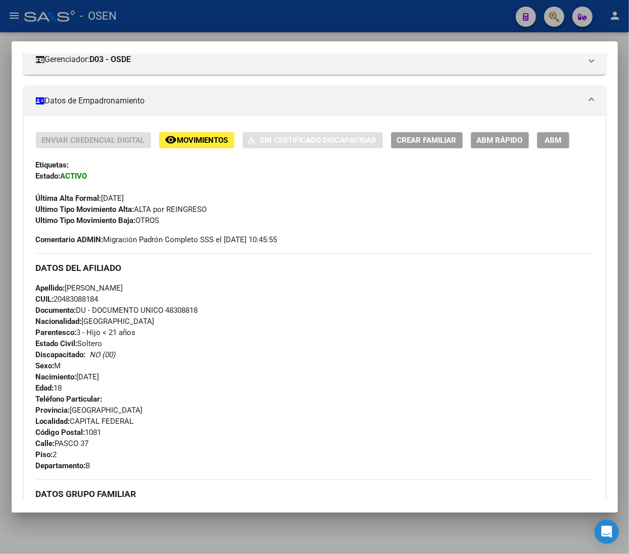
scroll to position [101, 0]
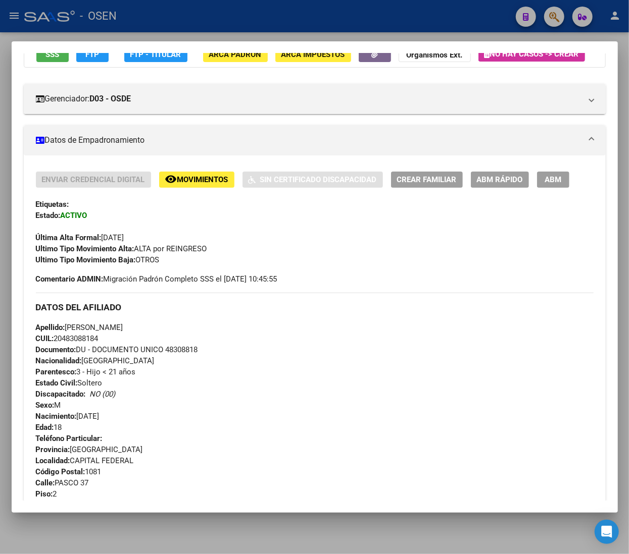
click at [498, 185] on span "ABM Rápido" at bounding box center [500, 180] width 46 height 9
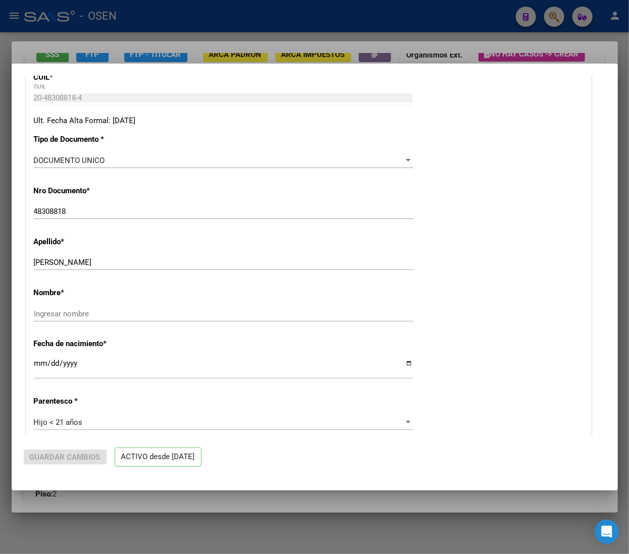
radio input "true"
type input "27-16910930-9"
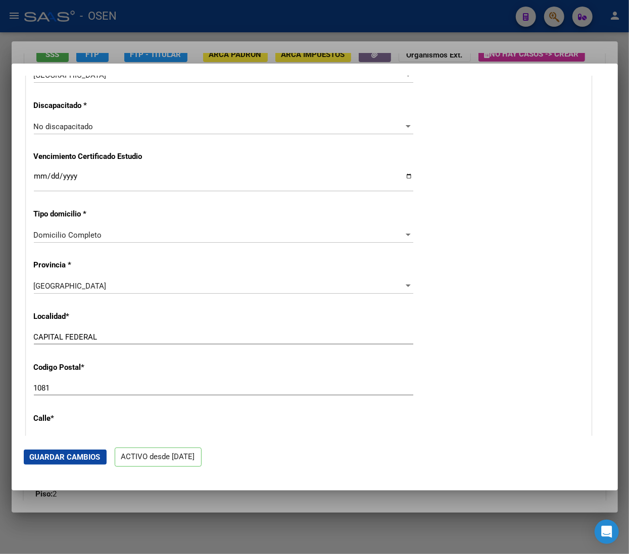
scroll to position [808, 0]
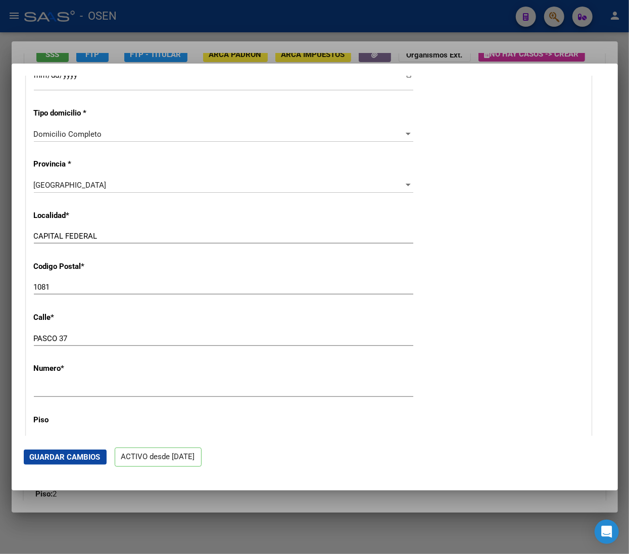
click at [68, 282] on div "1081 Ingresar el codigo" at bounding box center [223, 287] width 379 height 15
drag, startPoint x: 70, startPoint y: 287, endPoint x: 3, endPoint y: 282, distance: 66.8
click at [3, 282] on div "Análisis Afiliado - CUIL: 20483088184 DATOS PADRÓN ÁGIL: [PERSON_NAME] | ACTIVO…" at bounding box center [314, 277] width 629 height 554
type input "1414"
click at [87, 448] on mat-dialog-actions "Guardar Cambios ACTIVO desde [DATE]" at bounding box center [315, 457] width 582 height 43
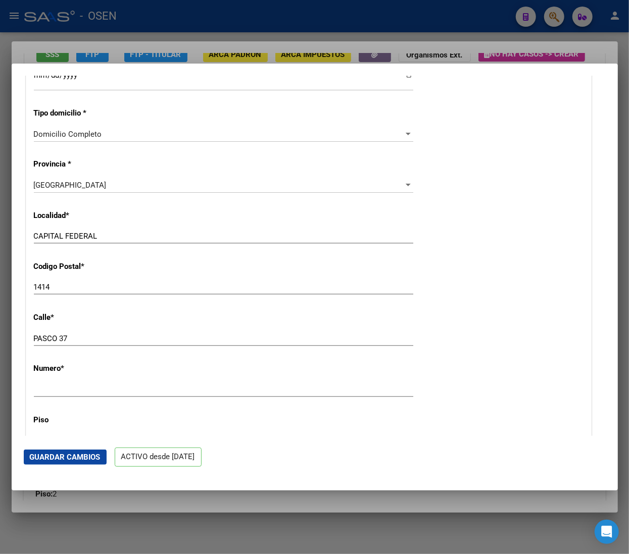
click at [81, 462] on button "Guardar Cambios" at bounding box center [65, 457] width 83 height 15
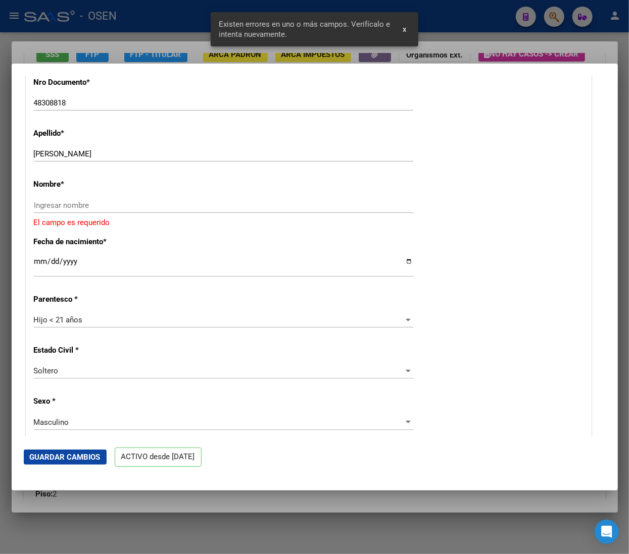
scroll to position [310, 0]
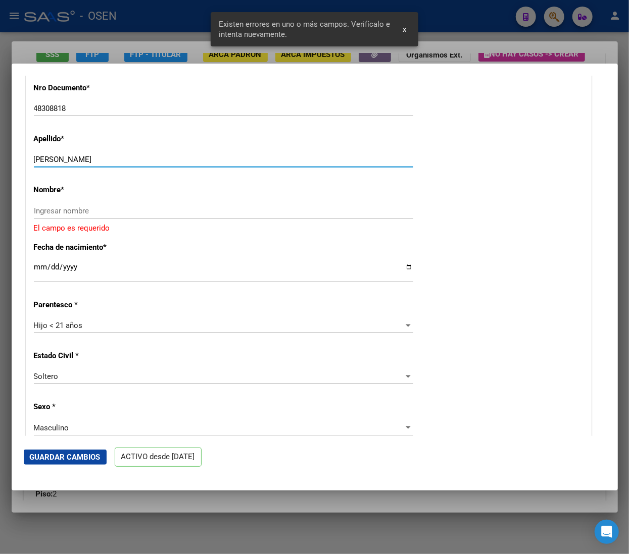
drag, startPoint x: 57, startPoint y: 157, endPoint x: 99, endPoint y: 159, distance: 42.4
click at [99, 159] on input "[PERSON_NAME]" at bounding box center [223, 159] width 379 height 9
type input "[PERSON_NAME]"
click at [73, 210] on input "Ingresar nombre" at bounding box center [223, 211] width 379 height 9
paste input "TOMAS"
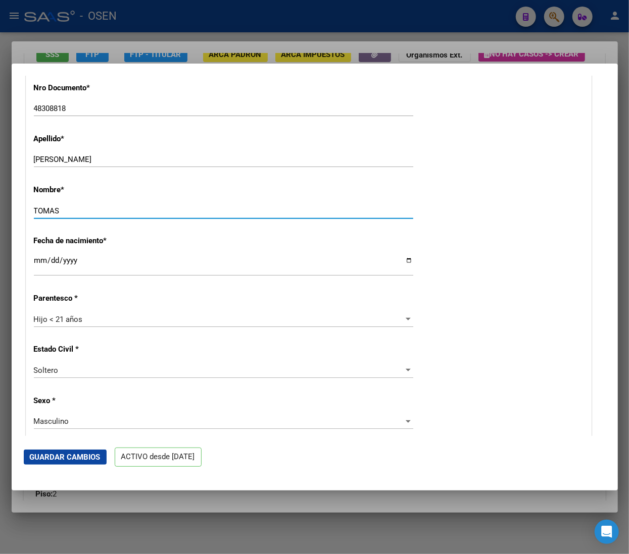
type input "TOMAS"
click at [196, 195] on div "Nombre * [PERSON_NAME] nombre" at bounding box center [308, 202] width 549 height 51
click at [307, 26] on div at bounding box center [314, 277] width 629 height 554
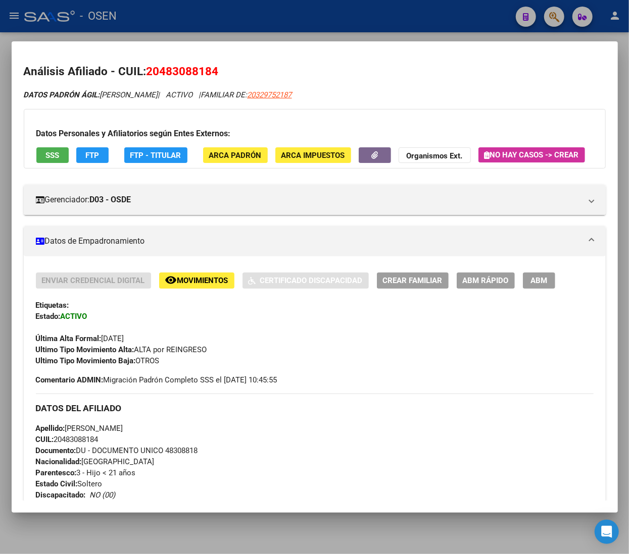
click at [310, 23] on div at bounding box center [314, 277] width 629 height 554
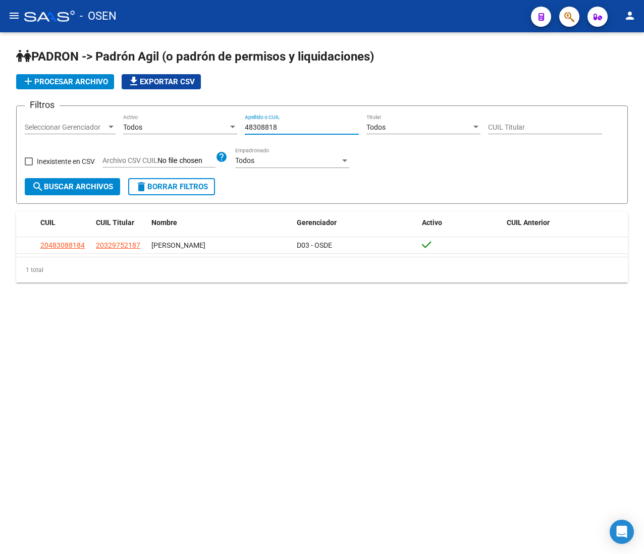
drag, startPoint x: 301, startPoint y: 129, endPoint x: 175, endPoint y: 118, distance: 126.7
click at [177, 117] on div "Filtros Seleccionar Gerenciador Seleccionar Gerenciador Todos Activo 48308818 A…" at bounding box center [322, 146] width 595 height 64
paste input "59987050"
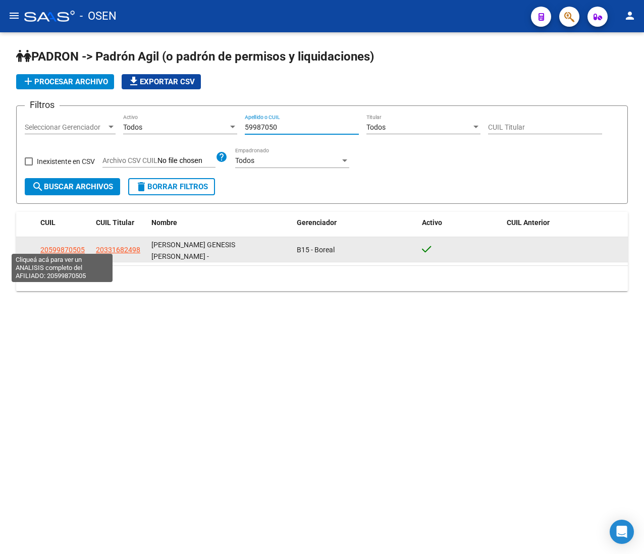
type input "59987050"
click at [65, 246] on span "20599870505" at bounding box center [62, 250] width 44 height 8
type textarea "20599870505"
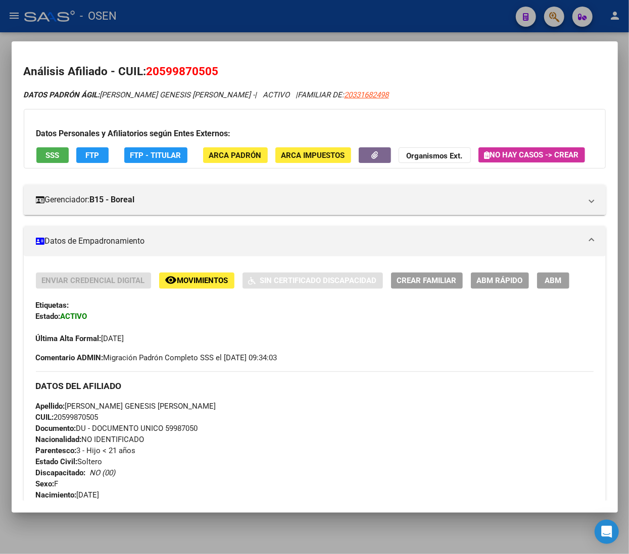
scroll to position [101, 0]
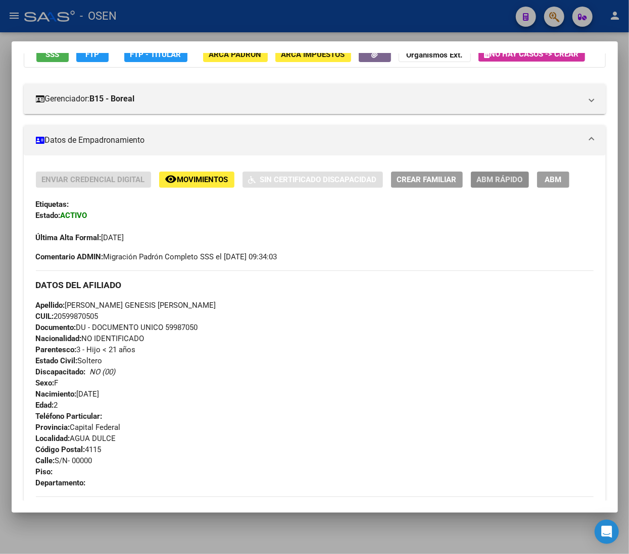
click at [514, 185] on span "ABM Rápido" at bounding box center [500, 180] width 46 height 9
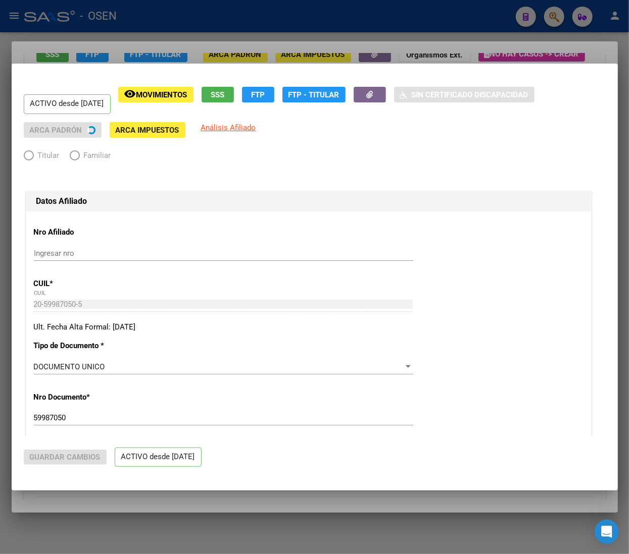
radio input "true"
type input "33-63761744-9"
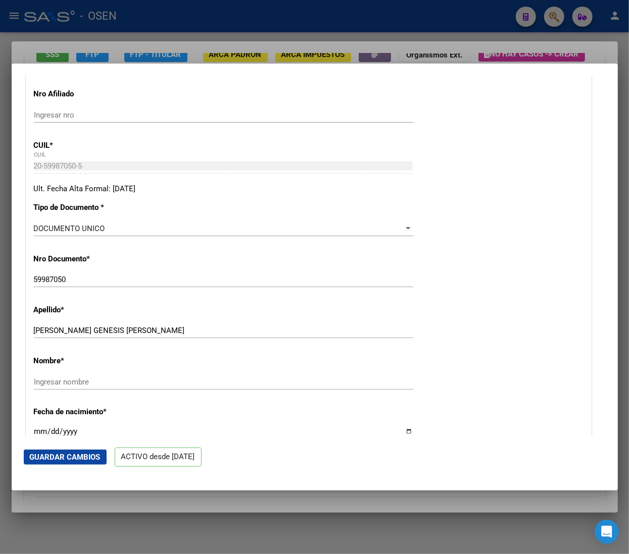
scroll to position [202, 0]
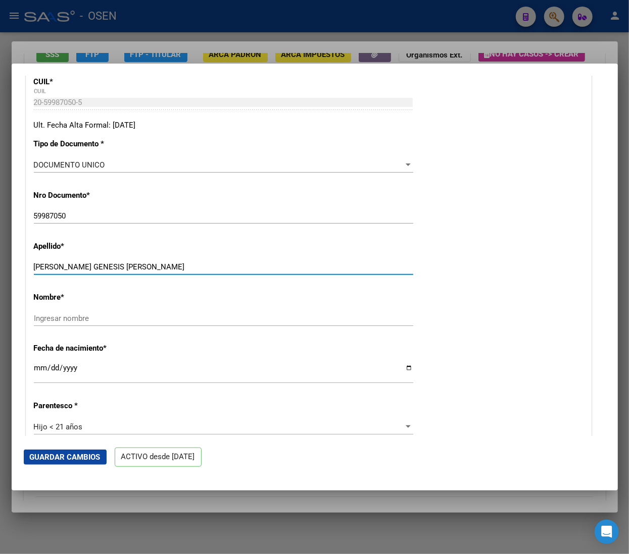
drag, startPoint x: 54, startPoint y: 266, endPoint x: 155, endPoint y: 268, distance: 101.0
click at [155, 268] on input "[PERSON_NAME] GENESIS [PERSON_NAME]" at bounding box center [223, 267] width 379 height 9
type input "[PERSON_NAME]"
click at [105, 315] on div "Ingresar nombre" at bounding box center [223, 318] width 379 height 15
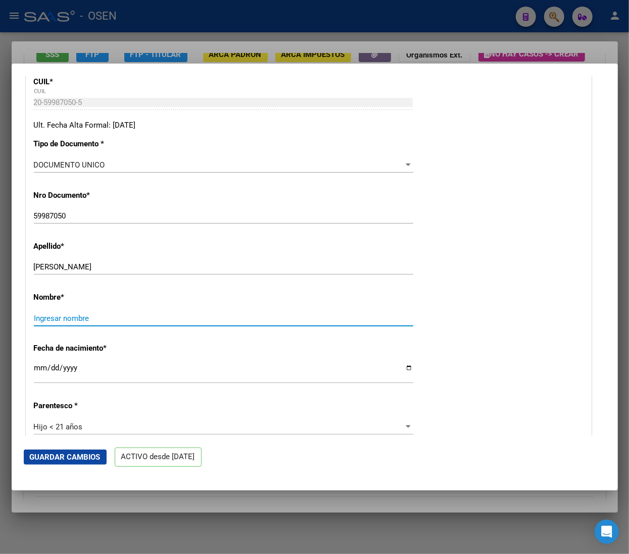
paste input "GENESIS [PERSON_NAME]"
type input "GENESIS [PERSON_NAME]"
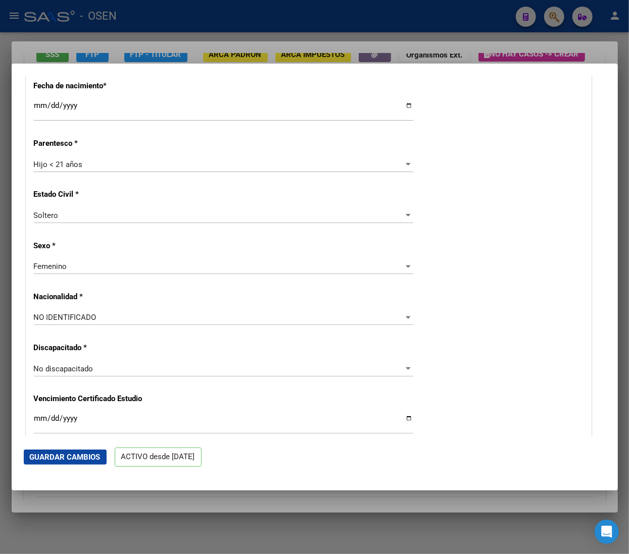
scroll to position [505, 0]
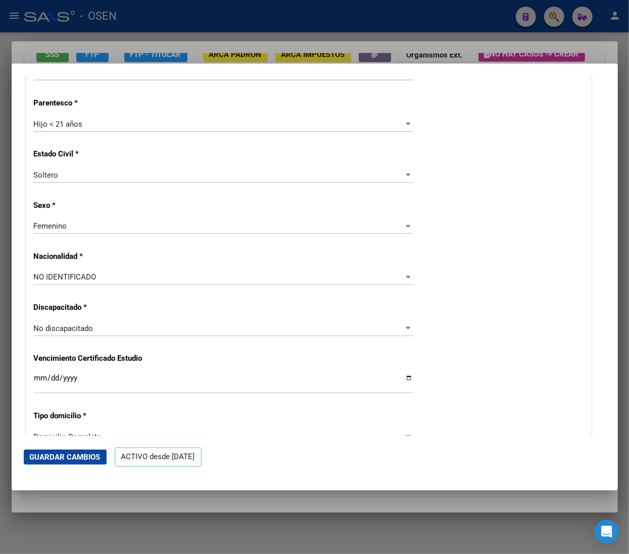
click at [122, 283] on div "NO IDENTIFICADO Seleccionar tipo" at bounding box center [223, 277] width 379 height 15
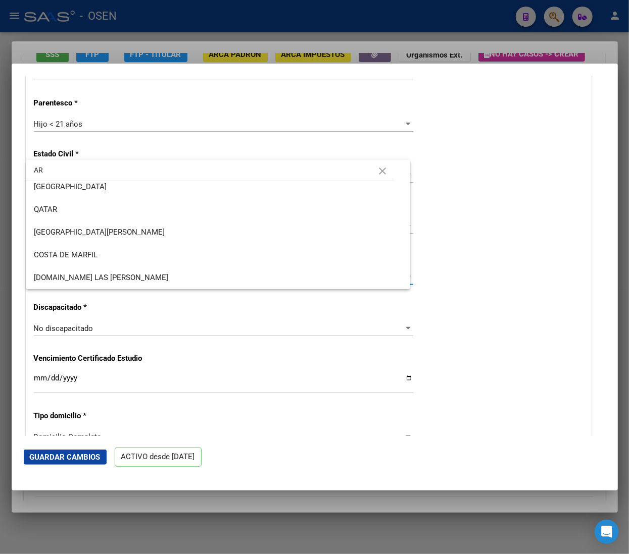
scroll to position [0, 0]
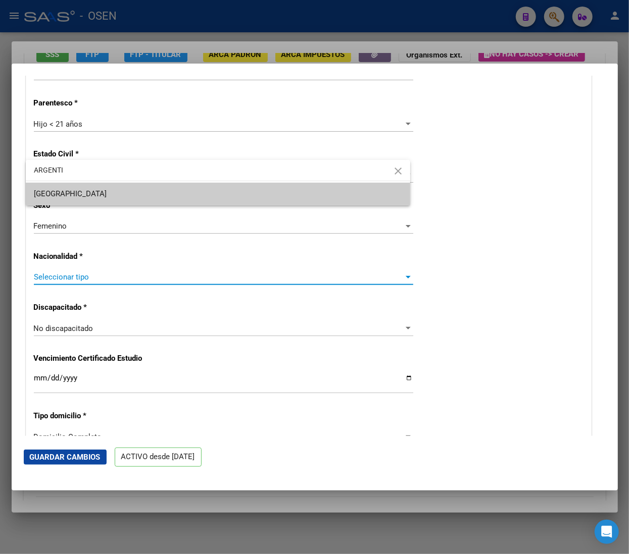
type input "ARGENTI"
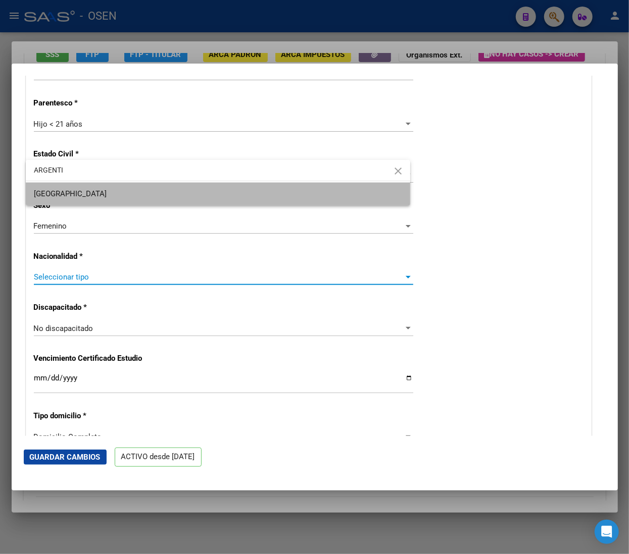
click at [136, 193] on span "[GEOGRAPHIC_DATA]" at bounding box center [218, 194] width 368 height 23
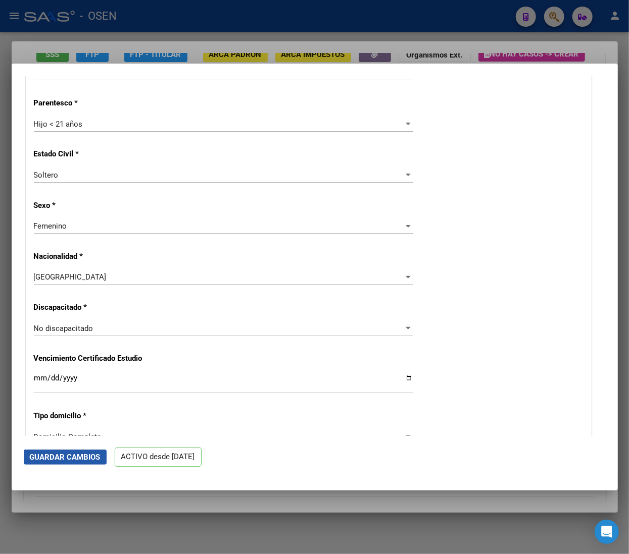
click at [75, 461] on span "Guardar Cambios" at bounding box center [65, 457] width 71 height 9
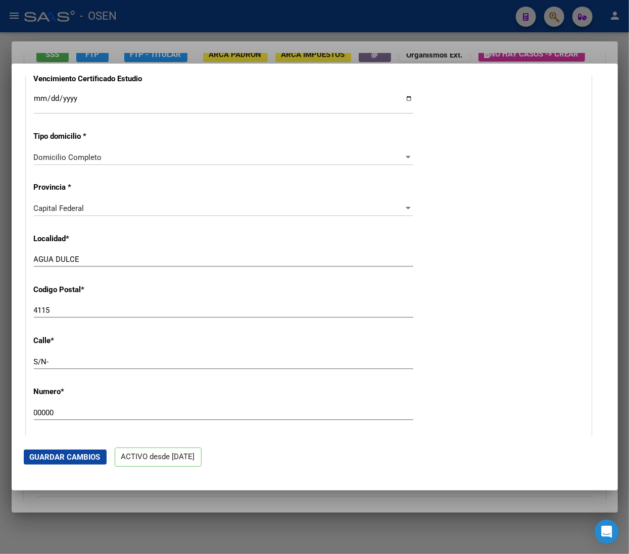
scroll to position [808, 0]
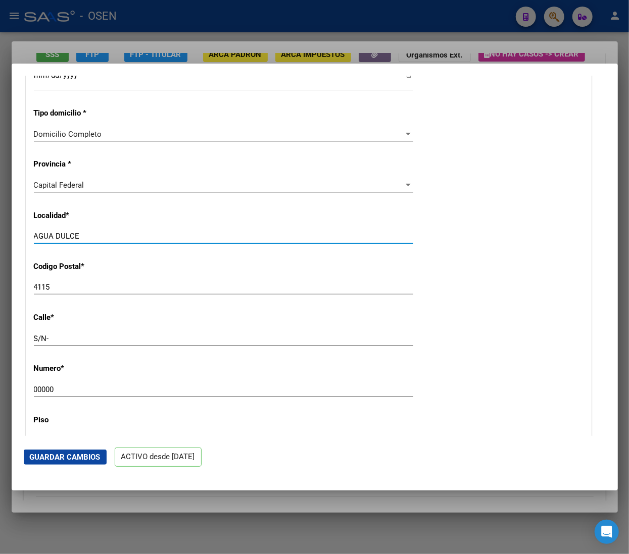
drag, startPoint x: 55, startPoint y: 230, endPoint x: -19, endPoint y: 219, distance: 74.5
click at [0, 219] on html "menu - OSEN person Firma Express Inicio Calendario SSS Instructivos Contacto OS…" at bounding box center [314, 277] width 629 height 554
drag, startPoint x: 51, startPoint y: 287, endPoint x: -64, endPoint y: 274, distance: 115.4
click at [0, 274] on html "menu - OSEN person Firma Express Inicio Calendario SSS Instructivos Contacto OS…" at bounding box center [314, 277] width 629 height 554
type input "1414"
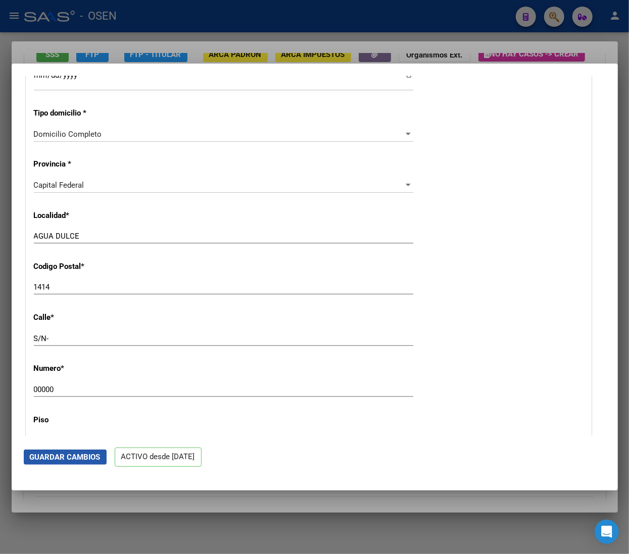
click at [105, 460] on button "Guardar Cambios" at bounding box center [65, 457] width 83 height 15
drag, startPoint x: 77, startPoint y: 448, endPoint x: 79, endPoint y: 453, distance: 5.9
click at [78, 452] on mat-dialog-actions "Guardar Cambios ACTIVO desde [DATE]" at bounding box center [315, 457] width 582 height 43
click at [83, 458] on span "Guardar Cambios" at bounding box center [65, 457] width 71 height 9
click at [202, 22] on div at bounding box center [314, 277] width 629 height 554
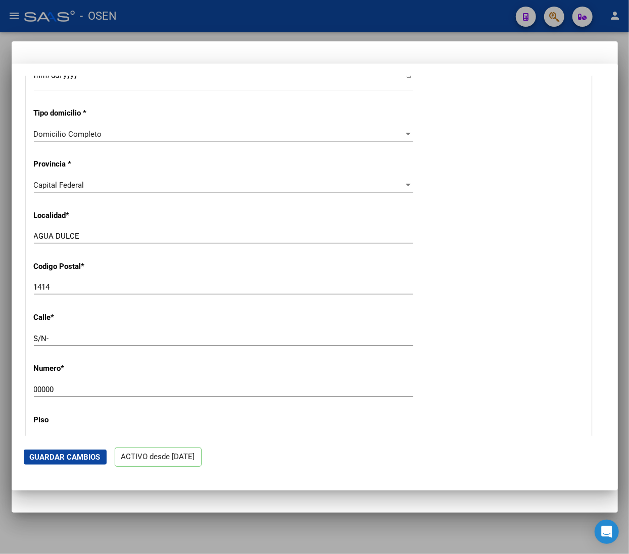
scroll to position [0, 0]
click at [187, 26] on div at bounding box center [314, 277] width 629 height 554
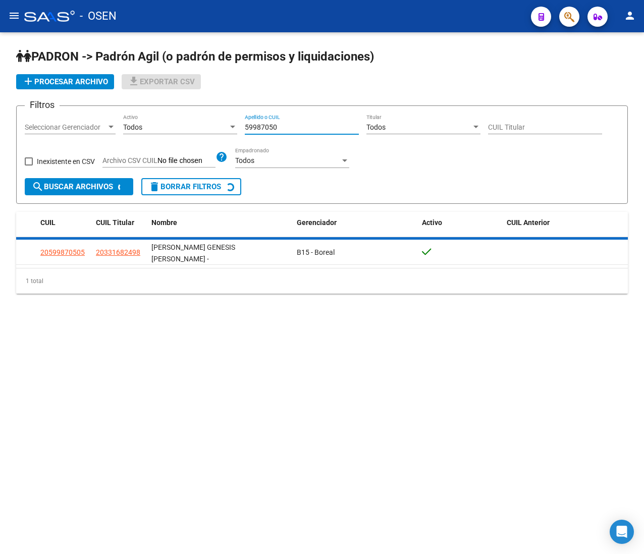
drag, startPoint x: 296, startPoint y: 127, endPoint x: 219, endPoint y: 118, distance: 77.7
click at [221, 118] on div "Filtros Seleccionar Gerenciador Seleccionar Gerenciador Todos Activo 59987050 A…" at bounding box center [322, 146] width 595 height 64
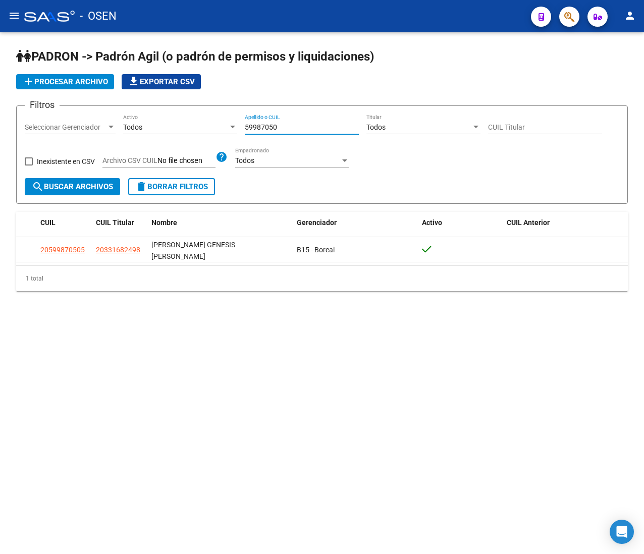
paste input "6830414"
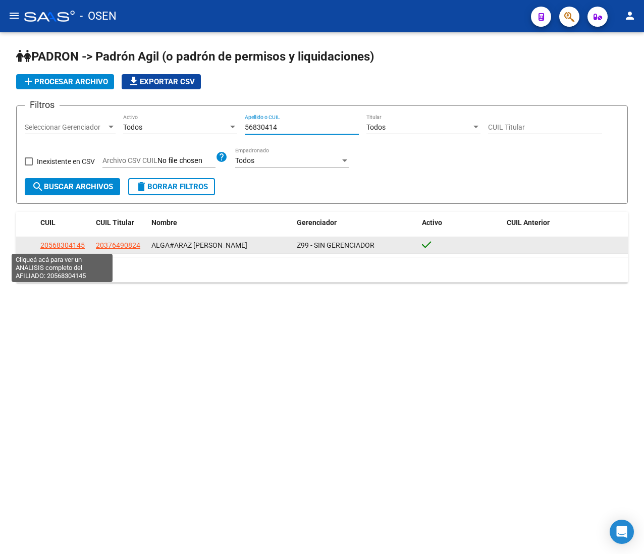
type input "56830414"
click at [79, 244] on span "20568304145" at bounding box center [62, 245] width 44 height 8
type textarea "20568304145"
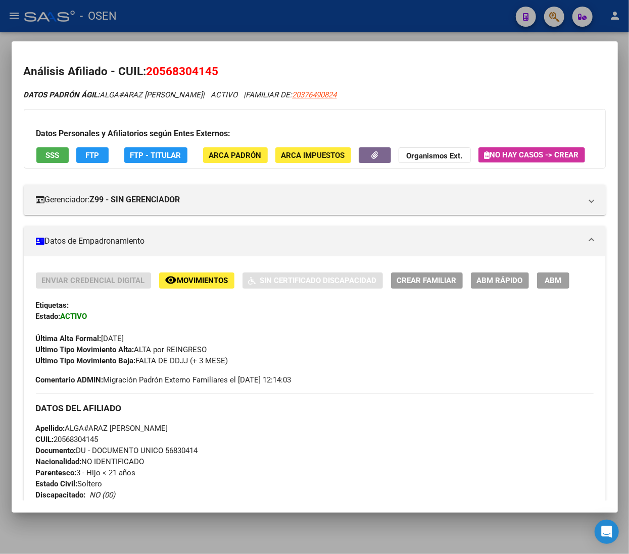
scroll to position [101, 0]
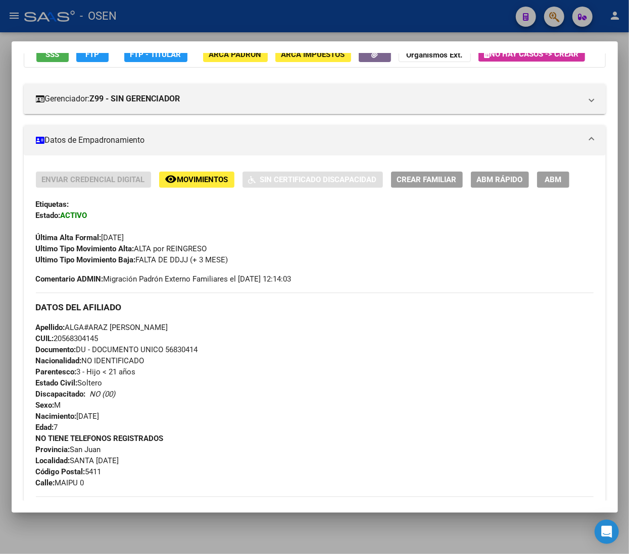
click at [493, 185] on span "ABM Rápido" at bounding box center [500, 180] width 46 height 9
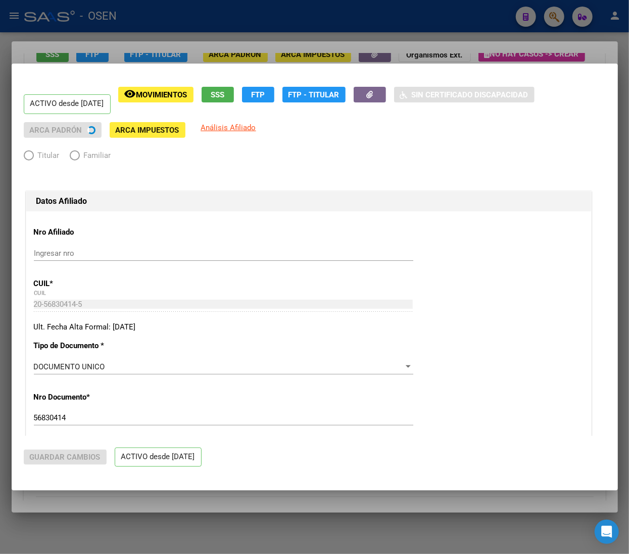
radio input "true"
type input "33-63761744-9"
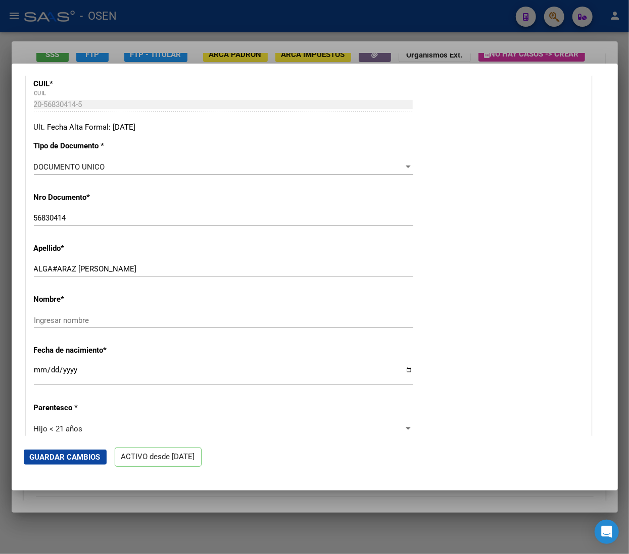
scroll to position [202, 0]
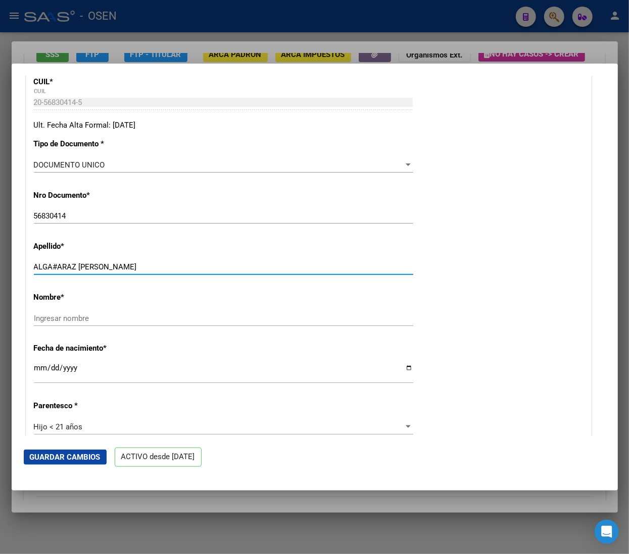
drag, startPoint x: 106, startPoint y: 268, endPoint x: 176, endPoint y: 275, distance: 70.5
click at [176, 275] on div "ALGA#[PERSON_NAME] apellido" at bounding box center [223, 267] width 379 height 15
type input "ALGA#[PERSON_NAME]"
click at [134, 313] on div "Ingresar nombre" at bounding box center [223, 318] width 379 height 15
paste input "[PERSON_NAME]"
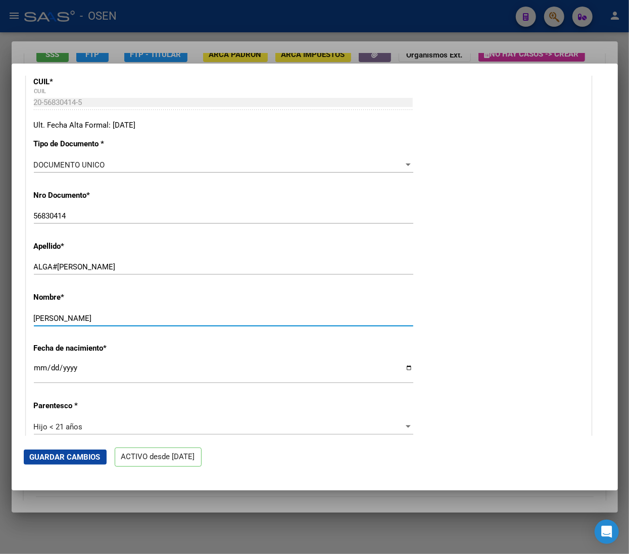
type input "[PERSON_NAME]"
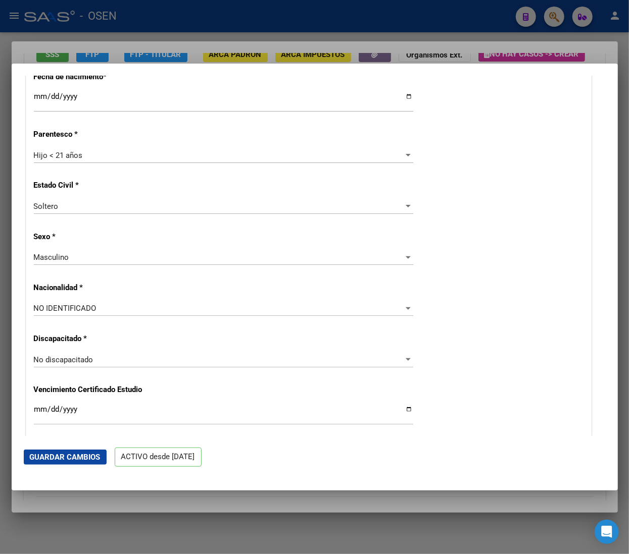
scroll to position [505, 0]
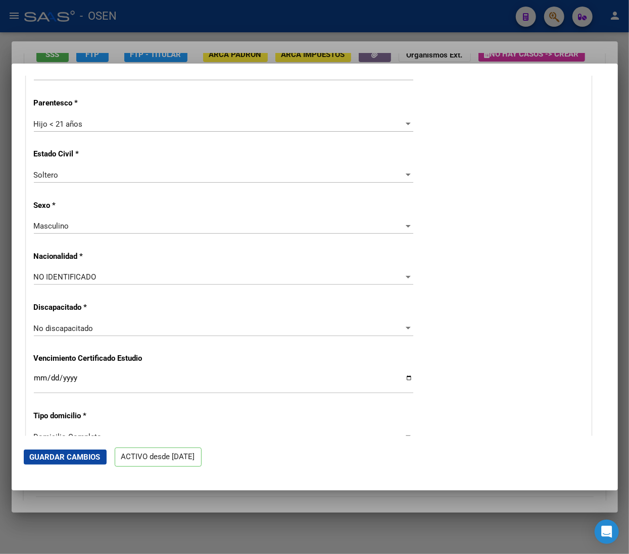
click at [134, 272] on div "NO IDENTIFICADO Seleccionar tipo" at bounding box center [223, 277] width 379 height 15
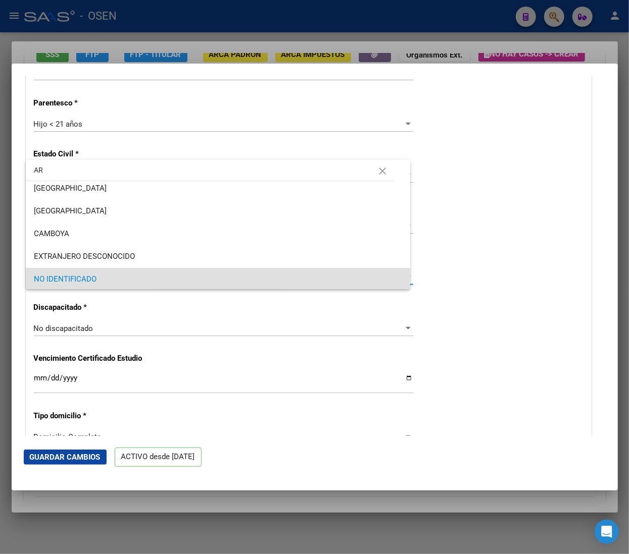
scroll to position [0, 0]
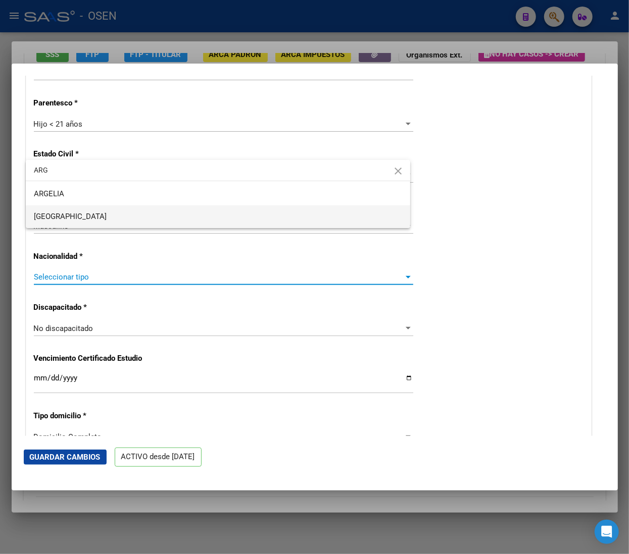
type input "ARG"
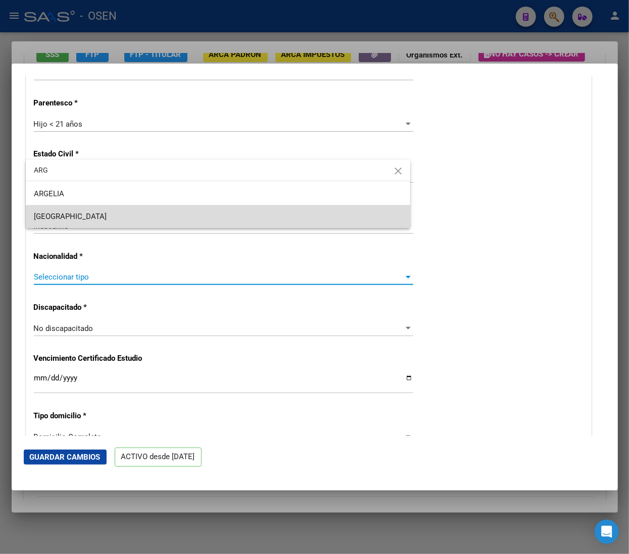
click at [116, 217] on span "[GEOGRAPHIC_DATA]" at bounding box center [218, 217] width 368 height 23
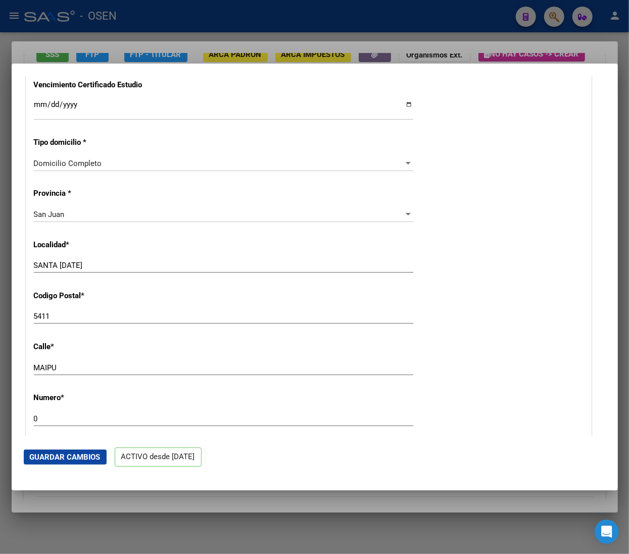
scroll to position [808, 0]
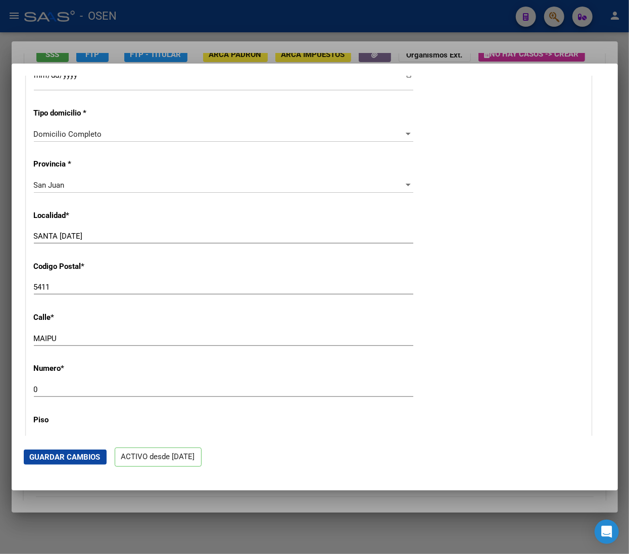
drag, startPoint x: 63, startPoint y: 468, endPoint x: 67, endPoint y: 464, distance: 5.4
click at [65, 466] on mat-dialog-actions "Guardar Cambios ACTIVO desde [DATE]" at bounding box center [315, 457] width 582 height 43
click at [69, 461] on span "Guardar Cambios" at bounding box center [65, 457] width 71 height 9
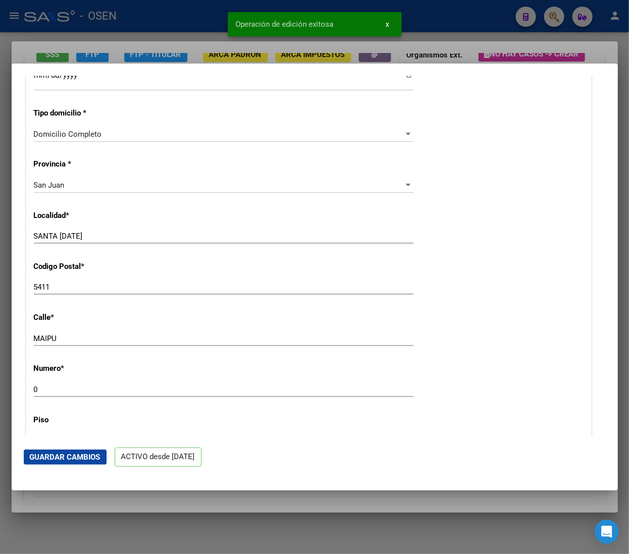
click at [174, 13] on div at bounding box center [314, 277] width 629 height 554
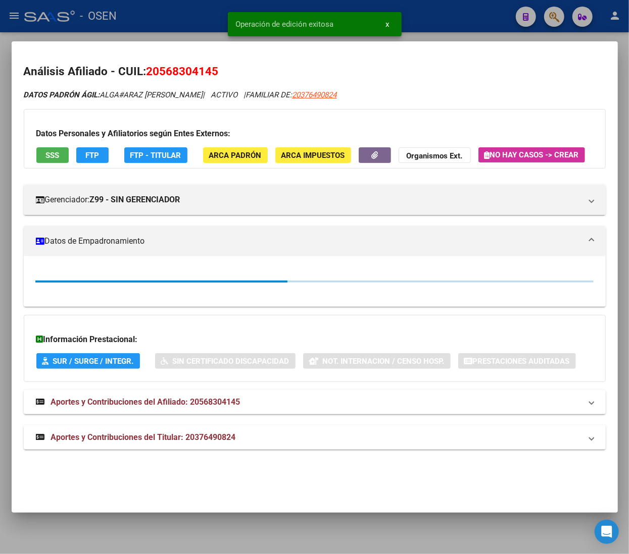
scroll to position [0, 0]
click at [174, 13] on div at bounding box center [314, 277] width 629 height 554
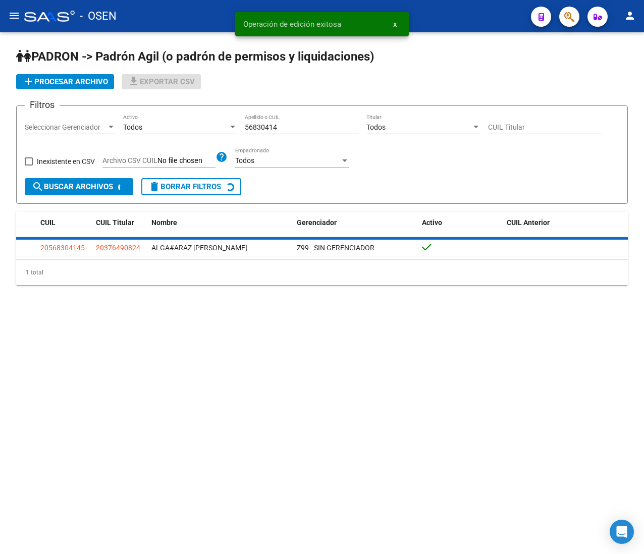
drag, startPoint x: 287, startPoint y: 127, endPoint x: 211, endPoint y: 119, distance: 77.2
click at [211, 119] on div "Filtros Seleccionar Gerenciador Seleccionar Gerenciador Todos Activo 56830414 A…" at bounding box center [322, 146] width 595 height 64
paste input "854949"
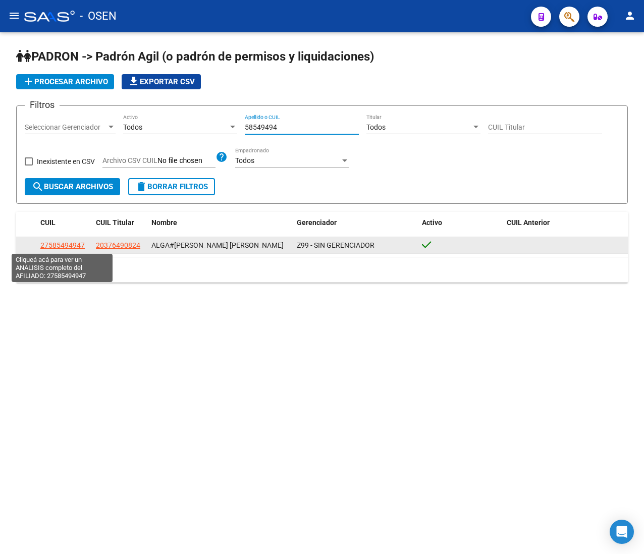
type input "58549494"
click at [75, 243] on span "27585494947" at bounding box center [62, 245] width 44 height 8
type textarea "27585494947"
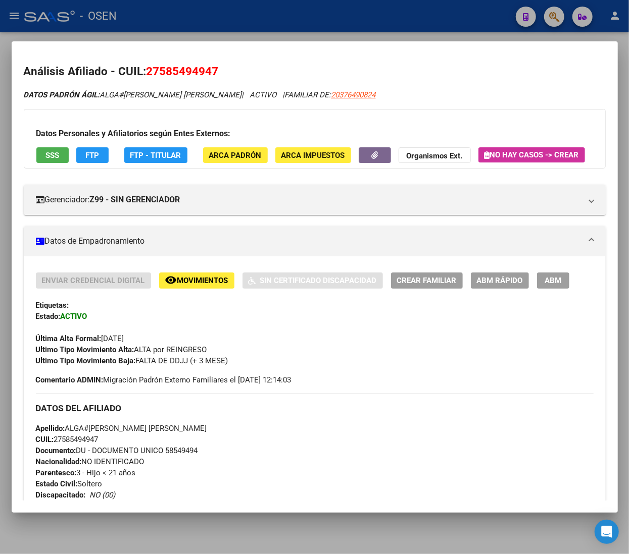
scroll to position [101, 0]
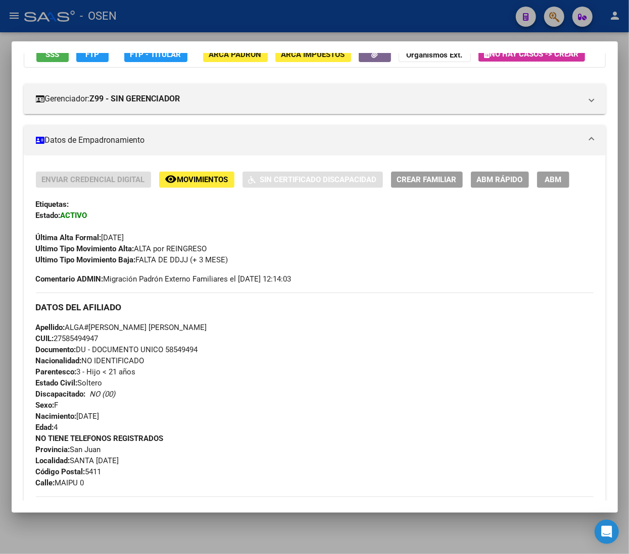
click at [487, 187] on button "ABM Rápido" at bounding box center [500, 180] width 58 height 16
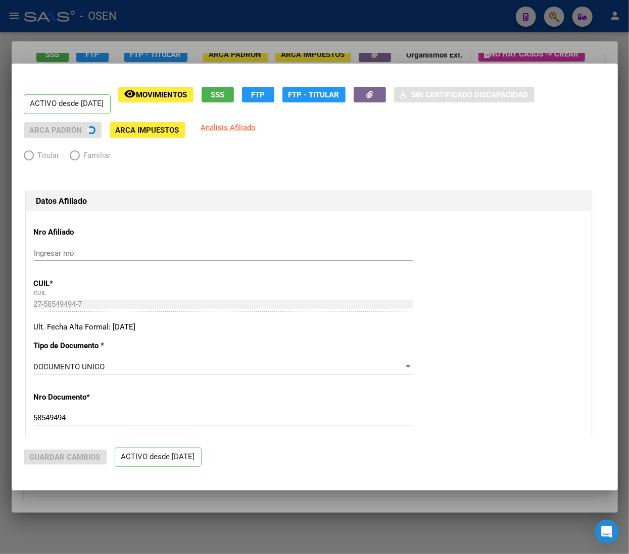
radio input "true"
type input "33-63761744-9"
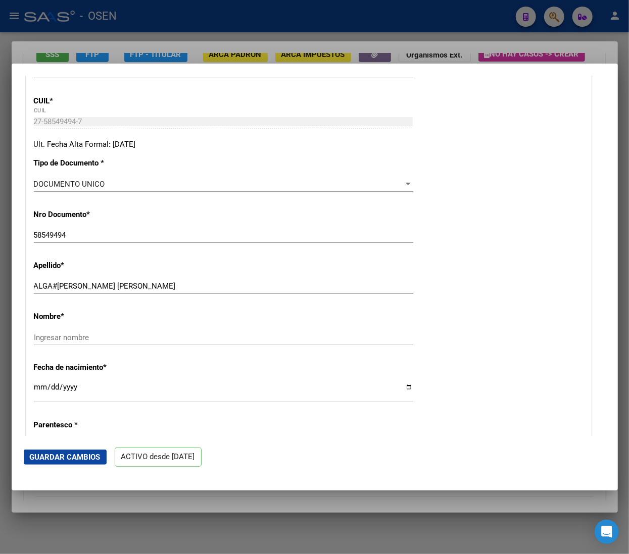
scroll to position [303, 0]
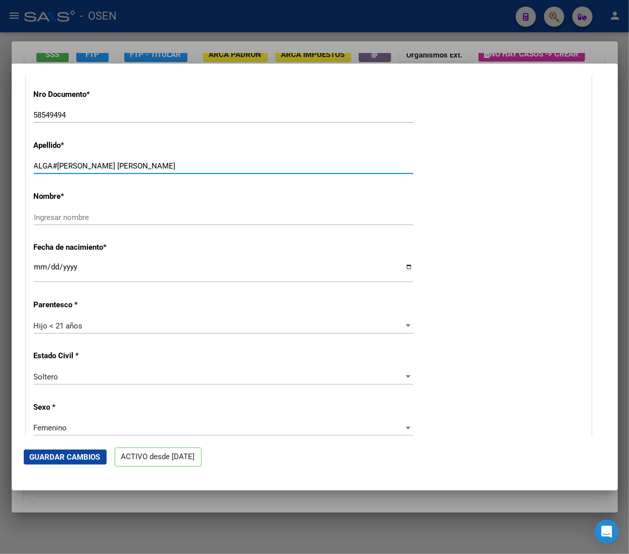
drag, startPoint x: 106, startPoint y: 163, endPoint x: 178, endPoint y: 164, distance: 71.7
click at [178, 164] on input "ALGA#[PERSON_NAME] [PERSON_NAME]" at bounding box center [223, 166] width 379 height 9
type input "ALGA#[PERSON_NAME]"
click at [132, 206] on div "Nombre * Ingresar nombre" at bounding box center [308, 208] width 549 height 51
click at [132, 211] on div "Ingresar nombre" at bounding box center [223, 217] width 379 height 15
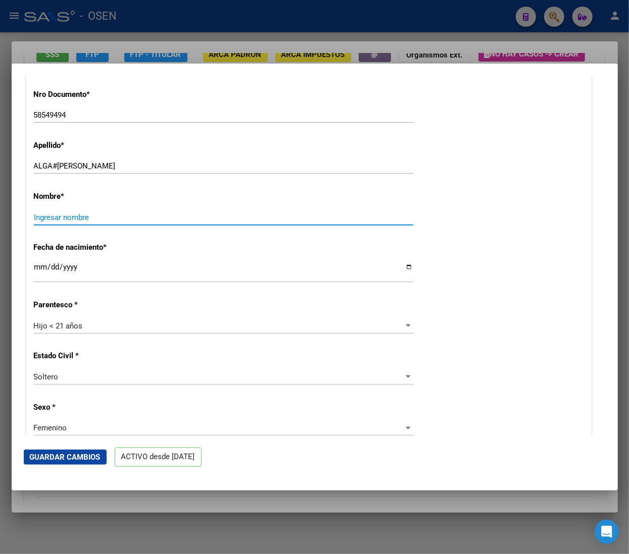
paste input "[PERSON_NAME]"
type input "[PERSON_NAME]"
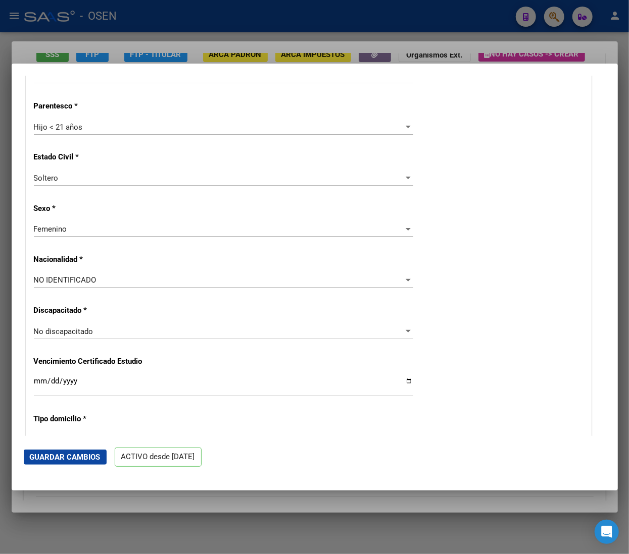
scroll to position [505, 0]
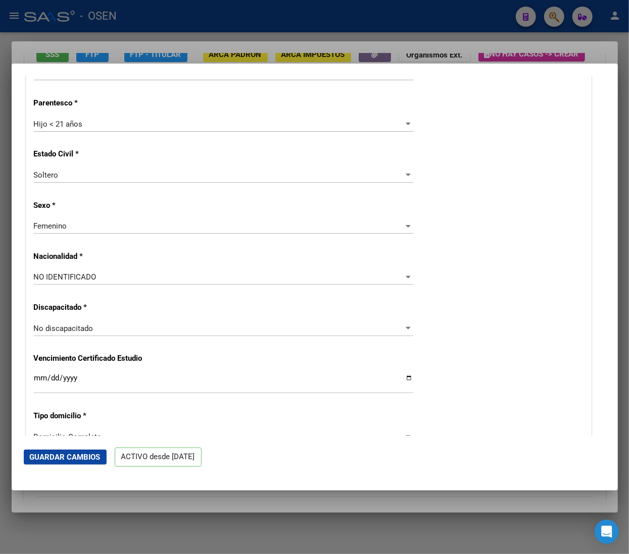
click at [138, 269] on div "Nro Afiliado Ingresar nro CUIL * 27-58549494-7 CUIL ARCA Padrón Ult. Fecha Alta…" at bounding box center [308, 366] width 565 height 1318
drag, startPoint x: 138, startPoint y: 269, endPoint x: 138, endPoint y: 276, distance: 7.1
click at [138, 273] on div "Nro Afiliado Ingresar nro CUIL * 27-58549494-7 CUIL ARCA Padrón Ult. Fecha Alta…" at bounding box center [308, 366] width 565 height 1318
click at [138, 284] on div "NO IDENTIFICADO Seleccionar tipo" at bounding box center [223, 277] width 379 height 15
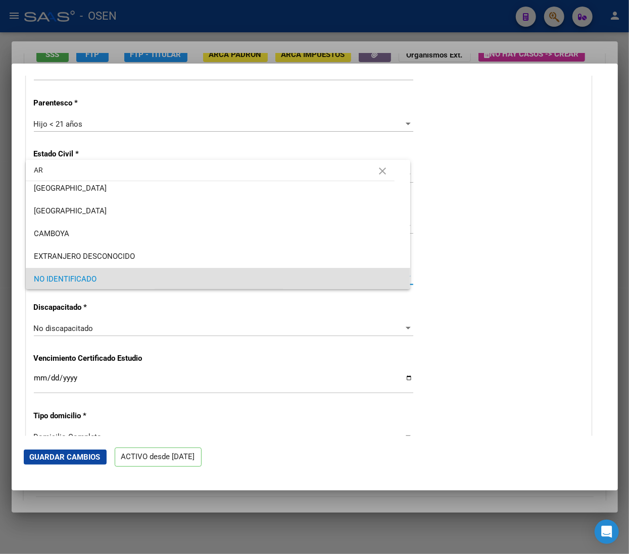
scroll to position [0, 0]
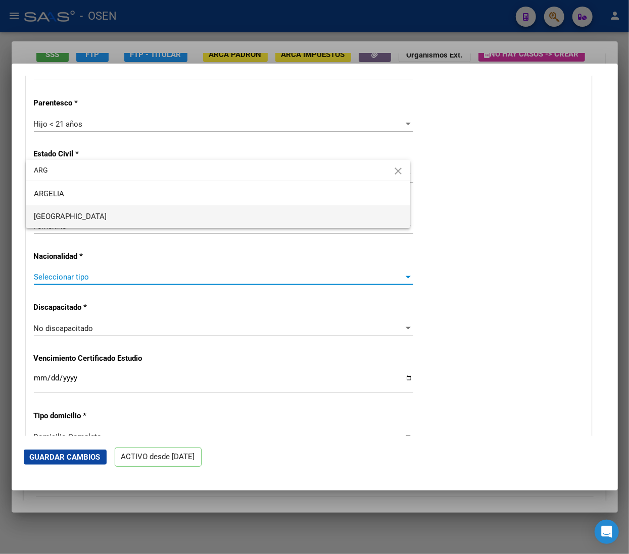
type input "ARG"
click at [107, 220] on span "[GEOGRAPHIC_DATA]" at bounding box center [218, 217] width 368 height 23
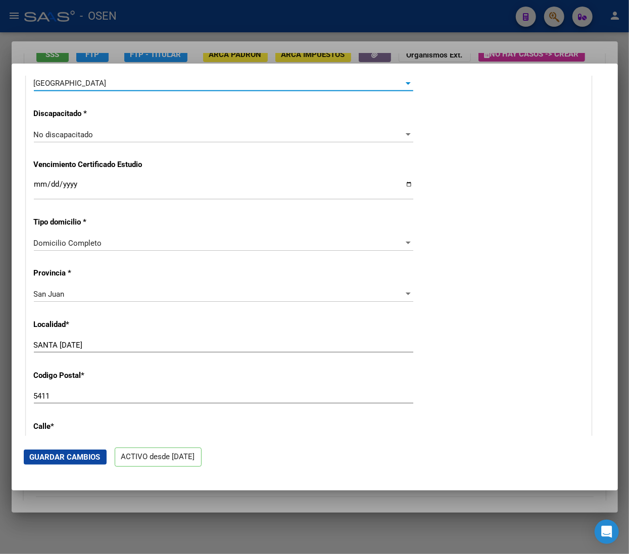
scroll to position [707, 0]
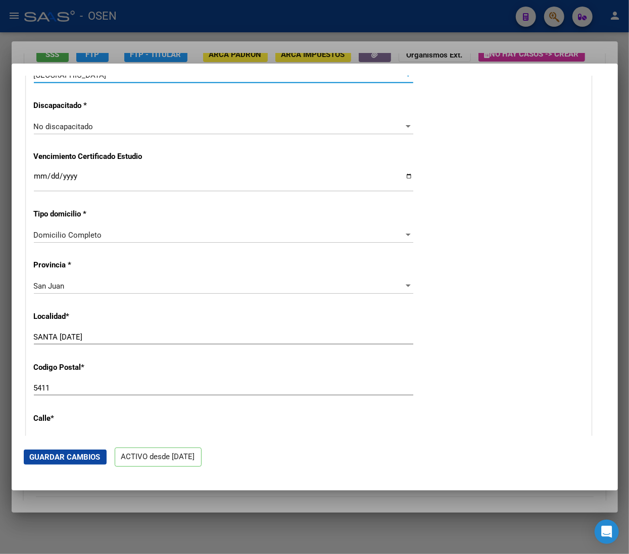
click at [81, 458] on span "Guardar Cambios" at bounding box center [65, 457] width 71 height 9
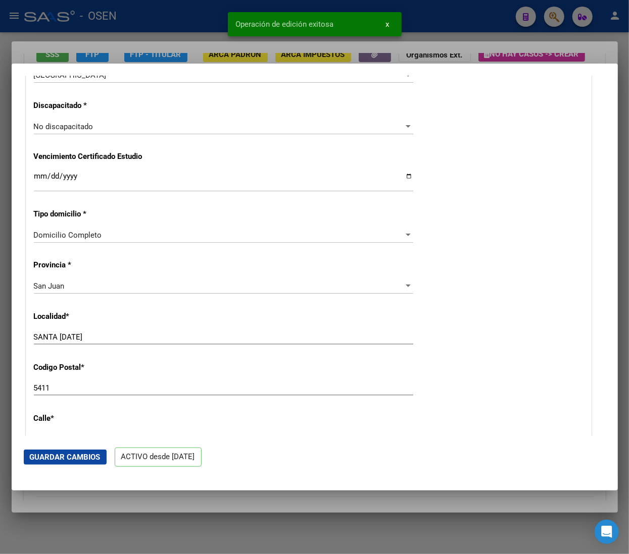
click at [218, 21] on div "Operación de edición exitosa x" at bounding box center [315, 24] width 198 height 48
click at [182, 18] on div at bounding box center [314, 277] width 629 height 554
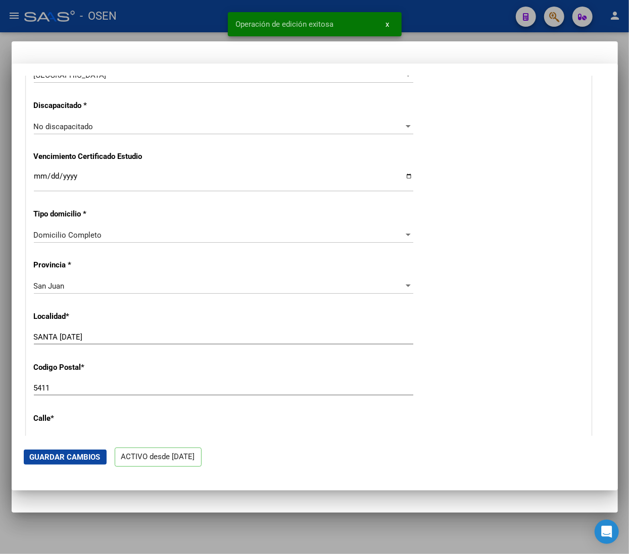
scroll to position [0, 0]
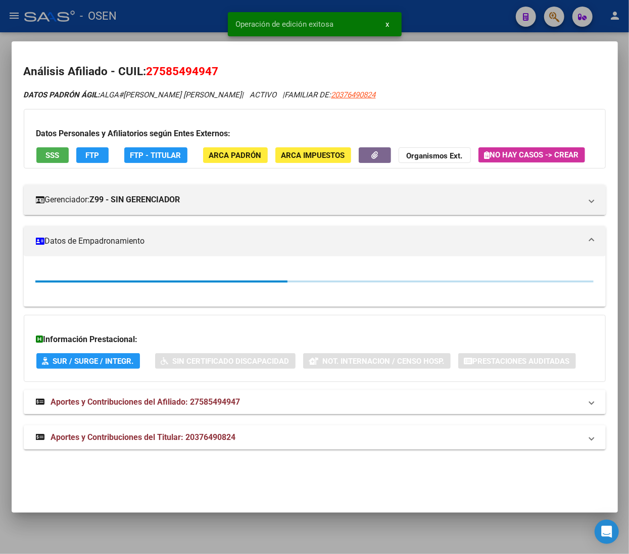
click at [179, 18] on div at bounding box center [314, 277] width 629 height 554
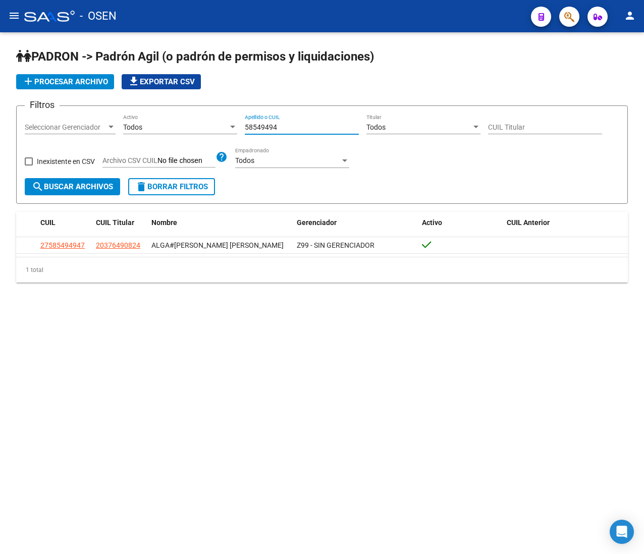
drag, startPoint x: 289, startPoint y: 128, endPoint x: 201, endPoint y: 108, distance: 90.2
click at [217, 119] on div "Filtros Seleccionar Gerenciador Seleccionar Gerenciador Todos Activo 58549494 A…" at bounding box center [322, 146] width 595 height 64
paste input "5365739"
type input "55365739"
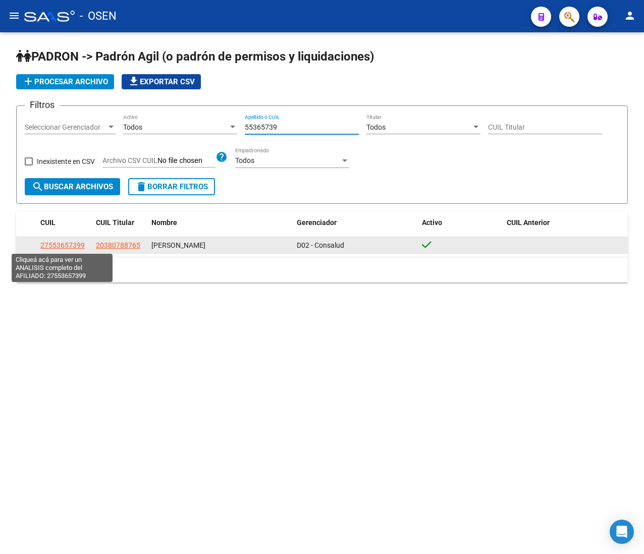
click at [58, 242] on span "27553657399" at bounding box center [62, 245] width 44 height 8
type textarea "27553657399"
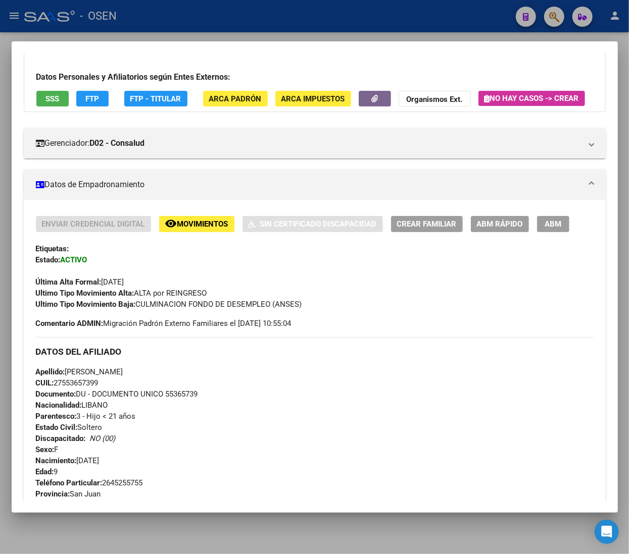
scroll to position [101, 0]
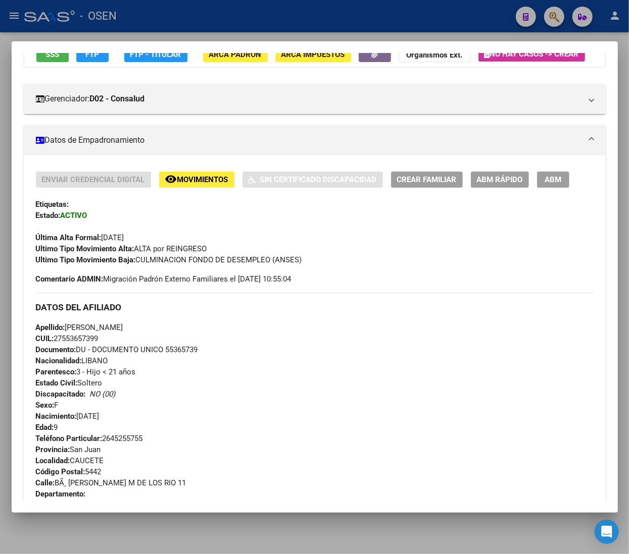
click at [255, 284] on div "Enviar Credencial Digital remove_red_eye Movimientos Sin Certificado Discapacid…" at bounding box center [315, 228] width 558 height 113
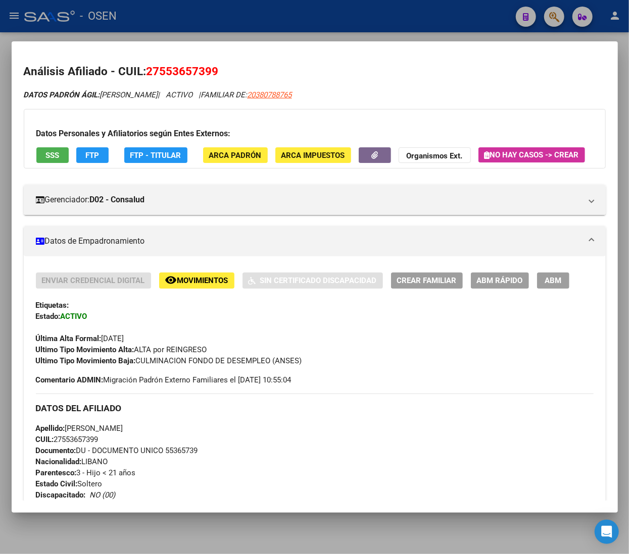
click at [166, 16] on div at bounding box center [314, 277] width 629 height 554
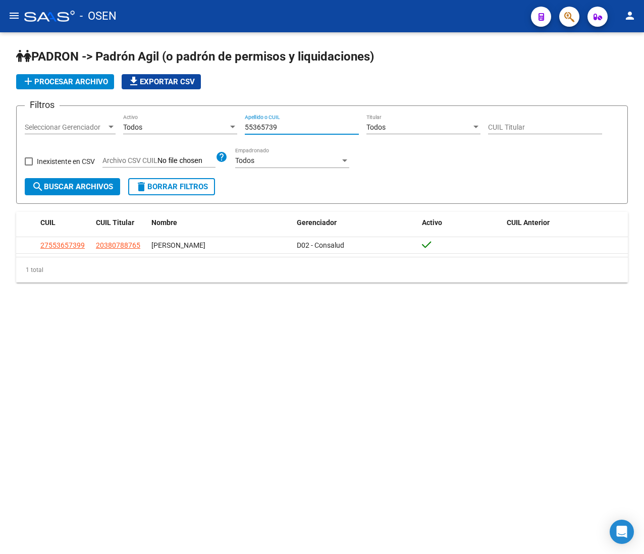
drag, startPoint x: 274, startPoint y: 126, endPoint x: 190, endPoint y: 122, distance: 83.9
click at [200, 127] on div "Filtros Seleccionar Gerenciador Seleccionar Gerenciador Todos Activo 55365739 A…" at bounding box center [322, 146] width 595 height 64
paste input "21710328"
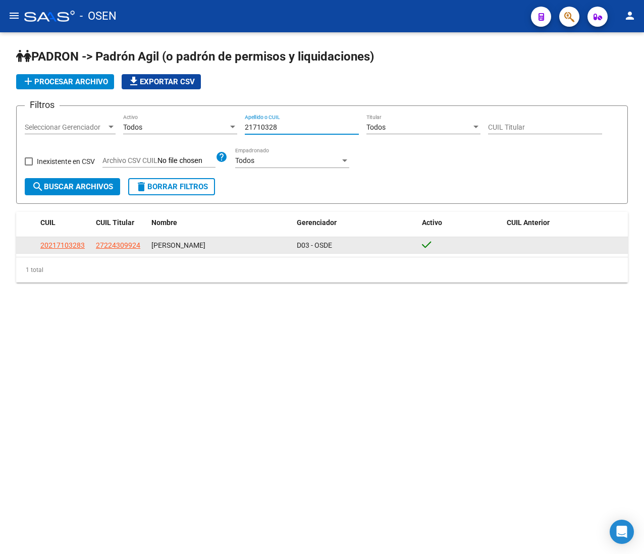
type input "21710328"
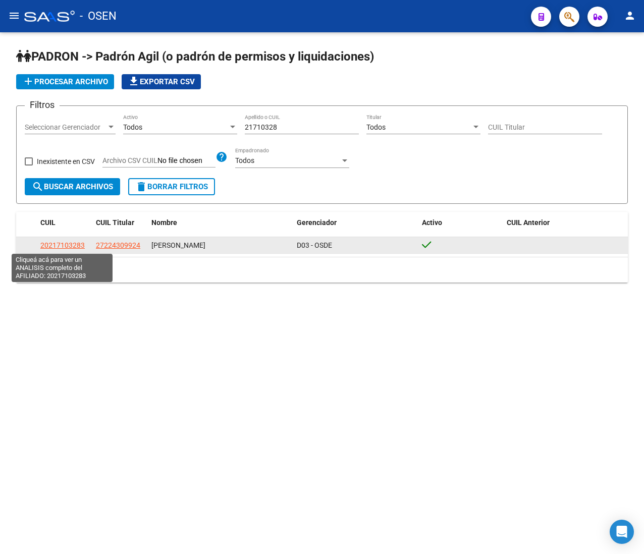
click at [79, 241] on span "20217103283" at bounding box center [62, 245] width 44 height 8
type textarea "20217103283"
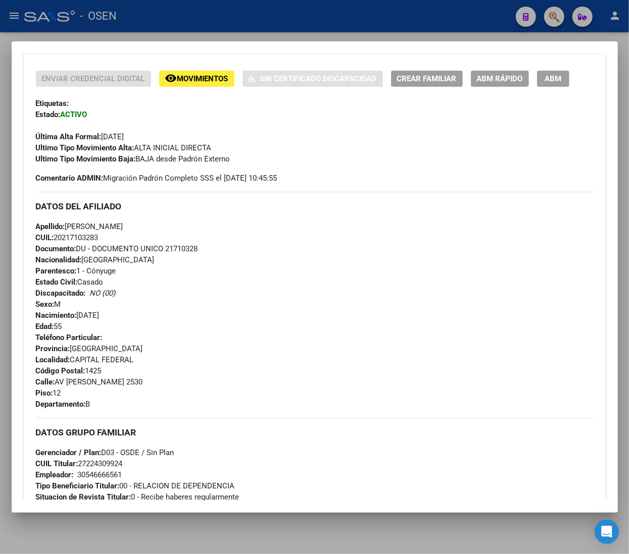
scroll to position [101, 0]
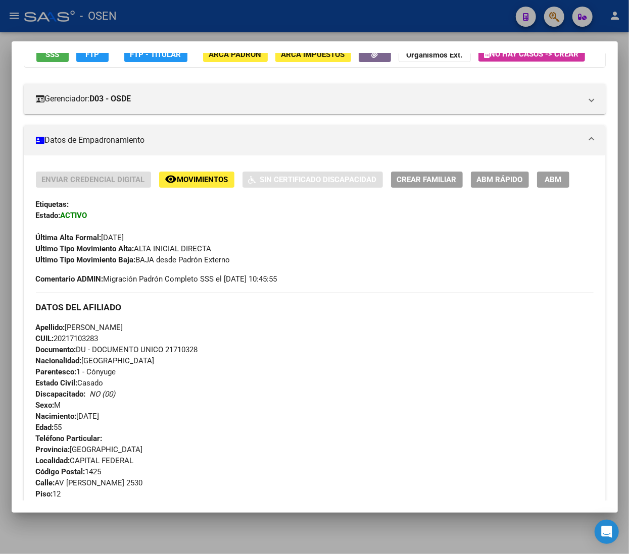
click at [211, 24] on div at bounding box center [314, 277] width 629 height 554
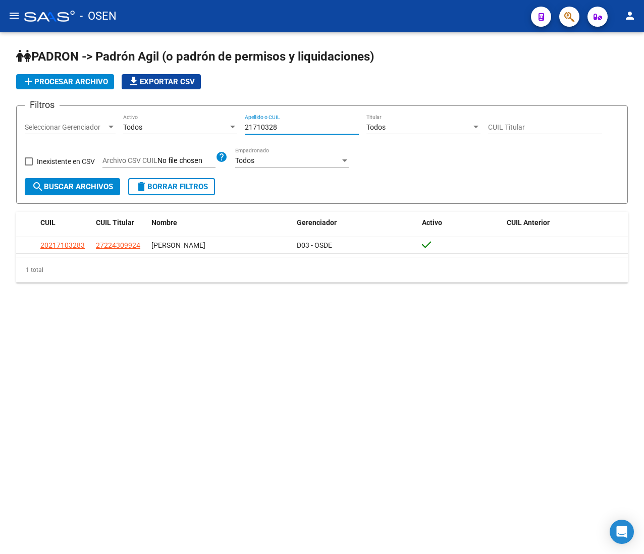
drag, startPoint x: 290, startPoint y: 129, endPoint x: 229, endPoint y: 128, distance: 60.6
click at [229, 128] on div "Filtros Seleccionar Gerenciador Seleccionar Gerenciador Todos Activo 21710328 A…" at bounding box center [322, 146] width 595 height 64
paste input "4696183"
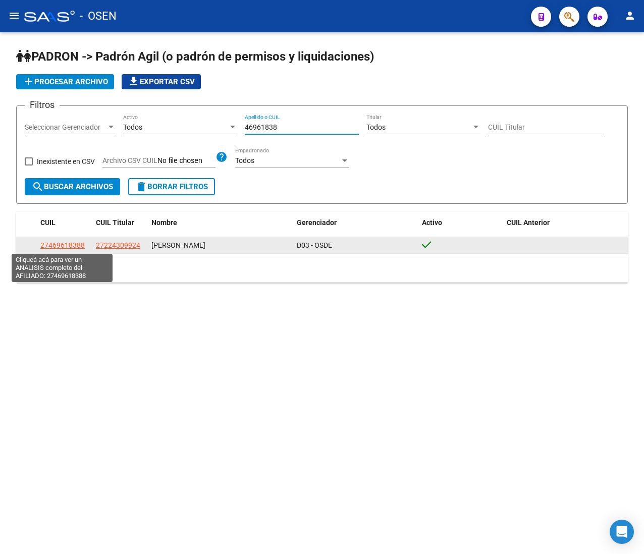
type input "46961838"
click at [70, 244] on span "27469618388" at bounding box center [62, 245] width 44 height 8
type textarea "27469618388"
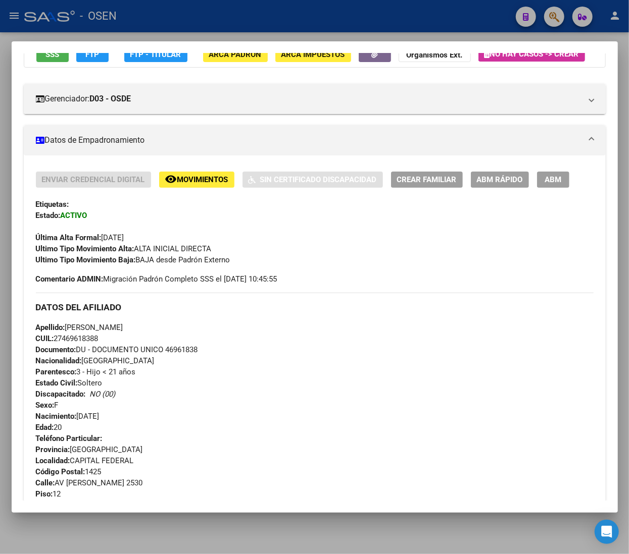
scroll to position [202, 0]
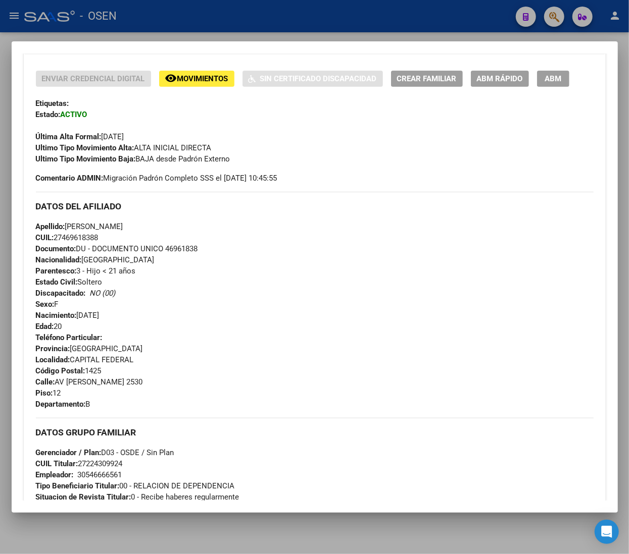
click at [497, 84] on span "ABM Rápido" at bounding box center [500, 79] width 46 height 9
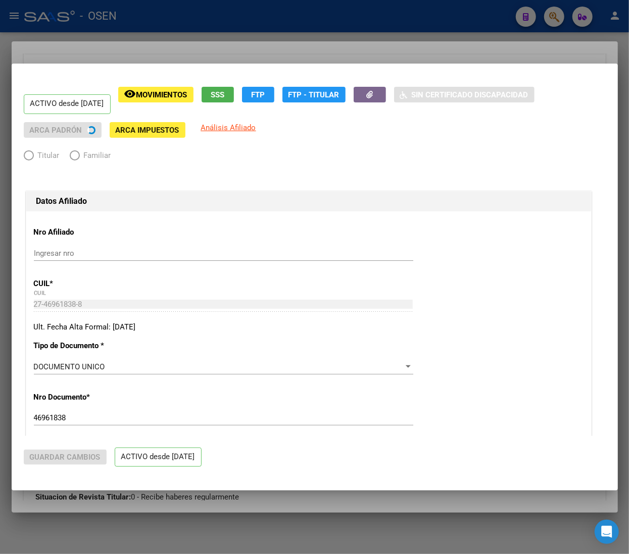
radio input "true"
type input "30-54666656-1"
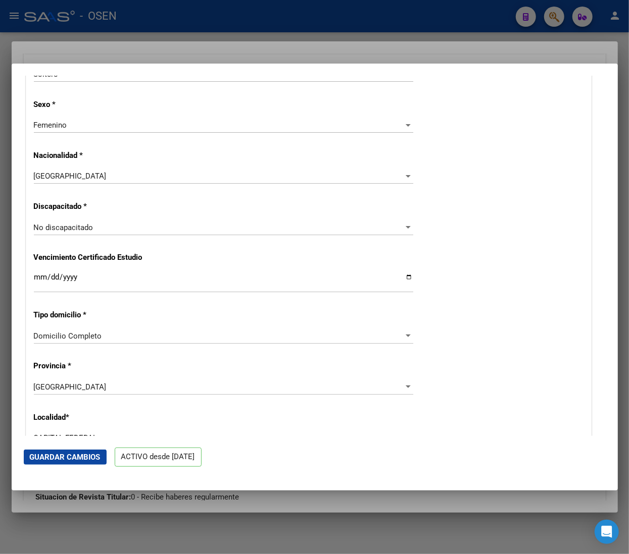
scroll to position [707, 0]
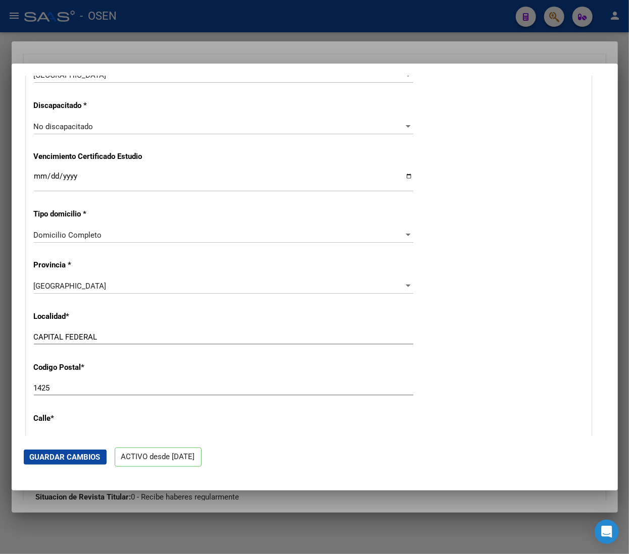
click at [70, 391] on input "1425" at bounding box center [223, 388] width 379 height 9
type input "1414"
click at [68, 449] on mat-dialog-actions "Guardar Cambios ACTIVO desde [DATE]" at bounding box center [315, 457] width 582 height 43
click at [68, 454] on span "Guardar Cambios" at bounding box center [65, 457] width 71 height 9
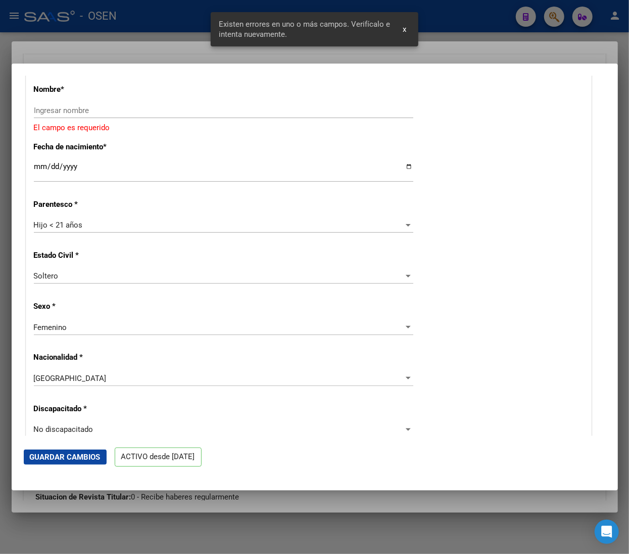
scroll to position [309, 0]
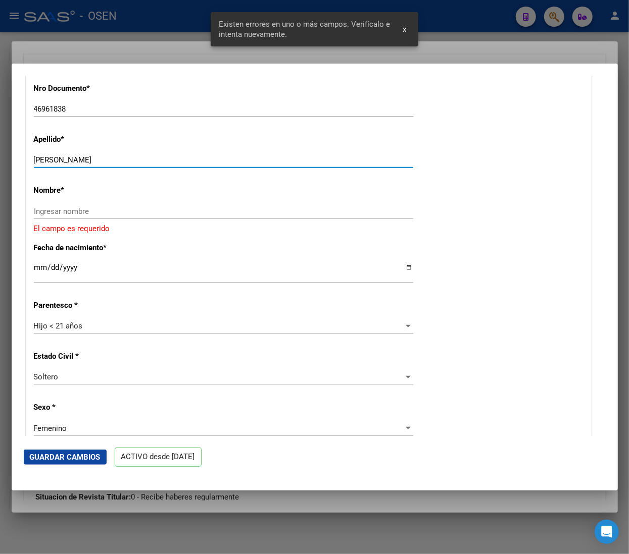
drag, startPoint x: 75, startPoint y: 161, endPoint x: 146, endPoint y: 167, distance: 71.5
click at [146, 167] on div "[PERSON_NAME] apellido" at bounding box center [223, 160] width 379 height 15
type input "[PERSON_NAME]"
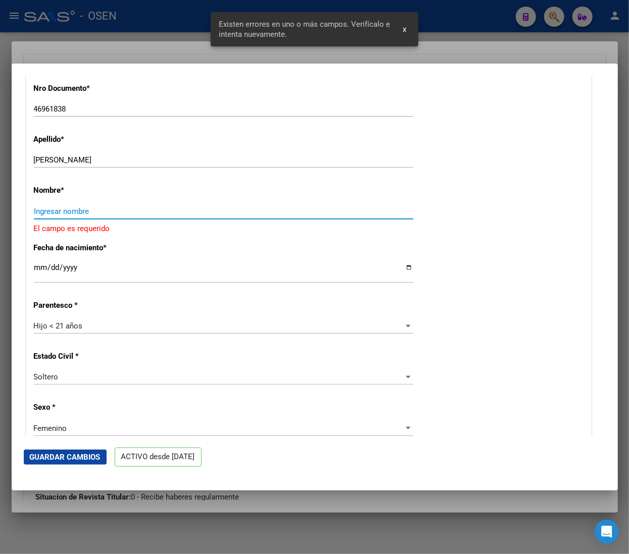
click at [110, 207] on input "Ingresar nombre" at bounding box center [223, 211] width 379 height 9
paste input "[PERSON_NAME]"
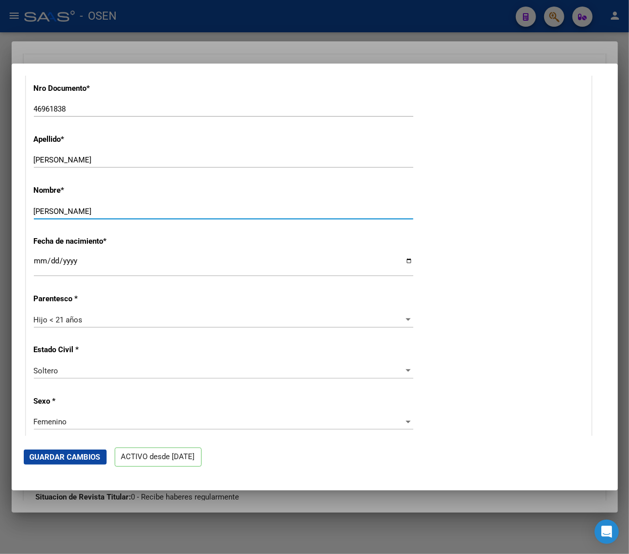
type input "[PERSON_NAME]"
click at [71, 449] on mat-dialog-actions "Guardar Cambios ACTIVO desde [DATE]" at bounding box center [315, 457] width 582 height 43
click at [74, 456] on span "Guardar Cambios" at bounding box center [65, 457] width 71 height 9
click at [186, 18] on div at bounding box center [314, 277] width 629 height 554
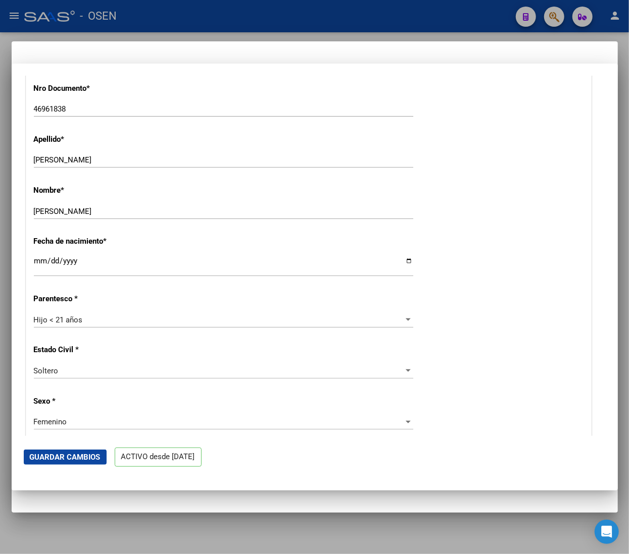
scroll to position [0, 0]
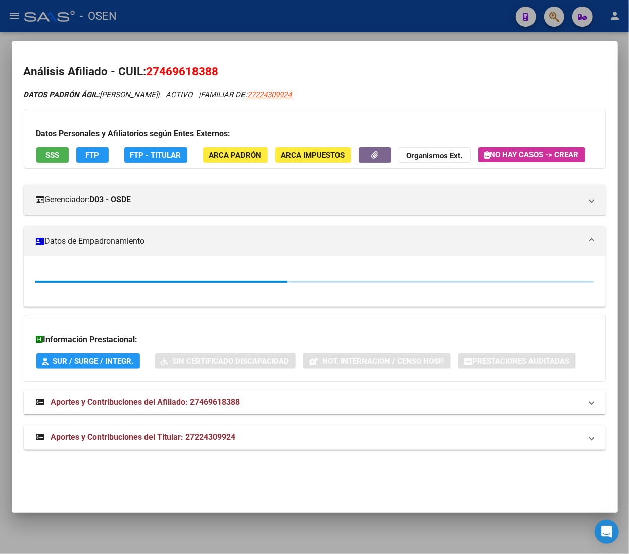
click at [187, 16] on div at bounding box center [314, 277] width 629 height 554
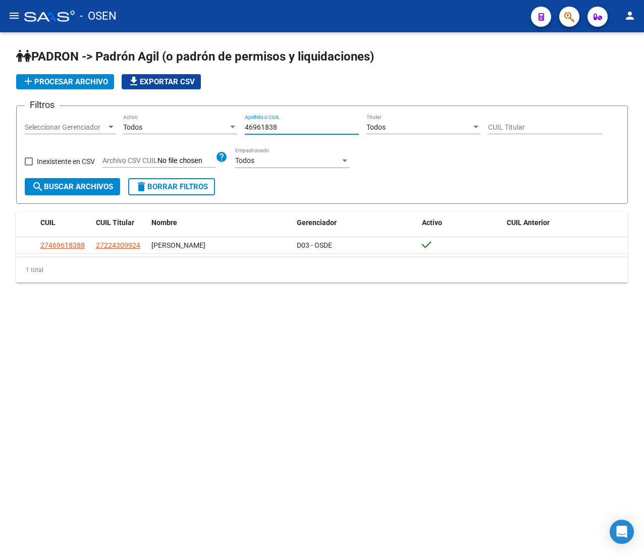
drag, startPoint x: 283, startPoint y: 129, endPoint x: 181, endPoint y: 88, distance: 109.7
click at [189, 96] on app-list-header "PADRON -> Padrón Agil ([PERSON_NAME] de permisos y liquidaciones) add Procesar …" at bounding box center [322, 126] width 612 height 156
paste input "5364639"
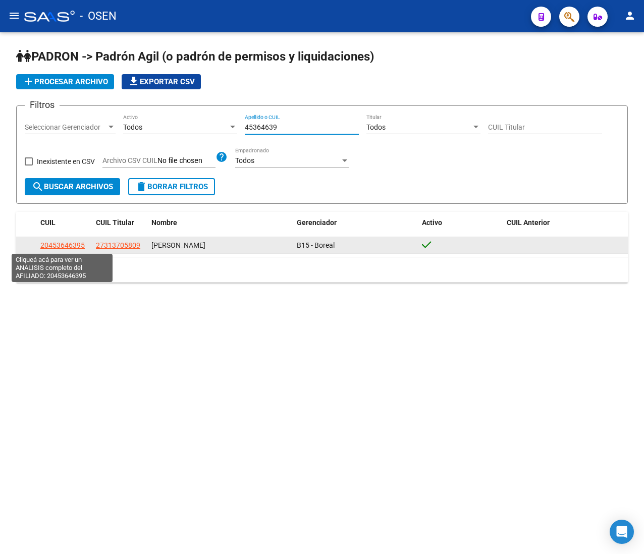
type input "45364639"
click at [72, 244] on span "20453646395" at bounding box center [62, 245] width 44 height 8
type textarea "20453646395"
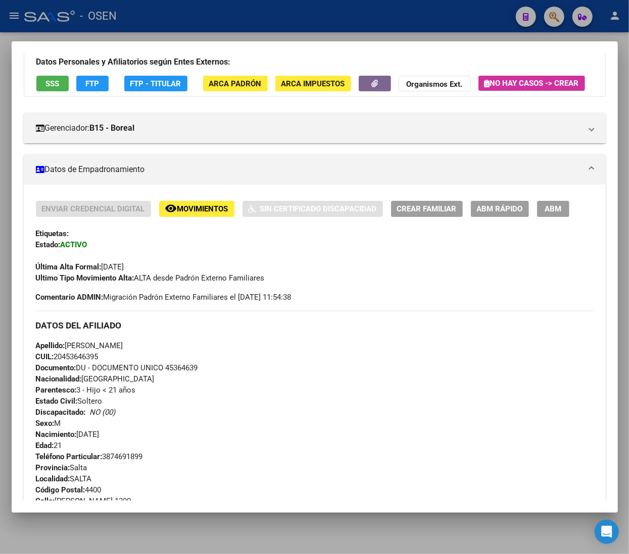
scroll to position [101, 0]
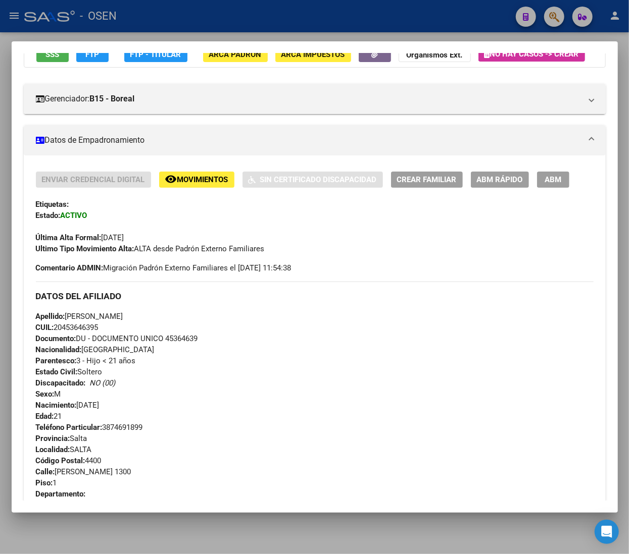
click at [62, 58] on button "SSS" at bounding box center [52, 54] width 32 height 16
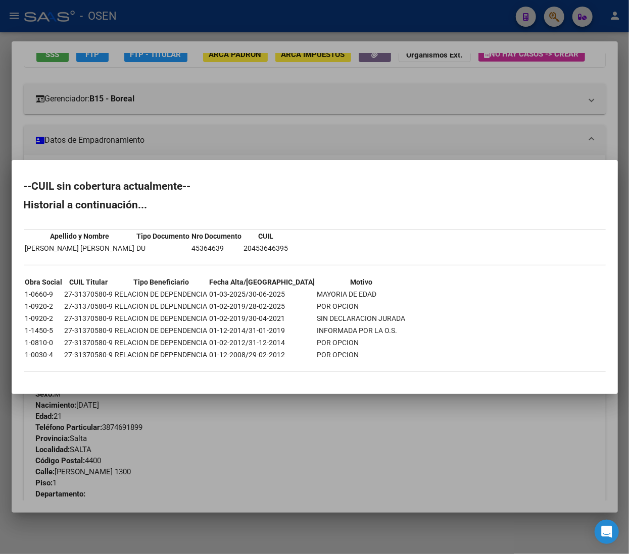
click at [356, 107] on div at bounding box center [314, 277] width 629 height 554
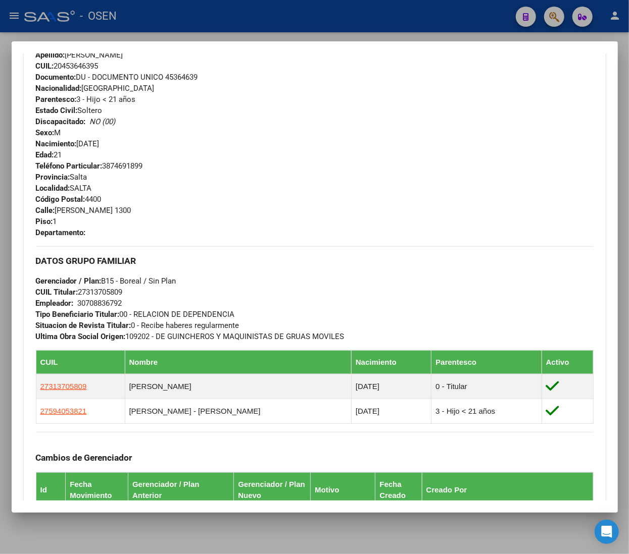
scroll to position [604, 0]
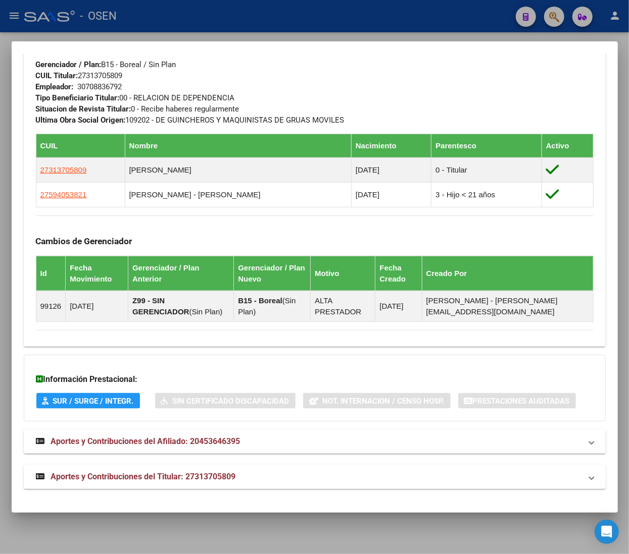
click at [490, 484] on mat-expansion-panel-header "Aportes y Contribuciones del Titular: 27313705809" at bounding box center [315, 477] width 582 height 24
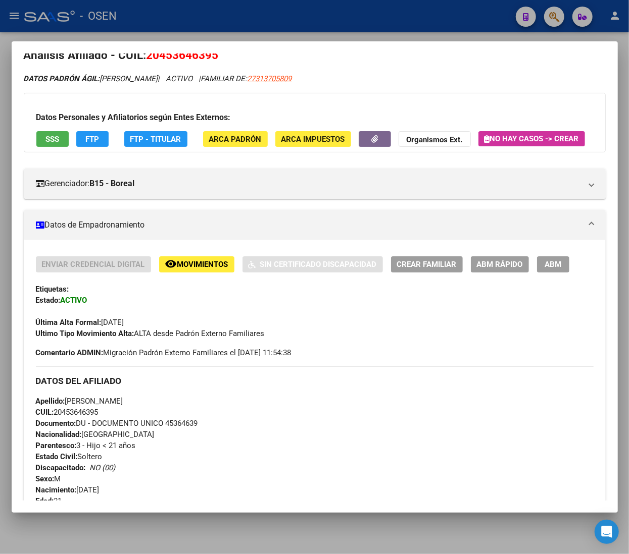
scroll to position [0, 0]
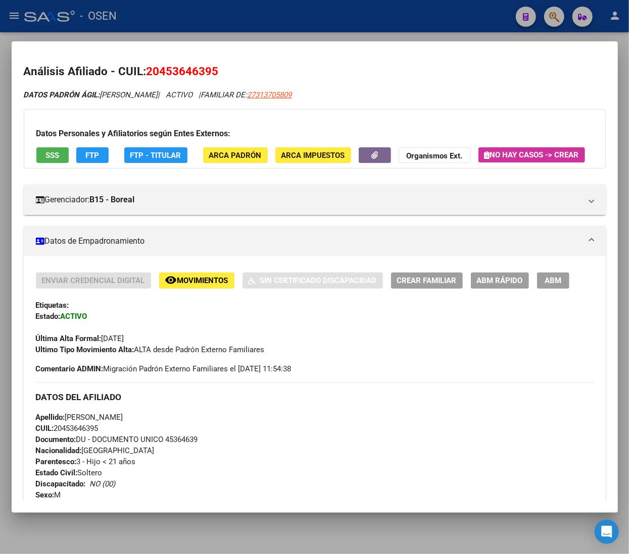
click at [499, 286] on span "ABM Rápido" at bounding box center [500, 281] width 46 height 9
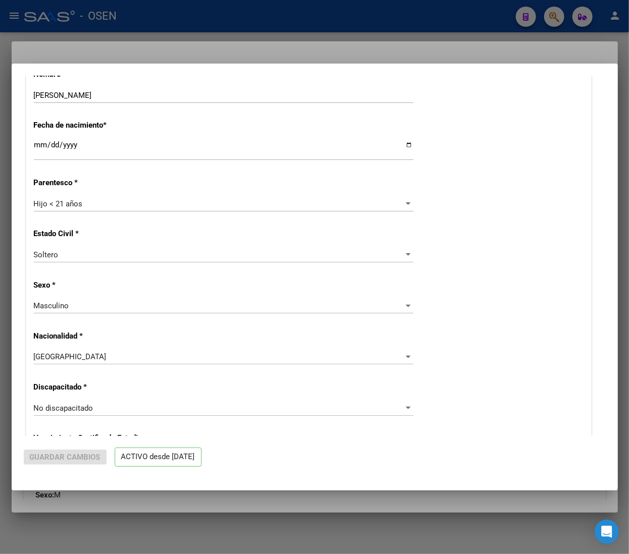
radio input "true"
type input "30-70883679-2"
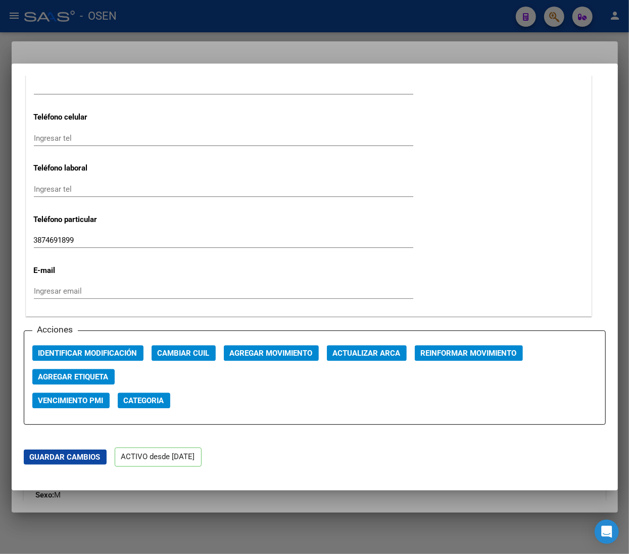
scroll to position [1212, 0]
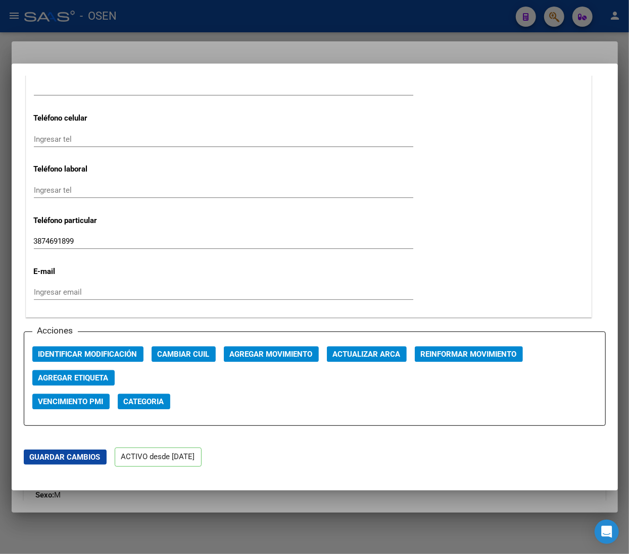
click at [296, 355] on span "Agregar Movimiento" at bounding box center [271, 354] width 83 height 9
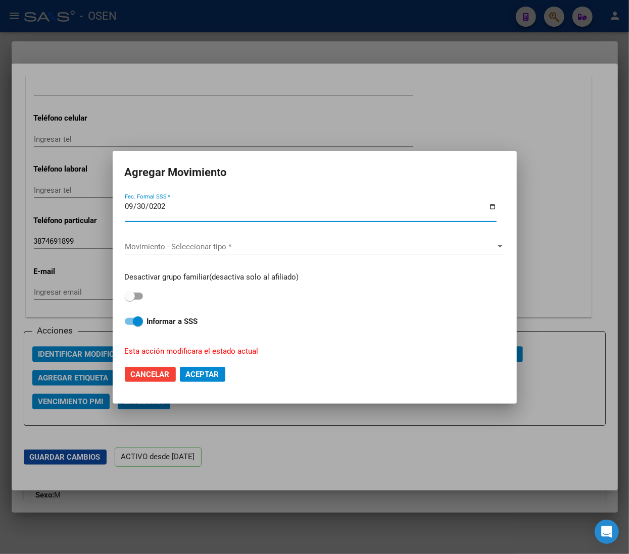
type input "[DATE]"
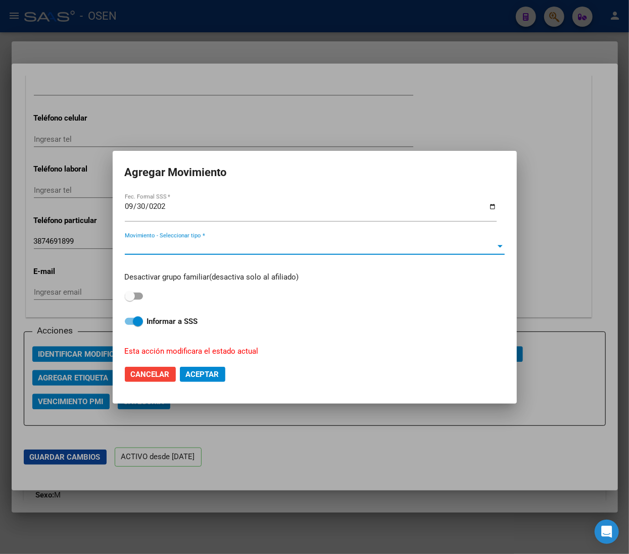
click at [256, 242] on span "Movimiento - Seleccionar tipo *" at bounding box center [310, 246] width 371 height 9
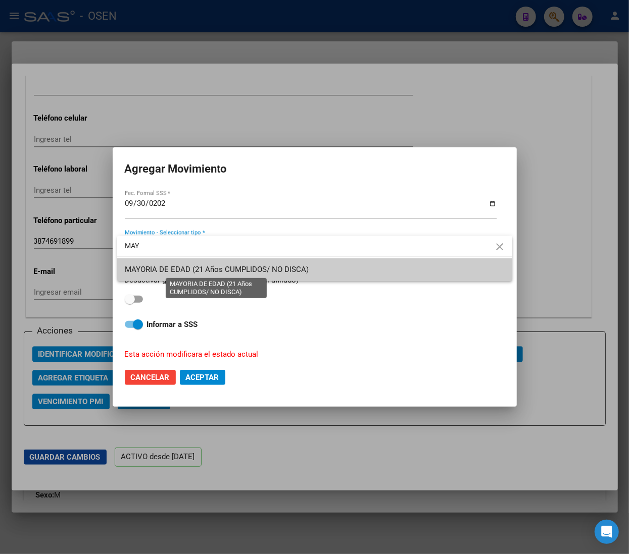
type input "MAY"
click at [277, 265] on span "MAYORIA DE EDAD (21 Años CUMPLIDOS/ NO DISCA)" at bounding box center [217, 269] width 184 height 9
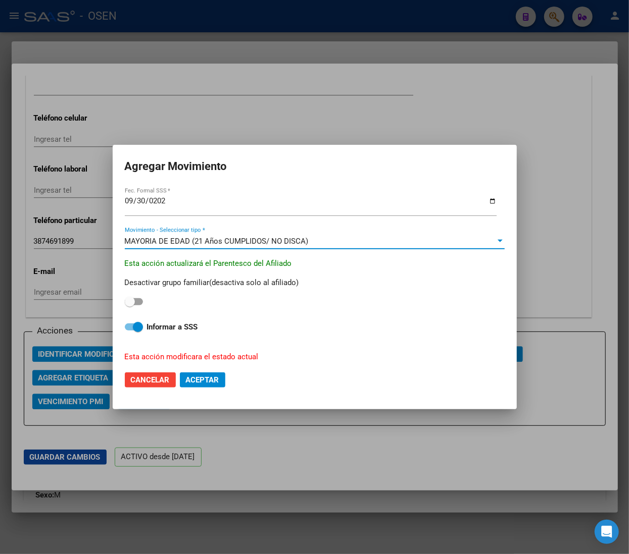
click at [138, 325] on span at bounding box center [138, 327] width 10 height 10
click at [130, 331] on input "Informar a SSS" at bounding box center [129, 331] width 1 height 1
checkbox input "false"
click at [204, 386] on button "Aceptar" at bounding box center [202, 380] width 45 height 15
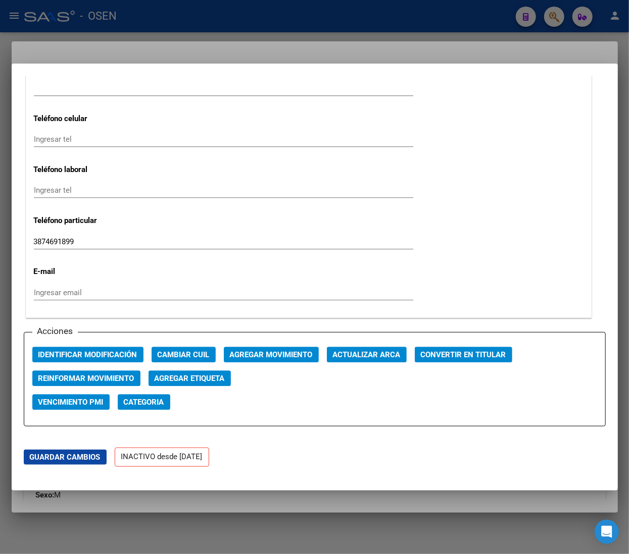
click at [231, 20] on div at bounding box center [314, 277] width 629 height 554
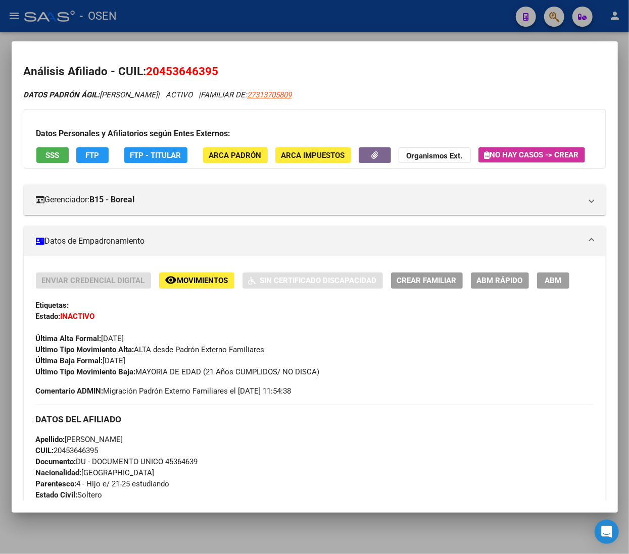
drag, startPoint x: 264, startPoint y: 0, endPoint x: 264, endPoint y: 11, distance: 11.1
click at [264, 1] on div at bounding box center [314, 277] width 629 height 554
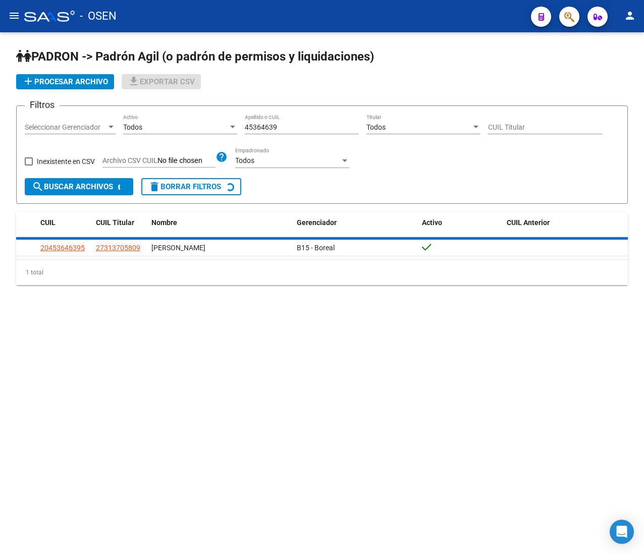
click at [273, 22] on div "- OSEN" at bounding box center [273, 16] width 499 height 22
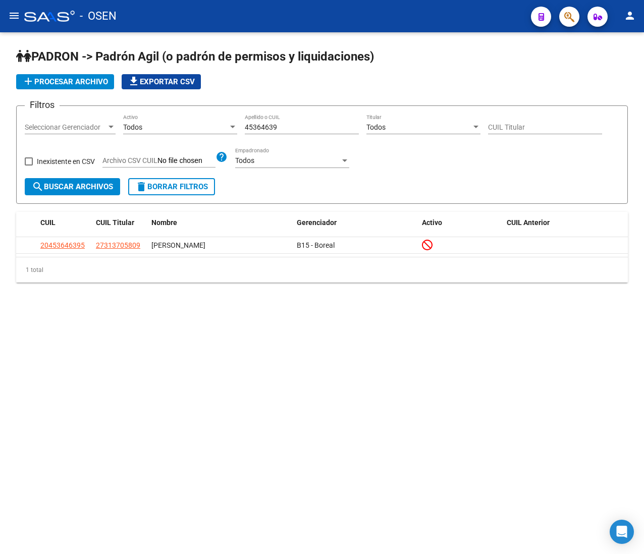
drag, startPoint x: 288, startPoint y: 127, endPoint x: 163, endPoint y: 113, distance: 126.1
click at [170, 121] on div "Filtros Seleccionar Gerenciador Seleccionar Gerenciador Todos Activo 45364639 A…" at bounding box center [322, 146] width 595 height 64
paste input "259847"
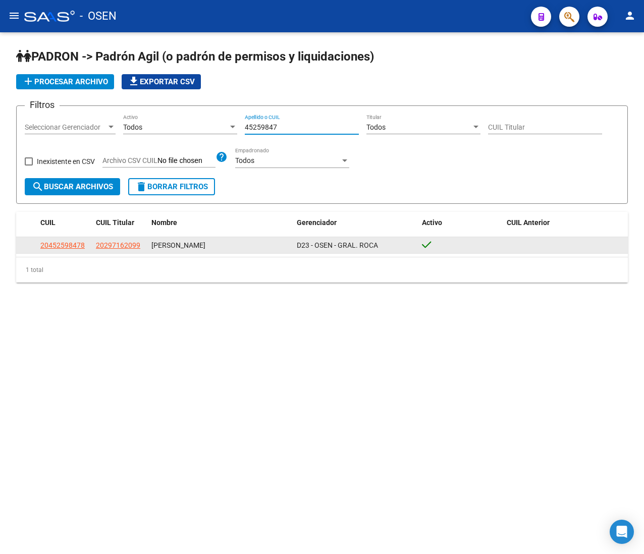
type input "45259847"
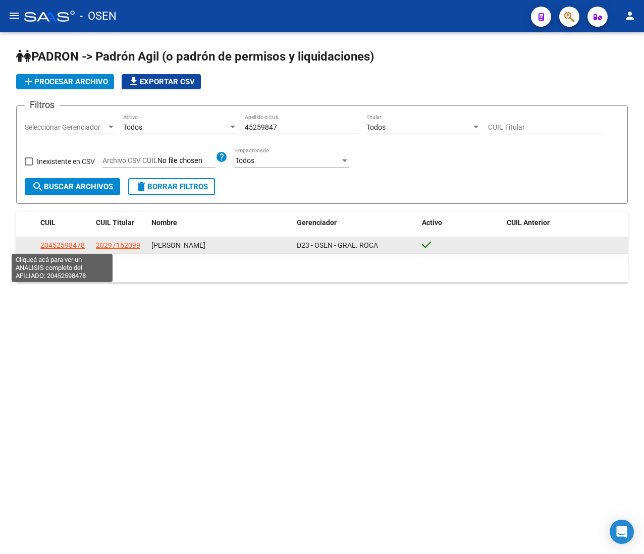
click at [77, 241] on span "20452598478" at bounding box center [62, 245] width 44 height 8
type textarea "20452598478"
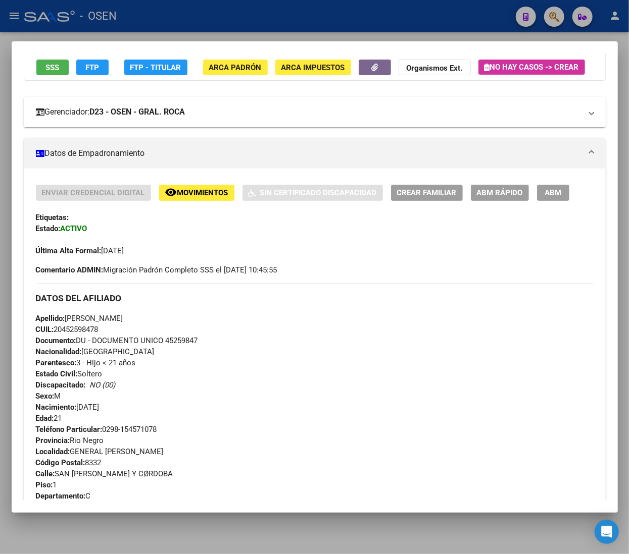
scroll to position [0, 0]
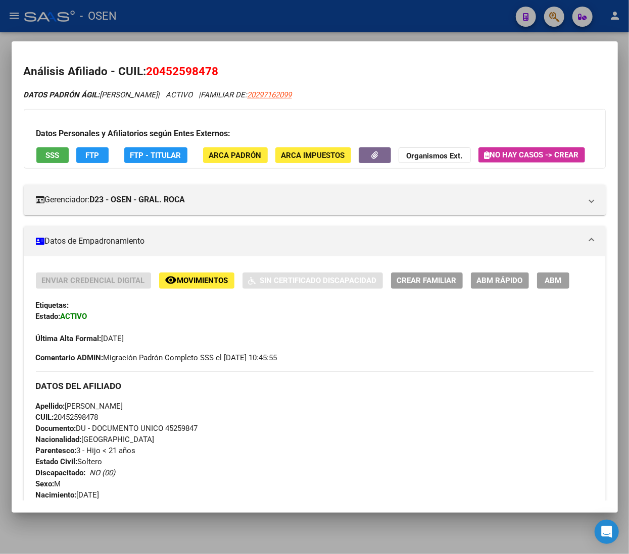
click at [47, 151] on span "SSS" at bounding box center [52, 155] width 14 height 9
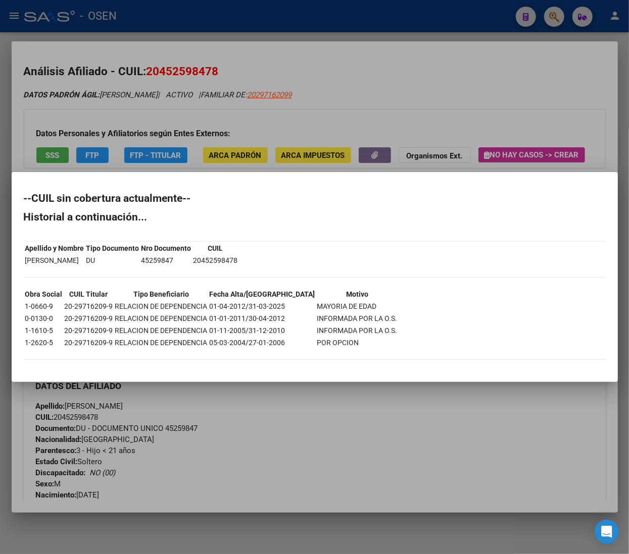
click at [356, 85] on div at bounding box center [314, 277] width 629 height 554
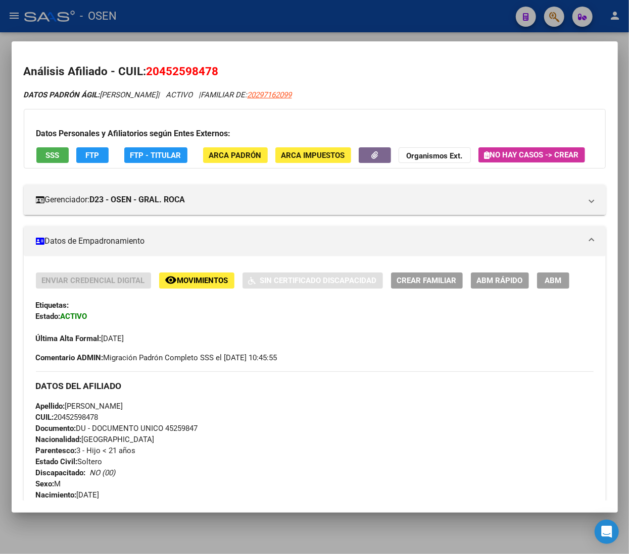
click at [210, 432] on div "Apellido: [PERSON_NAME]: 20452598478 Documento: DU - DOCUMENTO UNICO 45259847 N…" at bounding box center [315, 456] width 558 height 111
click at [629, 554] on html "menu - OSEN person Firma Express Inicio Calendario SSS Instructivos Contacto OS…" at bounding box center [314, 277] width 629 height 554
click at [55, 161] on button "SSS" at bounding box center [52, 155] width 32 height 16
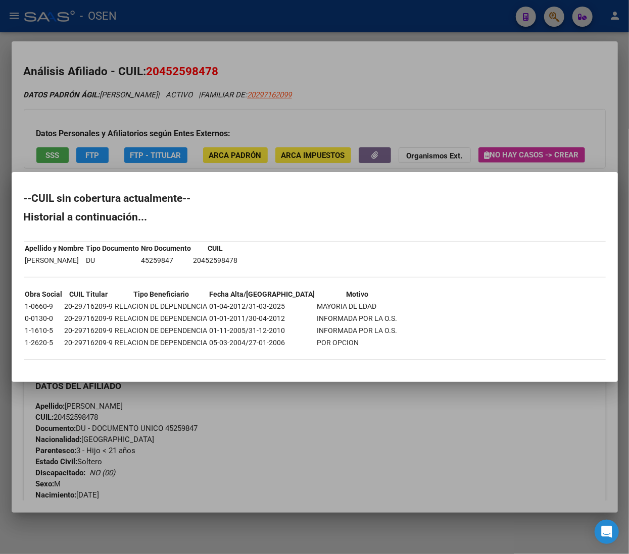
click at [510, 111] on div at bounding box center [314, 277] width 629 height 554
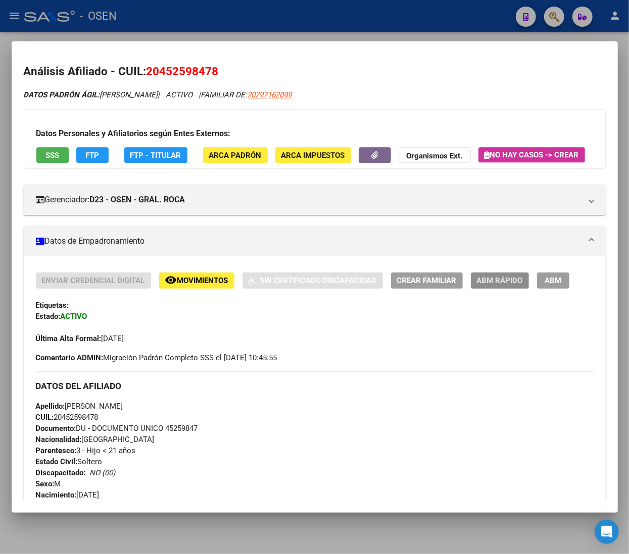
click at [516, 288] on button "ABM Rápido" at bounding box center [500, 281] width 58 height 16
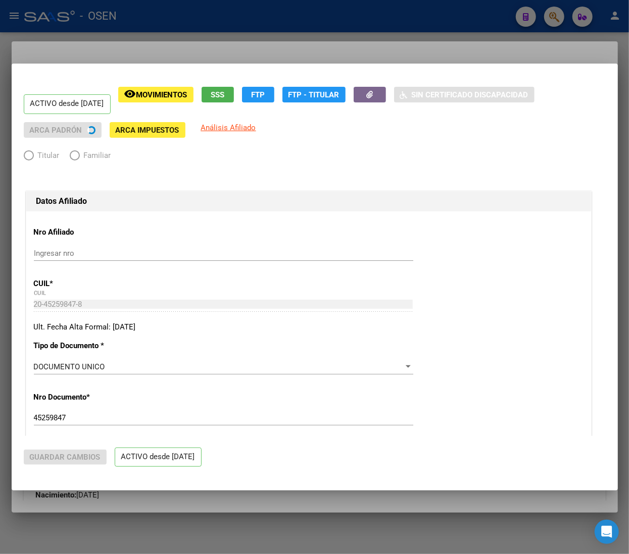
radio input "true"
type input "30-57259844-2"
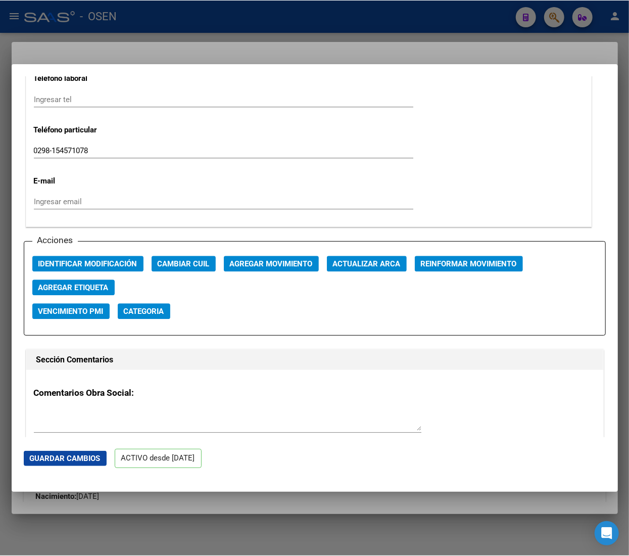
scroll to position [1313, 0]
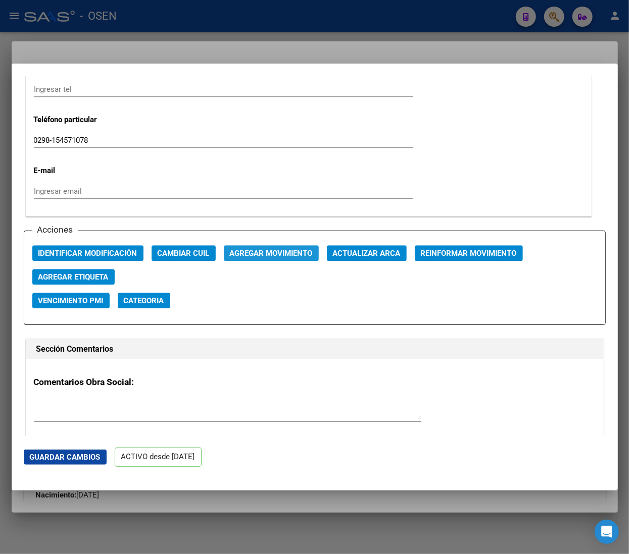
click at [293, 258] on span "Agregar Movimiento" at bounding box center [271, 253] width 83 height 9
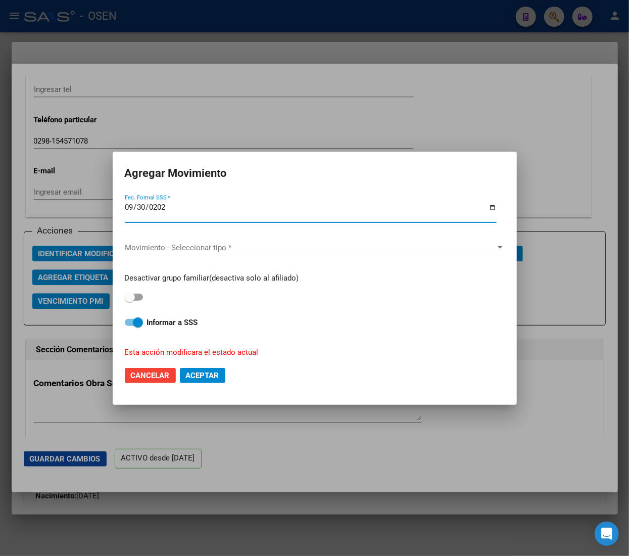
type input "[DATE]"
click at [251, 240] on div "Movimiento - Seleccionar tipo * Movimiento - Seleccionar tipo *" at bounding box center [315, 247] width 380 height 15
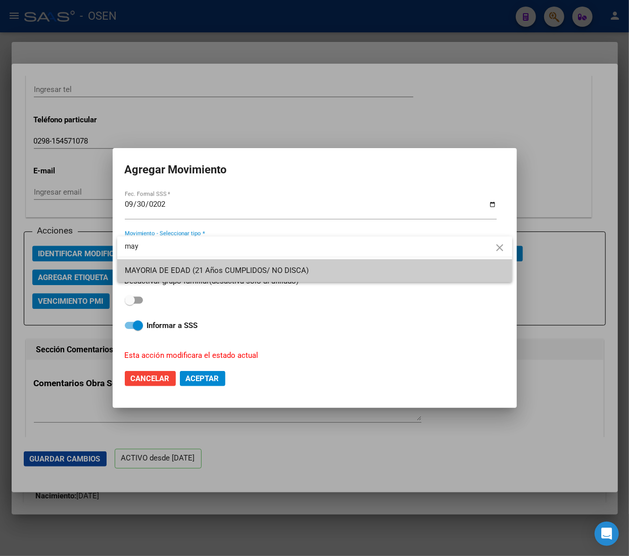
type input "may"
click at [271, 268] on span "MAYORIA DE EDAD (21 Años CUMPLIDOS/ NO DISCA)" at bounding box center [217, 270] width 184 height 9
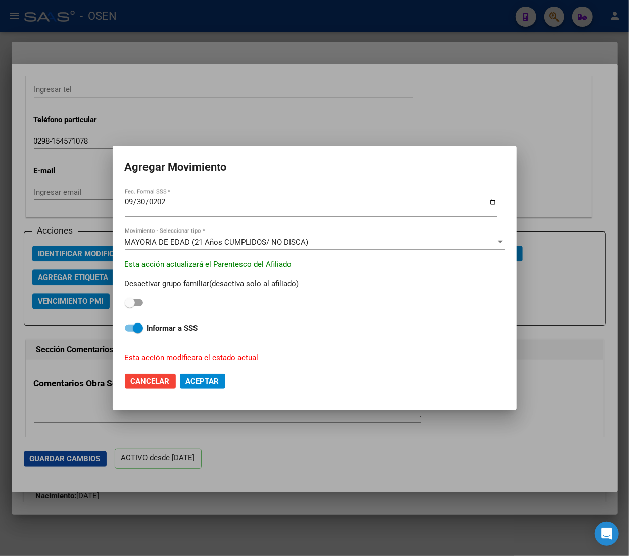
click at [182, 327] on strong "Informar a SSS" at bounding box center [172, 327] width 51 height 9
click at [130, 331] on input "Informar a SSS" at bounding box center [129, 331] width 1 height 1
checkbox input "false"
click at [194, 384] on span "Aceptar" at bounding box center [202, 380] width 33 height 9
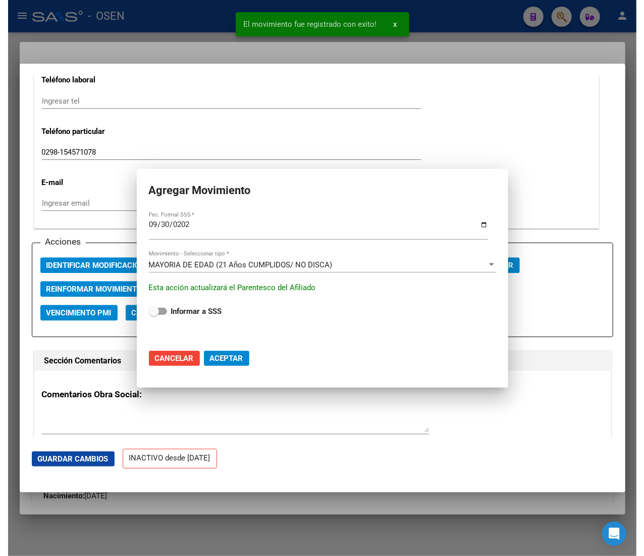
scroll to position [1324, 0]
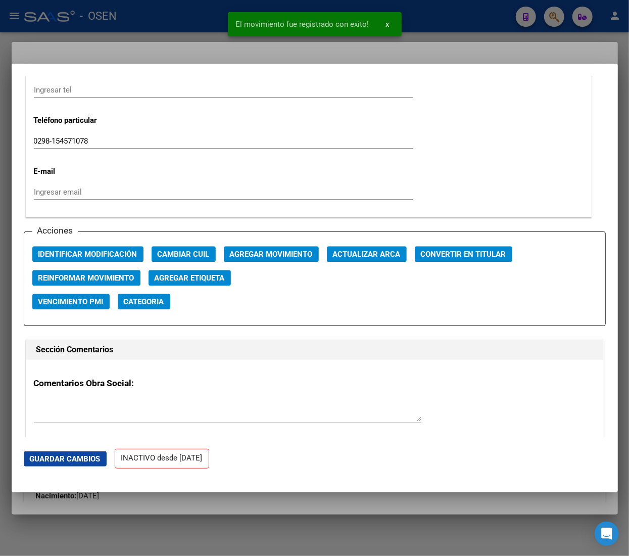
click at [189, 36] on div at bounding box center [314, 278] width 629 height 556
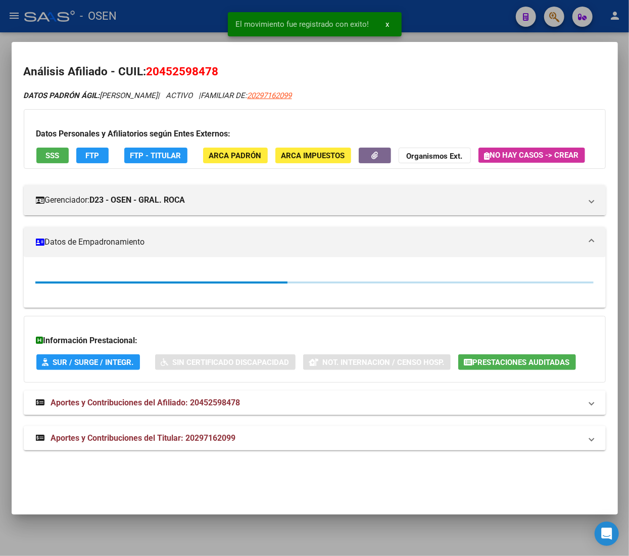
click at [191, 22] on div at bounding box center [314, 278] width 629 height 556
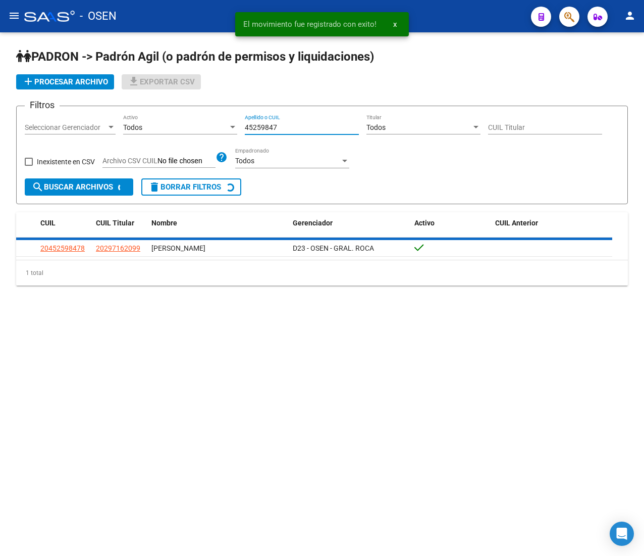
drag, startPoint x: 261, startPoint y: 127, endPoint x: 209, endPoint y: 125, distance: 52.1
click at [216, 125] on div "Filtros Seleccionar Gerenciador Seleccionar Gerenciador Todos Activo 45259847 A…" at bounding box center [322, 146] width 595 height 64
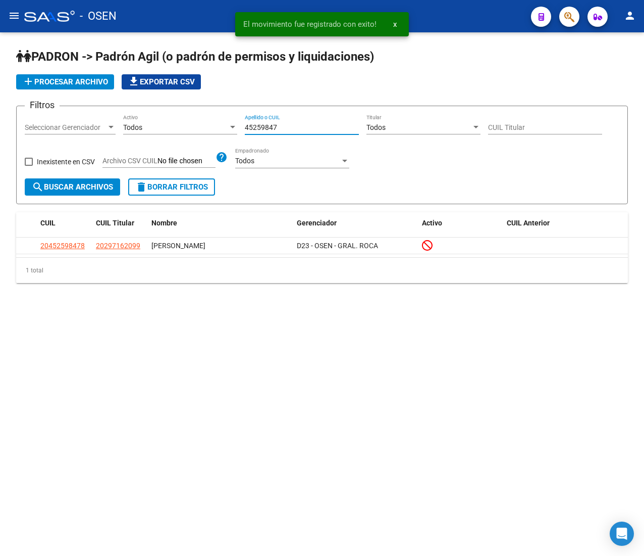
paste input "17552856"
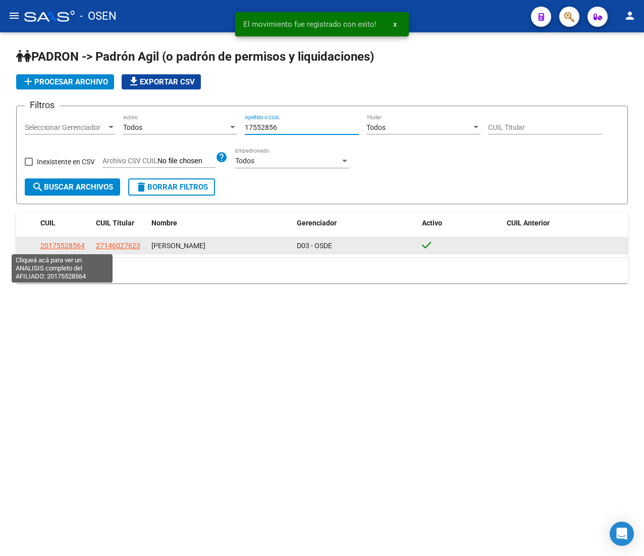
type input "17552856"
click at [63, 244] on span "20175528564" at bounding box center [62, 245] width 44 height 8
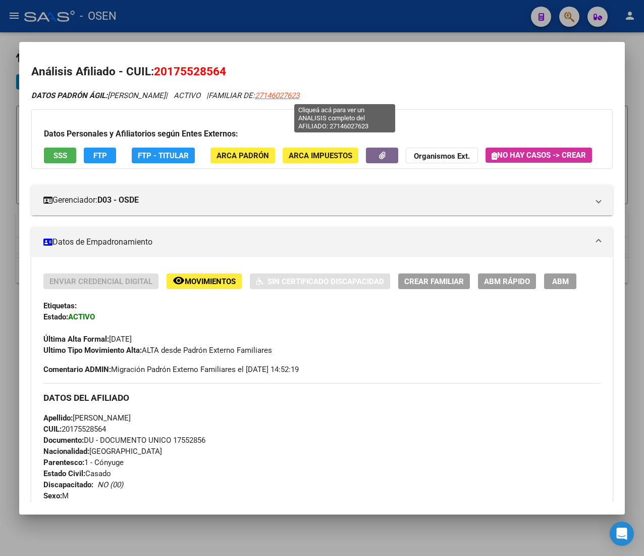
click at [299, 93] on span "27146027623" at bounding box center [277, 95] width 44 height 9
type textarea "27146027623"
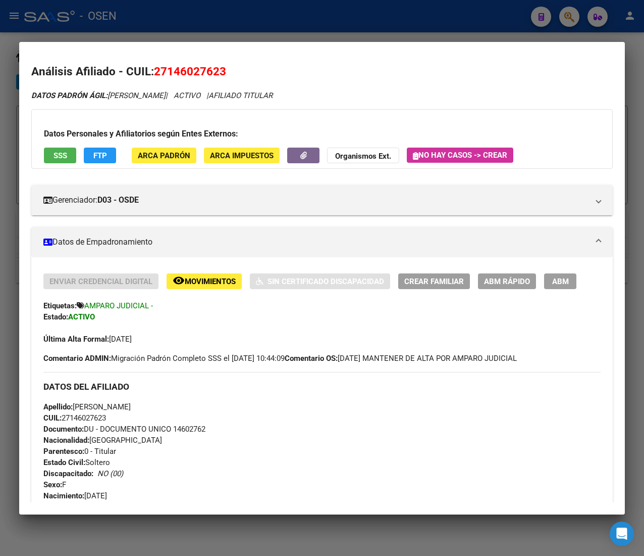
click at [277, 16] on div at bounding box center [322, 278] width 644 height 556
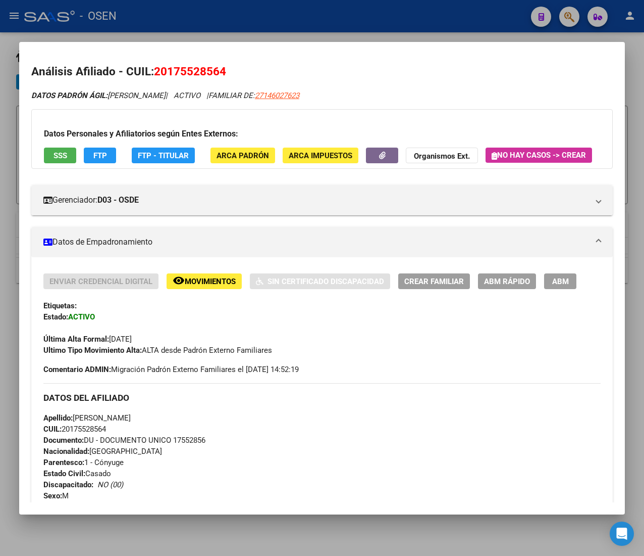
click at [275, 16] on div at bounding box center [322, 278] width 644 height 556
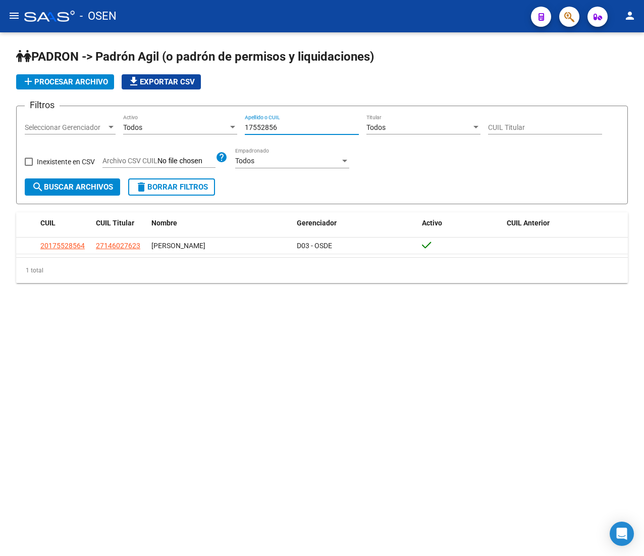
drag, startPoint x: 275, startPoint y: 124, endPoint x: 112, endPoint y: 121, distance: 163.7
click at [192, 121] on div "Filtros Seleccionar Gerenciador Seleccionar Gerenciador Todos Activo 17552856 A…" at bounding box center [322, 146] width 595 height 64
paste input "2610218"
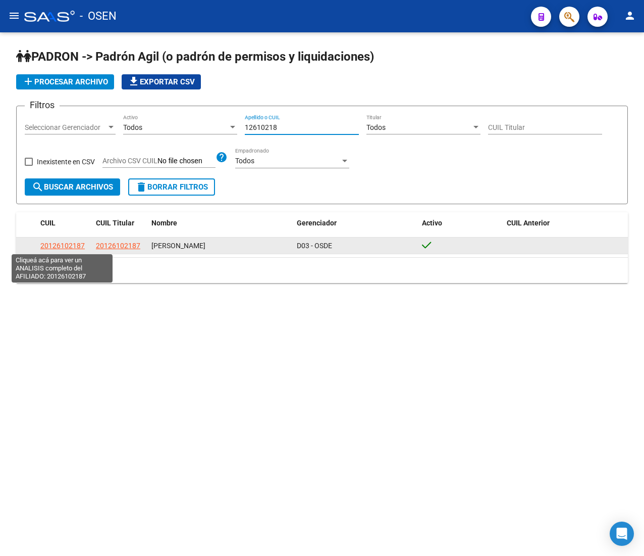
type input "12610218"
click at [65, 249] on span "20126102187" at bounding box center [62, 245] width 44 height 8
type textarea "20126102187"
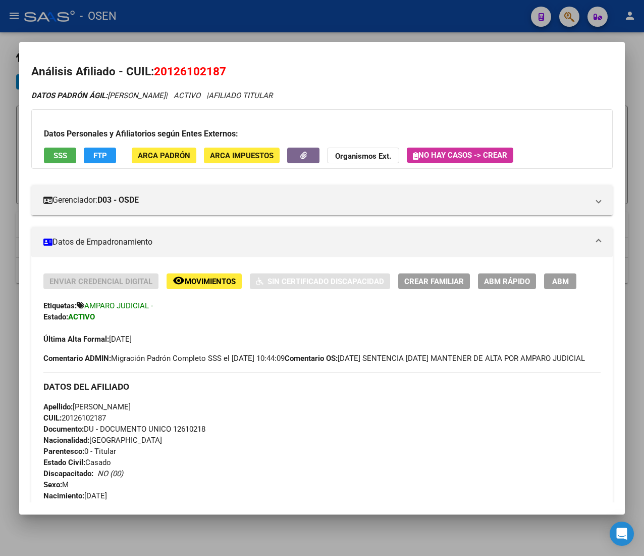
click at [329, 22] on div at bounding box center [322, 278] width 644 height 556
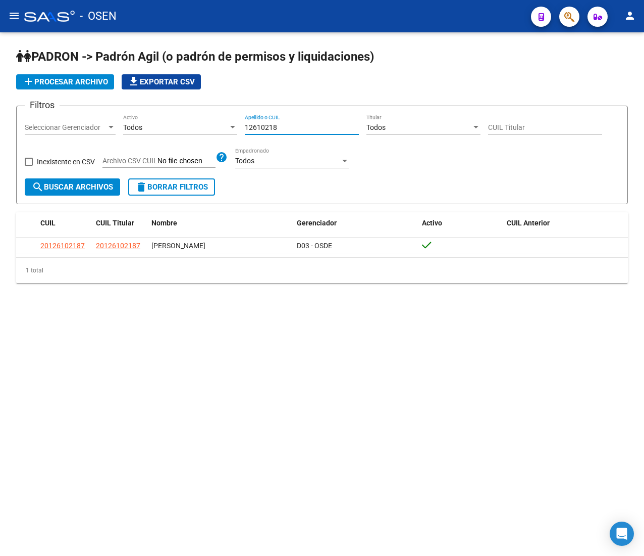
drag, startPoint x: 300, startPoint y: 128, endPoint x: 162, endPoint y: 142, distance: 139.1
click at [166, 142] on div "Filtros Seleccionar Gerenciador Seleccionar Gerenciador Todos Activo 12610218 A…" at bounding box center [322, 146] width 595 height 64
paste input "45910002"
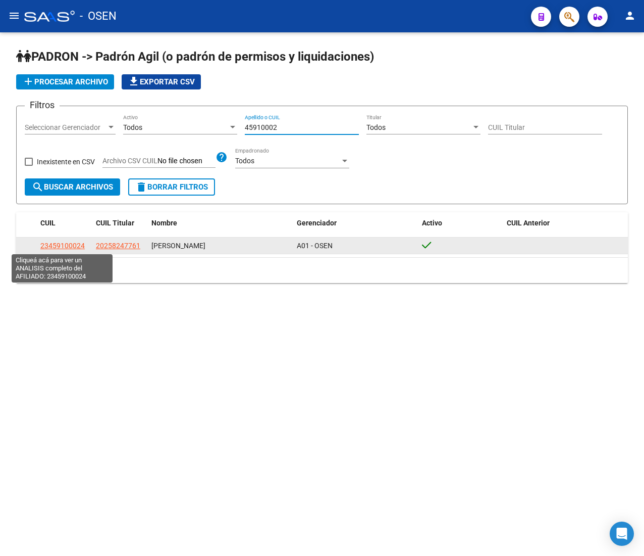
type input "45910002"
click at [54, 243] on span "23459100024" at bounding box center [62, 245] width 44 height 8
type textarea "23459100024"
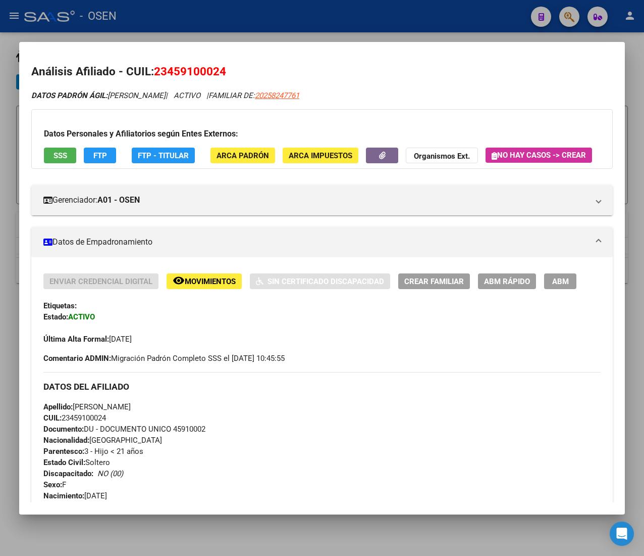
click at [60, 152] on span "SSS" at bounding box center [61, 155] width 14 height 9
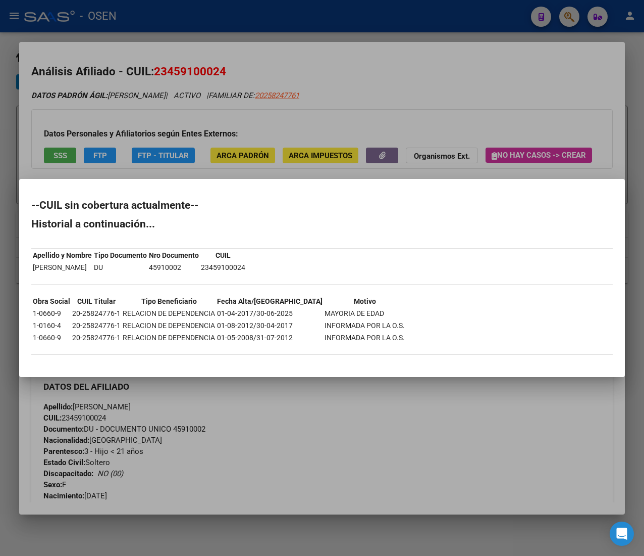
click at [404, 76] on div at bounding box center [322, 278] width 644 height 556
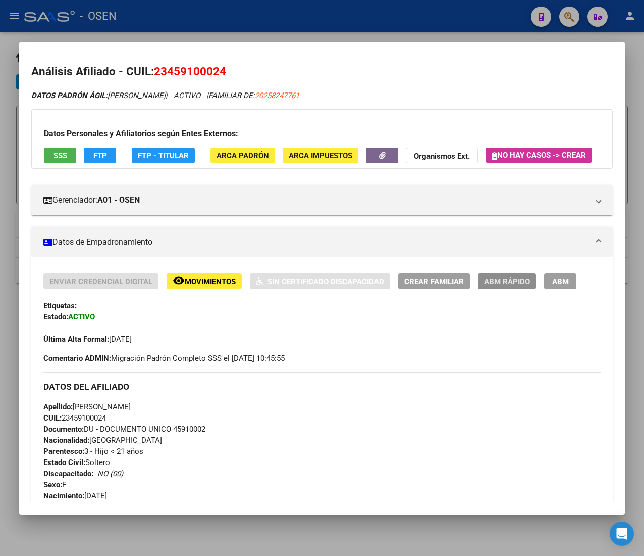
click at [498, 286] on span "ABM Rápido" at bounding box center [507, 281] width 46 height 9
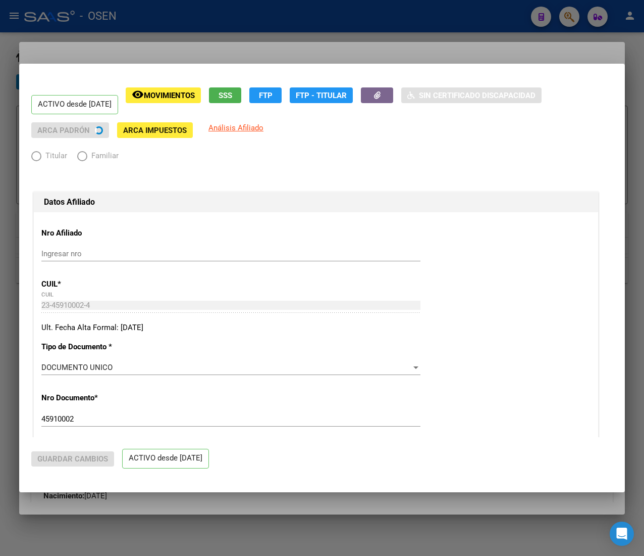
radio input "true"
type input "30-71012325-6"
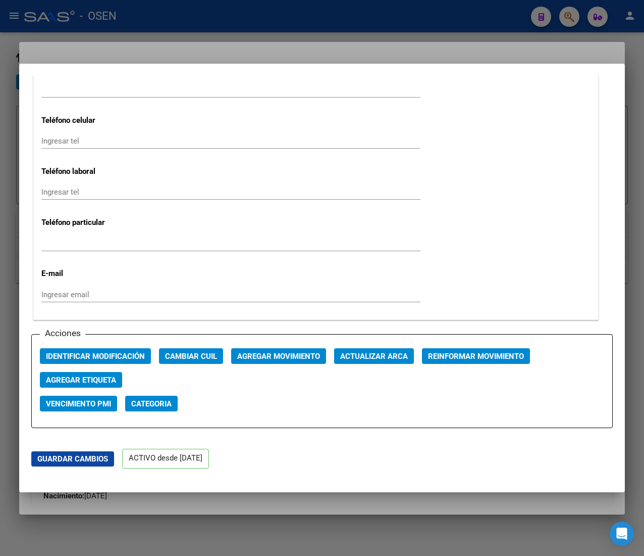
scroll to position [1212, 0]
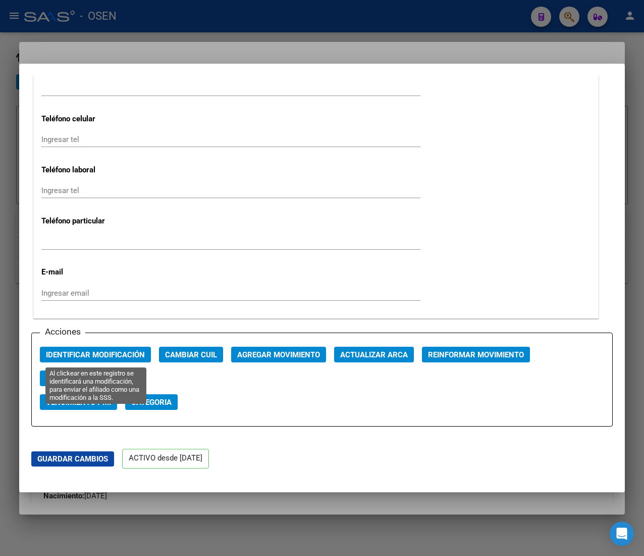
click at [137, 359] on span "Identificar Modificación" at bounding box center [95, 354] width 99 height 9
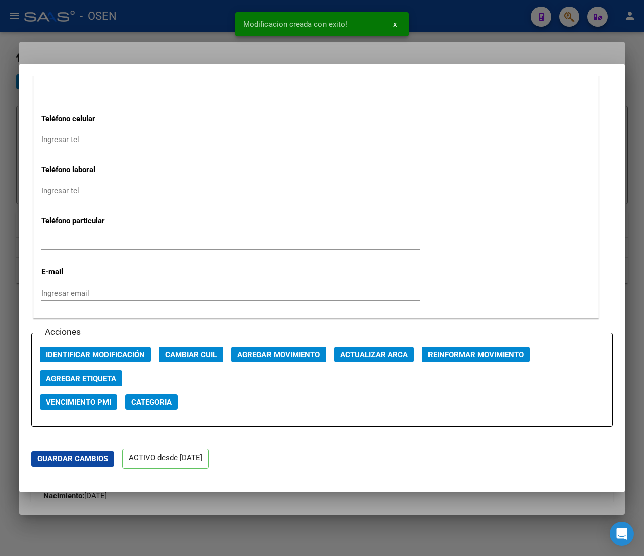
click at [269, 354] on span "Agregar Movimiento" at bounding box center [278, 354] width 83 height 9
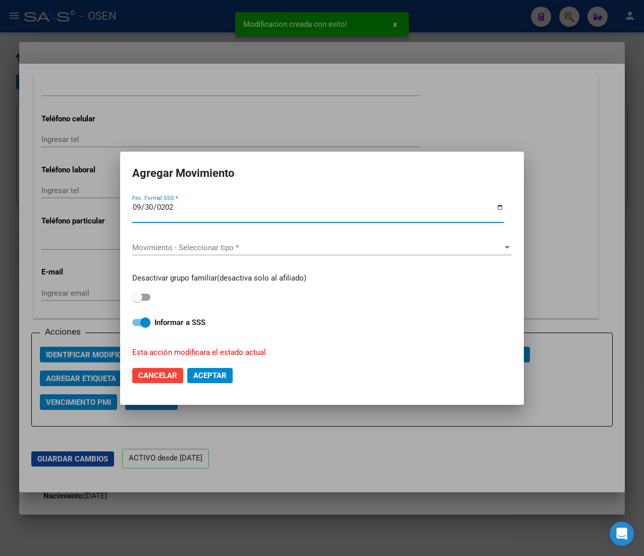
type input "[DATE]"
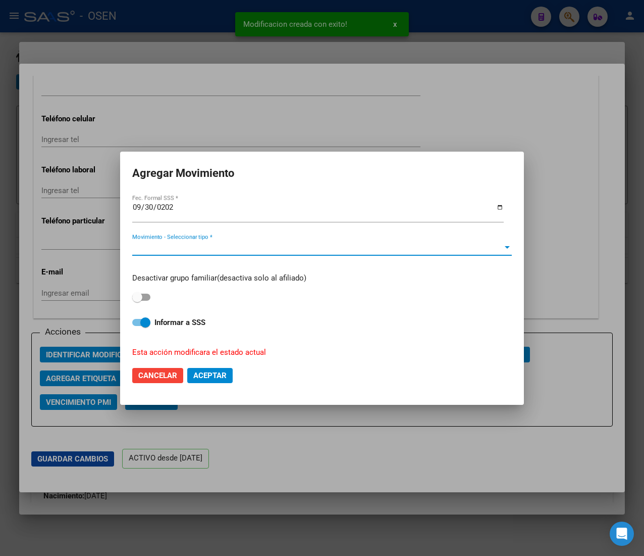
click at [257, 250] on span "Movimiento - Seleccionar tipo *" at bounding box center [317, 247] width 371 height 9
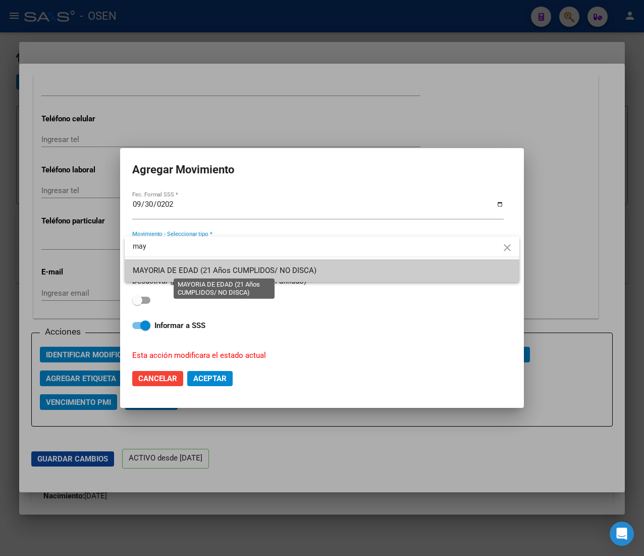
type input "may"
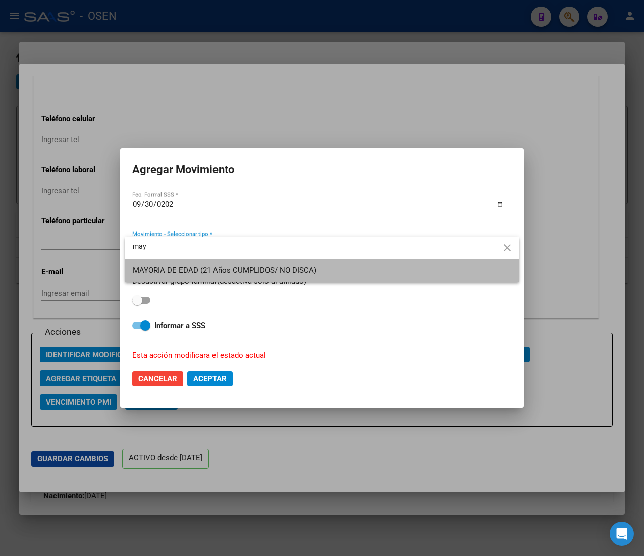
click at [258, 276] on span "MAYORIA DE EDAD (21 Años CUMPLIDOS/ NO DISCA)" at bounding box center [322, 270] width 379 height 23
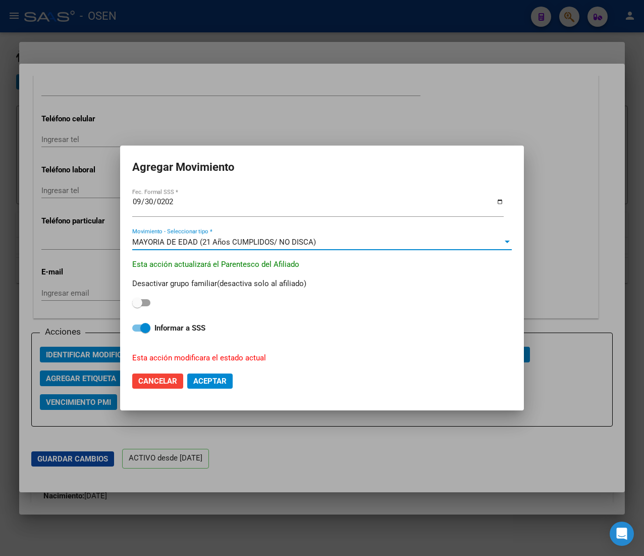
click at [172, 322] on span "Informar a SSS" at bounding box center [180, 328] width 51 height 12
click at [137, 331] on input "Informar a SSS" at bounding box center [137, 331] width 1 height 1
checkbox input "false"
click at [211, 380] on span "Aceptar" at bounding box center [209, 380] width 33 height 9
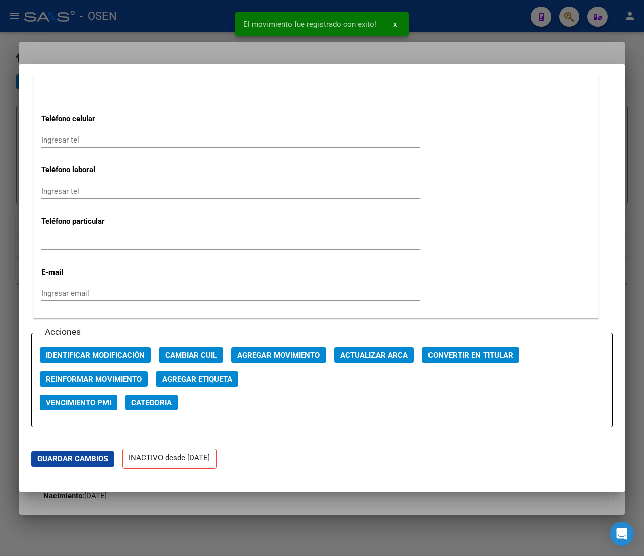
click at [187, 22] on div at bounding box center [322, 278] width 644 height 556
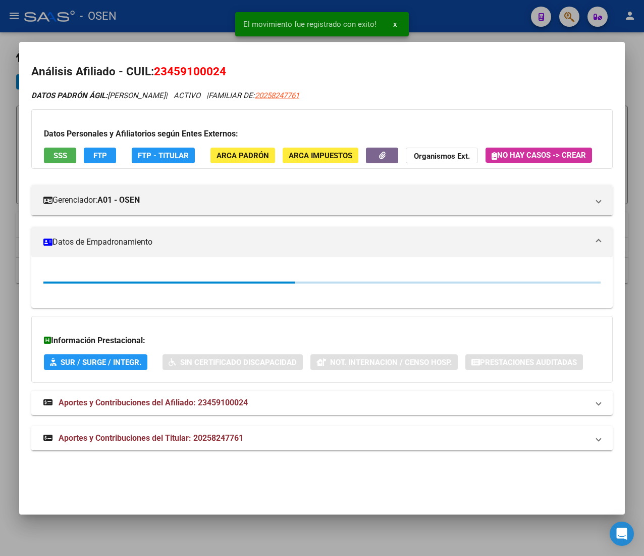
click at [185, 19] on div at bounding box center [322, 278] width 644 height 556
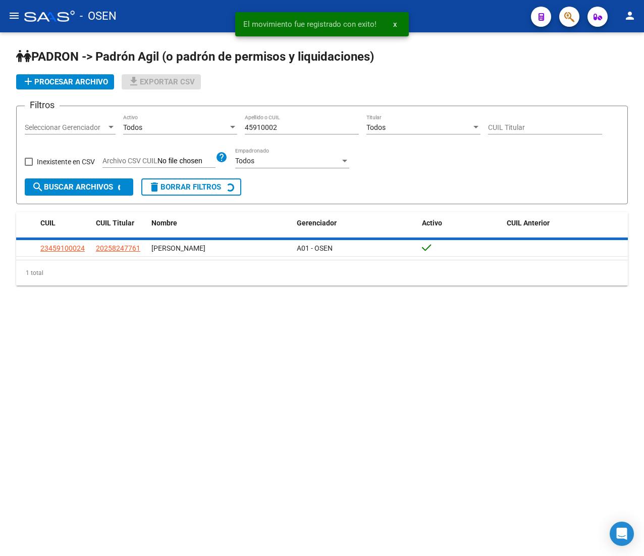
drag, startPoint x: 290, startPoint y: 128, endPoint x: 142, endPoint y: 127, distance: 148.0
click at [142, 127] on div "Filtros Seleccionar Gerenciador Seleccionar Gerenciador Todos Activo 45910002 A…" at bounding box center [322, 146] width 595 height 64
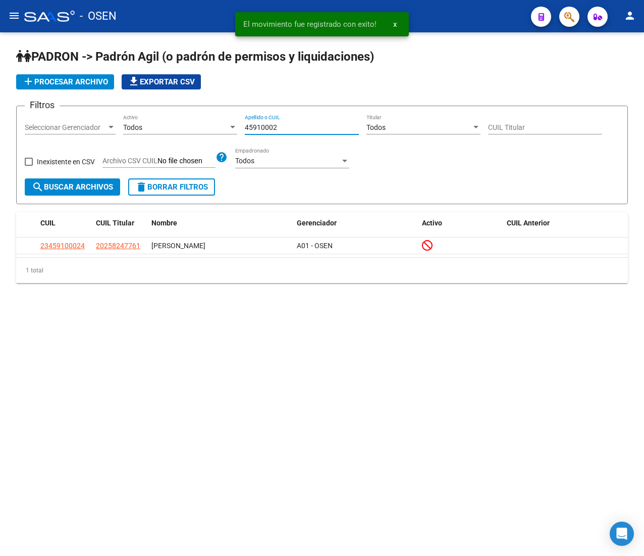
paste input "14696291"
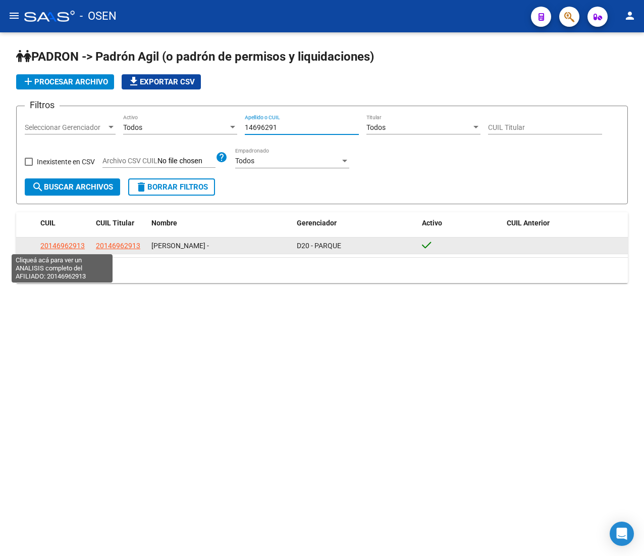
type input "14696291"
click at [73, 243] on span "20146962913" at bounding box center [62, 245] width 44 height 8
type textarea "20146962913"
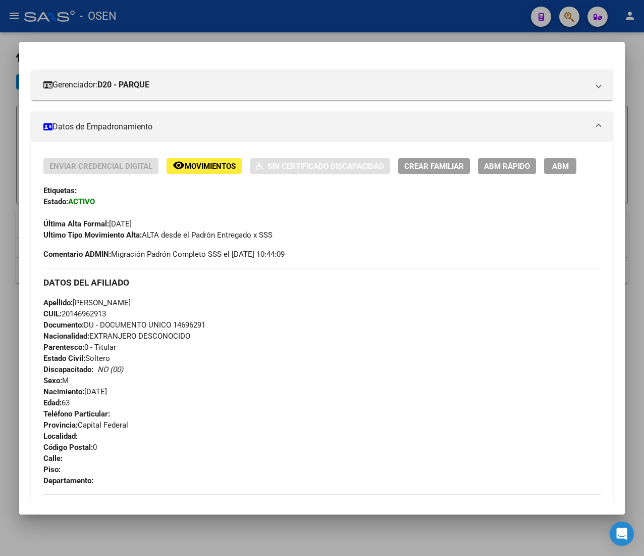
scroll to position [571, 0]
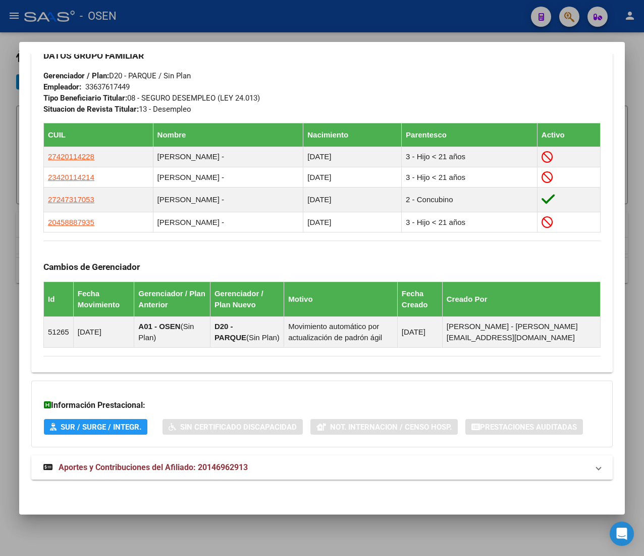
click at [243, 475] on mat-expansion-panel-header "Aportes y Contribuciones del Afiliado: 20146962913" at bounding box center [322, 467] width 582 height 24
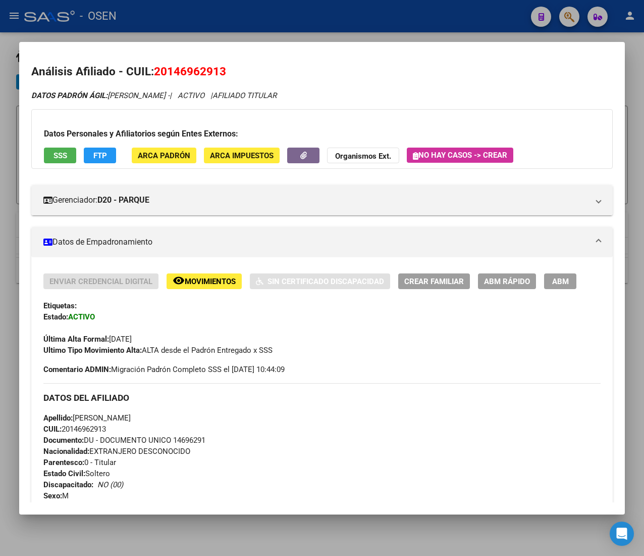
scroll to position [101, 0]
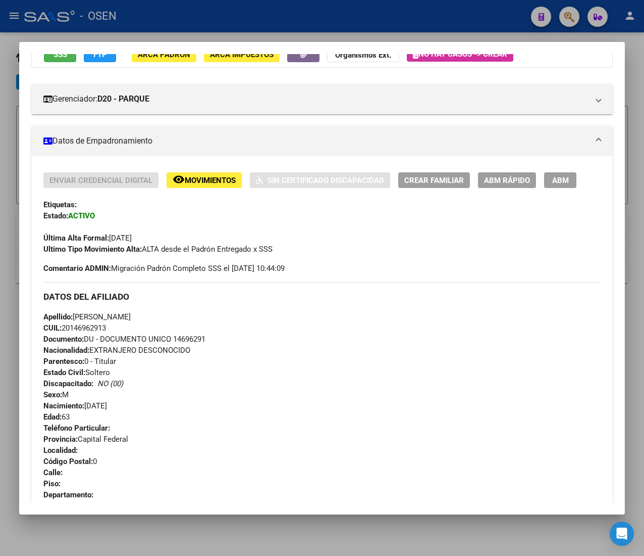
click at [83, 414] on div "Apellido: [PERSON_NAME]: 20146962913 Documento: DU - DOCUMENTO UNICO 14696291 N…" at bounding box center [322, 366] width 558 height 111
drag, startPoint x: 145, startPoint y: 406, endPoint x: 63, endPoint y: 398, distance: 83.2
click at [63, 398] on div "Apellido: [PERSON_NAME]: 20146962913 Documento: DU - DOCUMENTO UNICO 14696291 N…" at bounding box center [322, 366] width 558 height 111
click at [63, 398] on span "Sexo: M" at bounding box center [55, 394] width 25 height 9
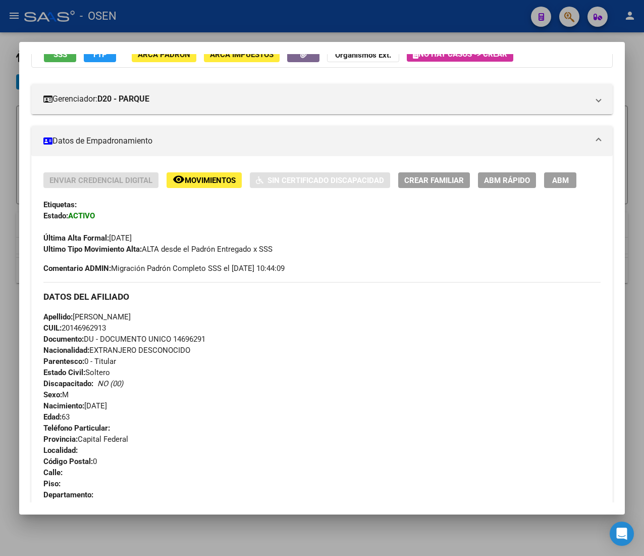
click at [503, 178] on span "ABM Rápido" at bounding box center [507, 180] width 46 height 9
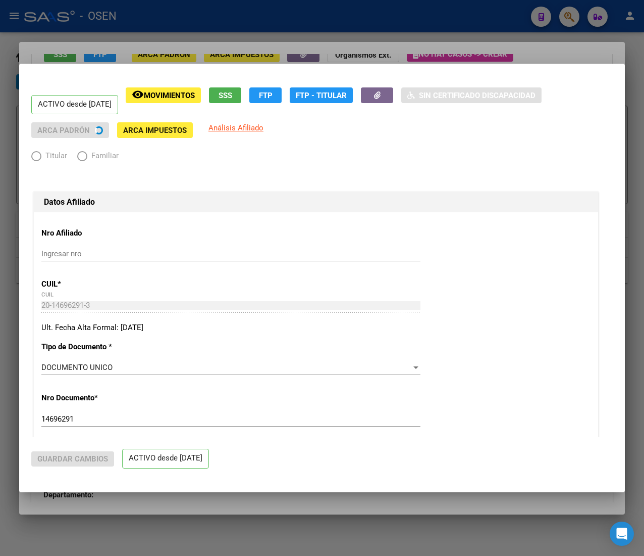
radio input "true"
type input "33-63761744-9"
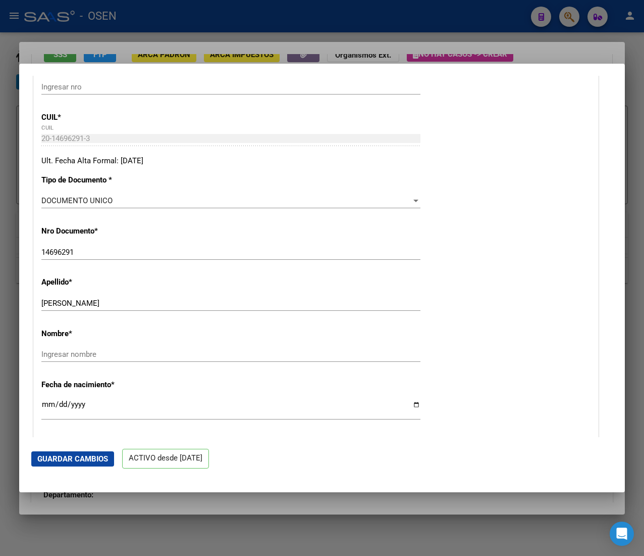
scroll to position [268, 0]
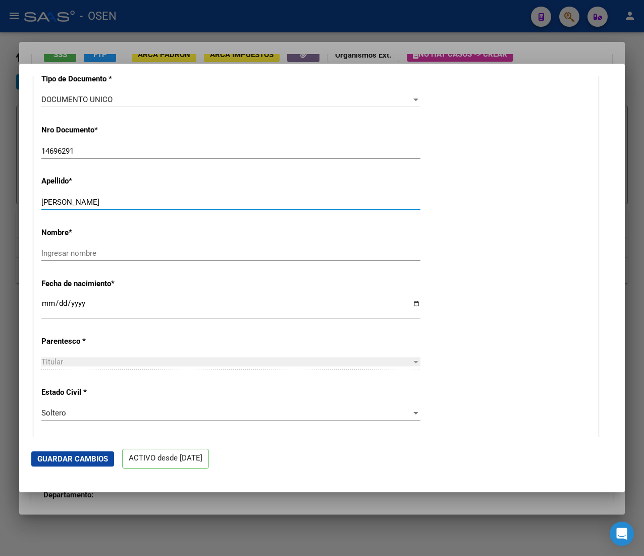
drag, startPoint x: 81, startPoint y: 198, endPoint x: 158, endPoint y: 199, distance: 76.3
click at [158, 199] on input "[PERSON_NAME]" at bounding box center [230, 201] width 379 height 9
type input "[PERSON_NAME]"
click at [99, 257] on input "Ingresar nombre" at bounding box center [230, 252] width 379 height 9
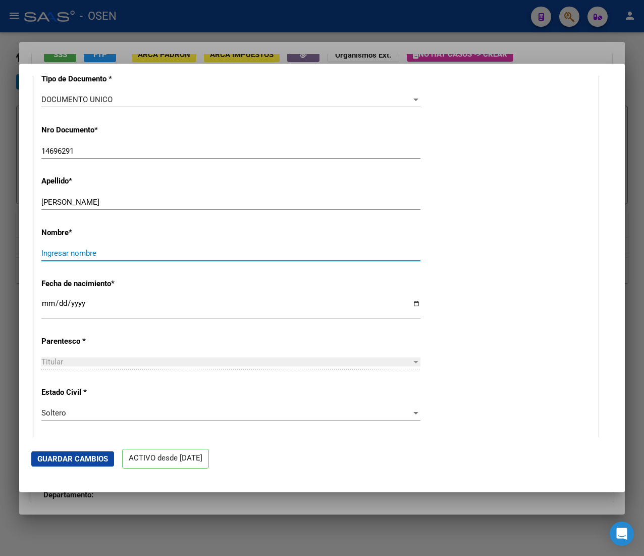
paste input "[PERSON_NAME]"
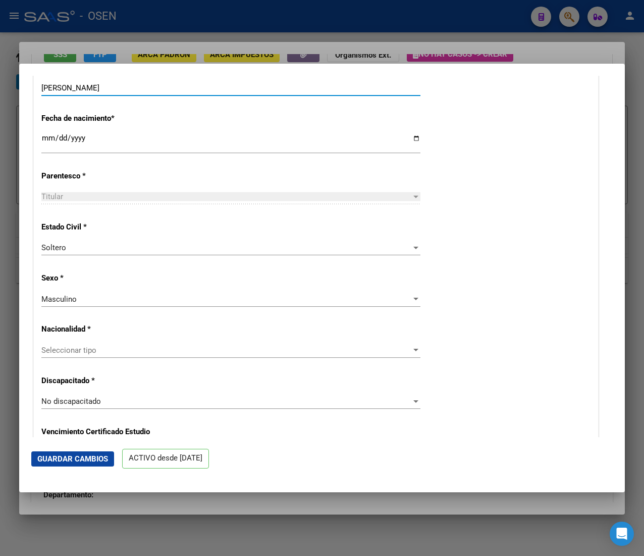
scroll to position [470, 0]
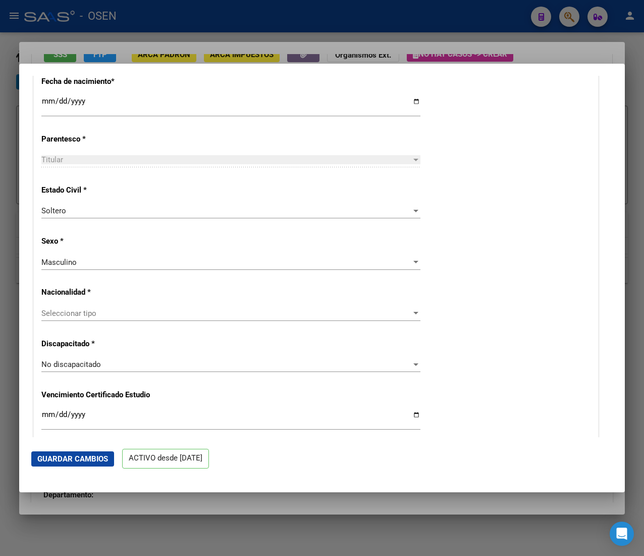
type input "[PERSON_NAME]"
click at [186, 310] on span "Seleccionar tipo" at bounding box center [226, 313] width 370 height 9
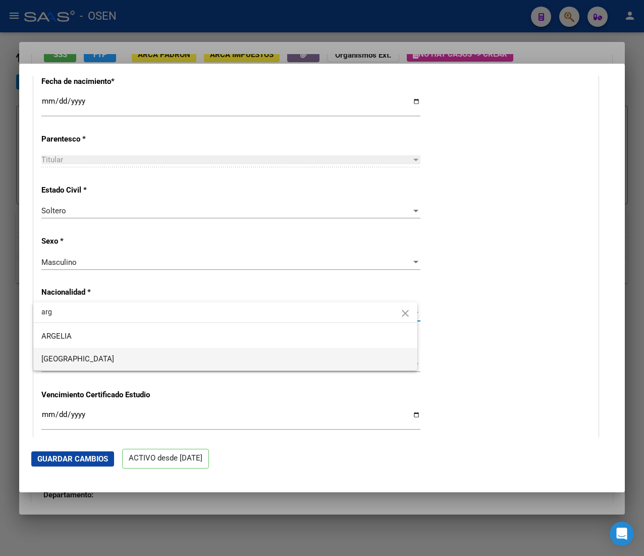
type input "arg"
click at [148, 361] on span "[GEOGRAPHIC_DATA]" at bounding box center [225, 358] width 368 height 23
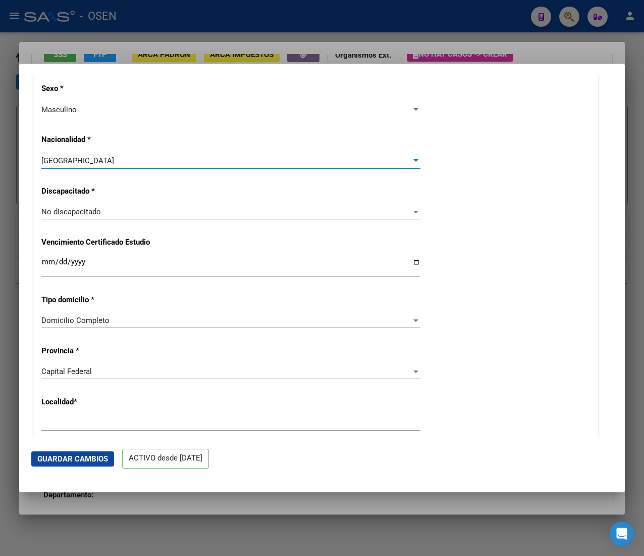
scroll to position [672, 0]
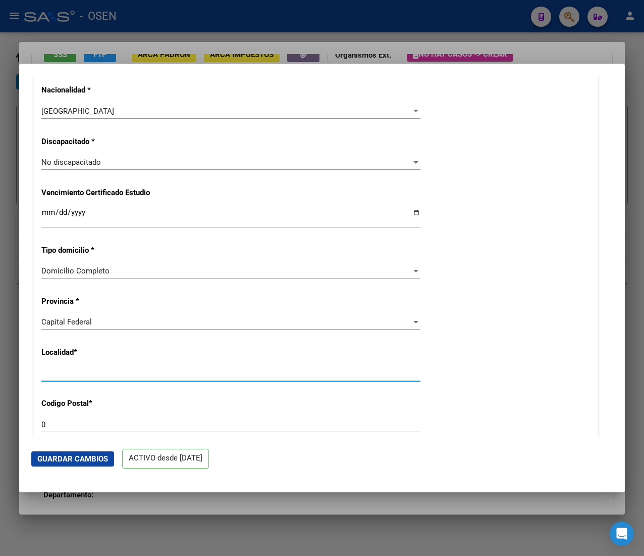
click at [110, 371] on input "Ingresar el nombre" at bounding box center [230, 373] width 379 height 9
drag, startPoint x: 131, startPoint y: 370, endPoint x: -24, endPoint y: 360, distance: 155.4
click at [0, 360] on html "menu - OSEN person Firma Express Inicio Calendario SSS Instructivos Contacto OS…" at bounding box center [322, 278] width 644 height 556
type input "caba"
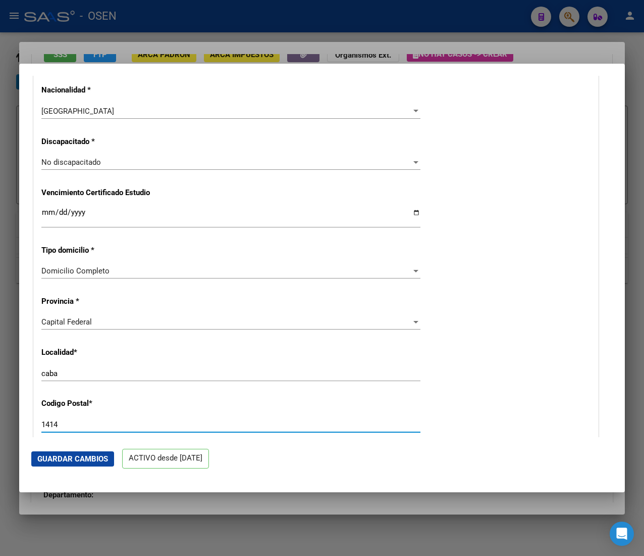
type input "1414"
click at [106, 458] on span "Guardar Cambios" at bounding box center [72, 458] width 71 height 9
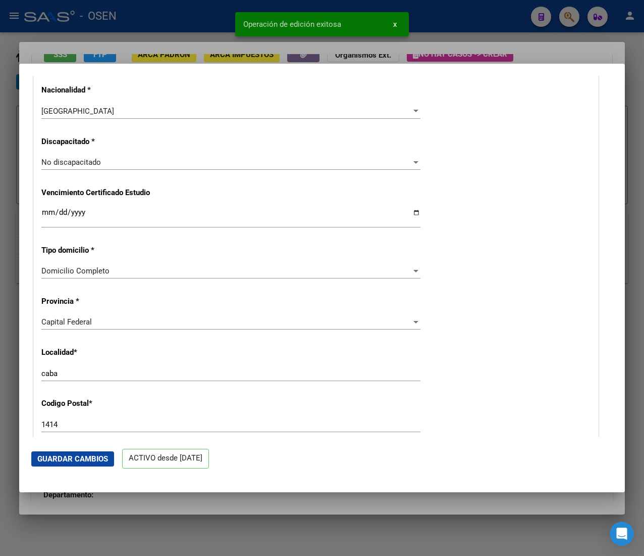
click at [167, 8] on div at bounding box center [322, 278] width 644 height 556
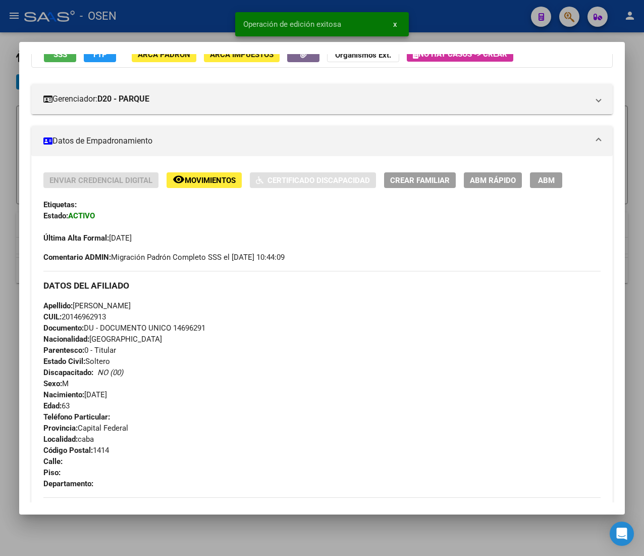
click at [178, 16] on div at bounding box center [322, 278] width 644 height 556
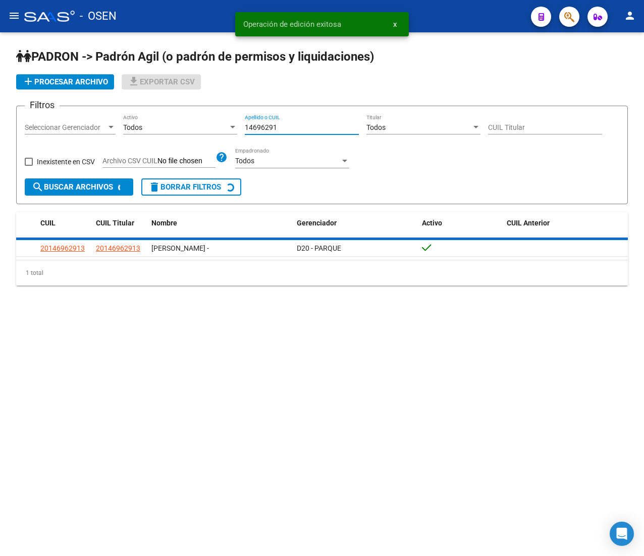
drag, startPoint x: 299, startPoint y: 128, endPoint x: 165, endPoint y: 124, distance: 134.4
click at [168, 124] on div "Filtros Seleccionar Gerenciador Seleccionar Gerenciador Todos Activo 14696291 A…" at bounding box center [322, 146] width 595 height 64
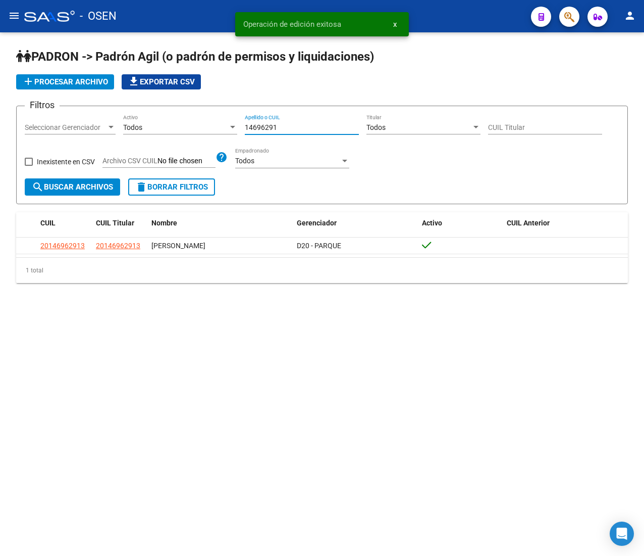
paste input "24731705"
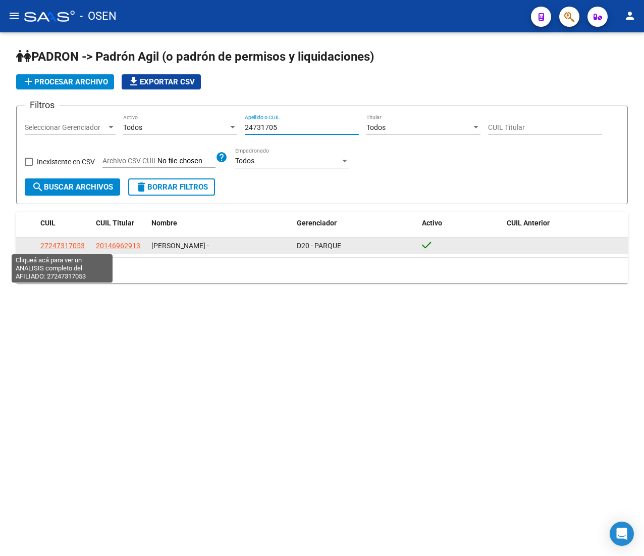
type input "24731705"
click at [71, 242] on span "27247317053" at bounding box center [62, 245] width 44 height 8
type textarea "27247317053"
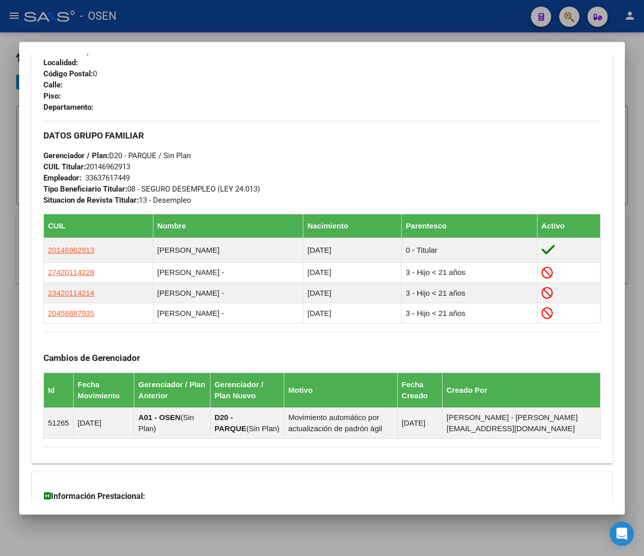
scroll to position [617, 0]
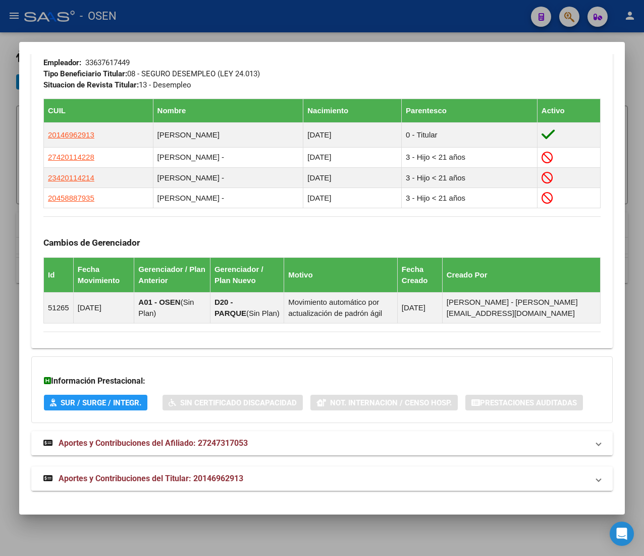
click at [290, 484] on mat-panel-title "Aportes y Contribuciones del Titular: 20146962913" at bounding box center [315, 478] width 545 height 12
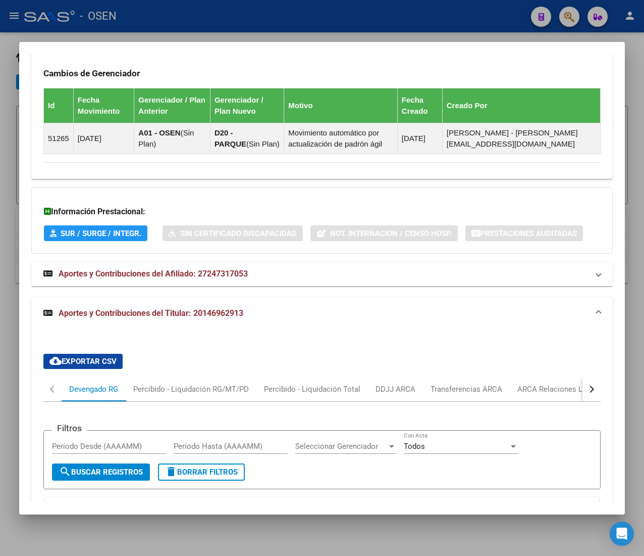
scroll to position [909, 0]
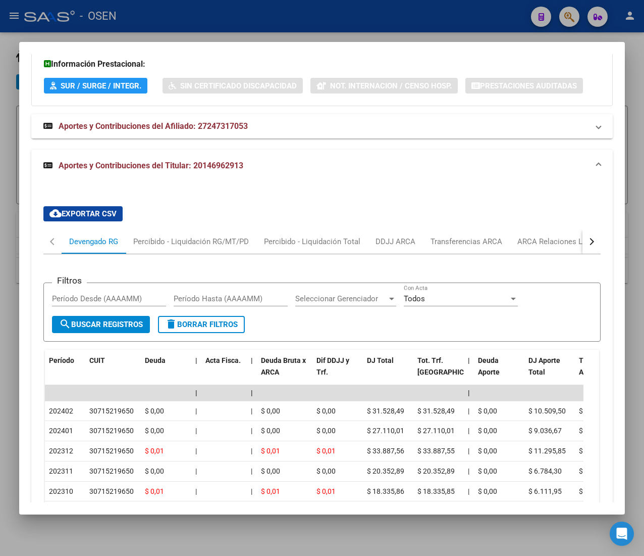
click at [587, 245] on div "button" at bounding box center [590, 241] width 7 height 7
click at [536, 254] on div "ANSES Desempleo" at bounding box center [531, 241] width 80 height 24
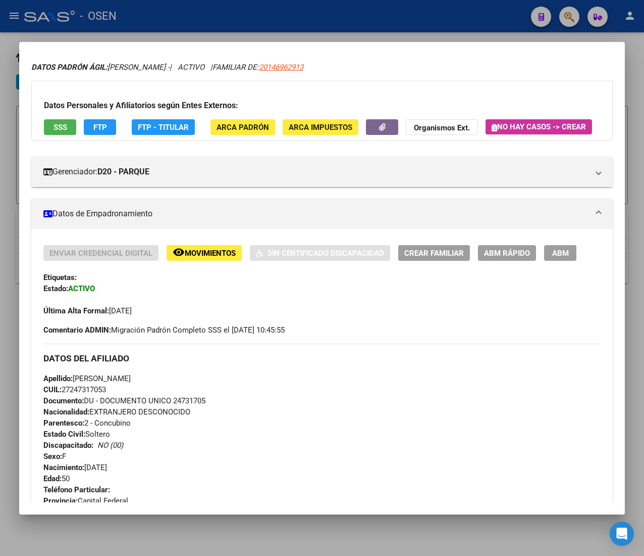
scroll to position [0, 0]
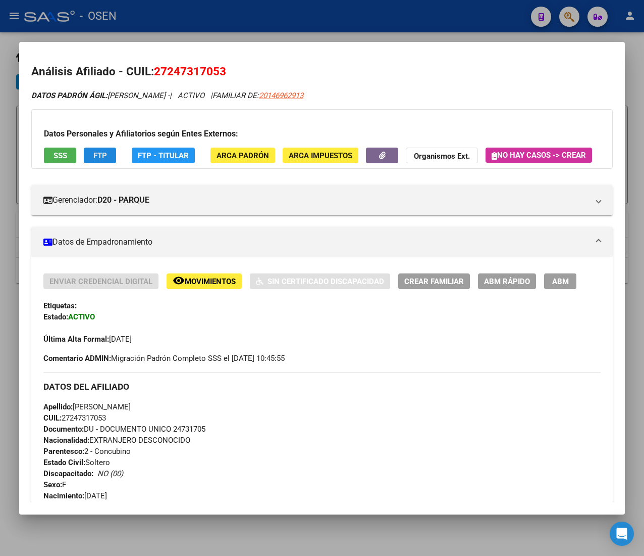
click at [102, 159] on span "FTP" at bounding box center [100, 155] width 14 height 9
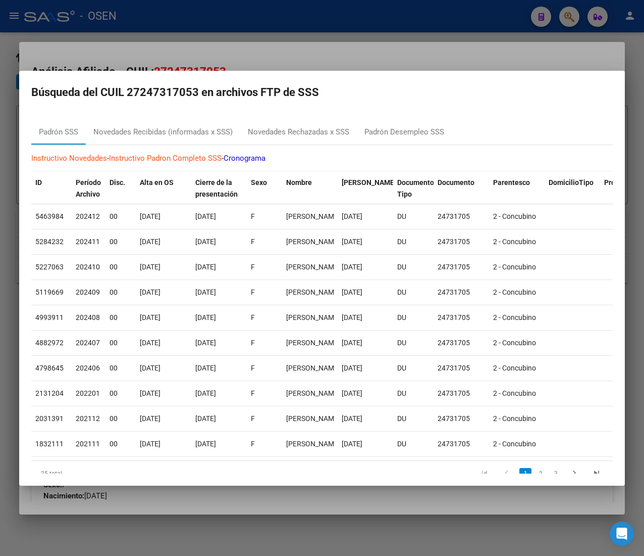
drag, startPoint x: 193, startPoint y: 115, endPoint x: 193, endPoint y: 127, distance: 12.1
click at [193, 115] on mat-dialog-content "Padrón SSS Novedades Recibidas (informadas x SSS) Novedades Rechazadas x SSS Pa…" at bounding box center [322, 292] width 606 height 361
click at [193, 127] on div "Novedades Recibidas (informadas x SSS)" at bounding box center [162, 132] width 139 height 12
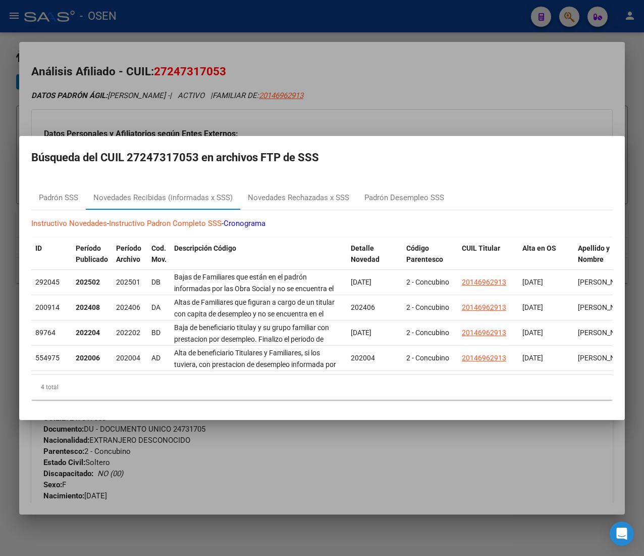
click at [373, 86] on div at bounding box center [322, 278] width 644 height 556
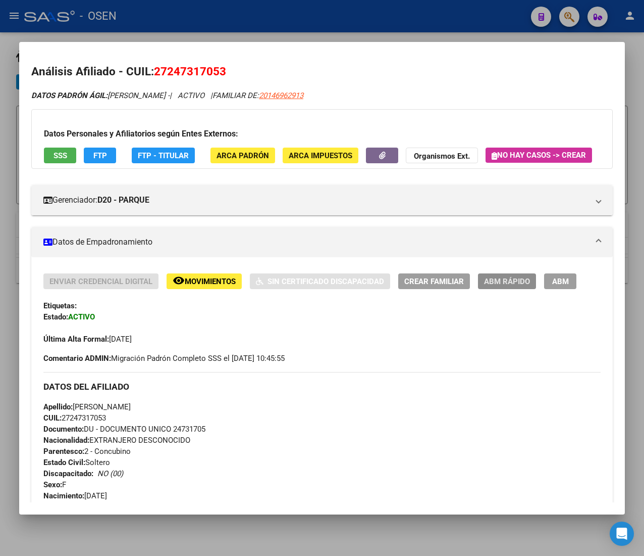
click at [511, 286] on span "ABM Rápido" at bounding box center [507, 281] width 46 height 9
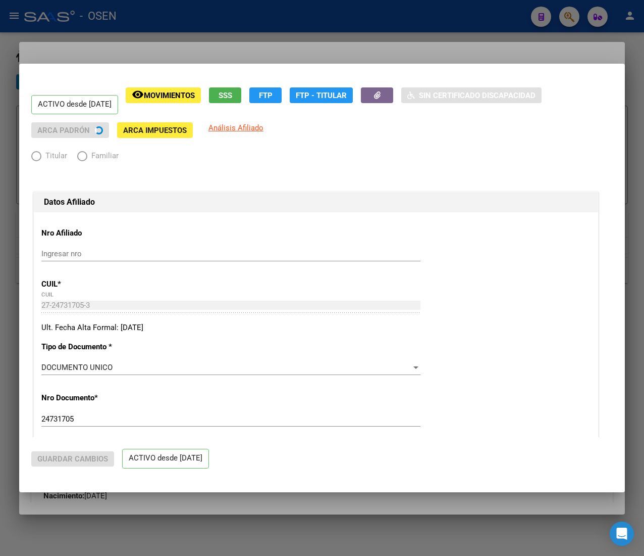
radio input "true"
type input "33-63761744-9"
click at [459, 50] on div at bounding box center [322, 278] width 644 height 556
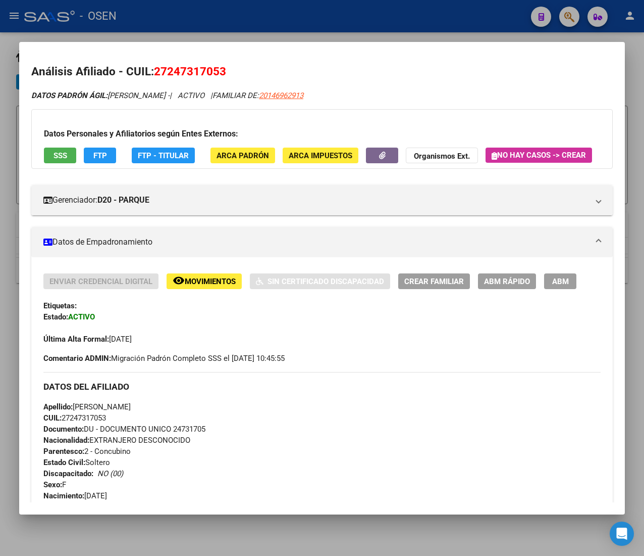
click at [53, 159] on button "SSS" at bounding box center [60, 155] width 32 height 16
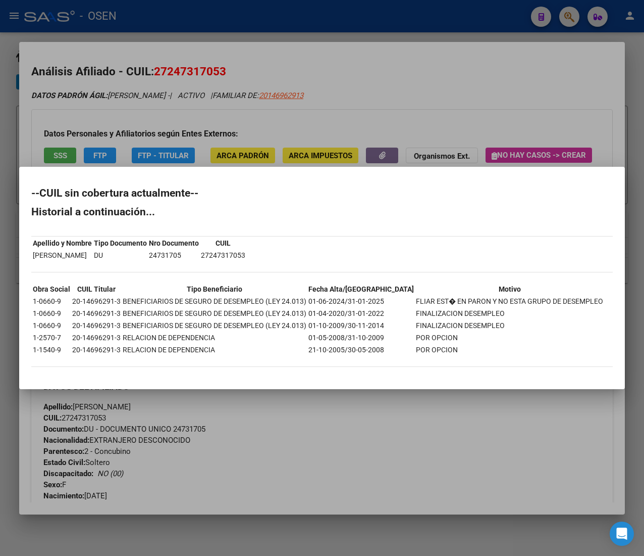
click at [439, 89] on div at bounding box center [322, 278] width 644 height 556
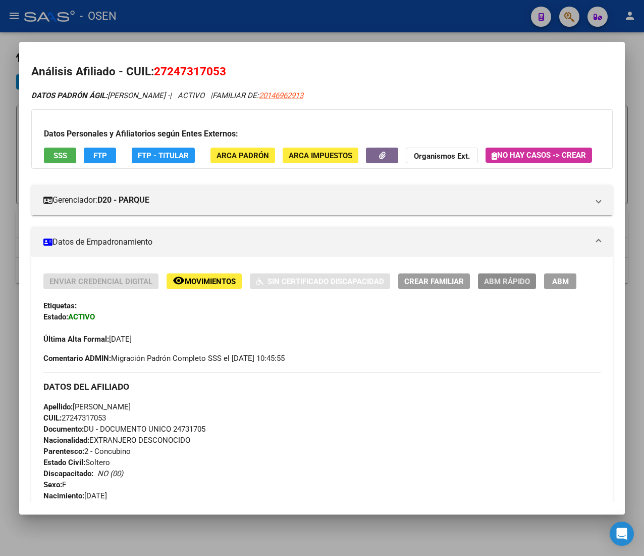
click at [520, 289] on button "ABM Rápido" at bounding box center [507, 281] width 58 height 16
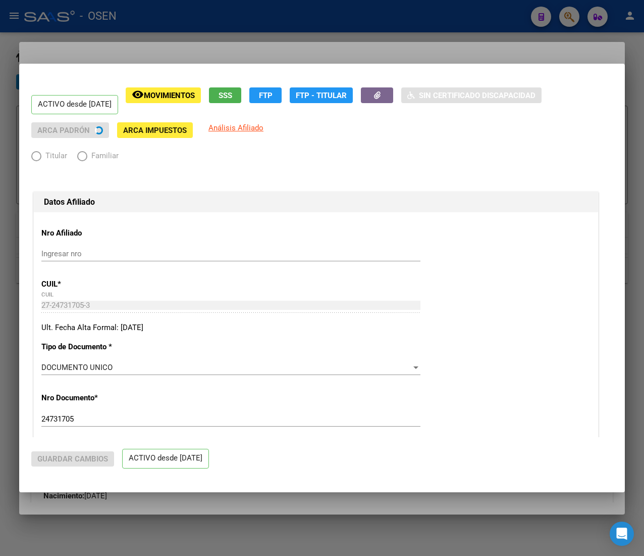
radio input "true"
type input "33-63761744-9"
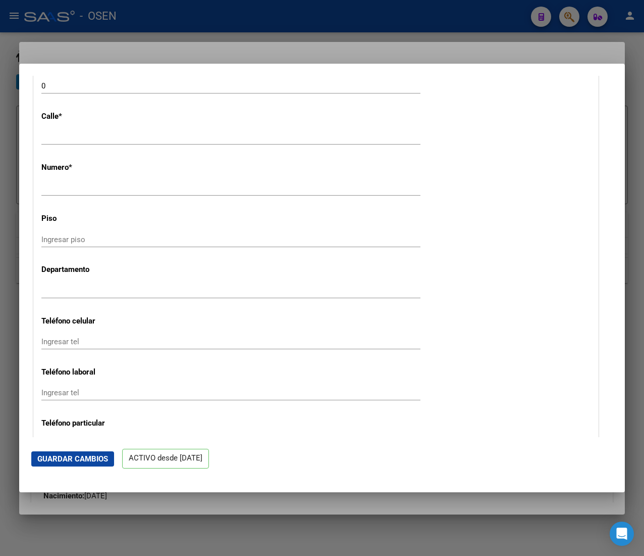
scroll to position [1212, 0]
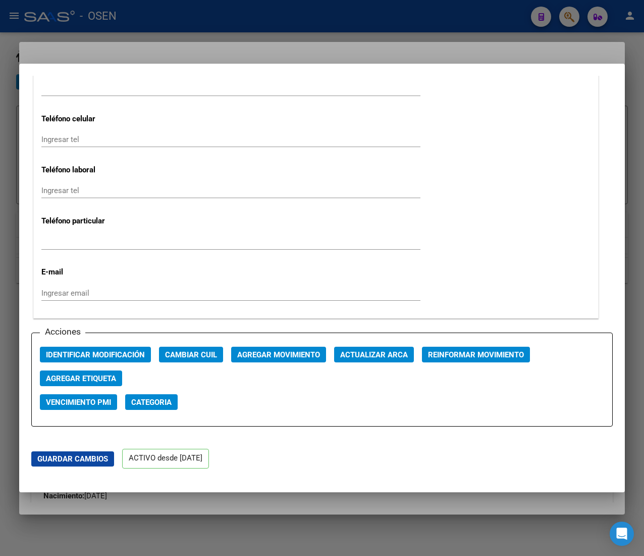
click at [270, 358] on span "Agregar Movimiento" at bounding box center [278, 354] width 83 height 9
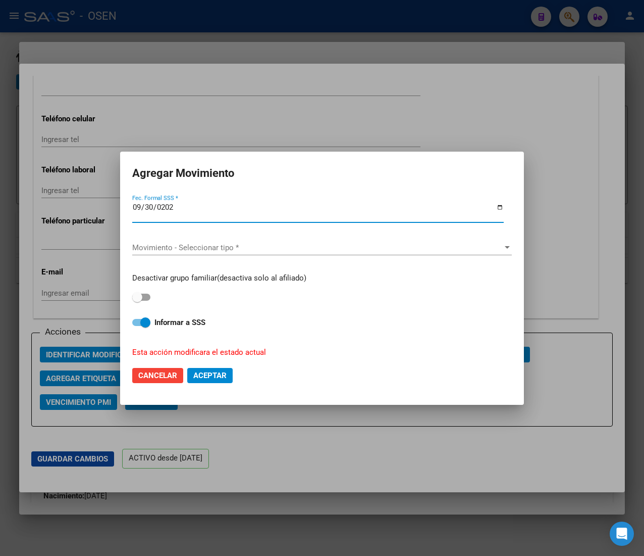
type input "[DATE]"
click at [269, 246] on span "Movimiento - Seleccionar tipo *" at bounding box center [317, 247] width 371 height 9
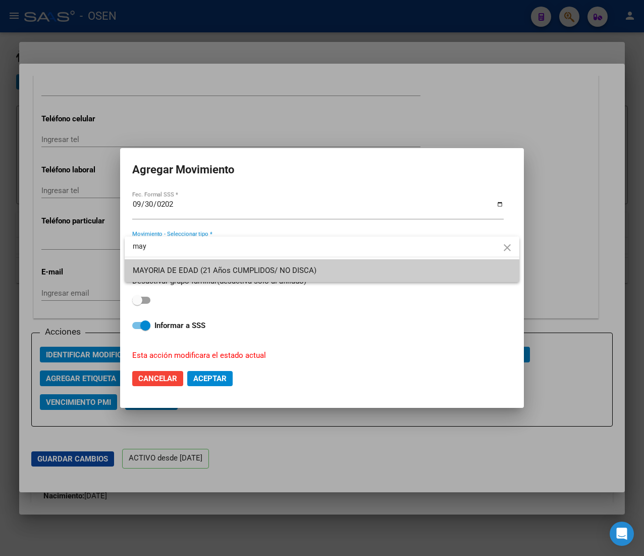
type input "may"
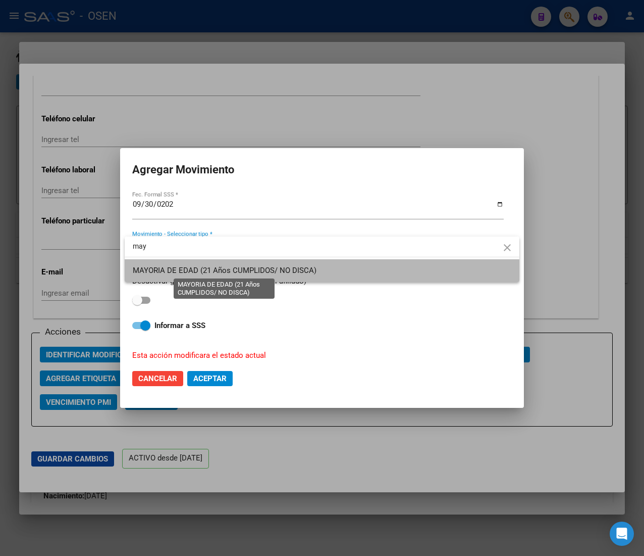
click at [243, 274] on span "MAYORIA DE EDAD (21 Años CUMPLIDOS/ NO DISCA)" at bounding box center [225, 270] width 184 height 9
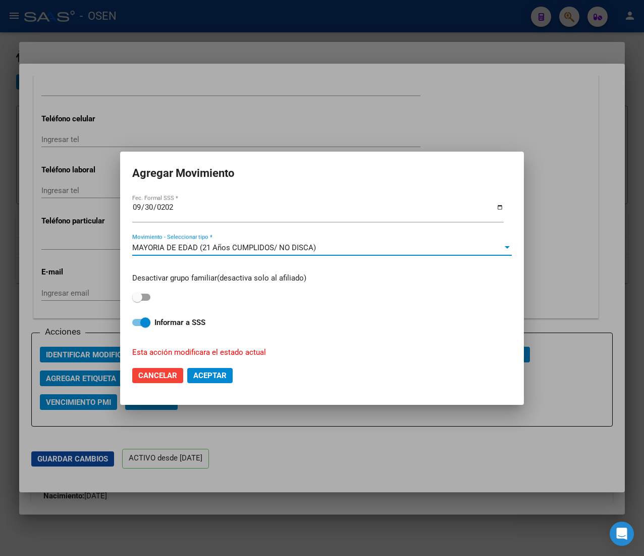
click at [155, 321] on strong "Informar a SSS" at bounding box center [180, 322] width 51 height 9
click at [137, 326] on input "Informar a SSS" at bounding box center [137, 326] width 1 height 1
checkbox input "false"
click at [231, 379] on button "Aceptar" at bounding box center [209, 375] width 45 height 15
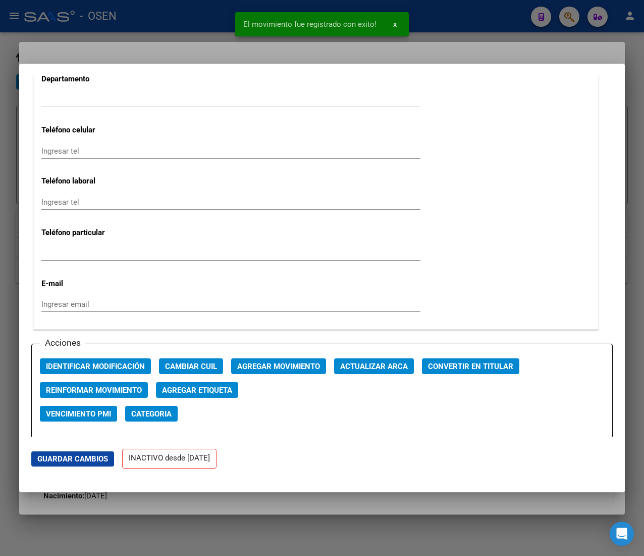
scroll to position [1223, 0]
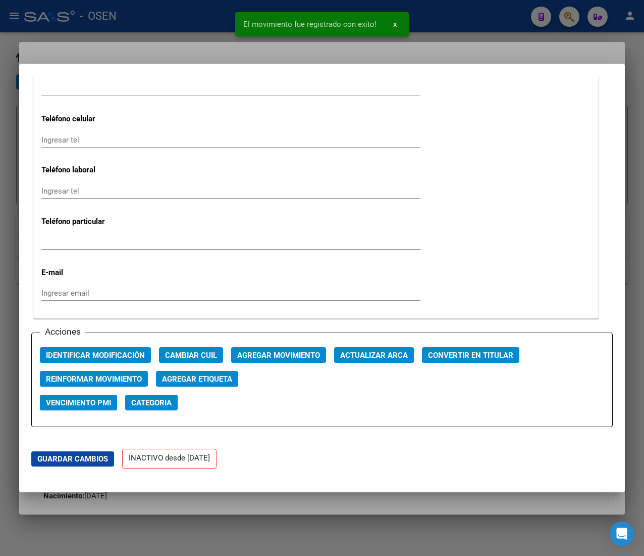
click at [173, 24] on div at bounding box center [322, 278] width 644 height 556
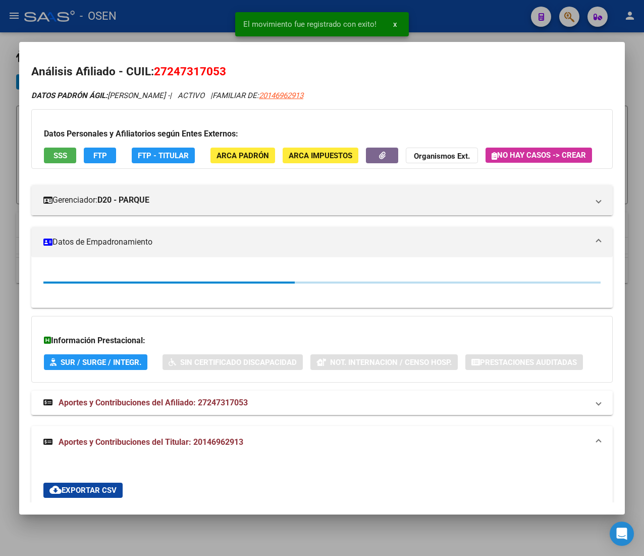
click at [199, 24] on div at bounding box center [322, 278] width 644 height 556
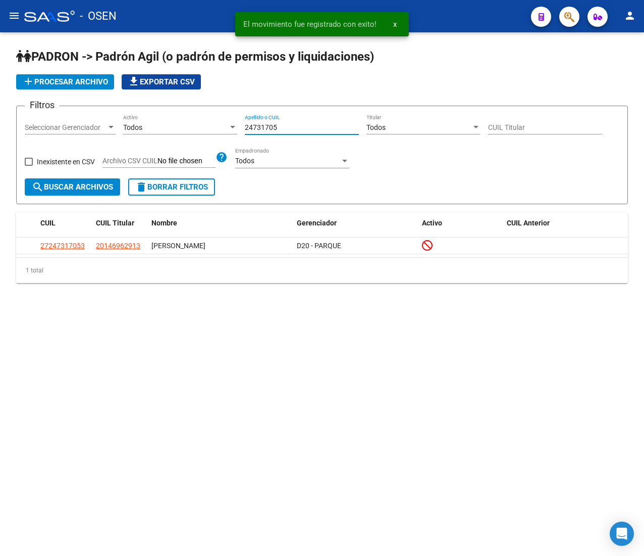
drag, startPoint x: 295, startPoint y: 125, endPoint x: 140, endPoint y: 121, distance: 155.6
click at [148, 121] on div "Filtros Seleccionar Gerenciador Seleccionar Gerenciador Todos Activo 24731705 A…" at bounding box center [322, 146] width 595 height 64
paste input "5639938"
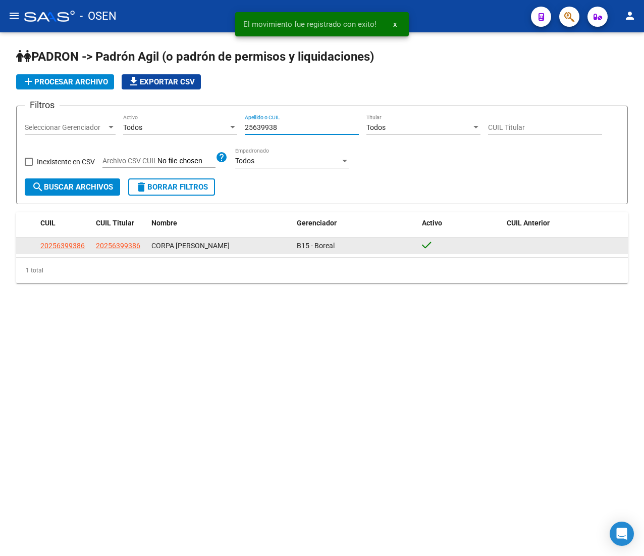
type input "25639938"
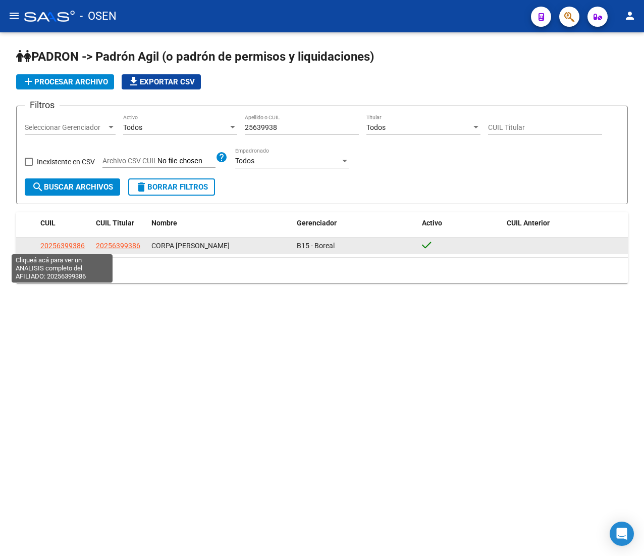
click at [76, 246] on span "20256399386" at bounding box center [62, 245] width 44 height 8
type textarea "20256399386"
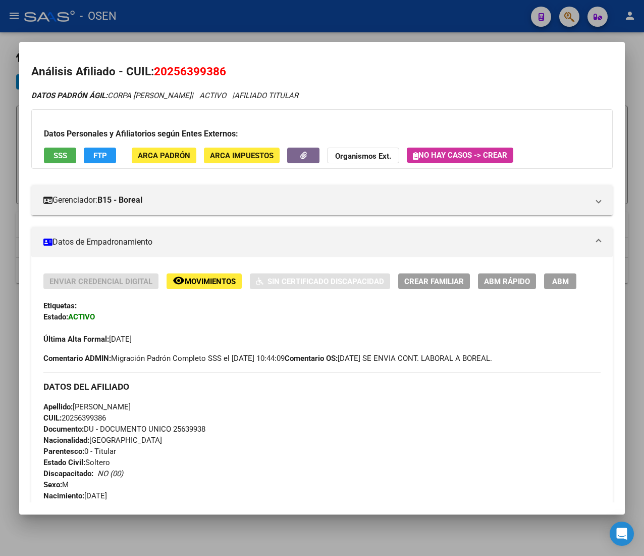
click at [174, 27] on div at bounding box center [322, 278] width 644 height 556
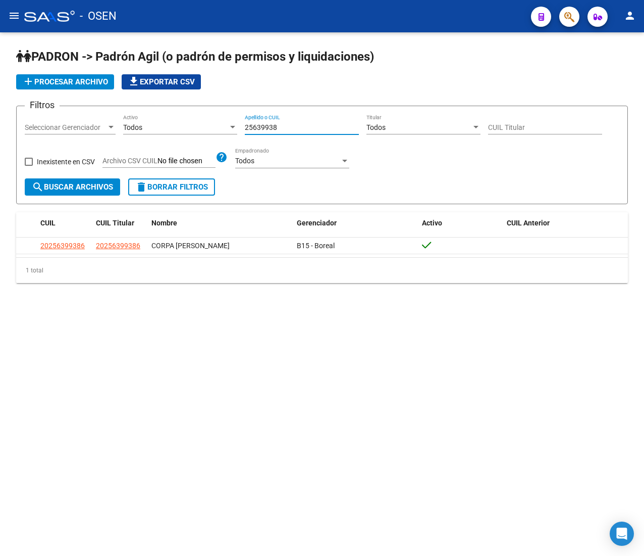
drag, startPoint x: 311, startPoint y: 127, endPoint x: 161, endPoint y: 120, distance: 150.6
click at [163, 120] on div "Filtros Seleccionar Gerenciador Seleccionar Gerenciador Todos Activo 25639938 A…" at bounding box center [322, 146] width 595 height 64
paste input "6228885"
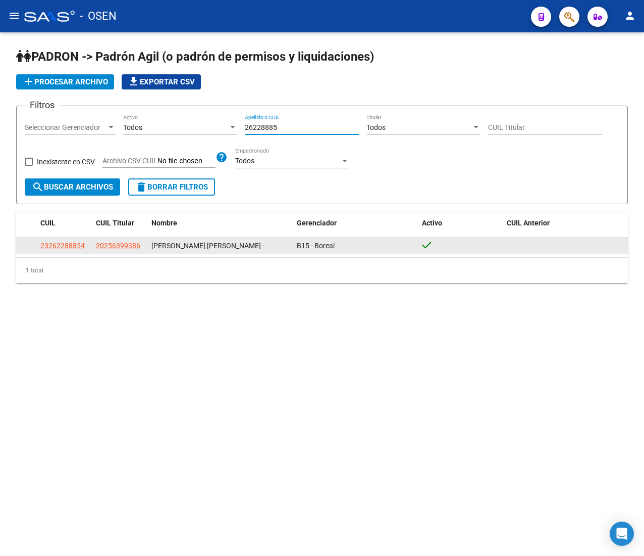
type input "26228885"
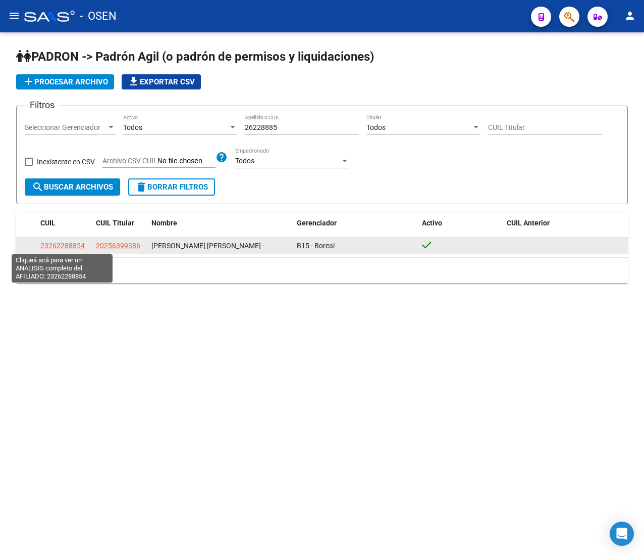
click at [67, 243] on span "23262288854" at bounding box center [62, 245] width 44 height 8
type textarea "23262288854"
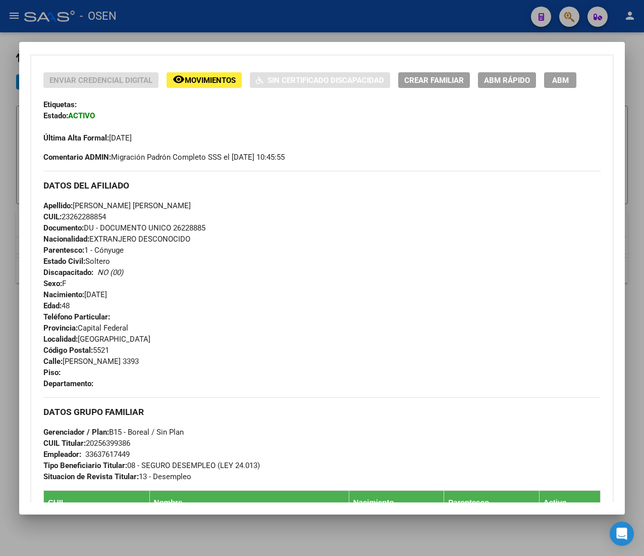
scroll to position [202, 0]
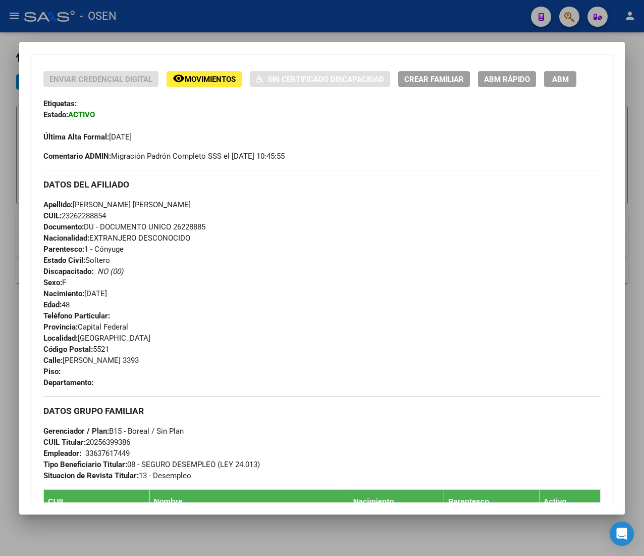
click at [503, 84] on span "ABM Rápido" at bounding box center [507, 79] width 46 height 9
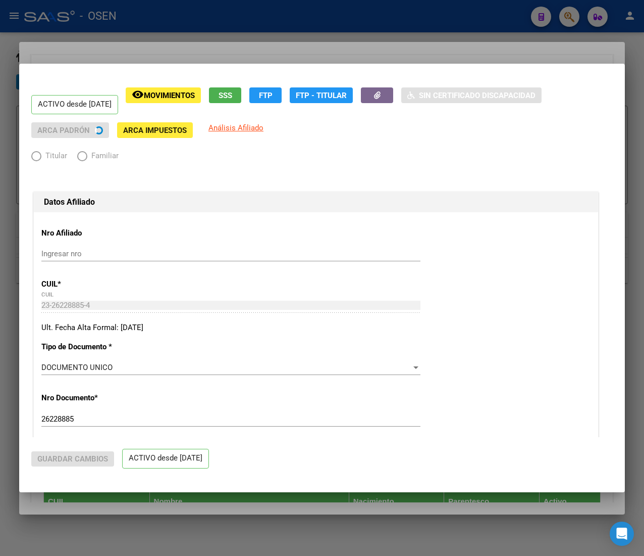
radio input "true"
type input "33-63761744-9"
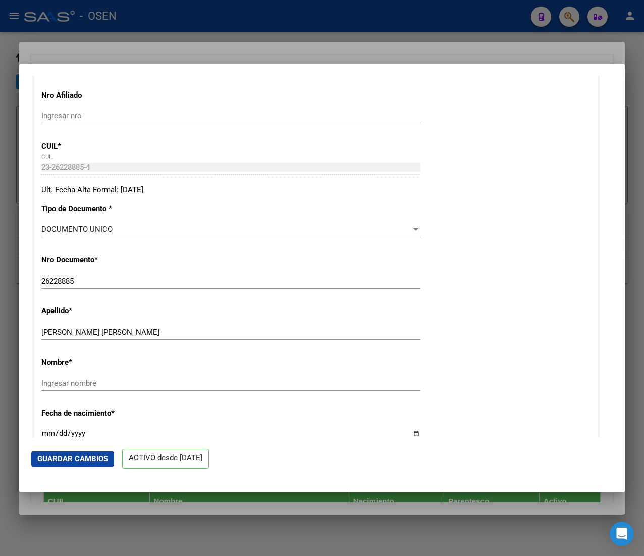
scroll to position [303, 0]
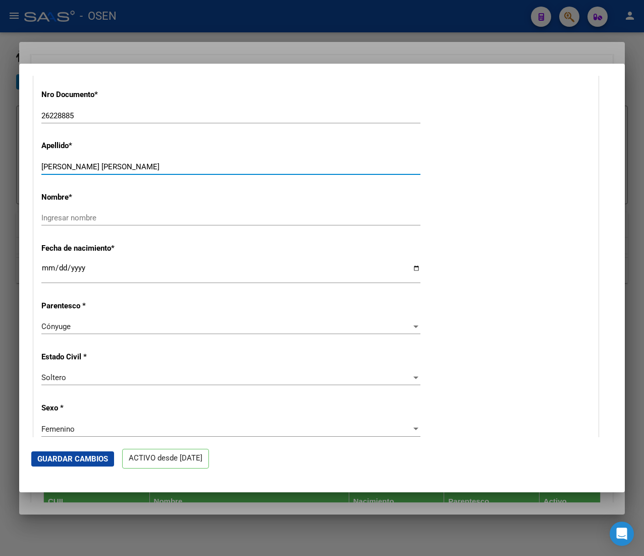
drag, startPoint x: 62, startPoint y: 165, endPoint x: 130, endPoint y: 166, distance: 68.2
click at [130, 166] on input "[PERSON_NAME] [PERSON_NAME]" at bounding box center [230, 166] width 379 height 9
type input "[PERSON_NAME]"
click at [106, 216] on input "Ingresar nombre" at bounding box center [230, 217] width 379 height 9
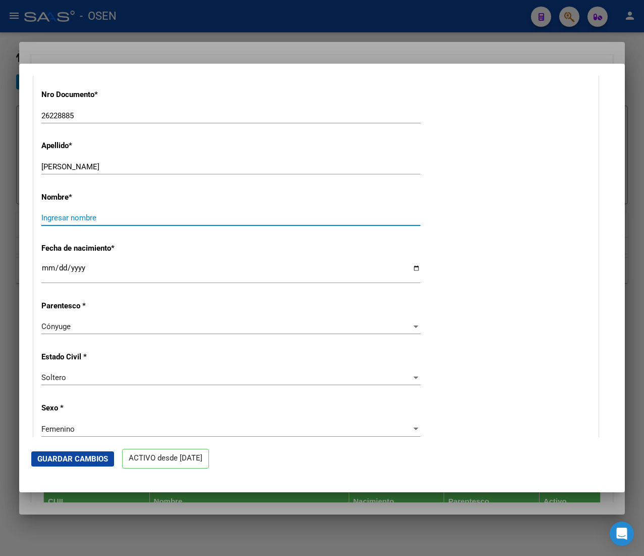
paste input "[PERSON_NAME]"
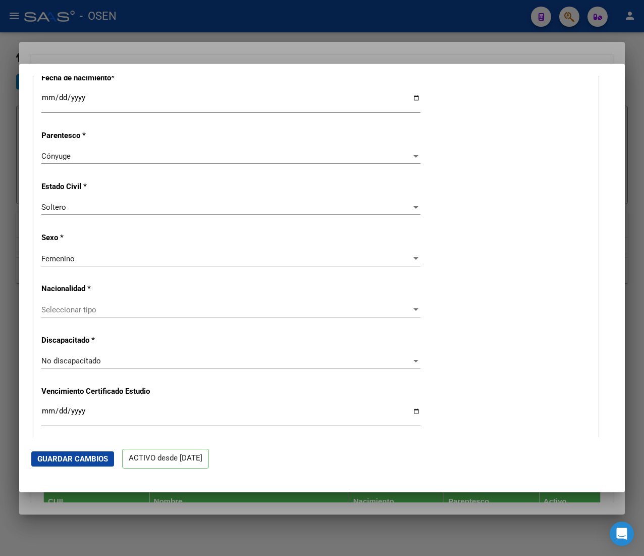
scroll to position [505, 0]
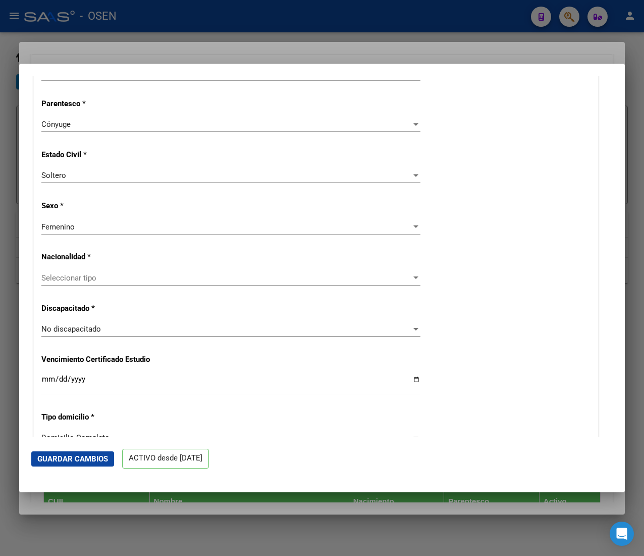
type input "[PERSON_NAME]"
click at [136, 175] on div "Soltero" at bounding box center [226, 175] width 370 height 9
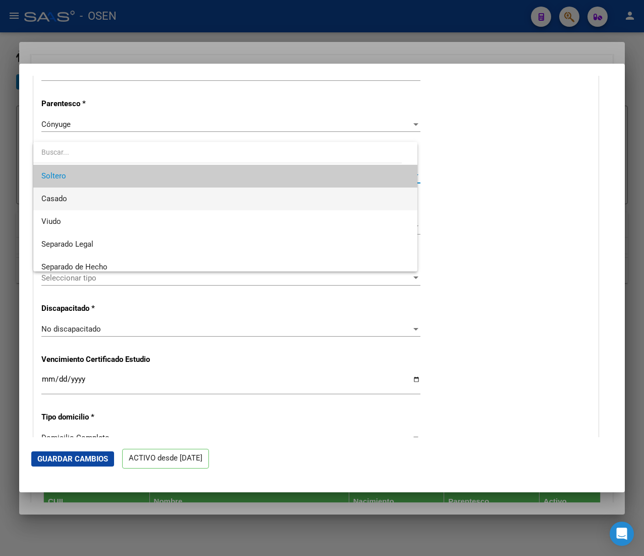
click at [120, 193] on span "Casado" at bounding box center [225, 198] width 368 height 23
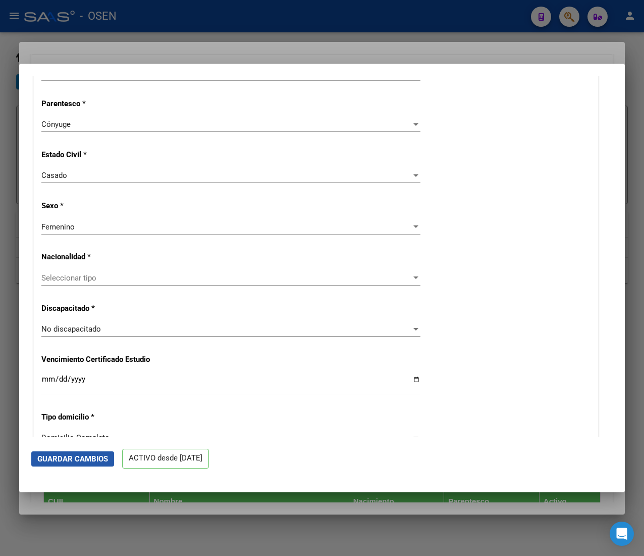
click at [102, 462] on span "Guardar Cambios" at bounding box center [72, 458] width 71 height 9
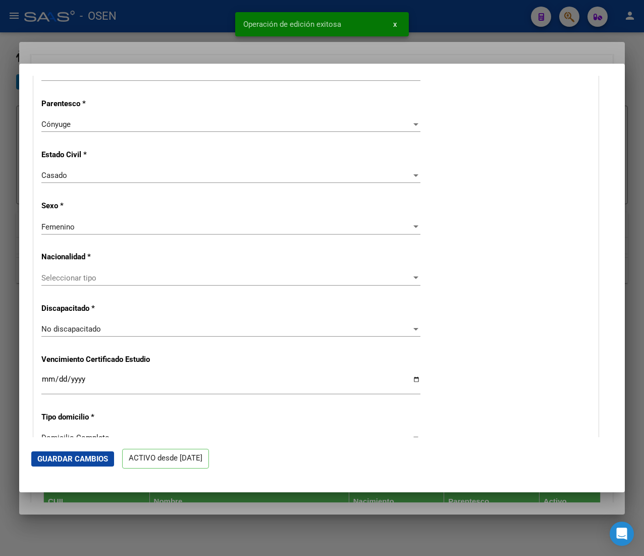
click at [192, 22] on div at bounding box center [322, 278] width 644 height 556
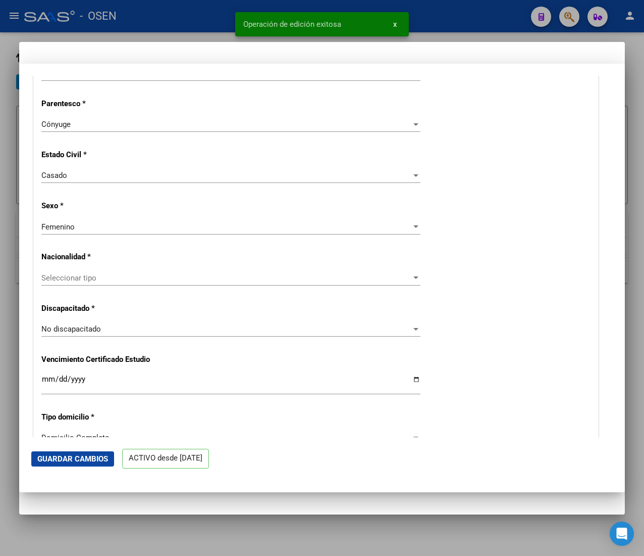
scroll to position [0, 0]
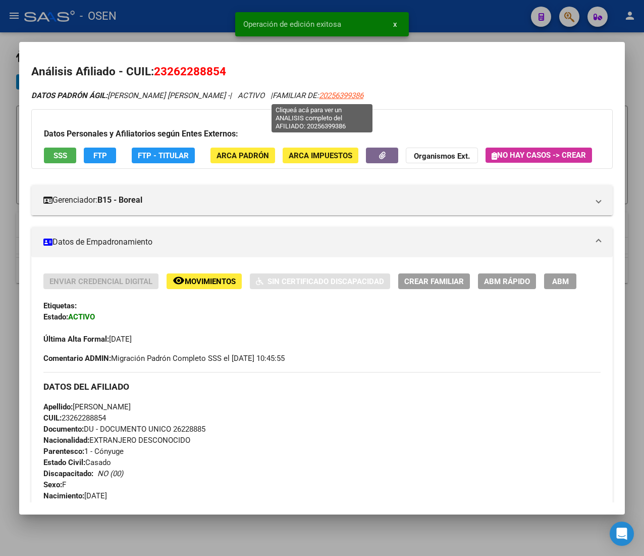
click at [324, 96] on span "20256399386" at bounding box center [341, 95] width 44 height 9
type textarea "20256399386"
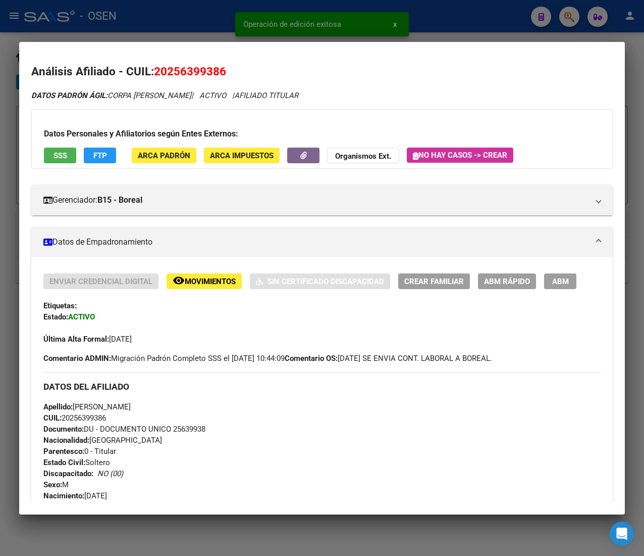
click at [505, 278] on span "ABM Rápido" at bounding box center [507, 281] width 46 height 9
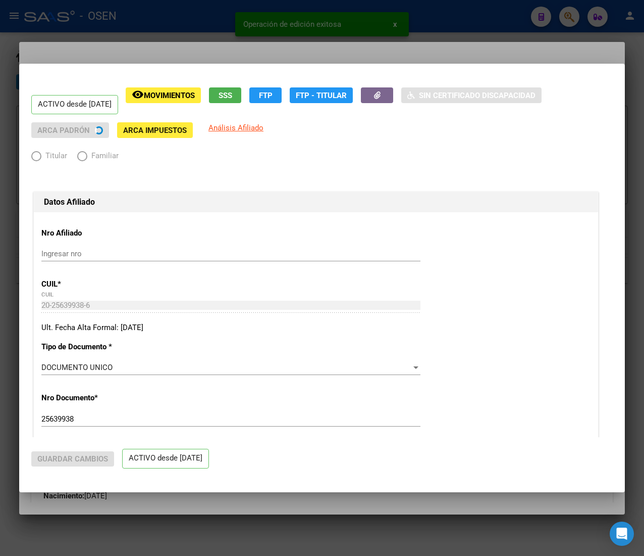
radio input "true"
type input "33-63761744-9"
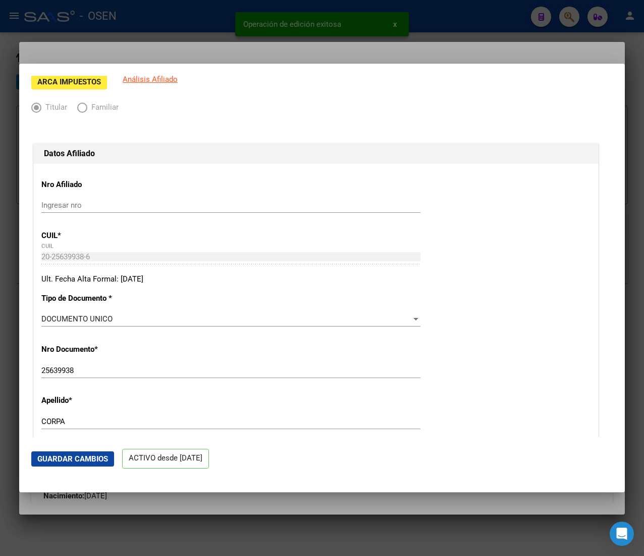
scroll to position [268, 0]
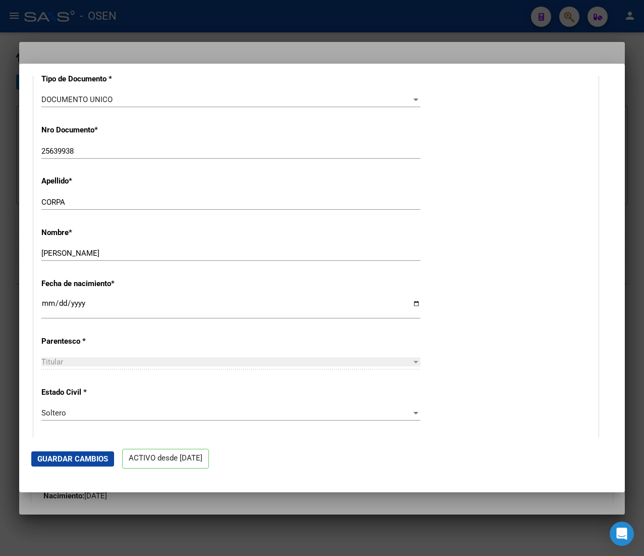
click at [132, 414] on div "Soltero" at bounding box center [226, 412] width 370 height 9
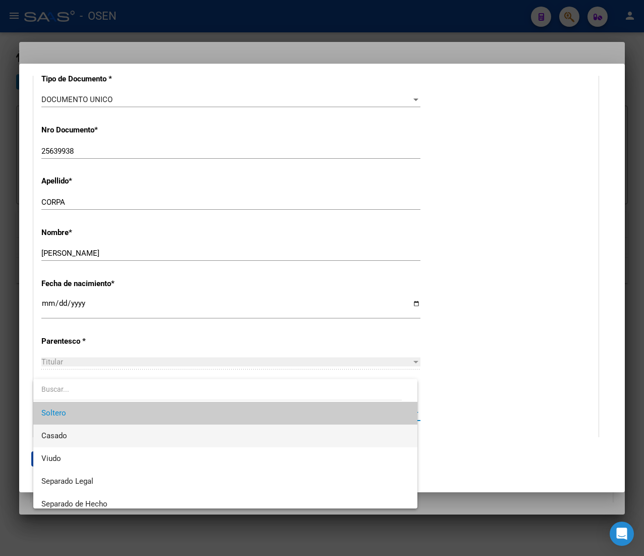
click at [108, 432] on span "Casado" at bounding box center [225, 435] width 368 height 23
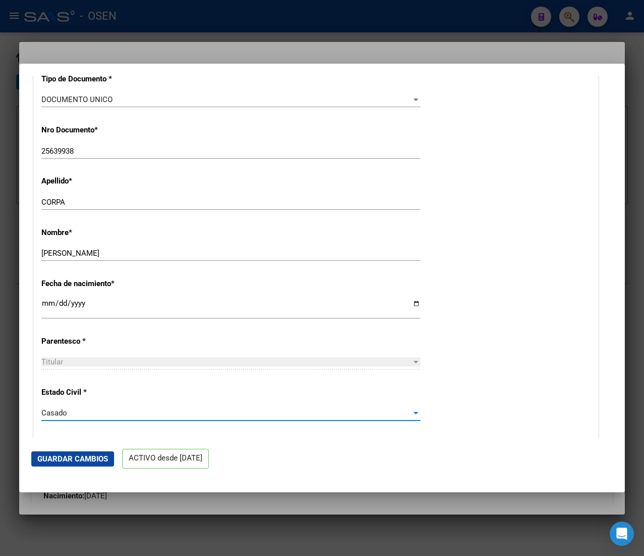
click at [97, 455] on span "Guardar Cambios" at bounding box center [72, 458] width 71 height 9
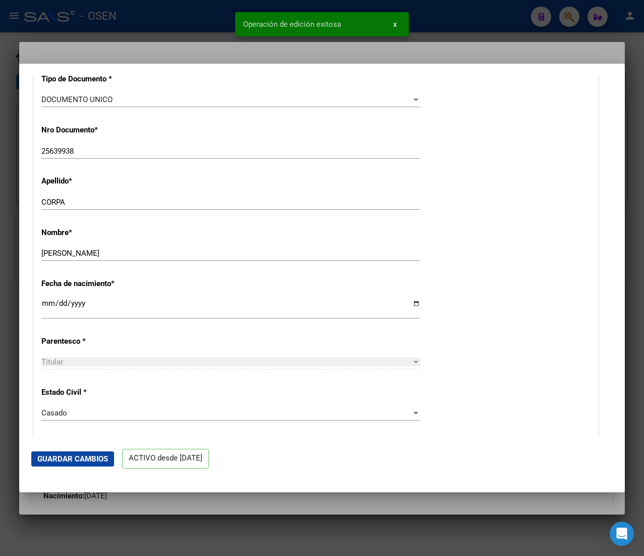
click at [185, 10] on div at bounding box center [322, 278] width 644 height 556
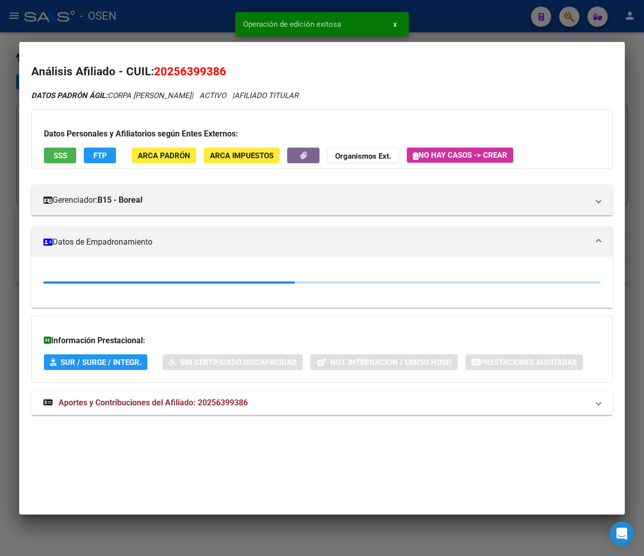
click at [182, 17] on div at bounding box center [322, 278] width 644 height 556
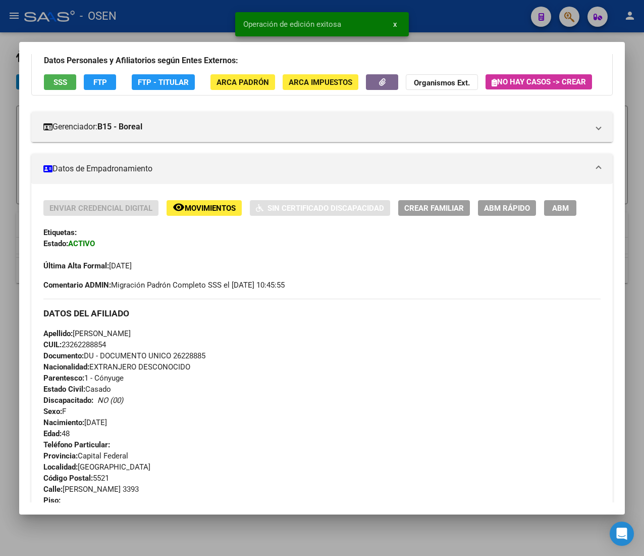
scroll to position [101, 0]
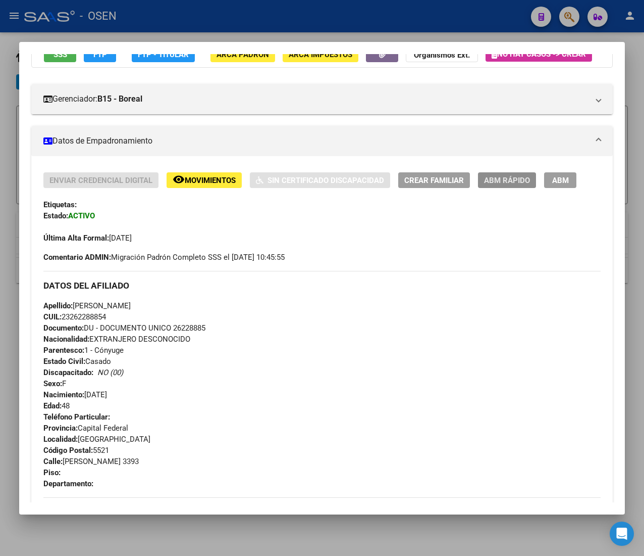
click at [508, 185] on span "ABM Rápido" at bounding box center [507, 180] width 46 height 9
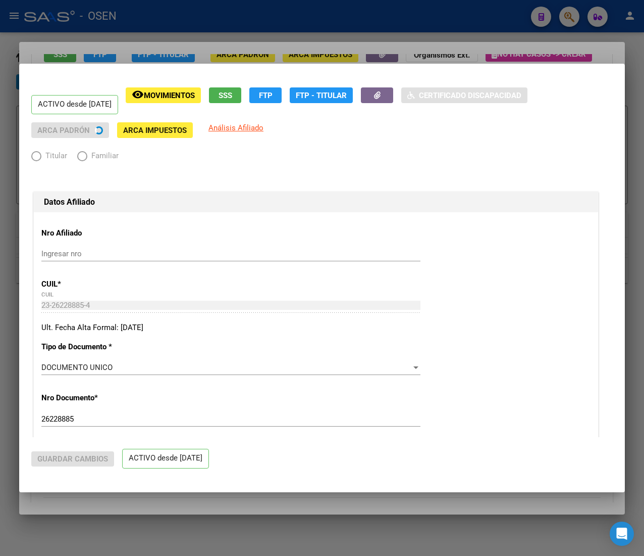
radio input "true"
type input "33-63761744-9"
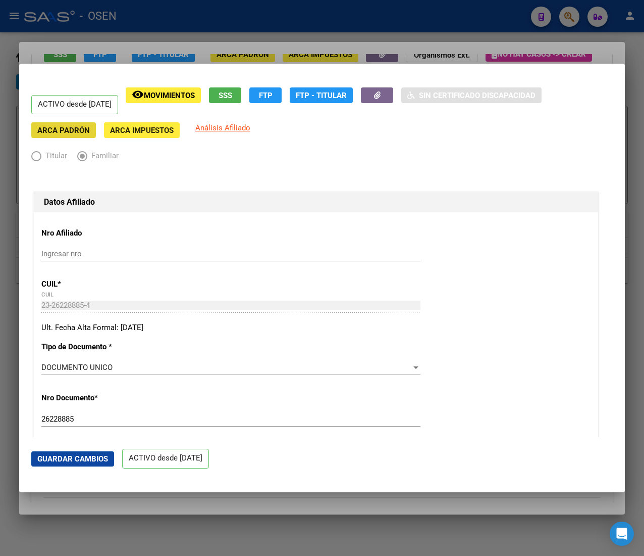
click at [71, 133] on span "ARCA Padrón" at bounding box center [63, 130] width 53 height 9
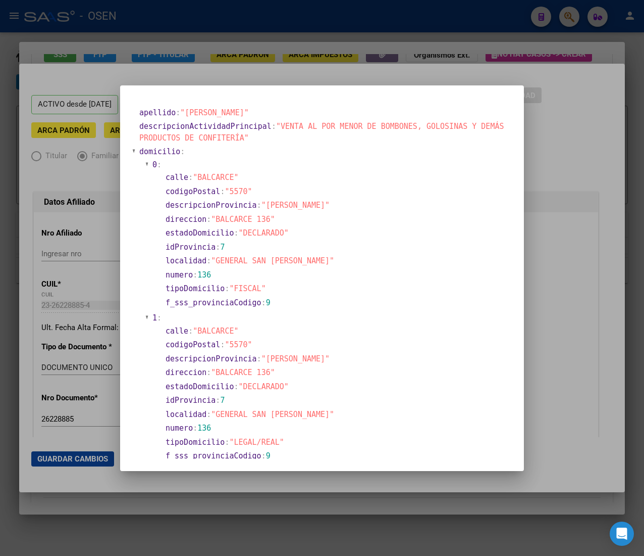
click at [588, 206] on div at bounding box center [322, 278] width 644 height 556
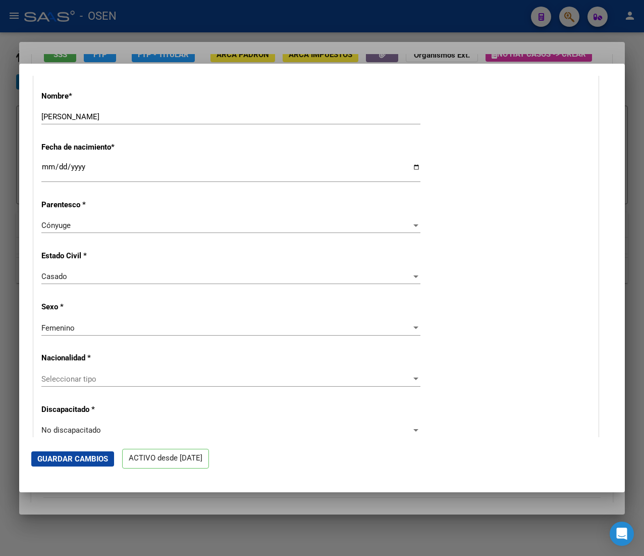
scroll to position [505, 0]
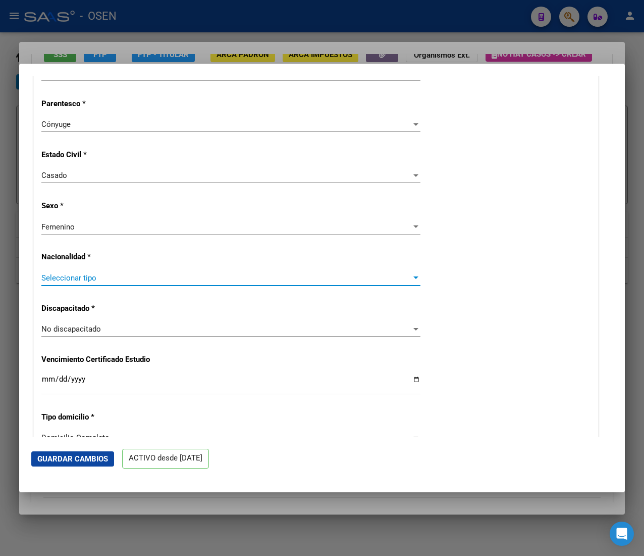
click at [154, 279] on span "Seleccionar tipo" at bounding box center [226, 277] width 370 height 9
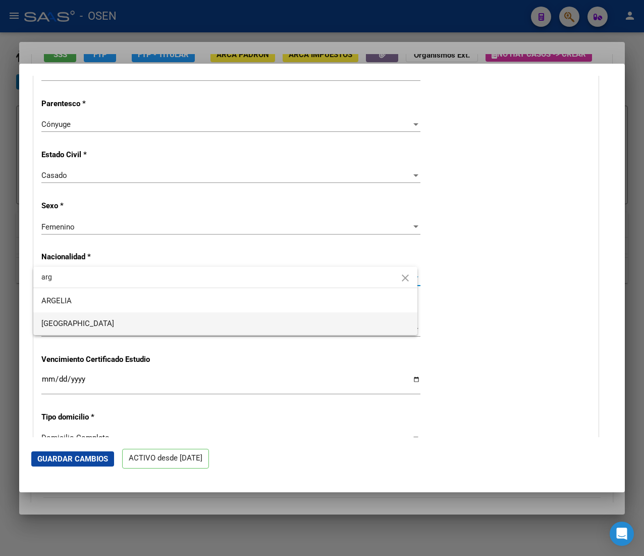
type input "arg"
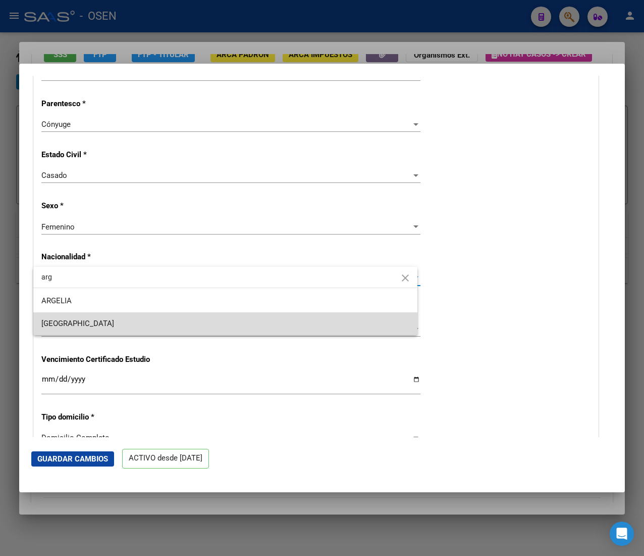
click at [80, 316] on span "[GEOGRAPHIC_DATA]" at bounding box center [225, 323] width 368 height 23
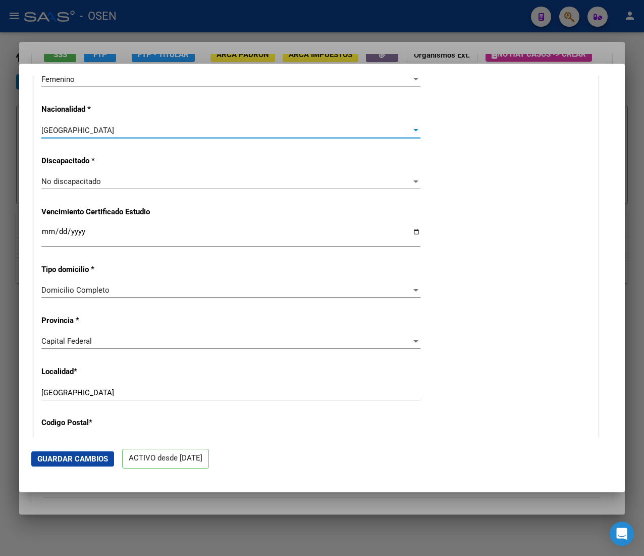
scroll to position [707, 0]
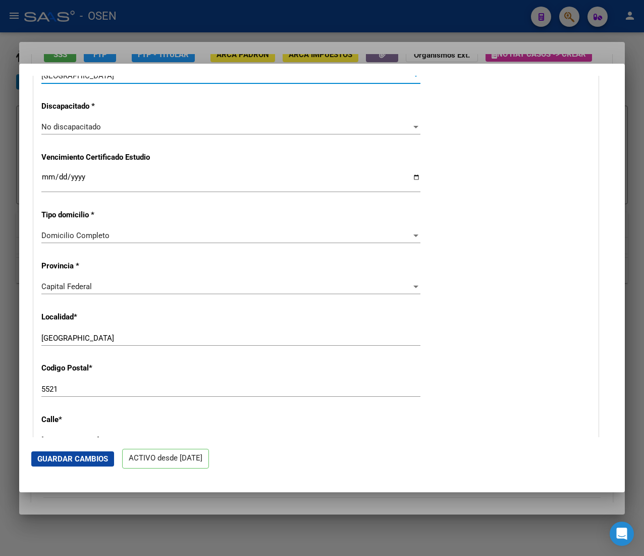
click at [119, 288] on div "Capital Federal" at bounding box center [226, 286] width 370 height 9
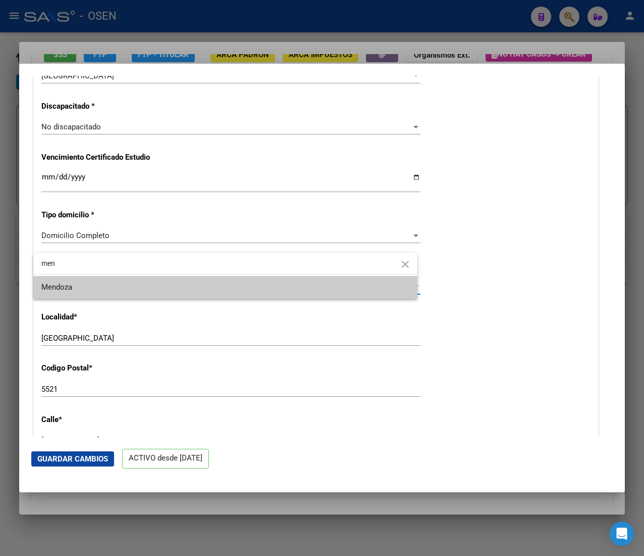
type input "men"
click at [132, 290] on span "Mendoza" at bounding box center [225, 287] width 368 height 23
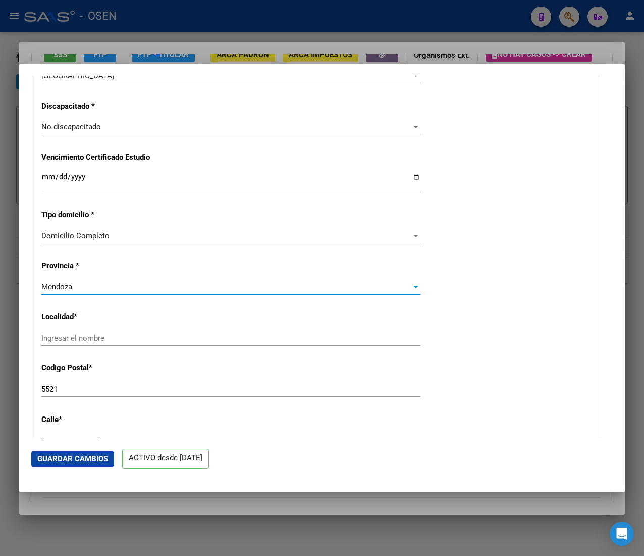
click at [92, 456] on span "Guardar Cambios" at bounding box center [72, 458] width 71 height 9
